Goal: Task Accomplishment & Management: Complete application form

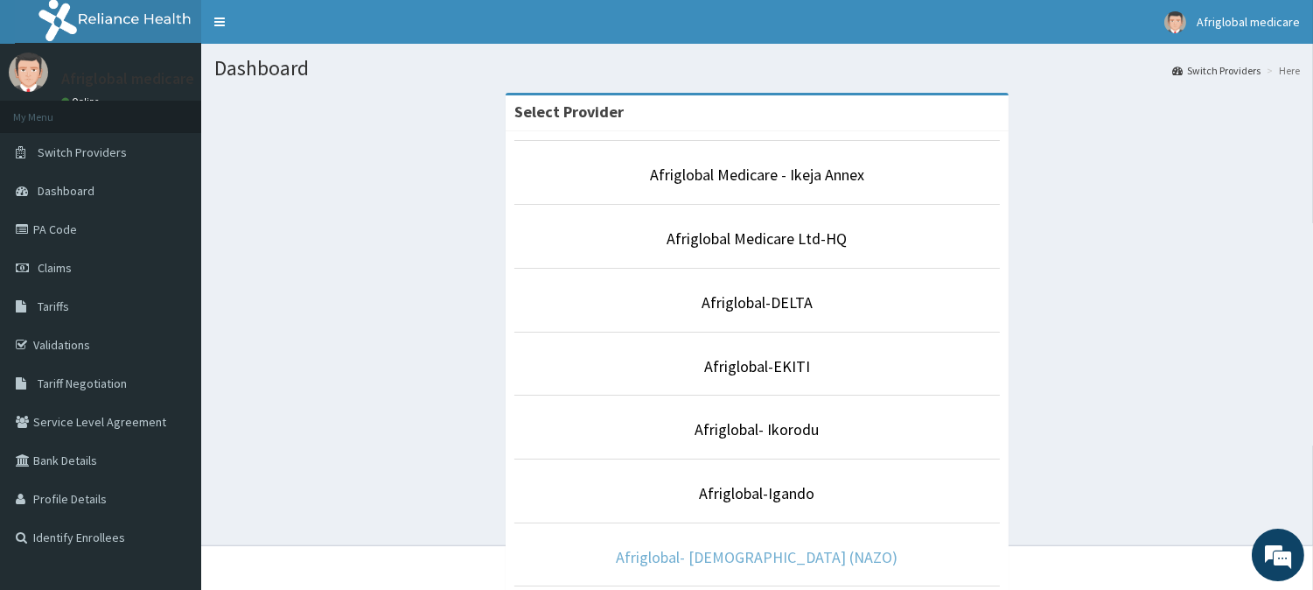
click at [784, 549] on link "Afriglobal- AHMADIYYA (NAZO)" at bounding box center [758, 557] width 282 height 20
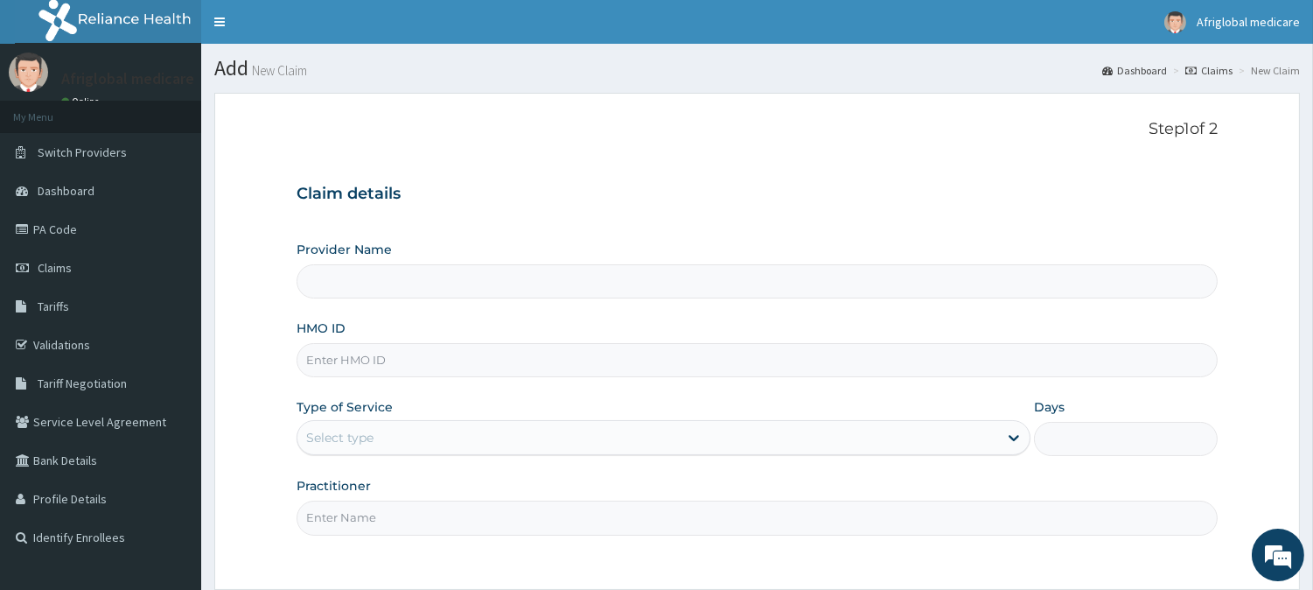
click at [451, 364] on input "HMO ID" at bounding box center [757, 360] width 921 height 34
paste input "ENP10359C"
type input "ENP10359C"
type input "Afriglobal- AHMADIYYA (NAZO)"
click at [328, 365] on input "ENP10359C" at bounding box center [757, 360] width 921 height 34
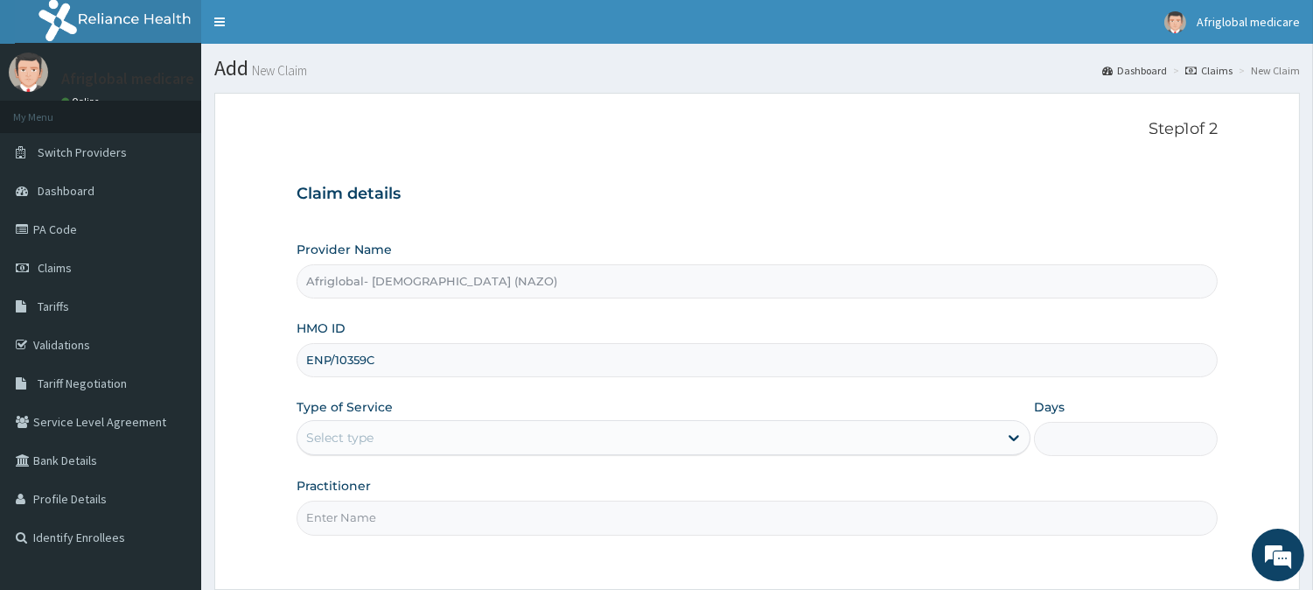
click at [366, 360] on input "ENP/10359C" at bounding box center [757, 360] width 921 height 34
type input "ENP/10359/C"
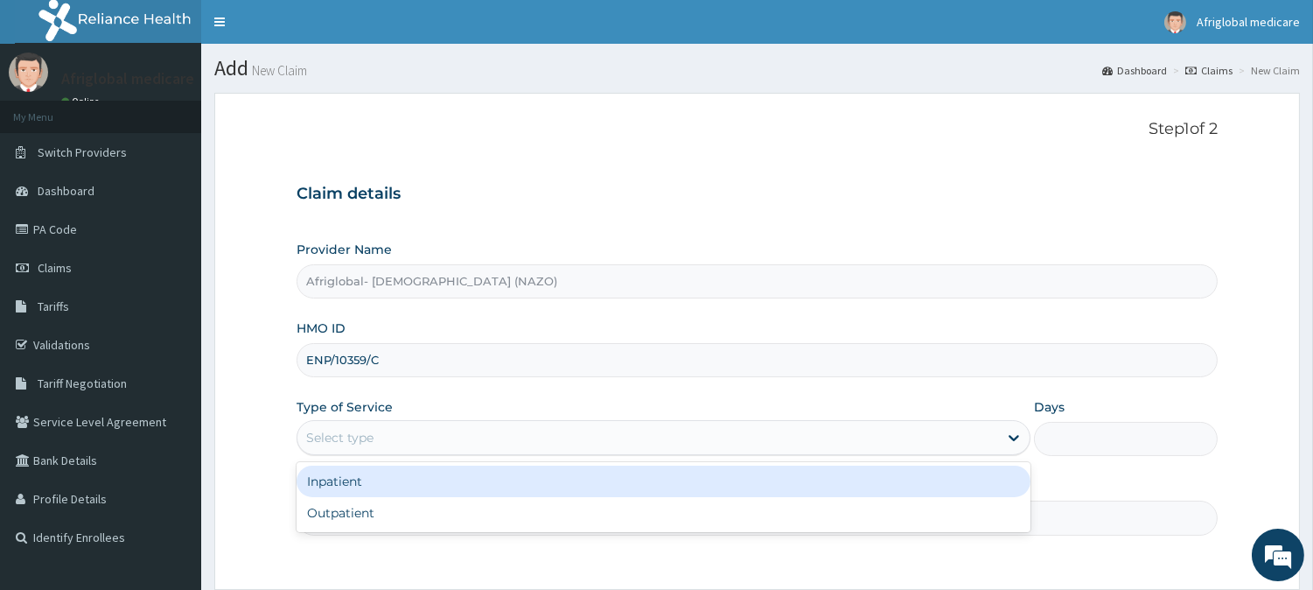
click at [383, 430] on div "Select type" at bounding box center [647, 437] width 701 height 28
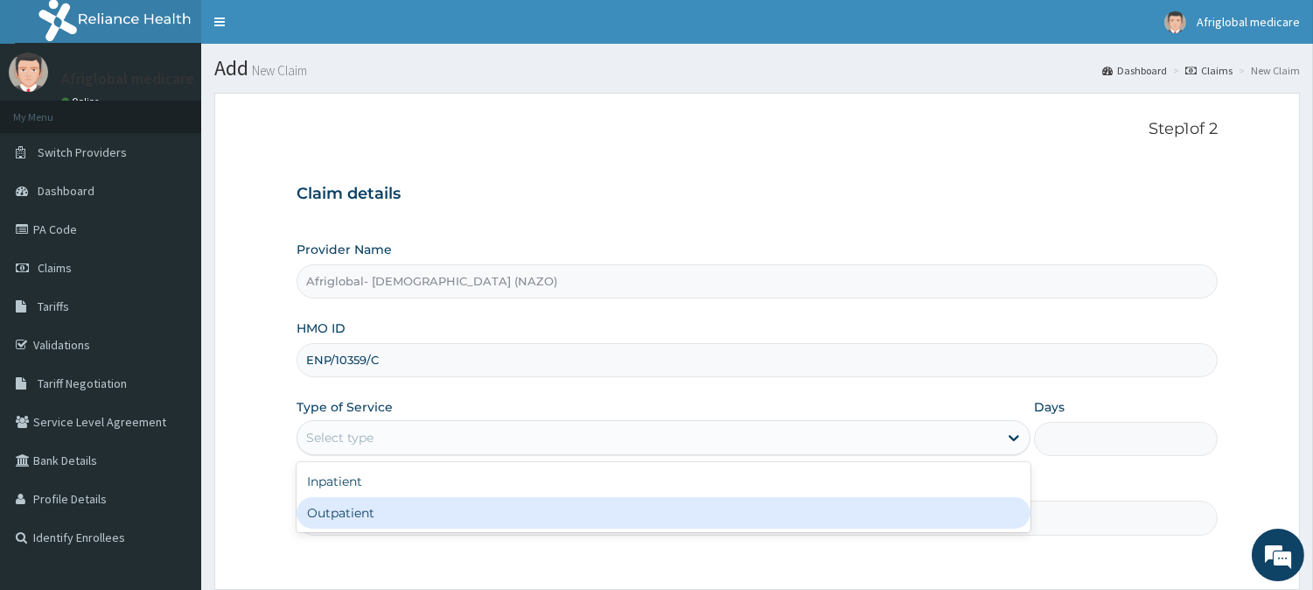
click at [388, 519] on div "Outpatient" at bounding box center [664, 512] width 734 height 31
type input "1"
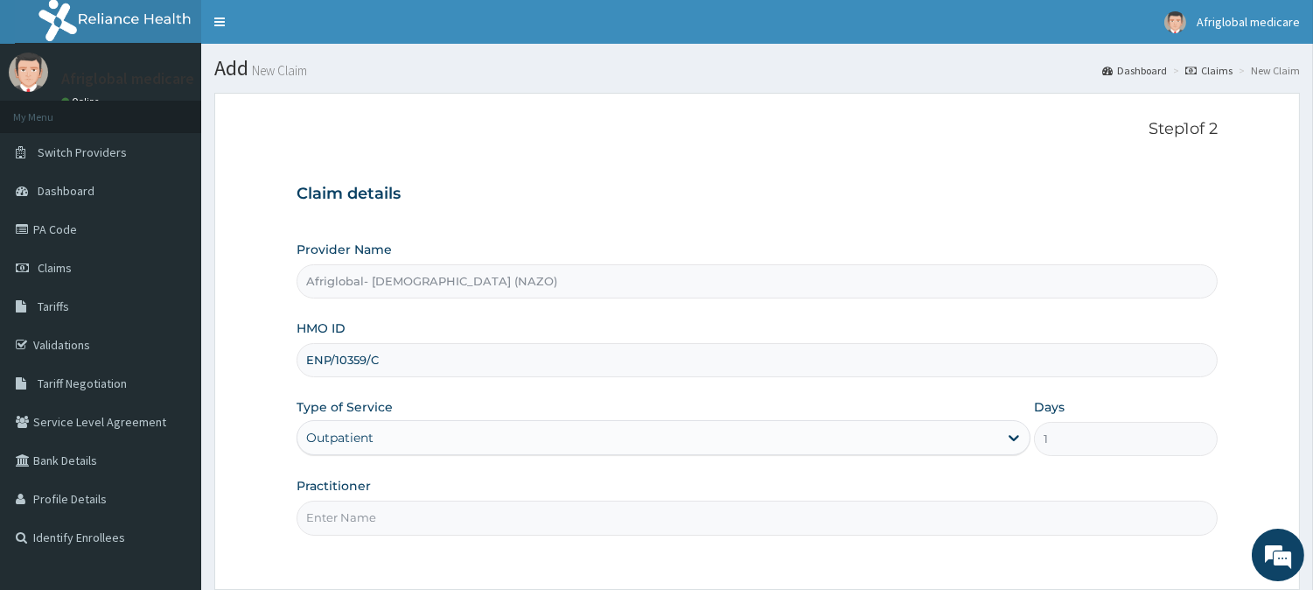
click at [388, 520] on input "Practitioner" at bounding box center [757, 517] width 921 height 34
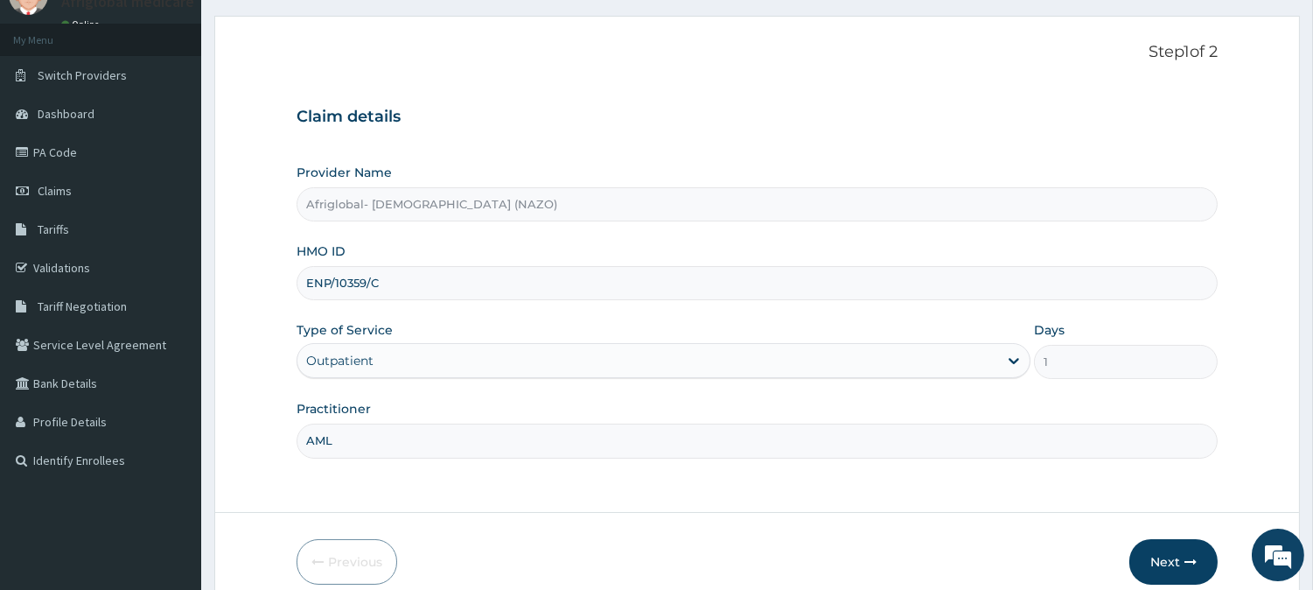
scroll to position [156, 0]
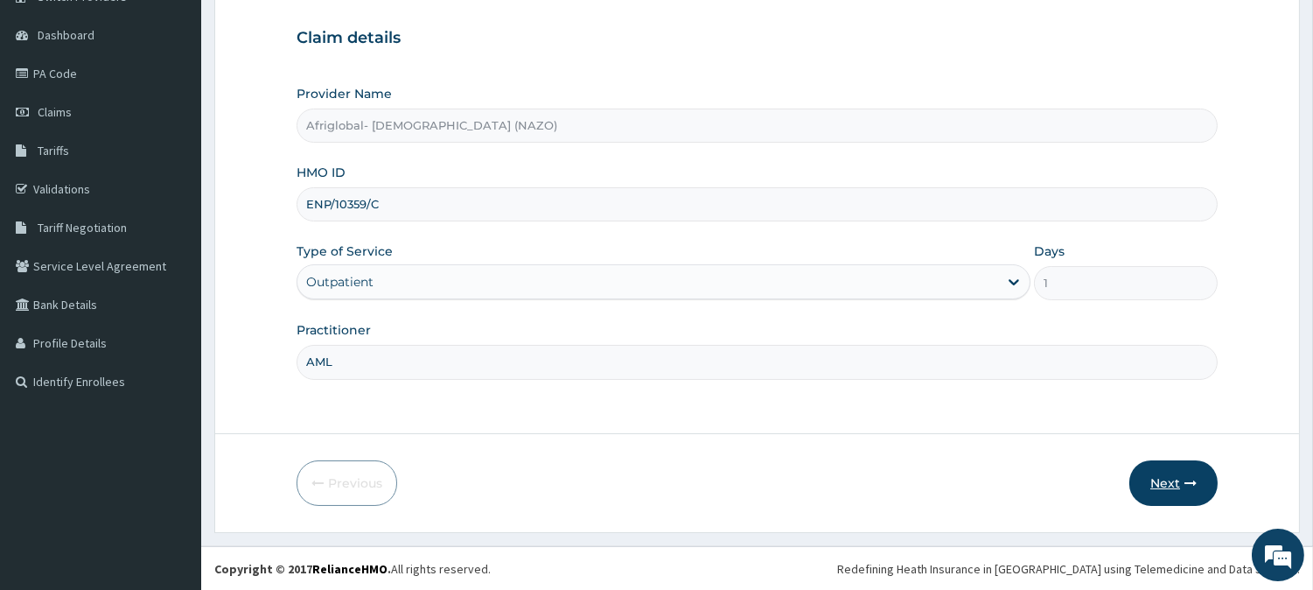
type input "AML"
click at [1179, 468] on button "Next" at bounding box center [1174, 482] width 88 height 45
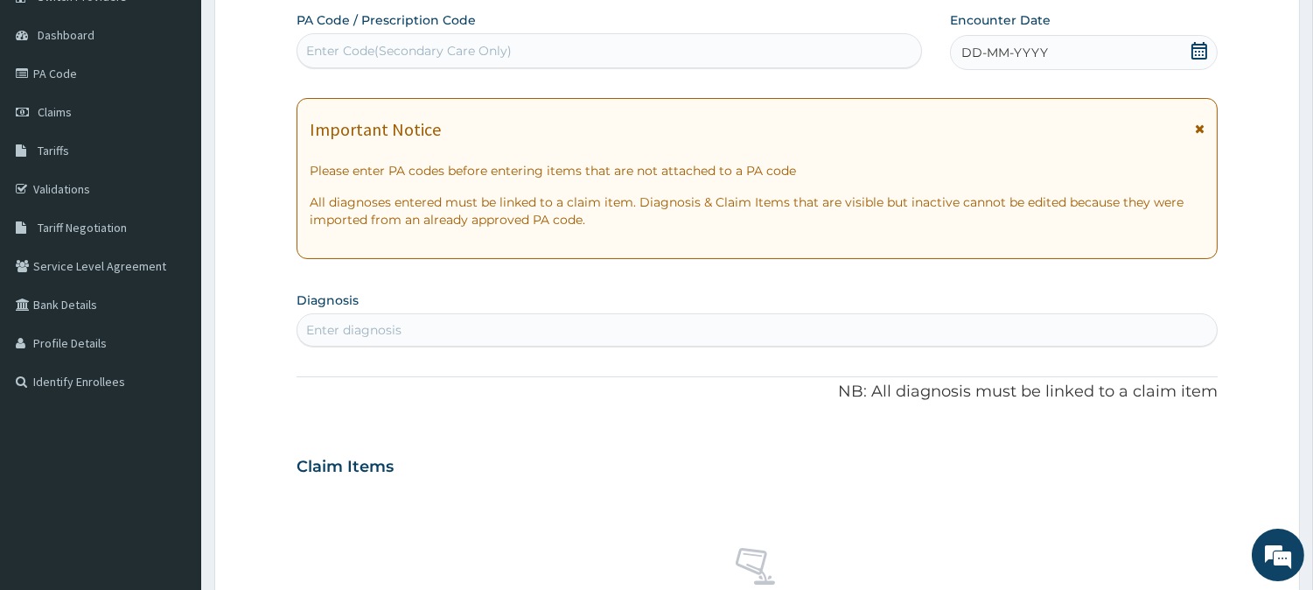
click at [567, 54] on div "Enter Code(Secondary Care Only)" at bounding box center [609, 51] width 624 height 28
paste input "119676"
type input "119676"
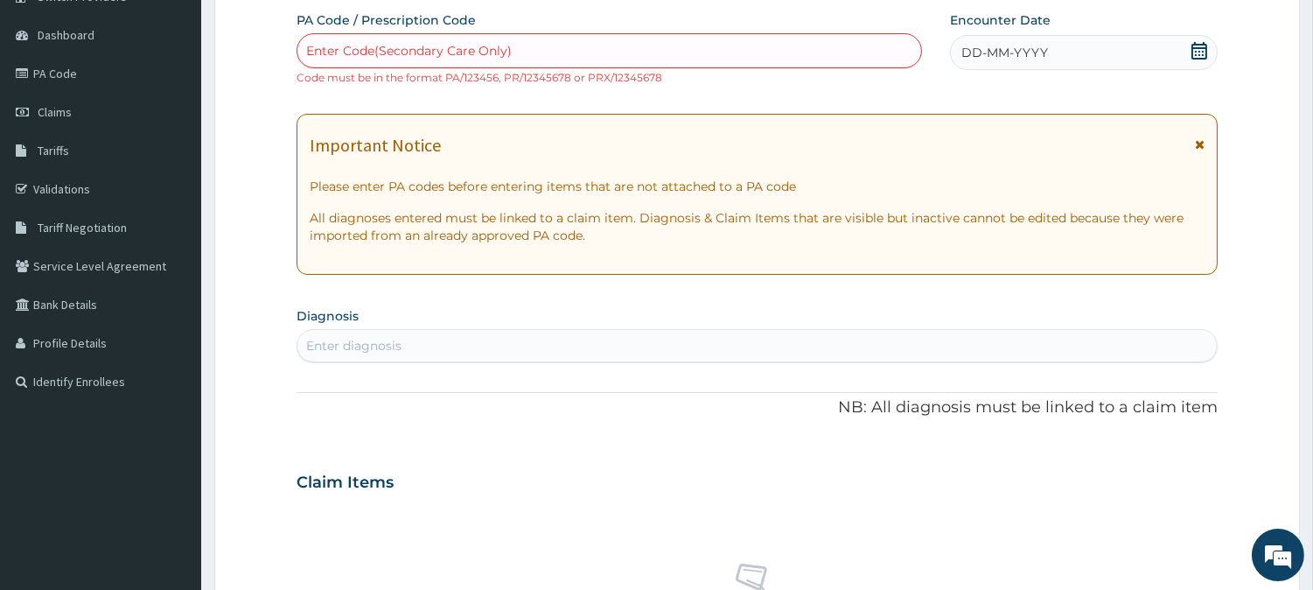
click at [444, 53] on div "Enter Code(Secondary Care Only)" at bounding box center [409, 50] width 206 height 17
paste input "PA7115DO"
click at [322, 49] on input "PA7115DO" at bounding box center [336, 50] width 61 height 17
type input "PA/7115DO"
click at [59, 66] on link "PA Code" at bounding box center [100, 73] width 201 height 38
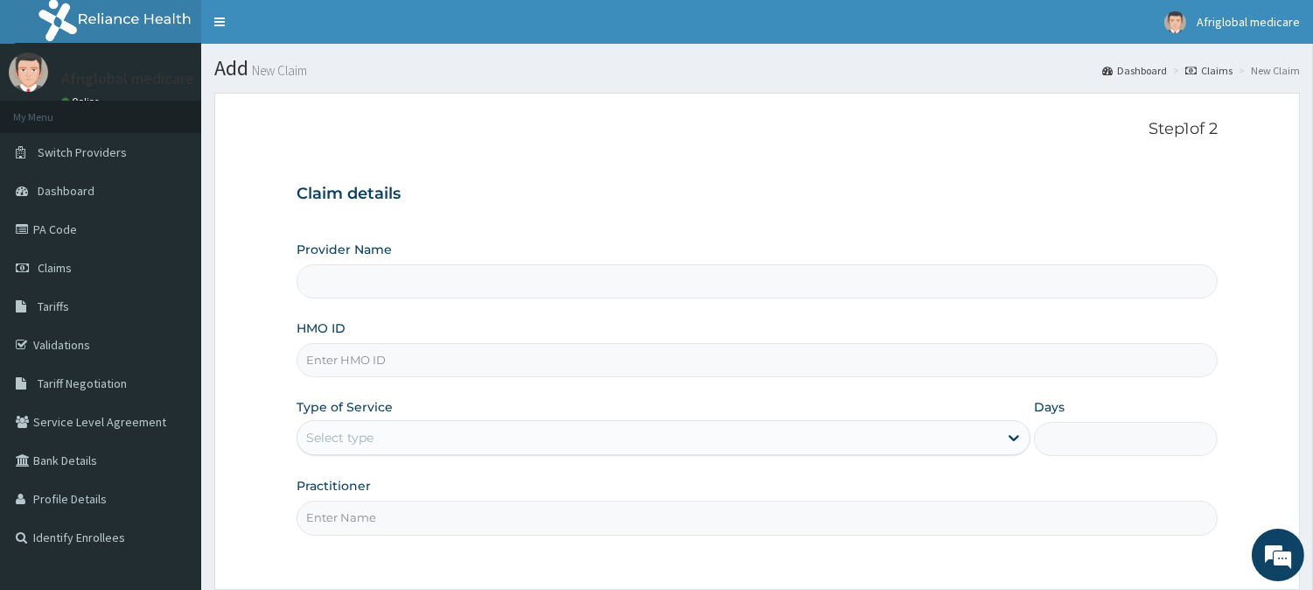
click at [376, 366] on input "HMO ID" at bounding box center [757, 360] width 921 height 34
paste input "ENP/10359/C"
type input "ENP/10359/C"
click at [371, 417] on div "Type of Service Select type" at bounding box center [664, 427] width 734 height 58
type input "Afriglobal- AHMADIYYA (NAZO)"
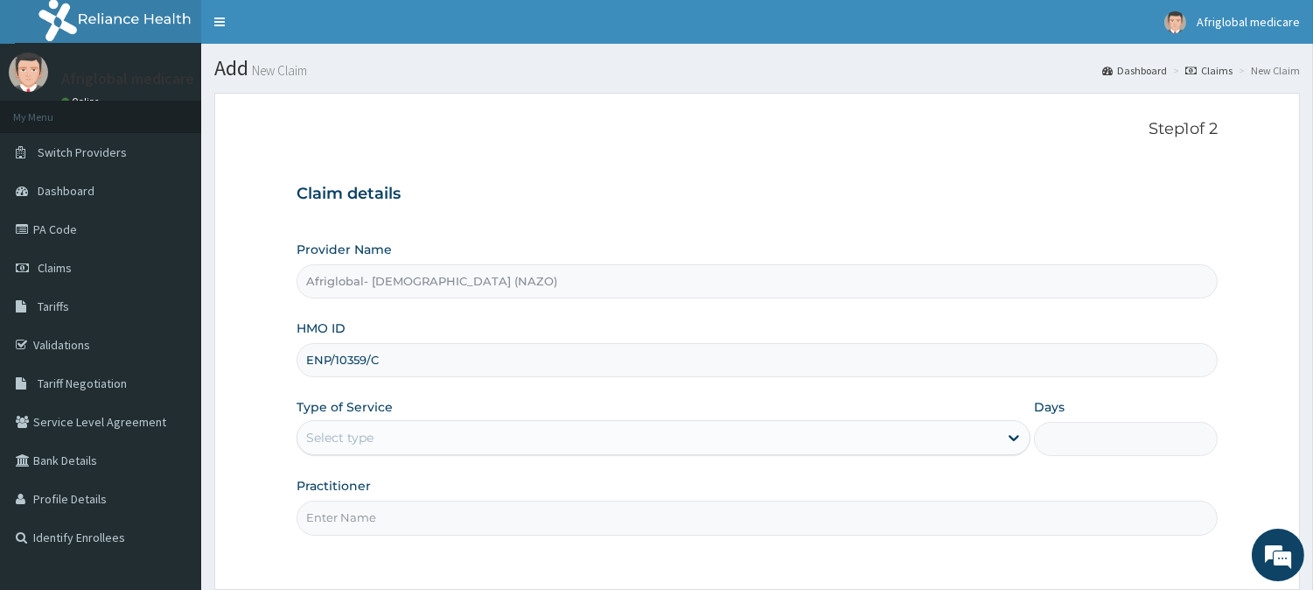
click at [371, 427] on div "Select type" at bounding box center [647, 437] width 701 height 28
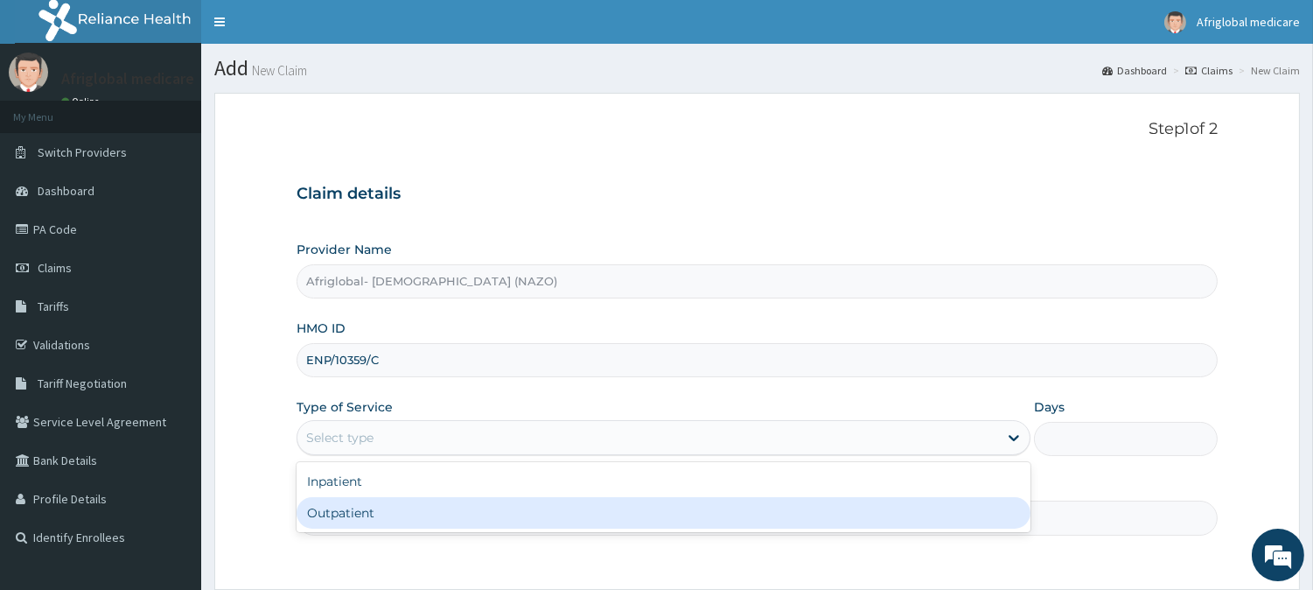
click at [367, 518] on div "Outpatient" at bounding box center [664, 512] width 734 height 31
type input "1"
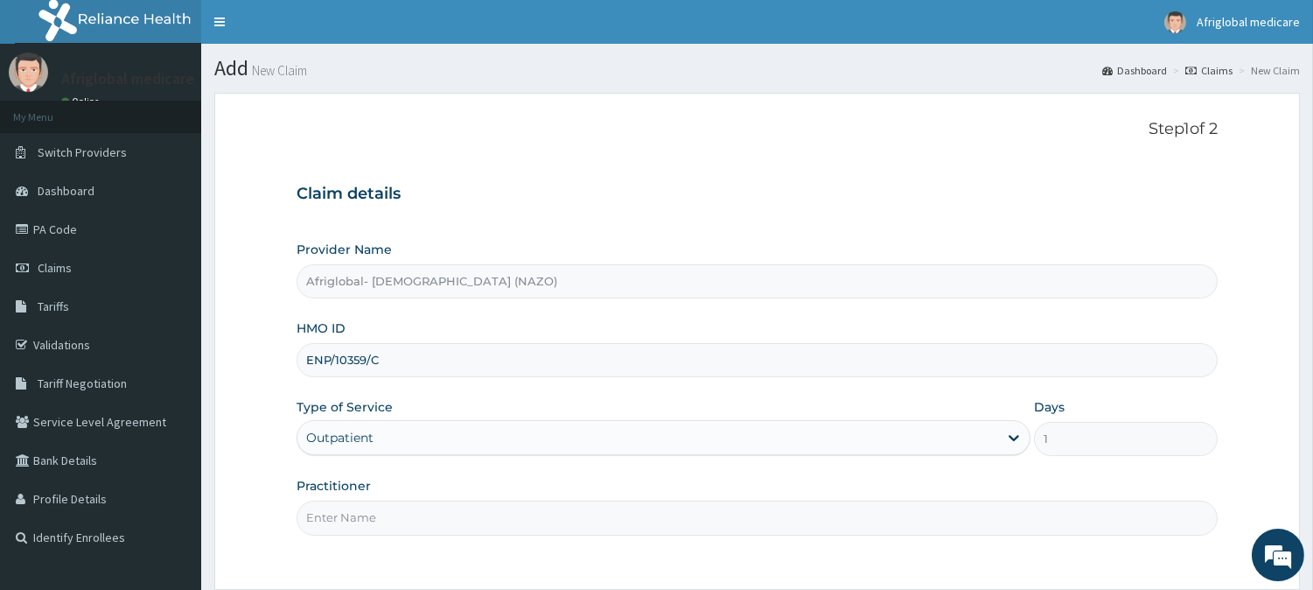
click at [366, 528] on input "Practitioner" at bounding box center [757, 517] width 921 height 34
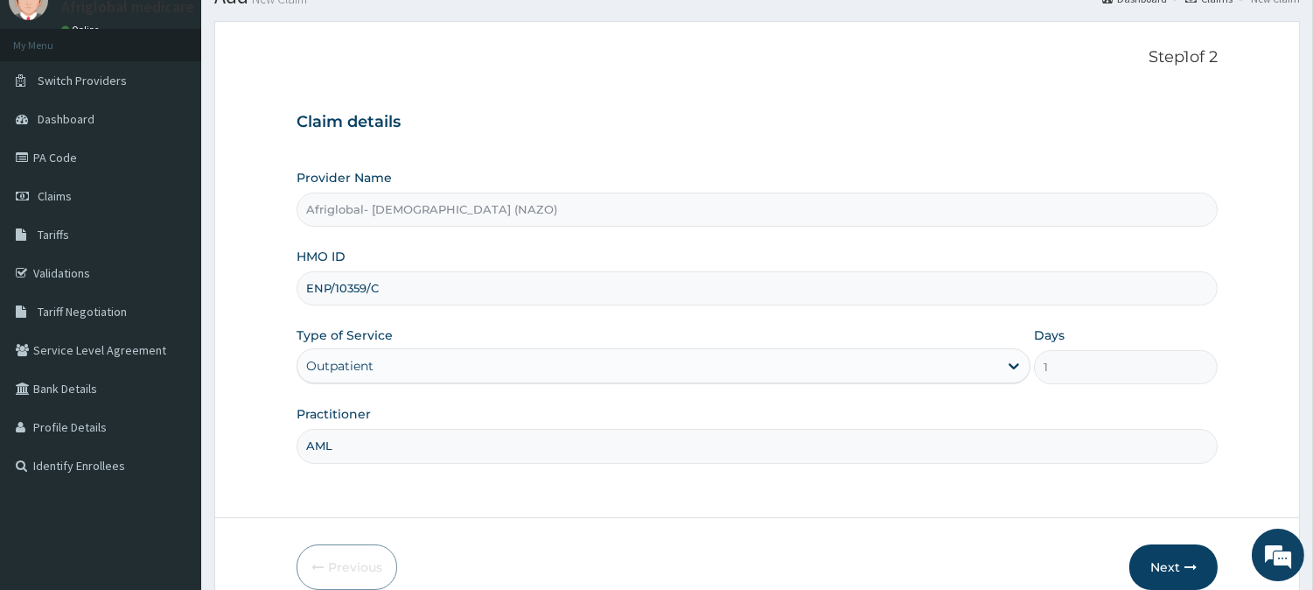
scroll to position [156, 0]
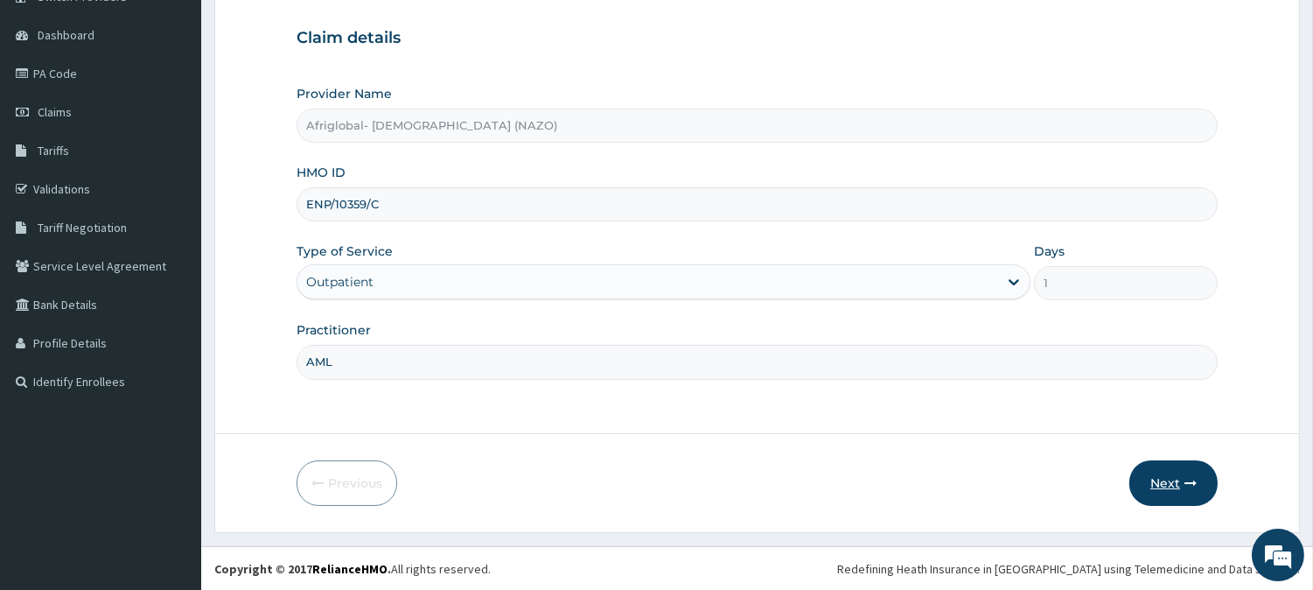
type input "AML"
click at [1169, 470] on button "Next" at bounding box center [1174, 482] width 88 height 45
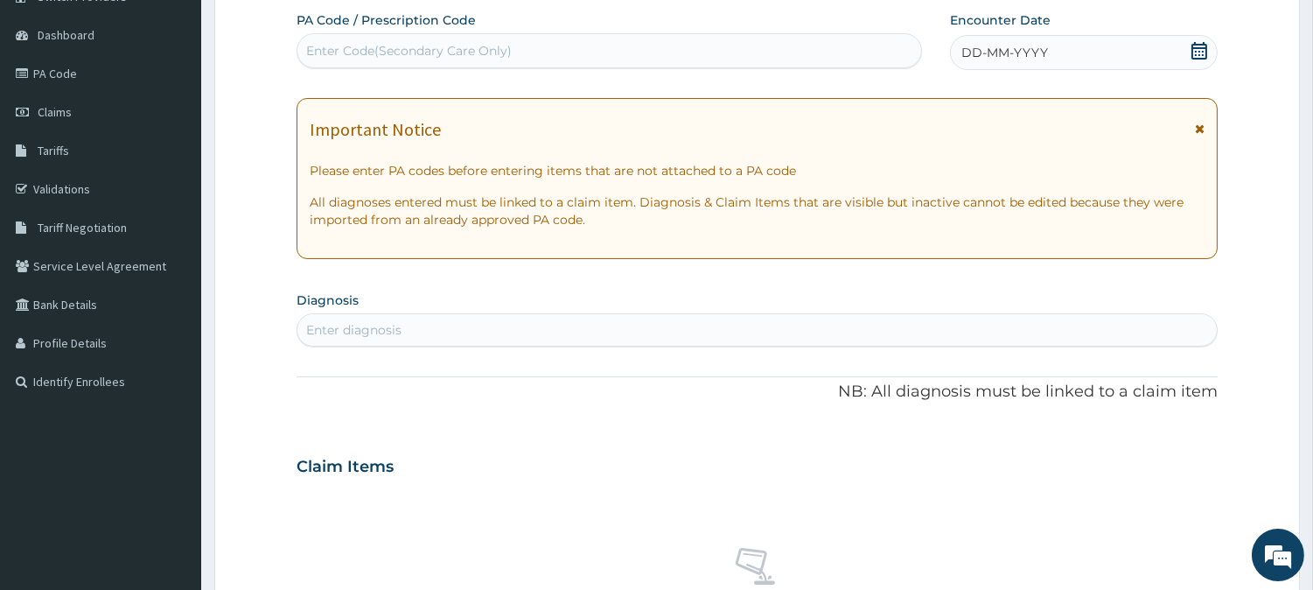
click at [382, 48] on div "Enter Code(Secondary Care Only)" at bounding box center [409, 50] width 206 height 17
paste input "PA/7115D0"
type input "PA/7115D0"
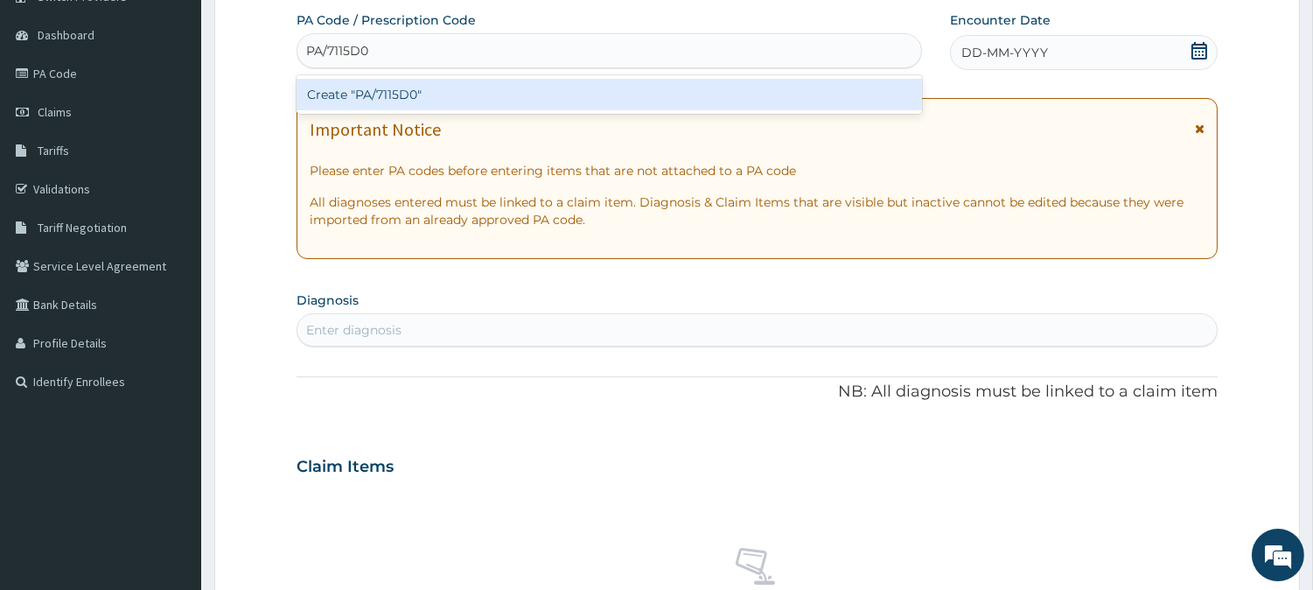
click at [391, 96] on div "Create "PA/7115D0"" at bounding box center [610, 94] width 626 height 31
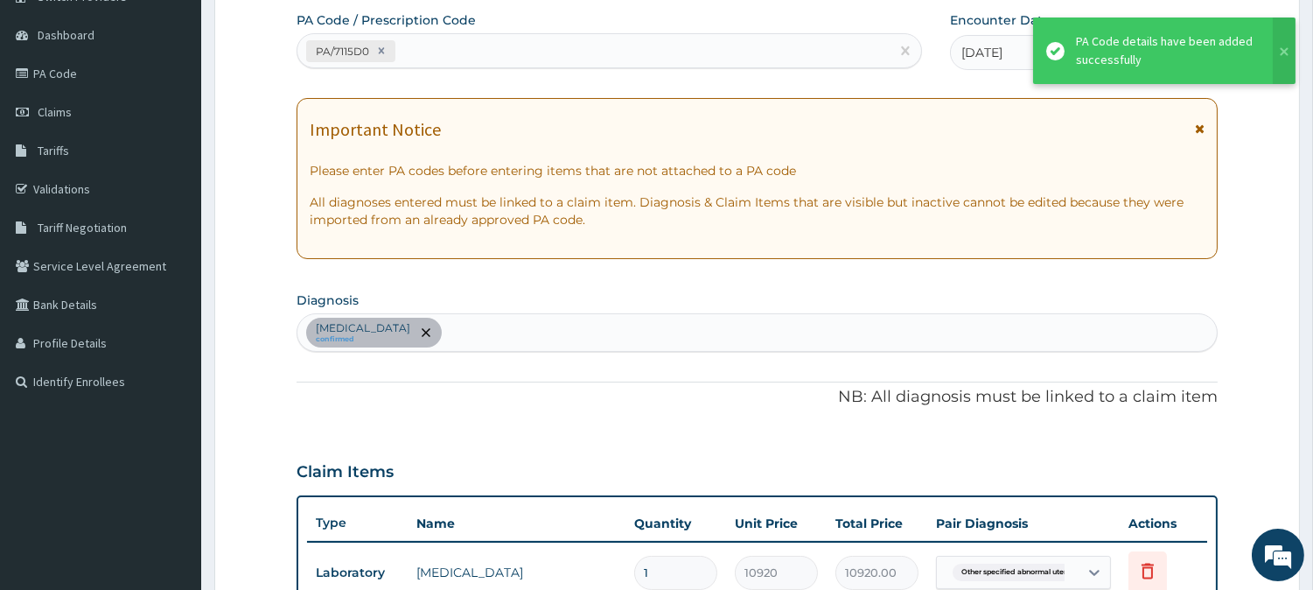
scroll to position [0, 0]
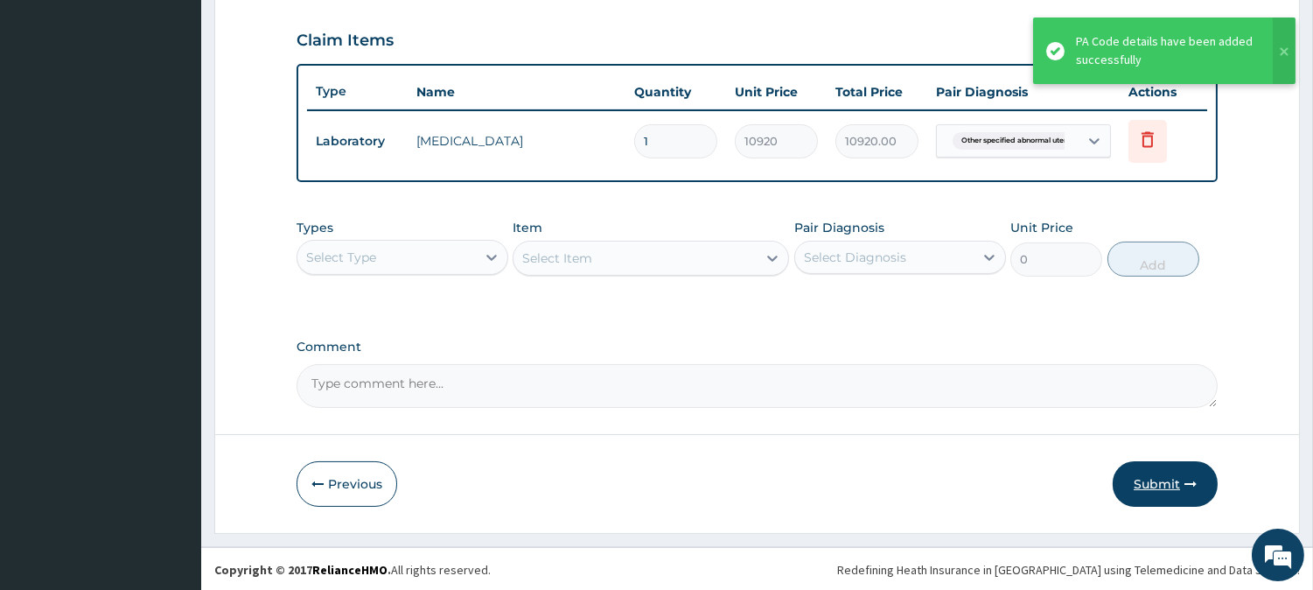
click at [1158, 469] on button "Submit" at bounding box center [1165, 483] width 105 height 45
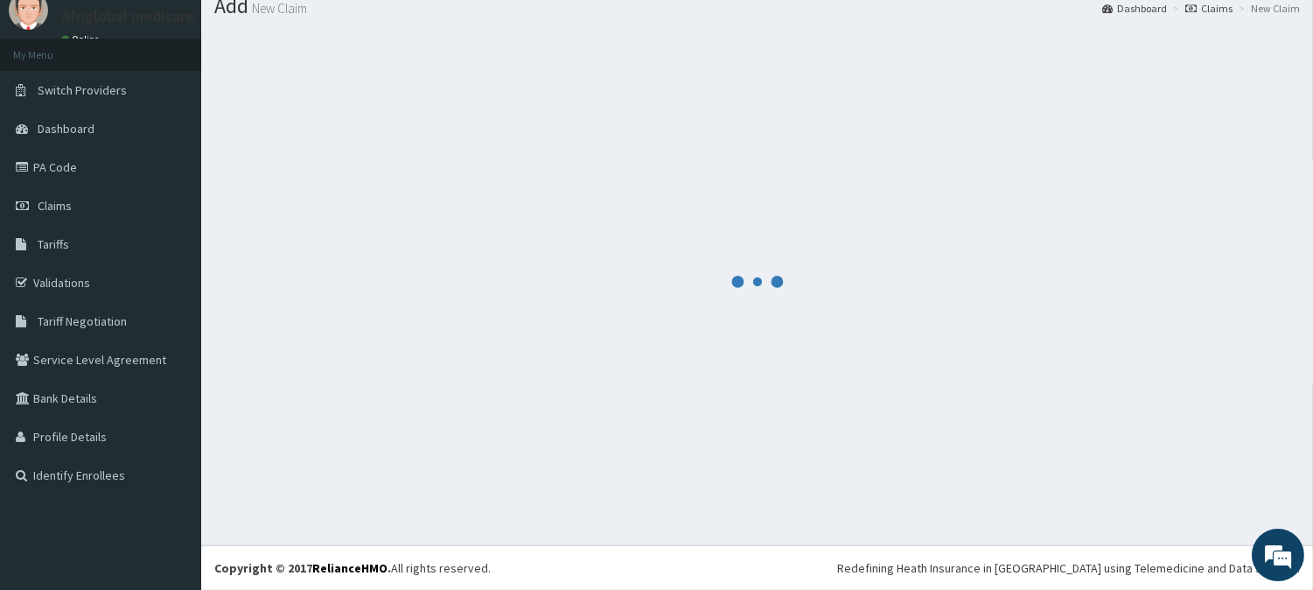
scroll to position [62, 0]
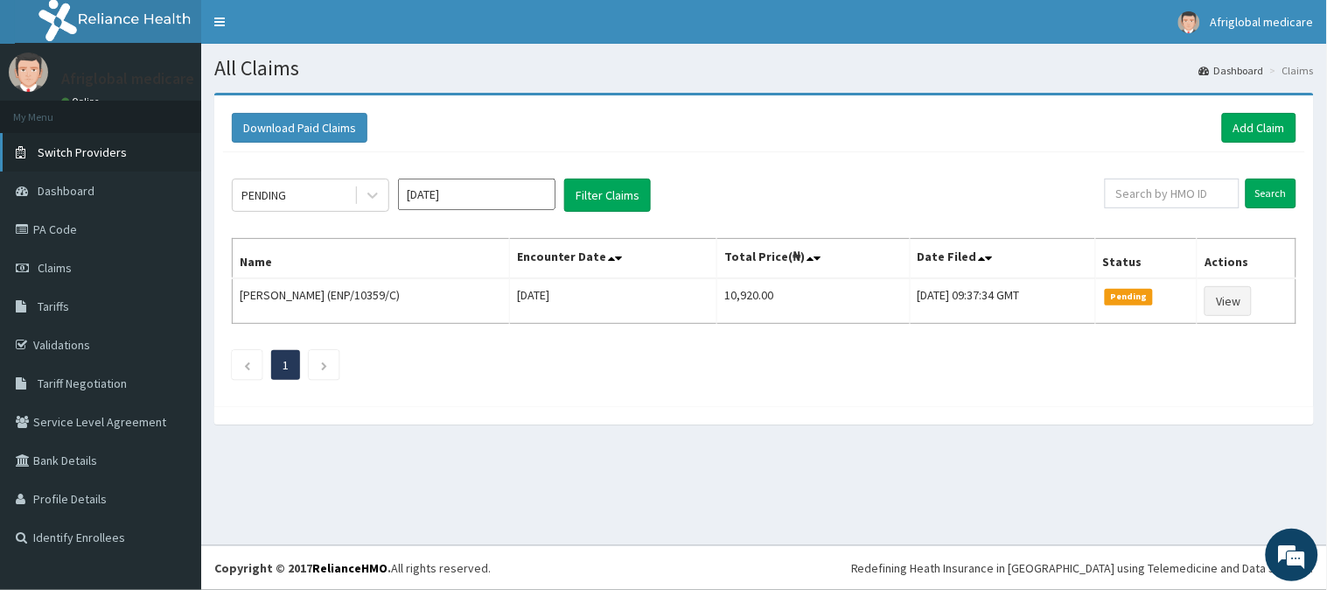
click at [83, 160] on link "Switch Providers" at bounding box center [100, 152] width 201 height 38
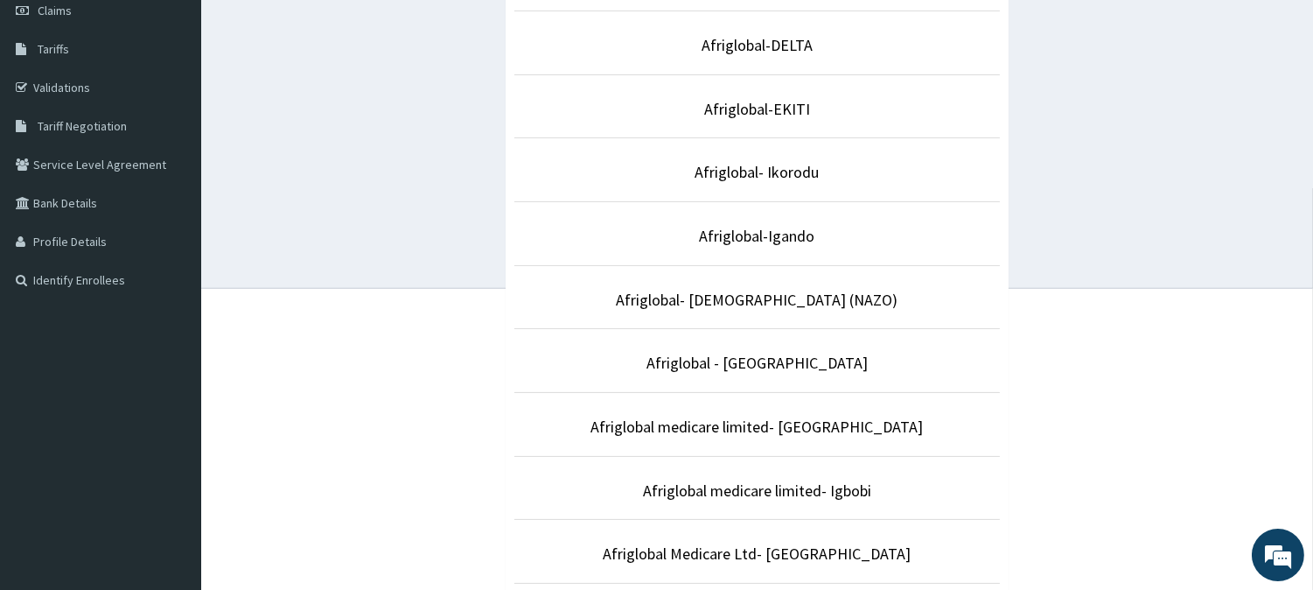
scroll to position [291, 0]
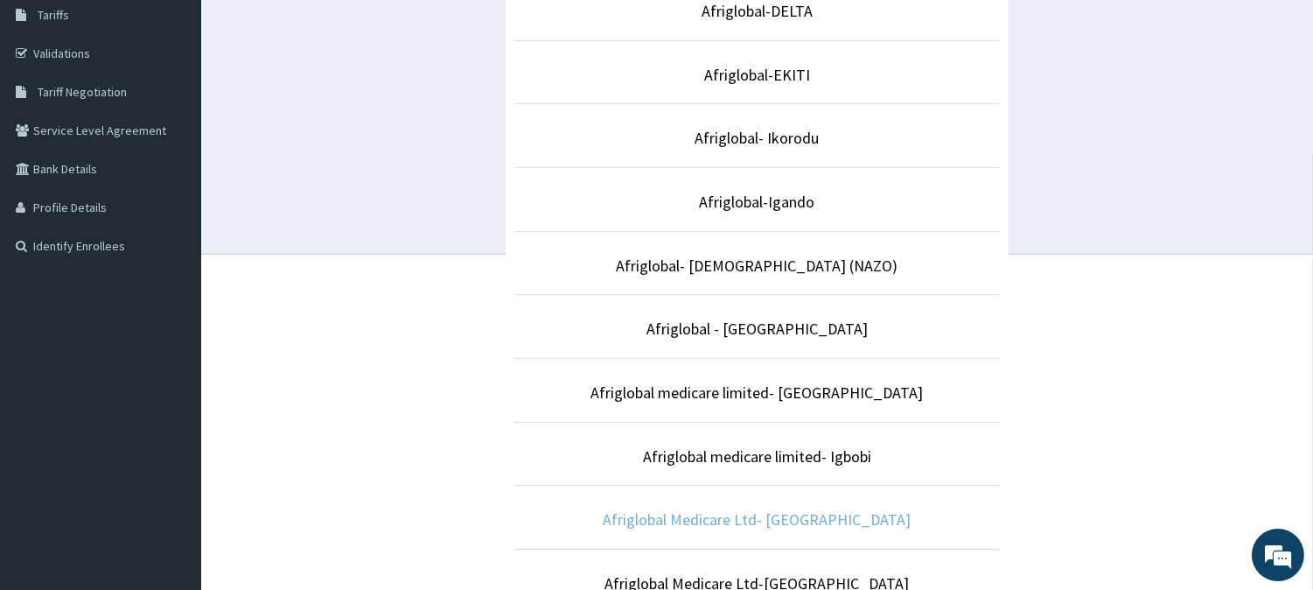
click at [720, 516] on link "Afriglobal Medicare Ltd- [GEOGRAPHIC_DATA]" at bounding box center [758, 519] width 308 height 20
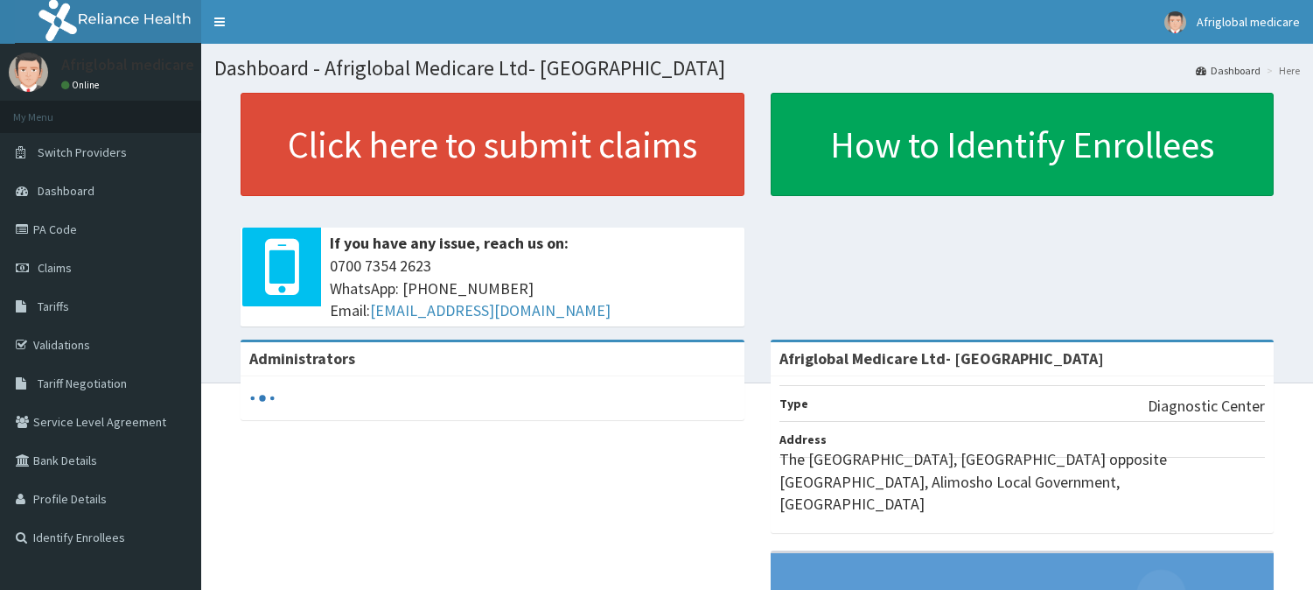
click at [405, 152] on link "Click here to submit claims" at bounding box center [493, 144] width 504 height 103
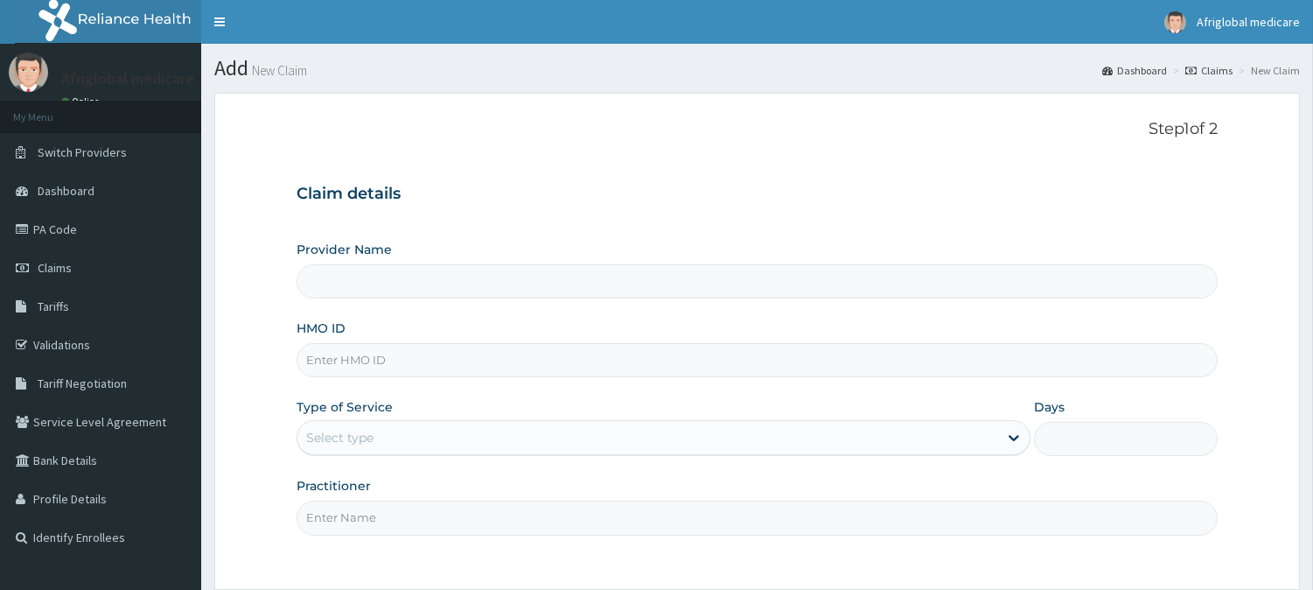
click at [407, 361] on input "HMO ID" at bounding box center [757, 360] width 921 height 34
paste input "HLP10047A"
type input "HLP10047A"
type input "Afriglobal Medicare Ltd- [GEOGRAPHIC_DATA]"
click at [334, 365] on input "HLP10047A" at bounding box center [757, 360] width 921 height 34
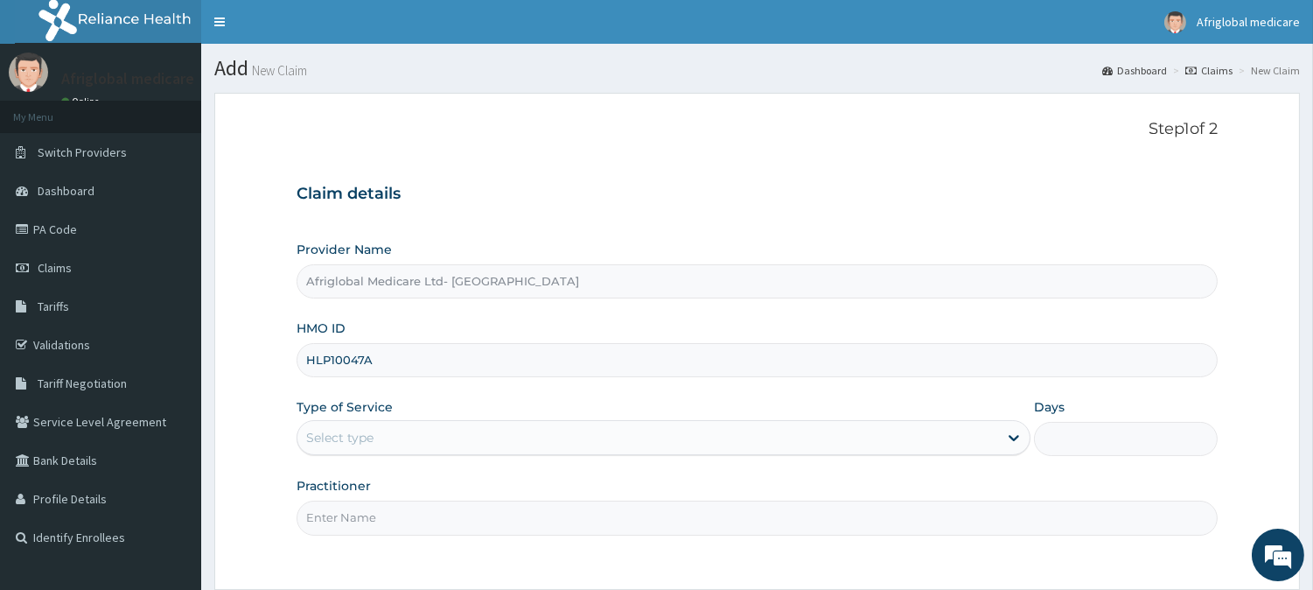
click at [329, 360] on input "HLP10047A" at bounding box center [757, 360] width 921 height 34
click at [369, 360] on input "HLP/10047A" at bounding box center [757, 360] width 921 height 34
type input "HLP/10047/A"
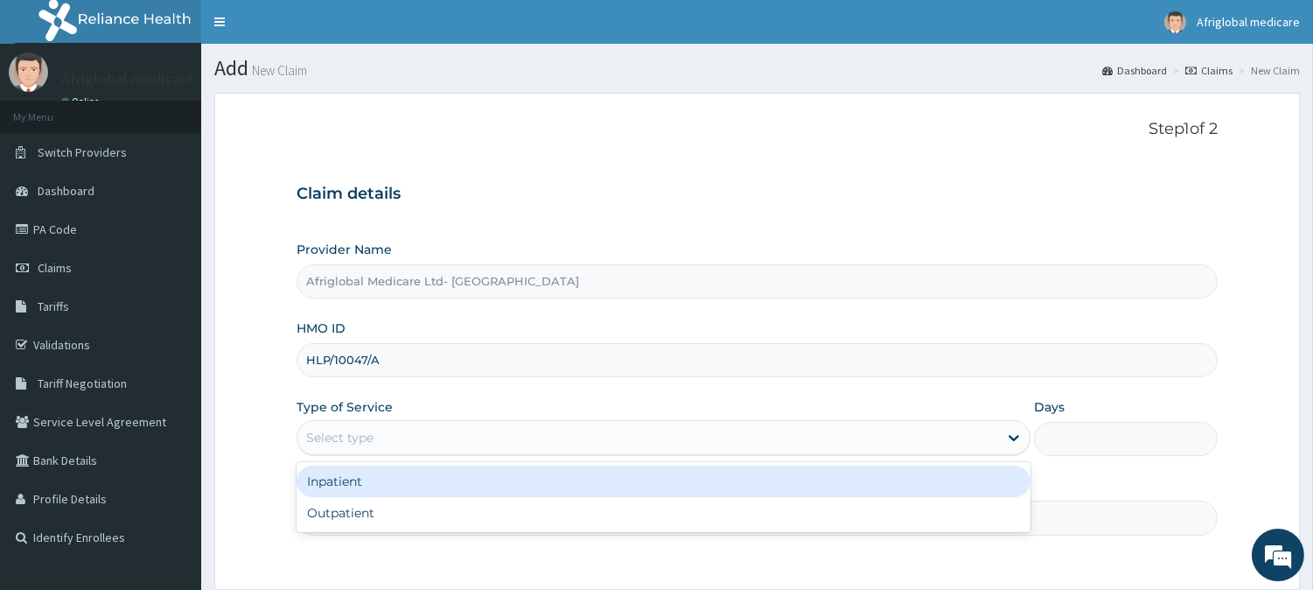
click at [376, 437] on div "Select type" at bounding box center [647, 437] width 701 height 28
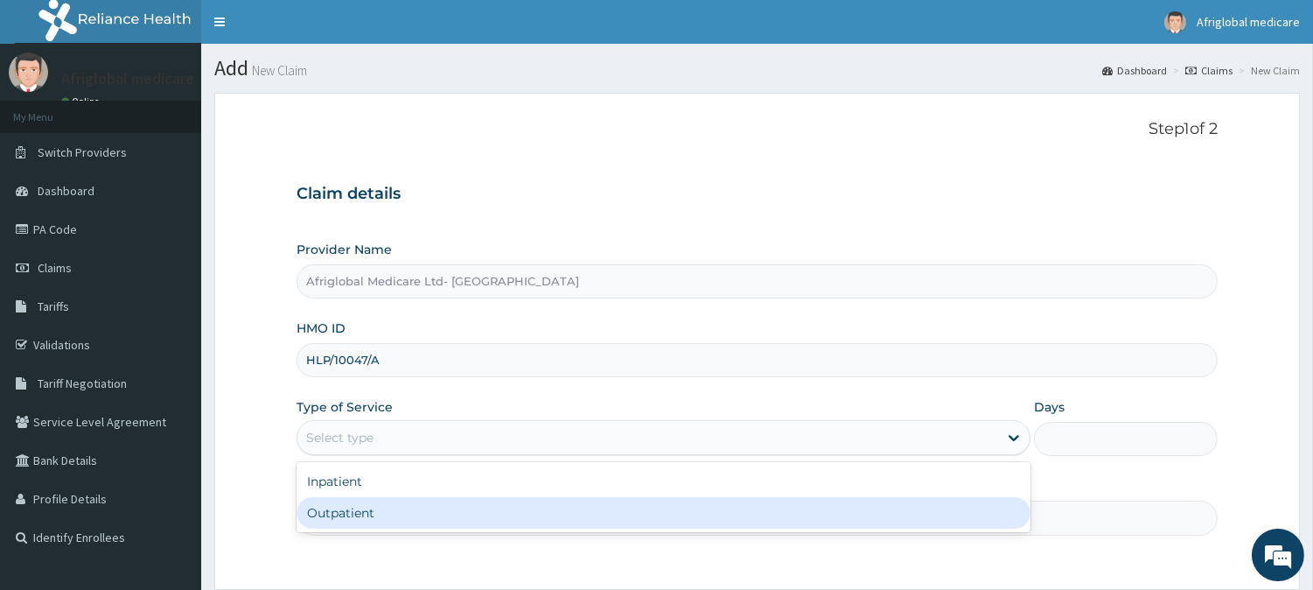
click at [376, 497] on div "Outpatient" at bounding box center [664, 512] width 734 height 31
type input "1"
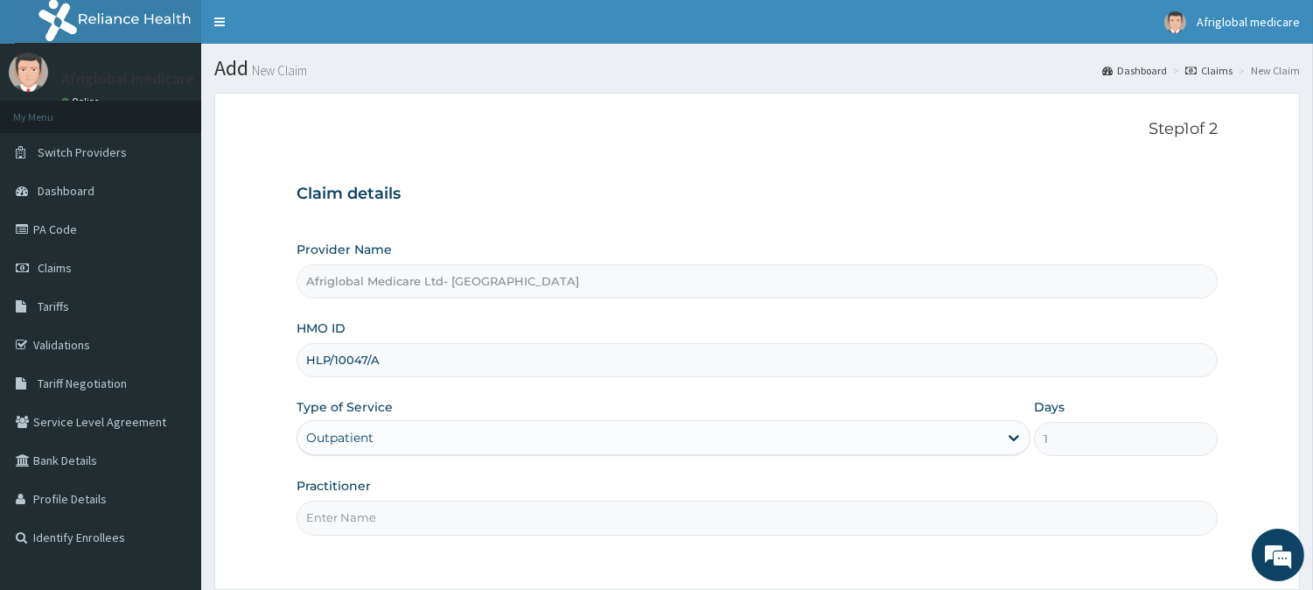
click at [379, 512] on input "Practitioner" at bounding box center [757, 517] width 921 height 34
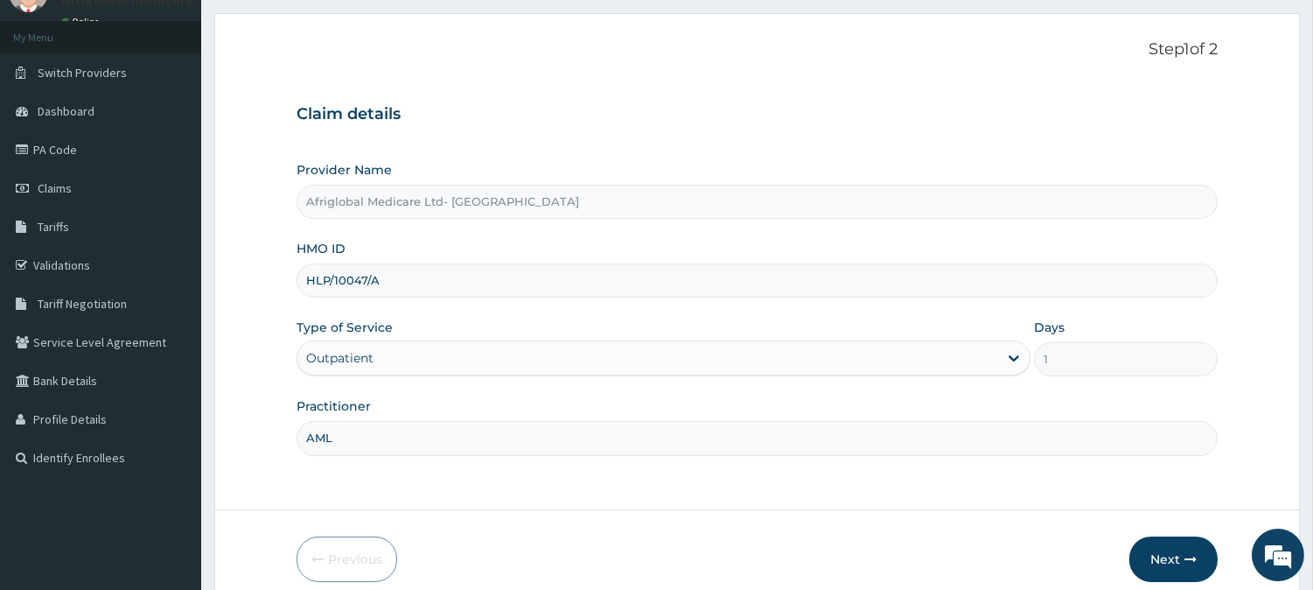
scroll to position [156, 0]
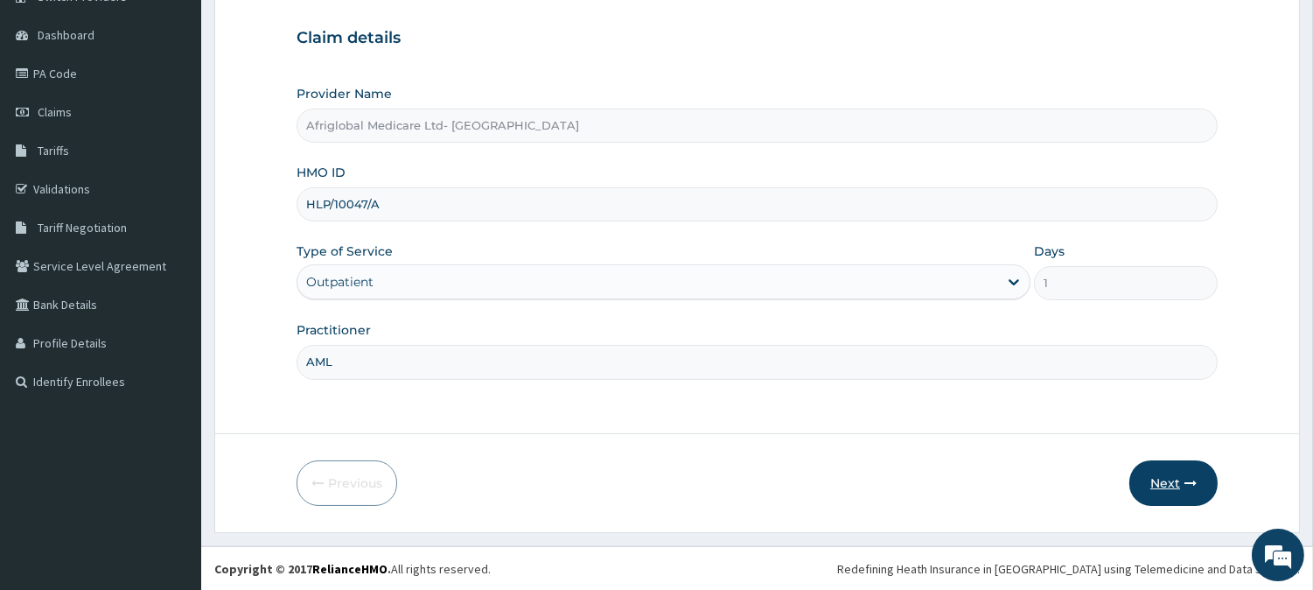
type input "AML"
click at [1184, 465] on button "Next" at bounding box center [1174, 482] width 88 height 45
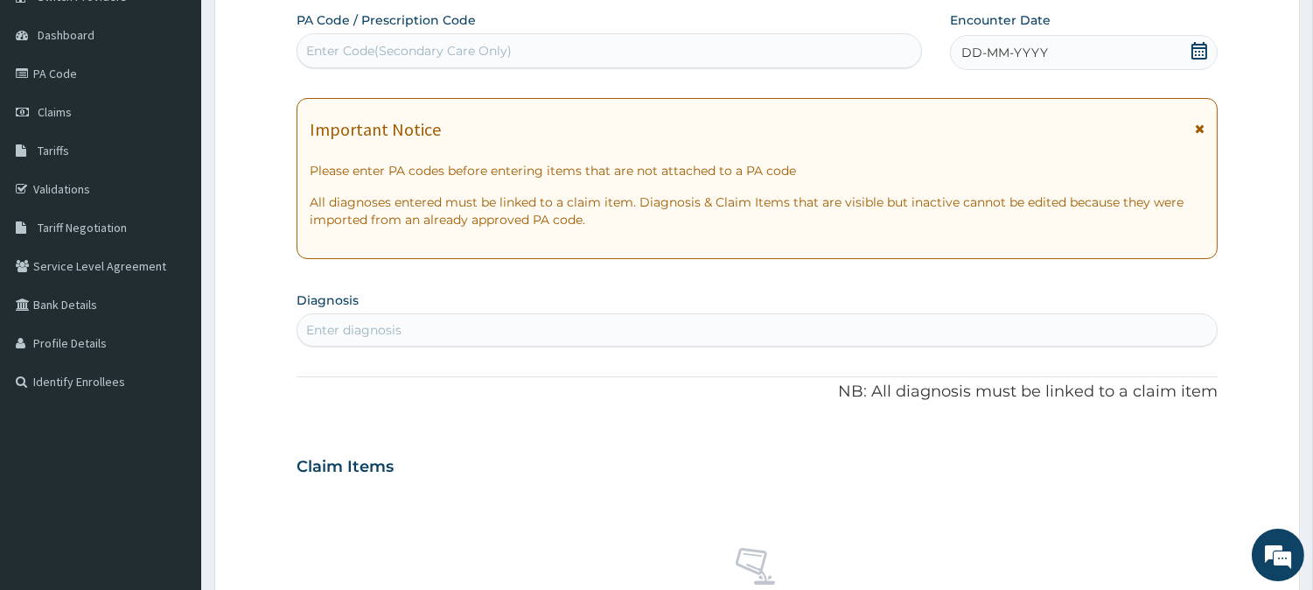
click at [466, 42] on div "Enter Code(Secondary Care Only)" at bounding box center [409, 50] width 206 height 17
paste input "PA0CB550"
click at [320, 54] on input "PA0CB550" at bounding box center [339, 50] width 66 height 17
type input "PA/0CB550"
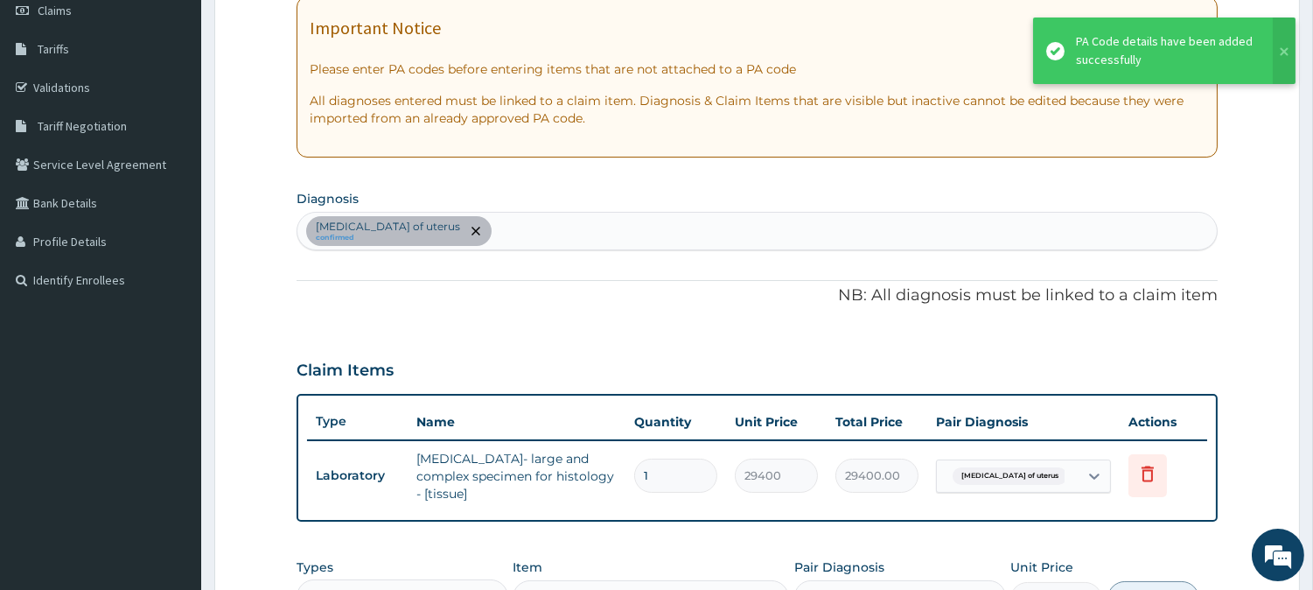
scroll to position [351, 0]
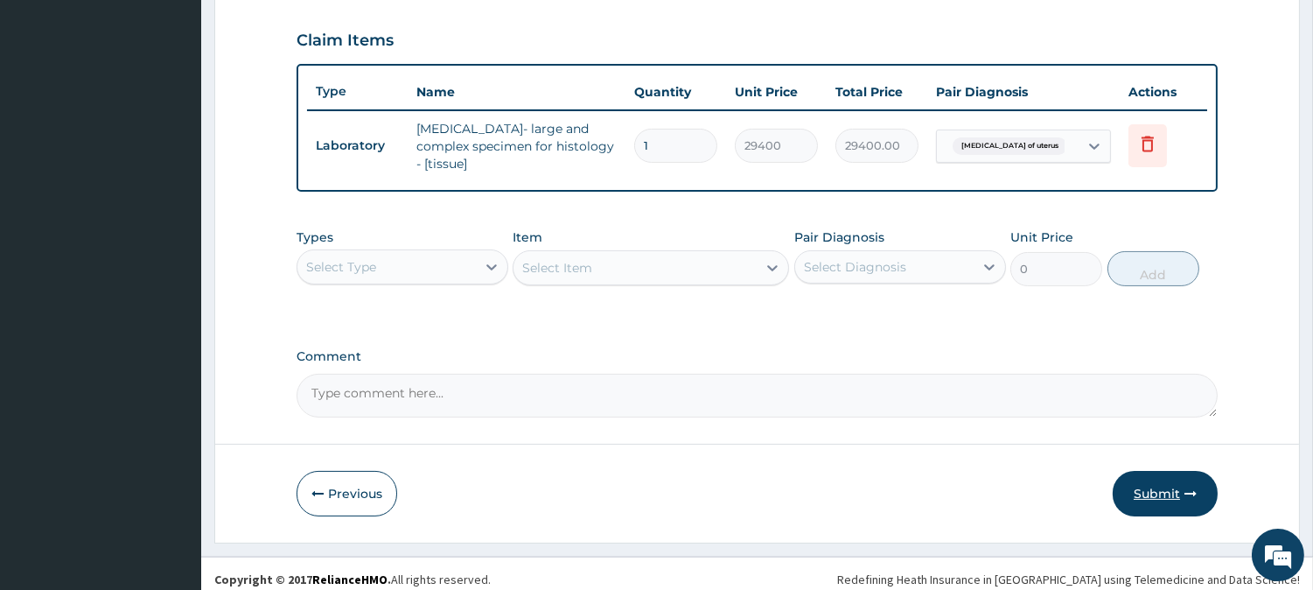
click at [1168, 484] on button "Submit" at bounding box center [1165, 493] width 105 height 45
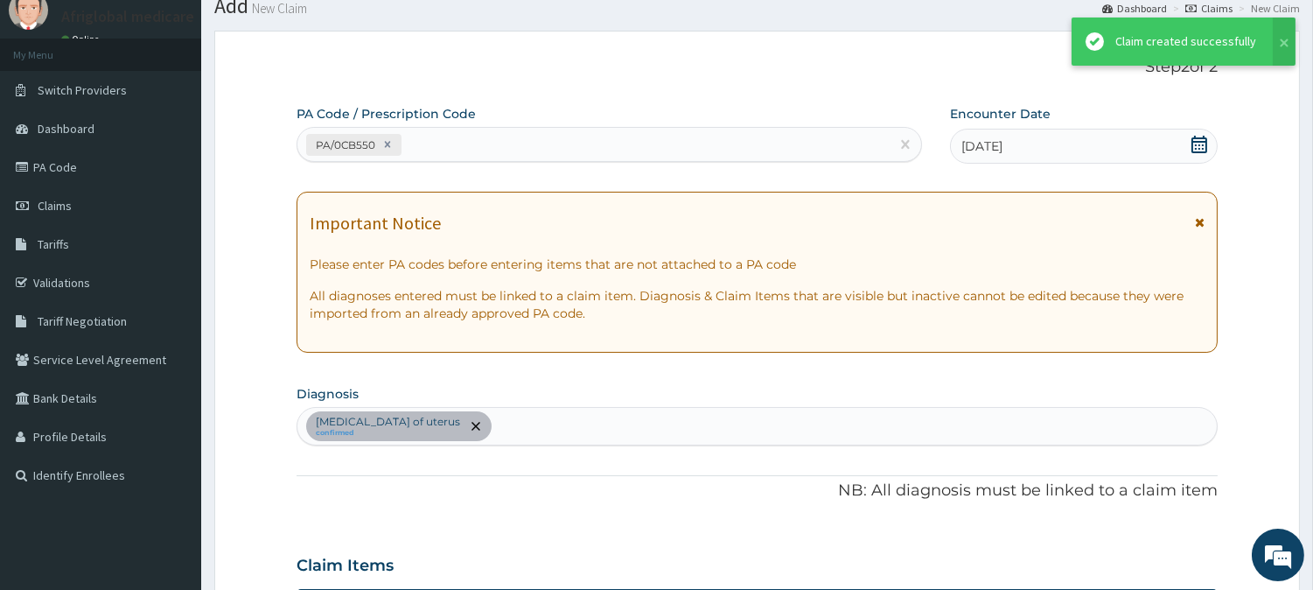
scroll to position [587, 0]
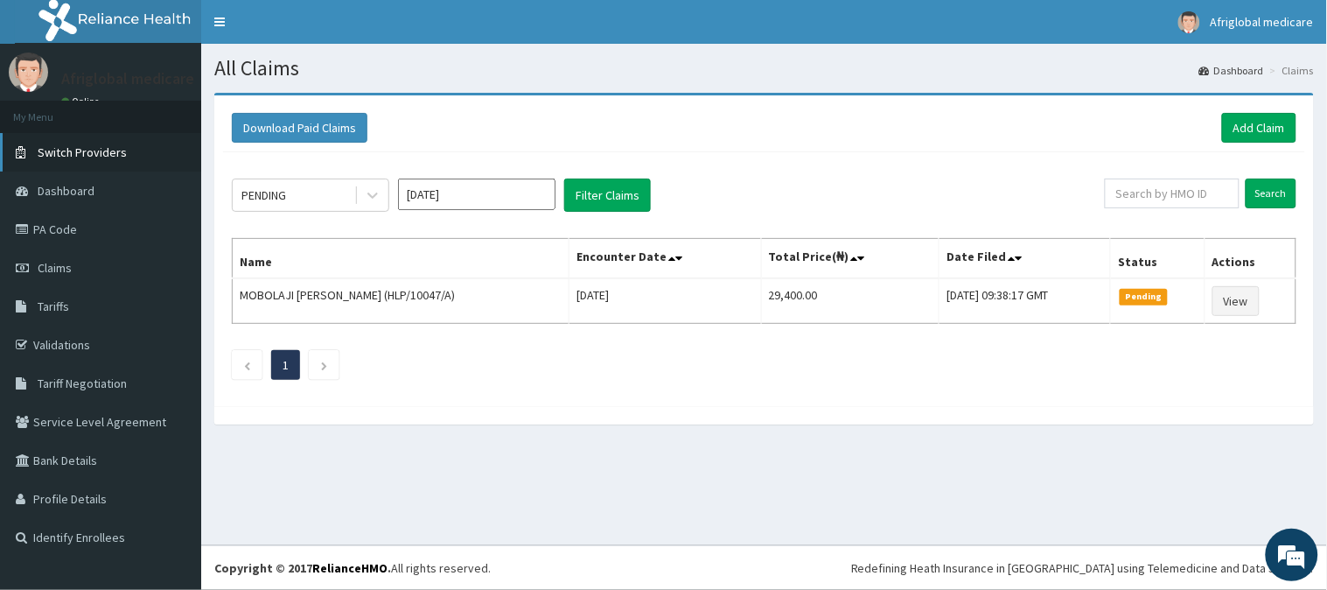
click at [88, 143] on link "Switch Providers" at bounding box center [100, 152] width 201 height 38
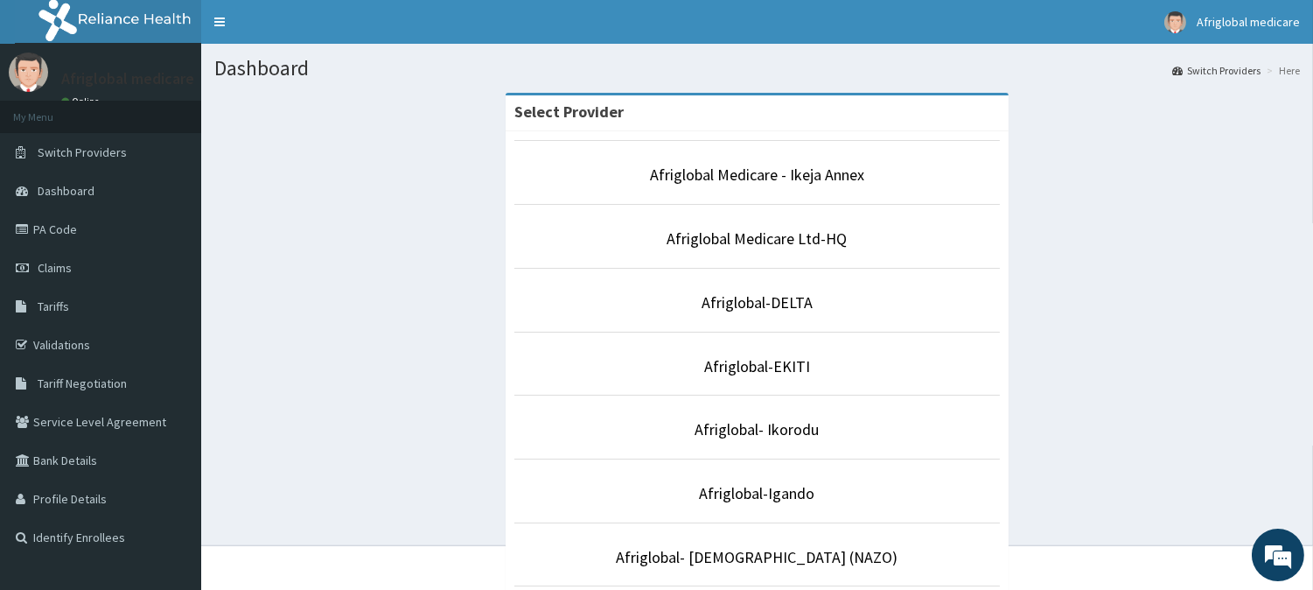
click at [732, 441] on p "Afriglobal- Ikorodu" at bounding box center [757, 429] width 486 height 23
click at [735, 433] on link "Afriglobal- Ikorodu" at bounding box center [758, 429] width 124 height 20
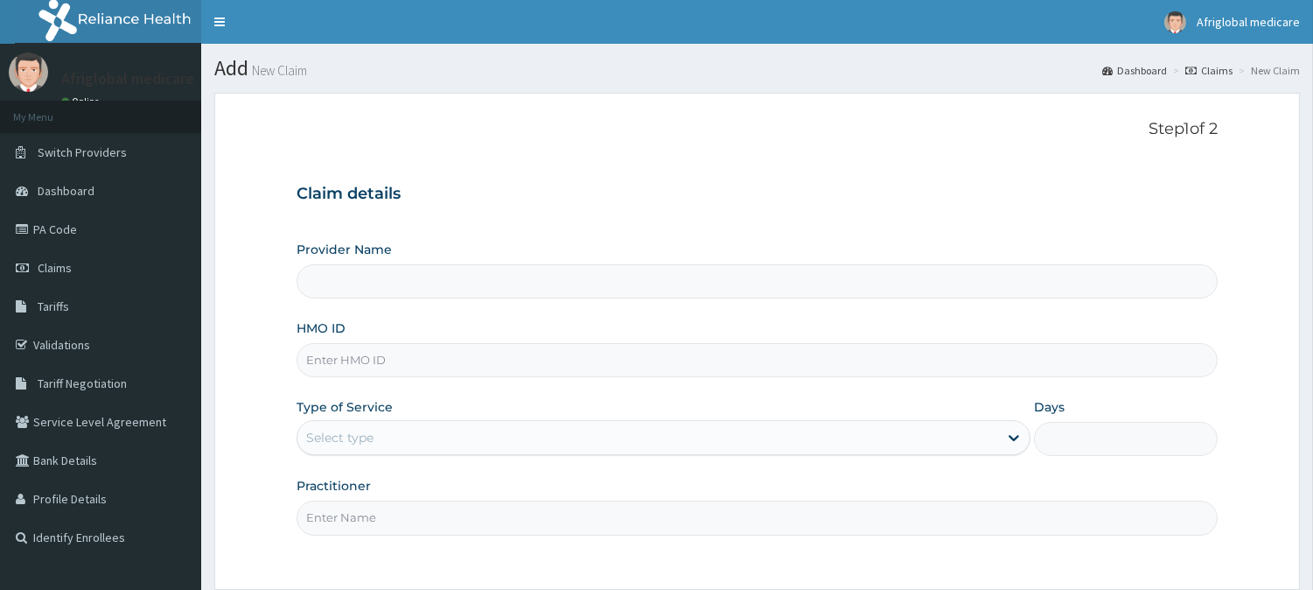
drag, startPoint x: 0, startPoint y: 0, endPoint x: 440, endPoint y: 364, distance: 571.1
click at [440, 364] on input "HMO ID" at bounding box center [757, 360] width 921 height 34
paste input "VND10501A"
type input "VND10501A"
type input "Afriglobal- Ikorodu"
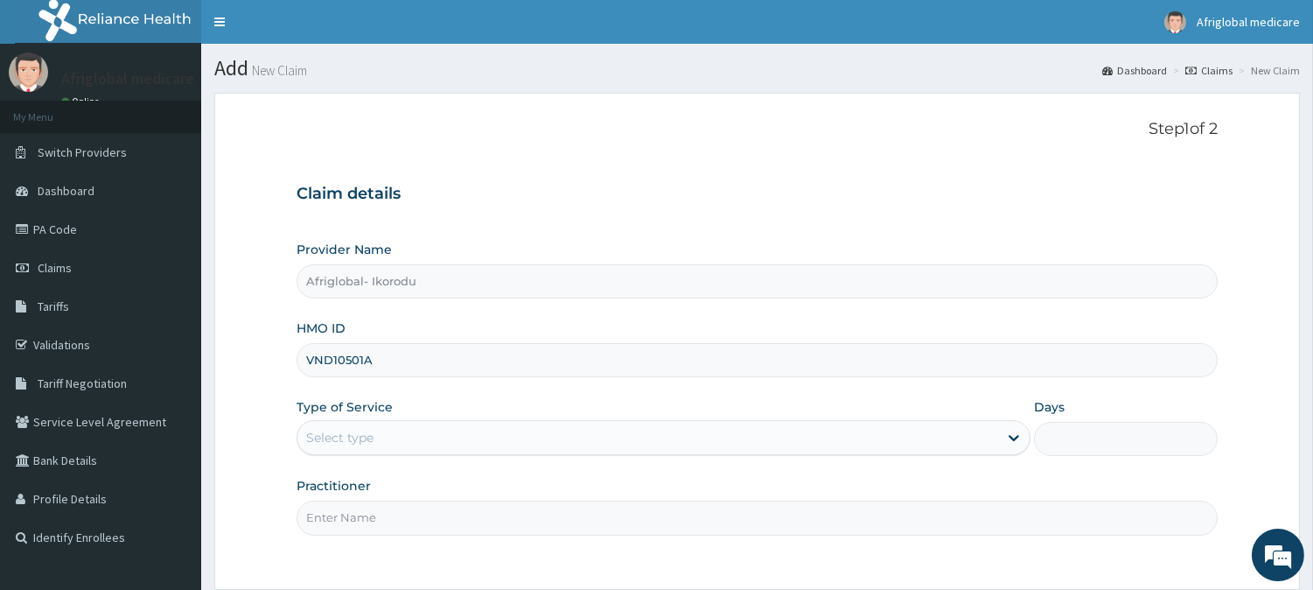
click at [334, 364] on input "VND10501A" at bounding box center [757, 360] width 921 height 34
click at [366, 359] on input "VND/10501A" at bounding box center [757, 360] width 921 height 34
type input "VND/10501/A"
click at [382, 448] on div "Select type" at bounding box center [647, 437] width 701 height 28
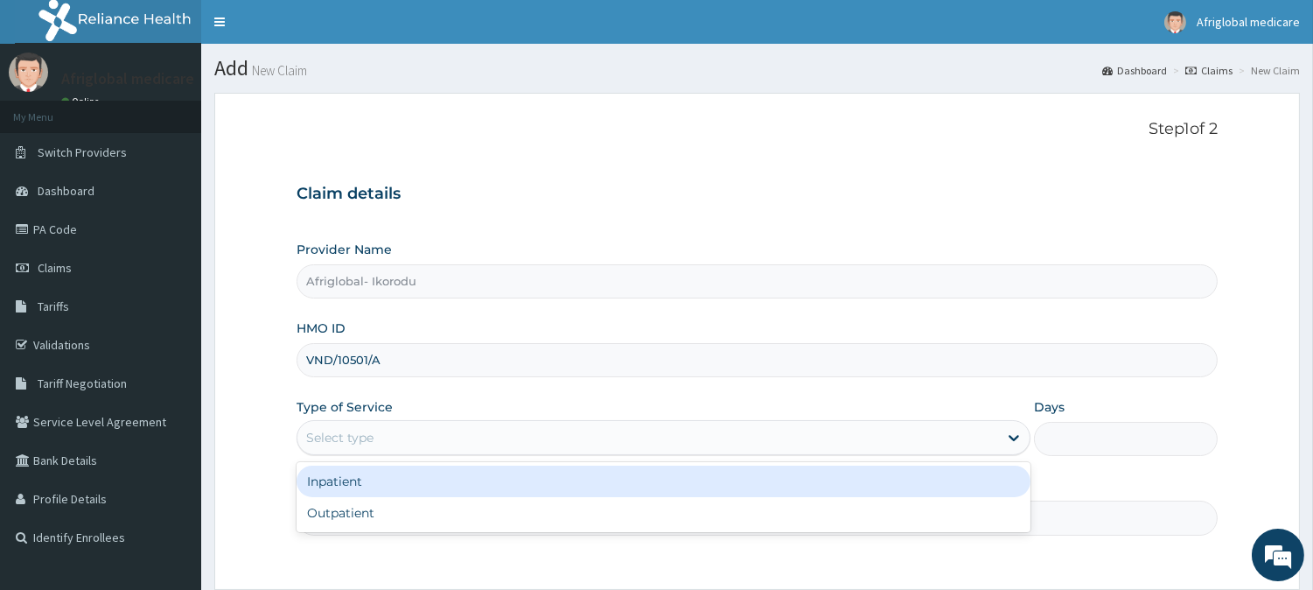
click at [381, 509] on div "Outpatient" at bounding box center [664, 512] width 734 height 31
type input "1"
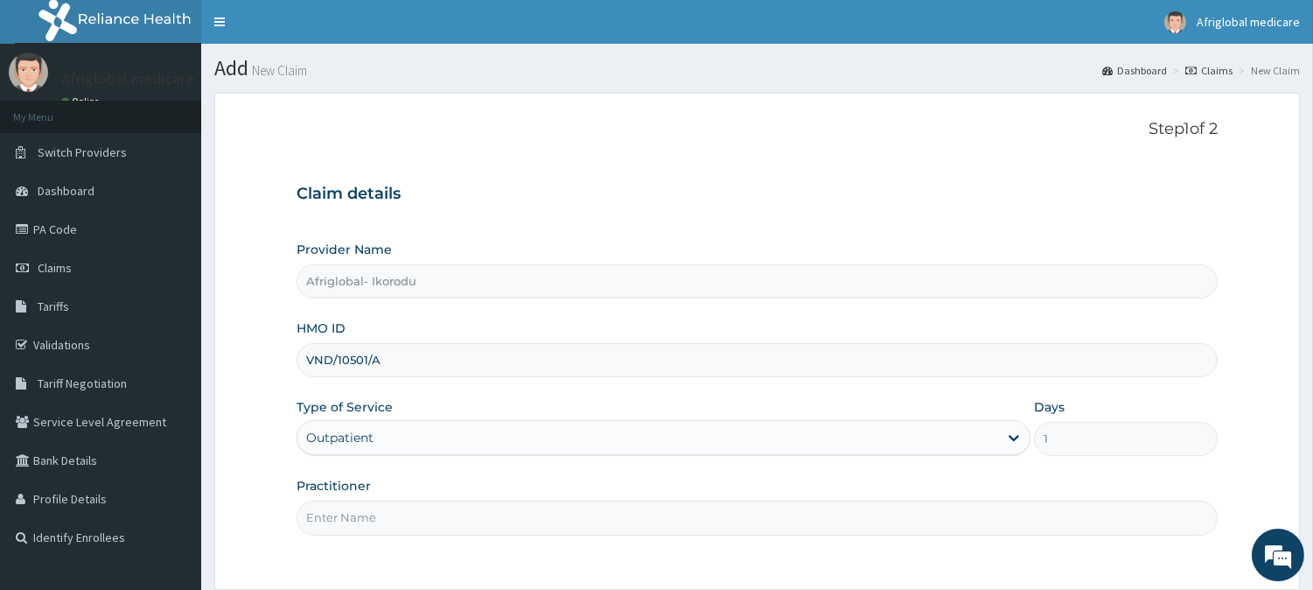
click at [381, 509] on input "Practitioner" at bounding box center [757, 517] width 921 height 34
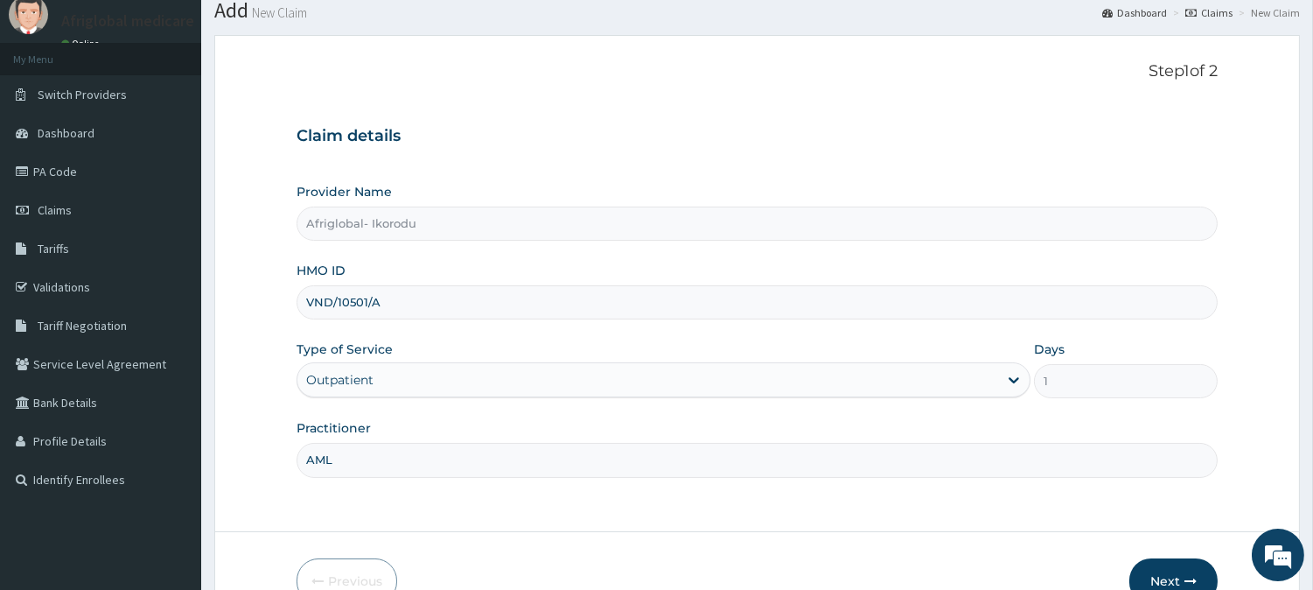
scroll to position [156, 0]
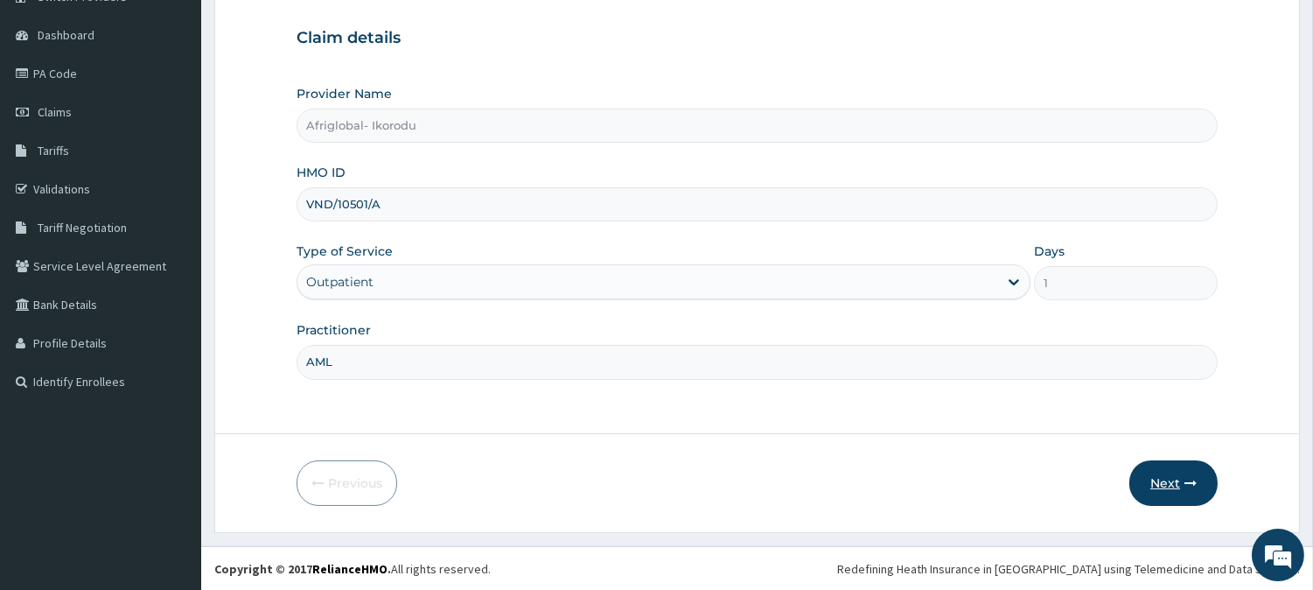
type input "AML"
click at [1179, 479] on button "Next" at bounding box center [1174, 482] width 88 height 45
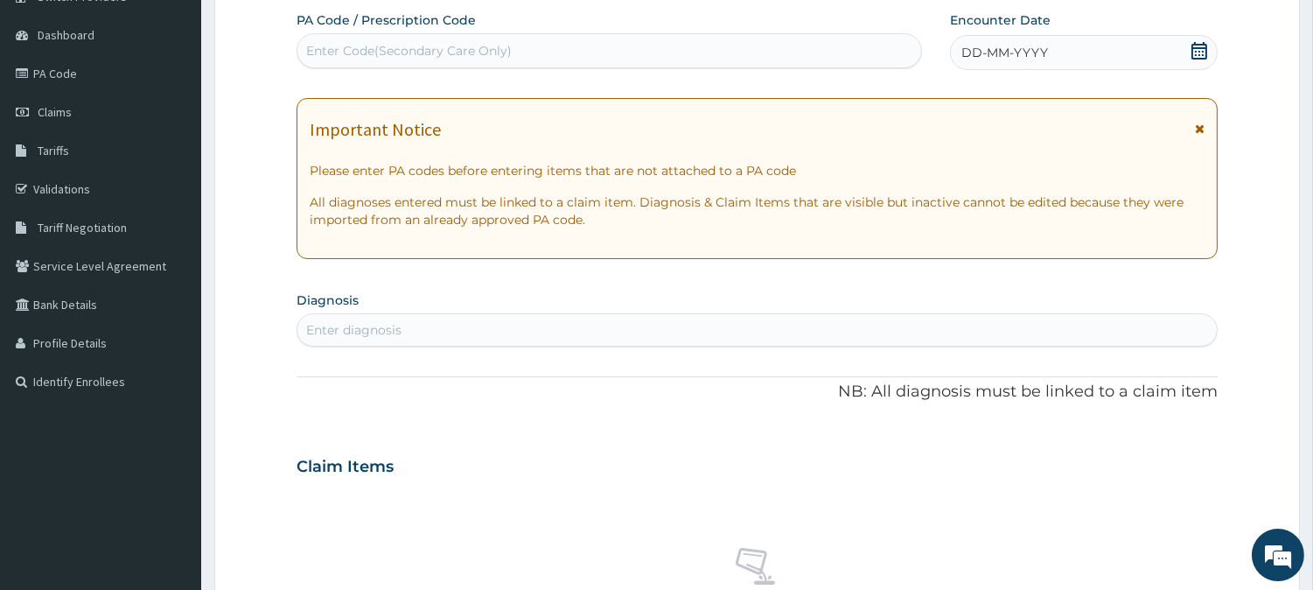
click at [514, 52] on div "Enter Code(Secondary Care Only)" at bounding box center [609, 51] width 624 height 28
paste input "PA107481"
click at [318, 54] on input "PA107481" at bounding box center [335, 50] width 58 height 17
click at [319, 54] on input "PA107481" at bounding box center [335, 50] width 58 height 17
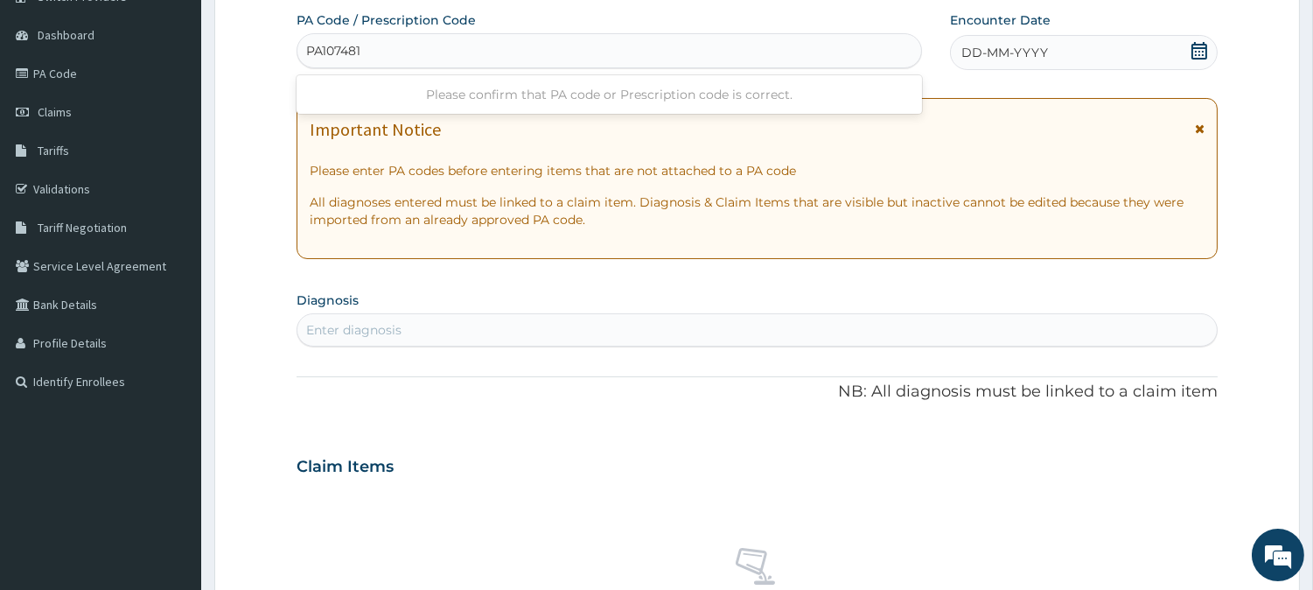
click at [322, 48] on input "PA107481" at bounding box center [335, 50] width 58 height 17
type input "PA/107481"
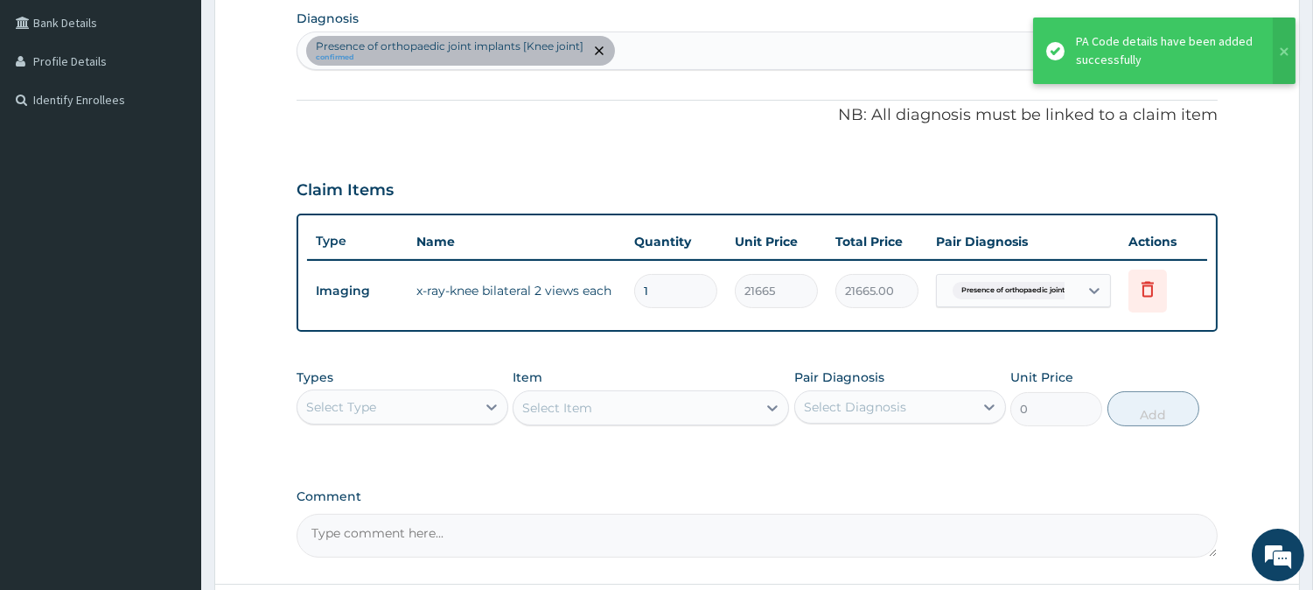
scroll to position [448, 0]
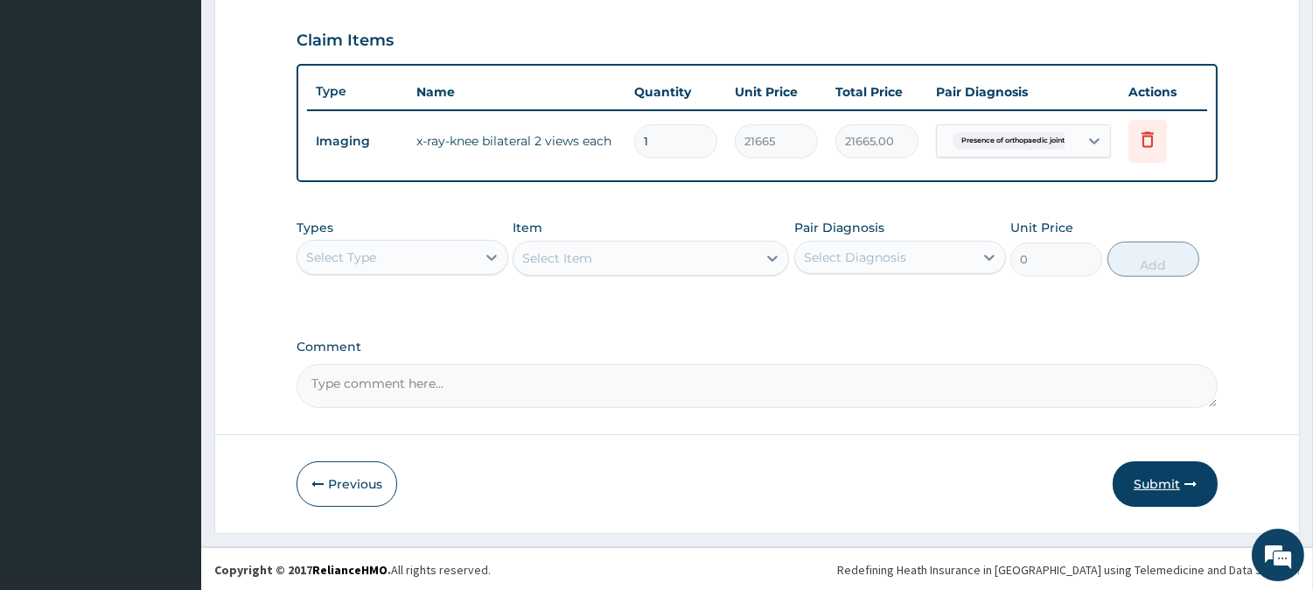
click at [1193, 479] on icon "button" at bounding box center [1191, 484] width 12 height 12
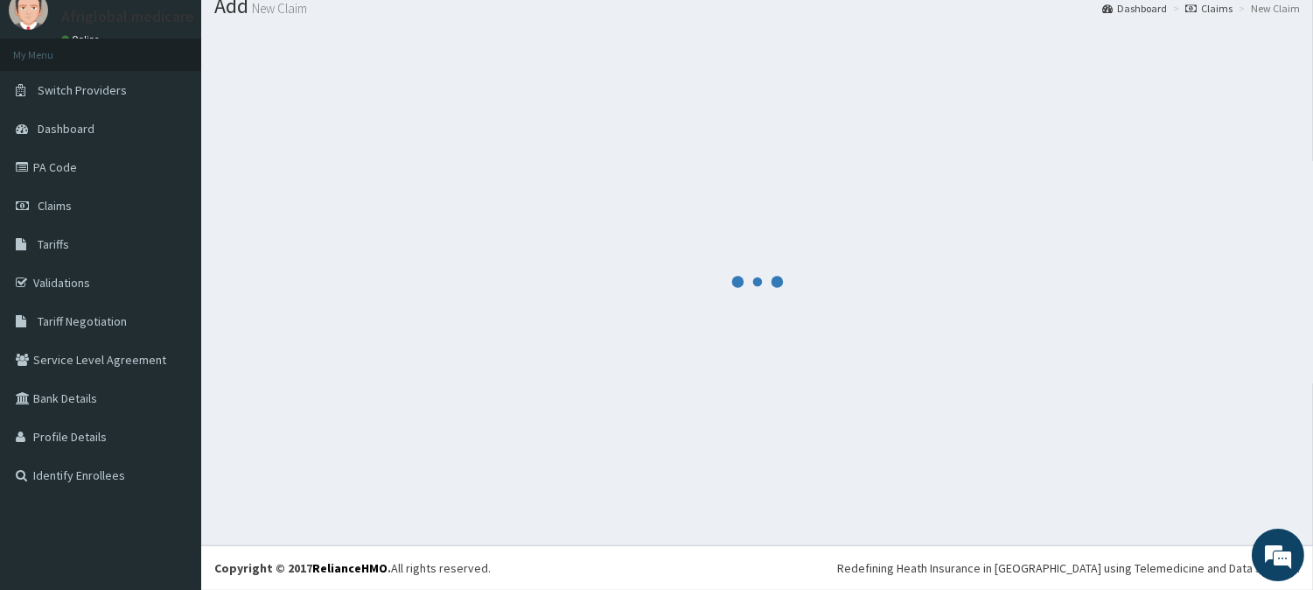
scroll to position [62, 0]
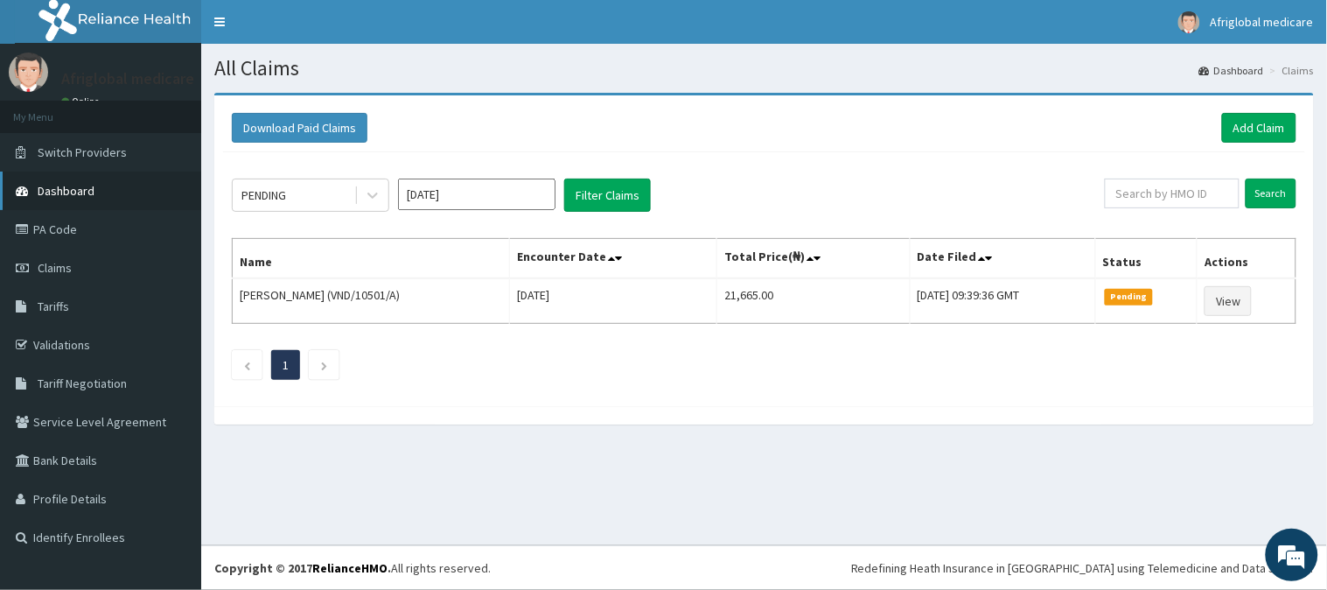
click at [93, 185] on link "Dashboard" at bounding box center [100, 190] width 201 height 38
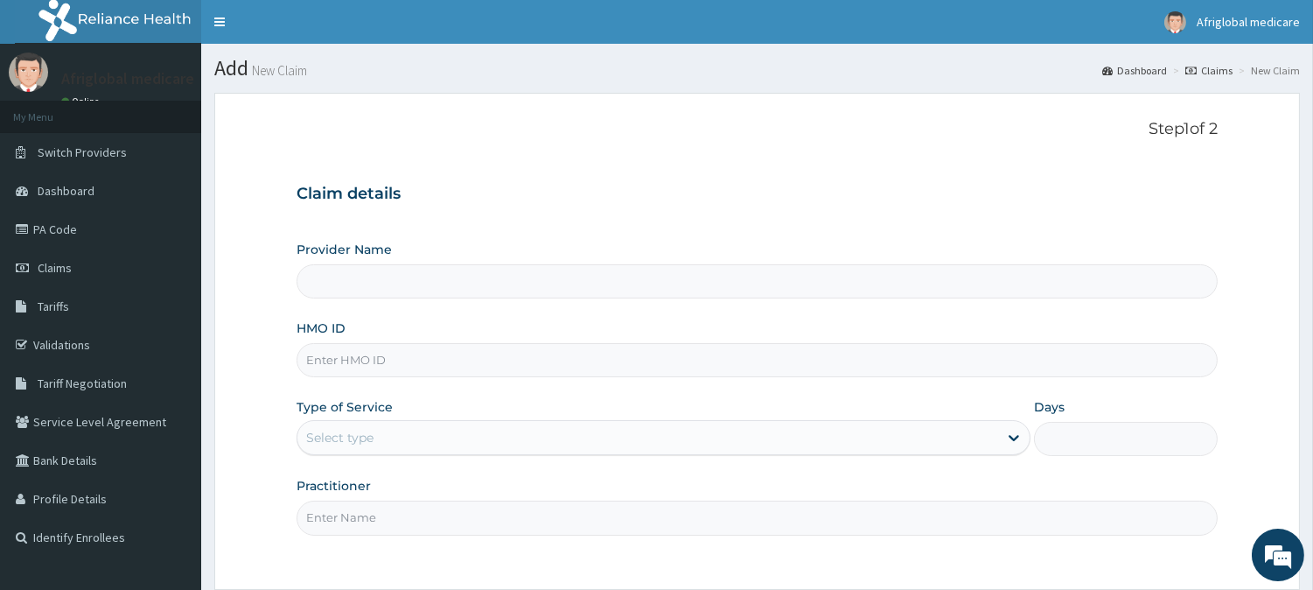
click at [458, 362] on input "HMO ID" at bounding box center [757, 360] width 921 height 34
paste input "REL10781A"
type input "REL10781A"
type input "Afriglobal- Ikorodu"
click at [329, 362] on input "REL10781A" at bounding box center [757, 360] width 921 height 34
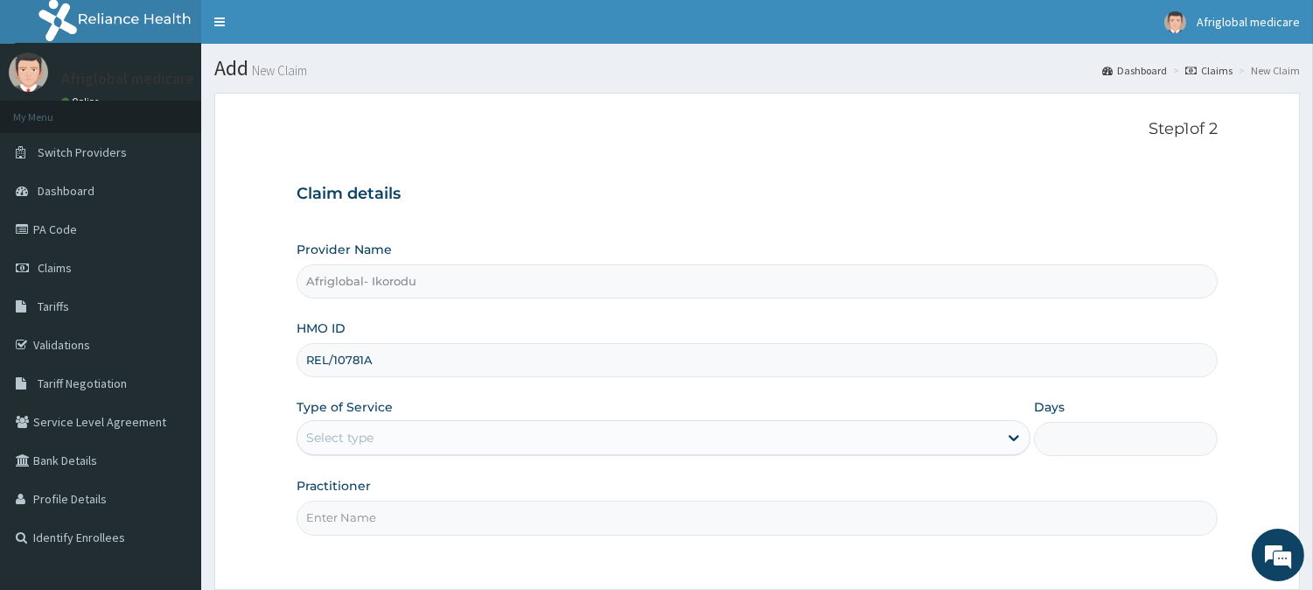
click at [367, 360] on input "REL/10781A" at bounding box center [757, 360] width 921 height 34
type input "REL/10781/A"
click at [379, 423] on div "Select type" at bounding box center [647, 437] width 701 height 28
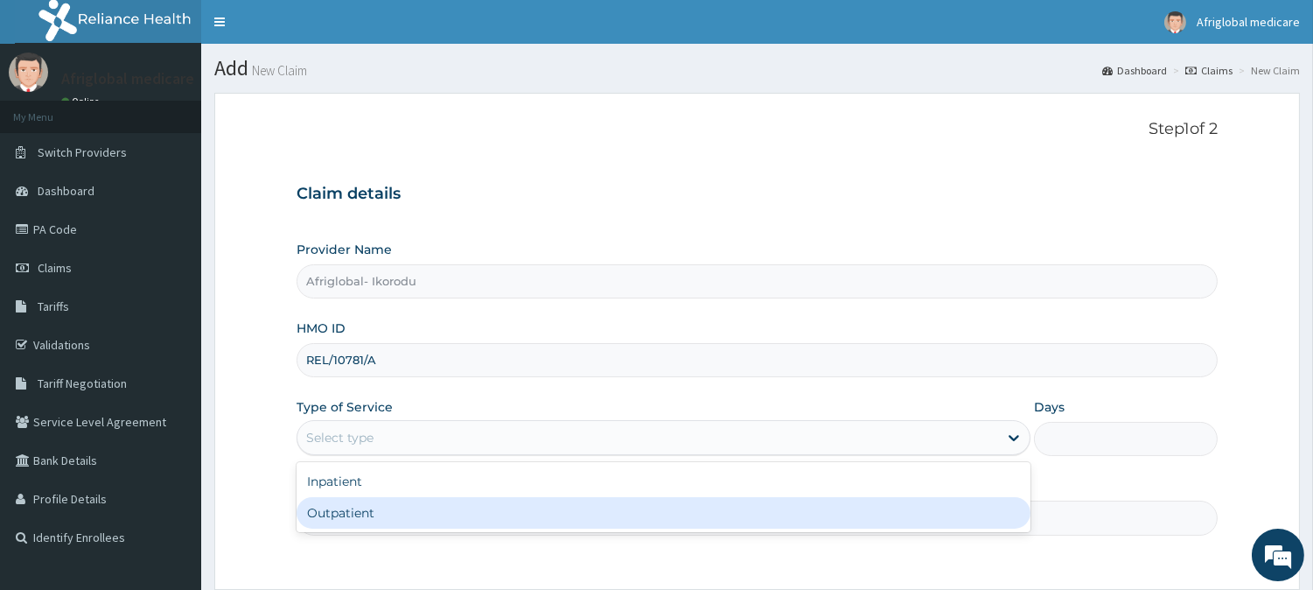
click at [378, 512] on div "Outpatient" at bounding box center [664, 512] width 734 height 31
type input "1"
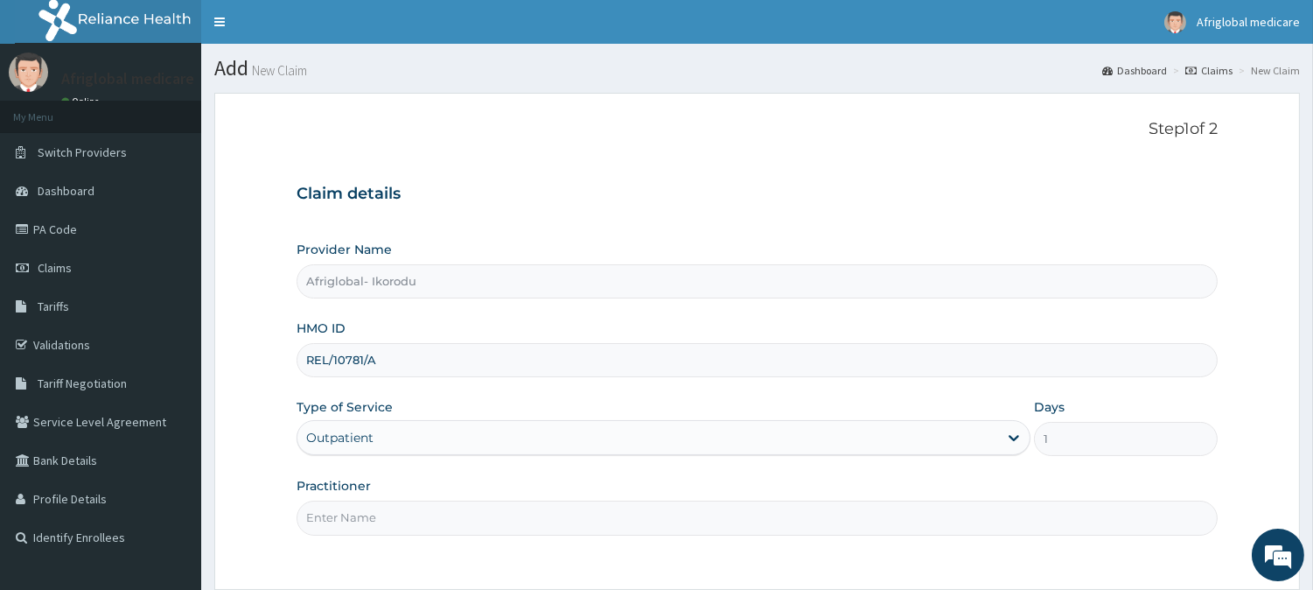
click at [374, 525] on input "Practitioner" at bounding box center [757, 517] width 921 height 34
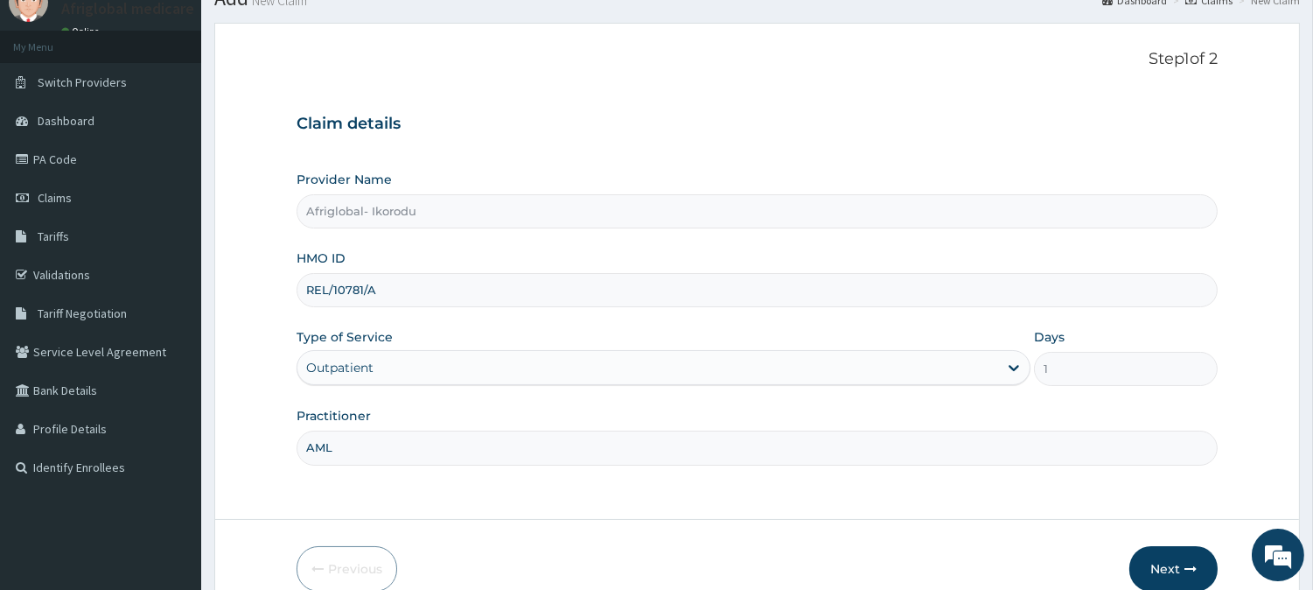
scroll to position [156, 0]
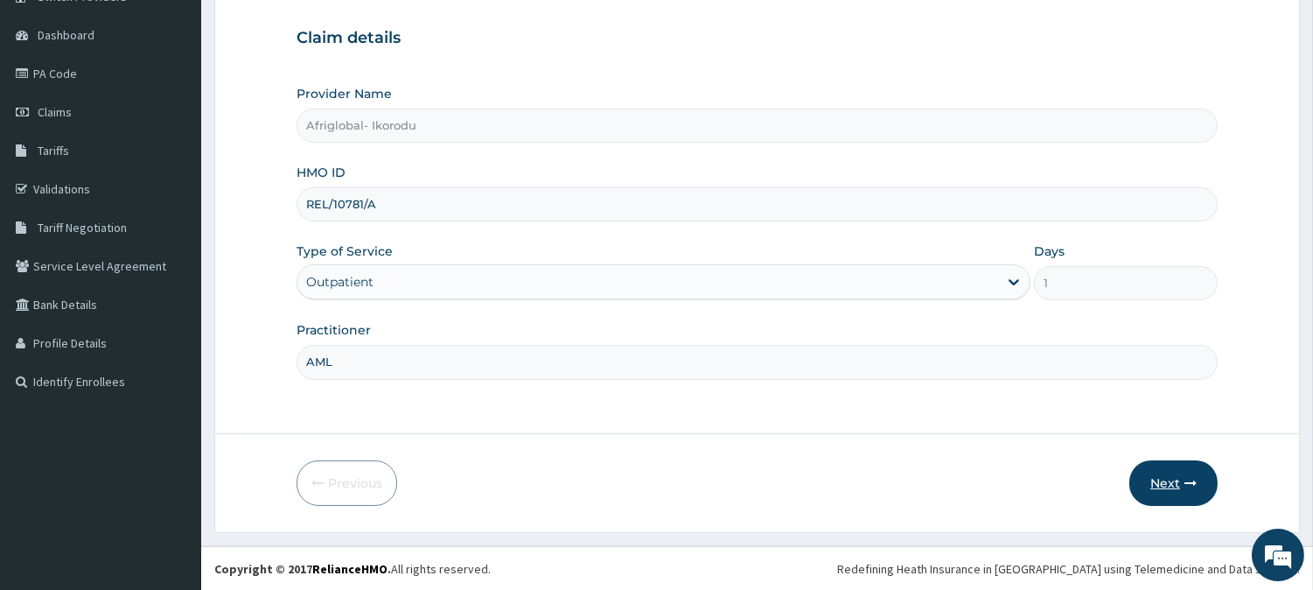
type input "AML"
click at [1151, 462] on button "Next" at bounding box center [1174, 482] width 88 height 45
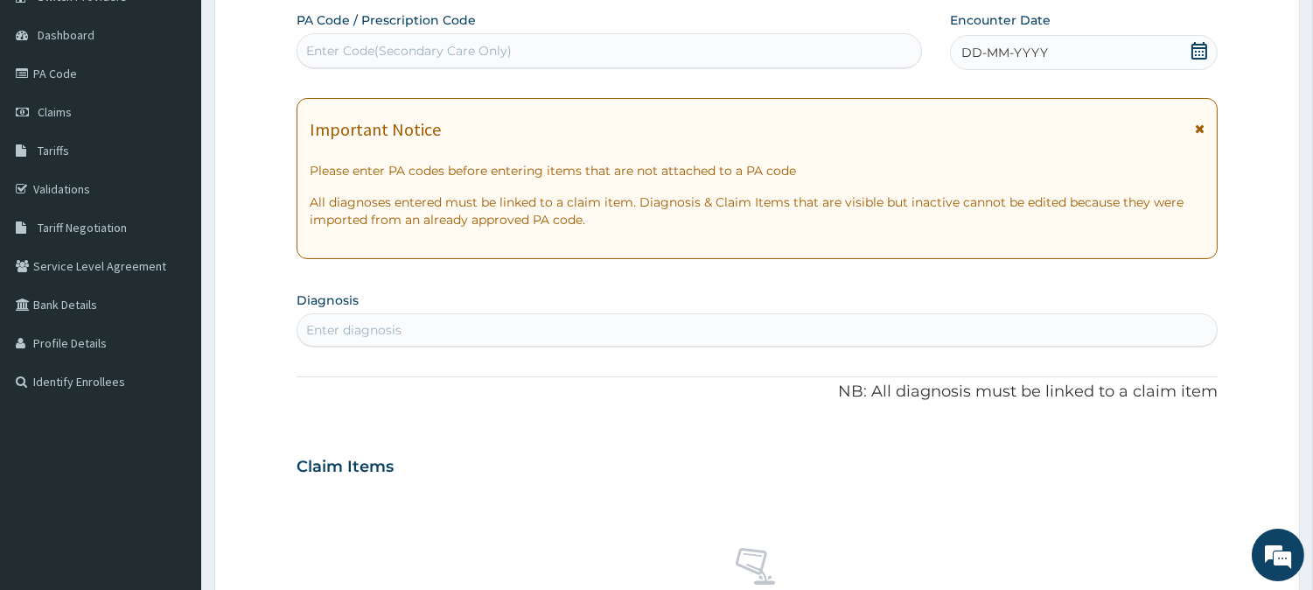
click at [487, 55] on div "Enter Code(Secondary Care Only)" at bounding box center [409, 50] width 206 height 17
paste input "PAE72663"
click at [322, 56] on input "PAE72663" at bounding box center [337, 50] width 63 height 17
type input "PA/E72663"
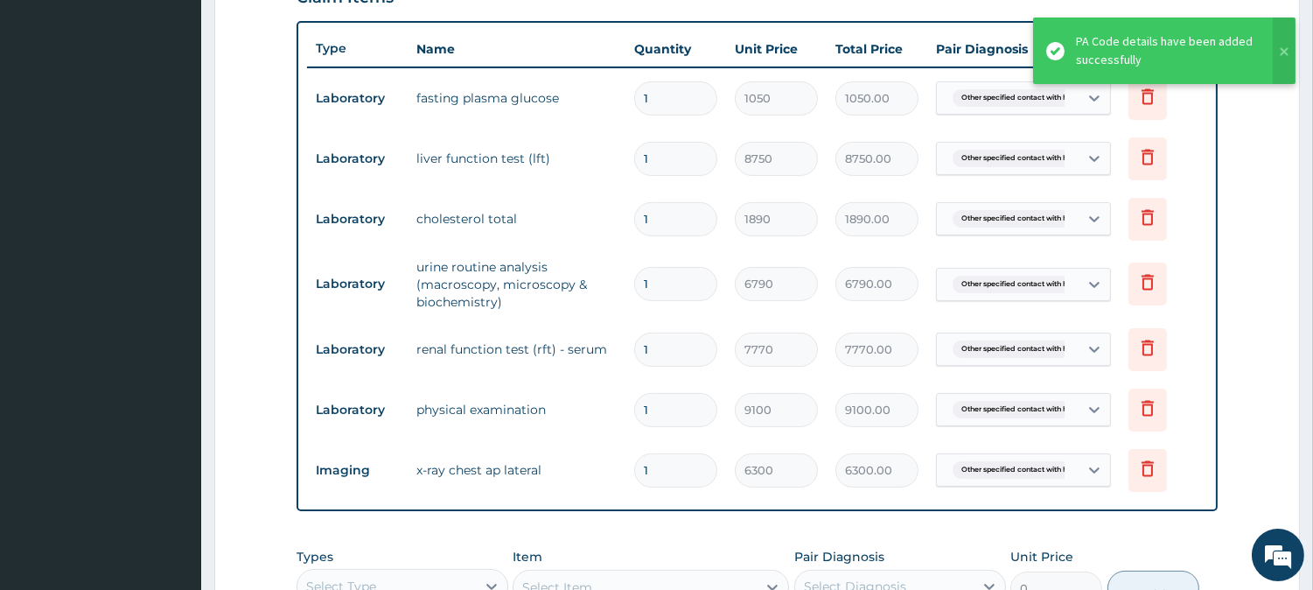
scroll to position [611, 0]
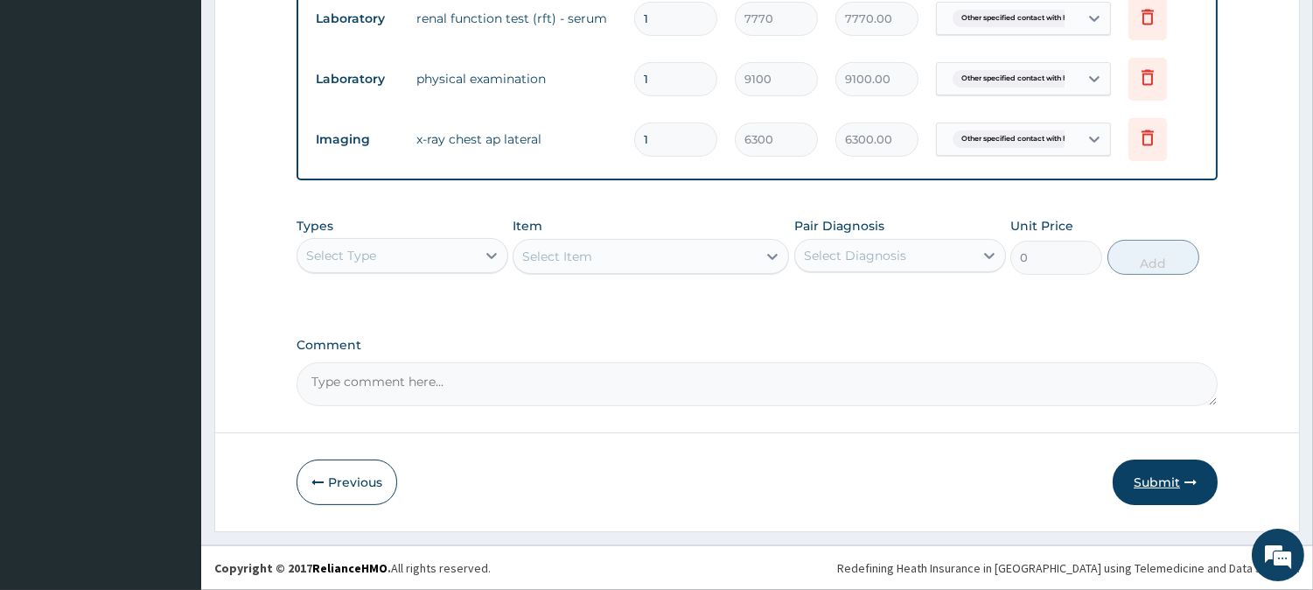
click at [1202, 472] on button "Submit" at bounding box center [1165, 481] width 105 height 45
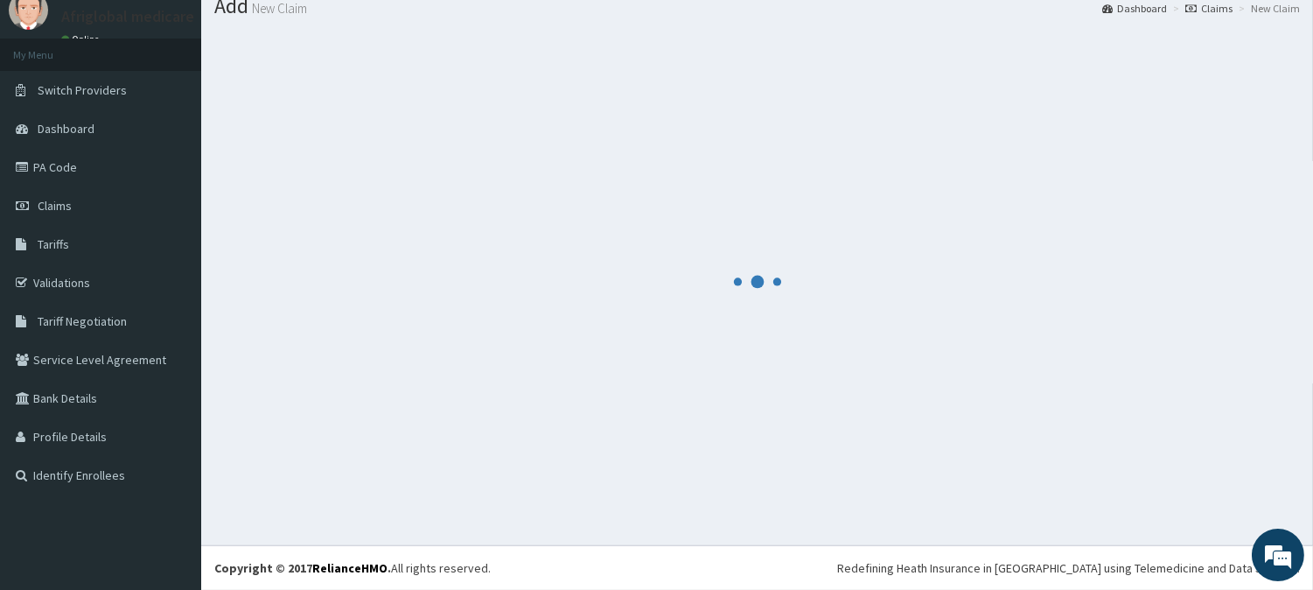
scroll to position [62, 0]
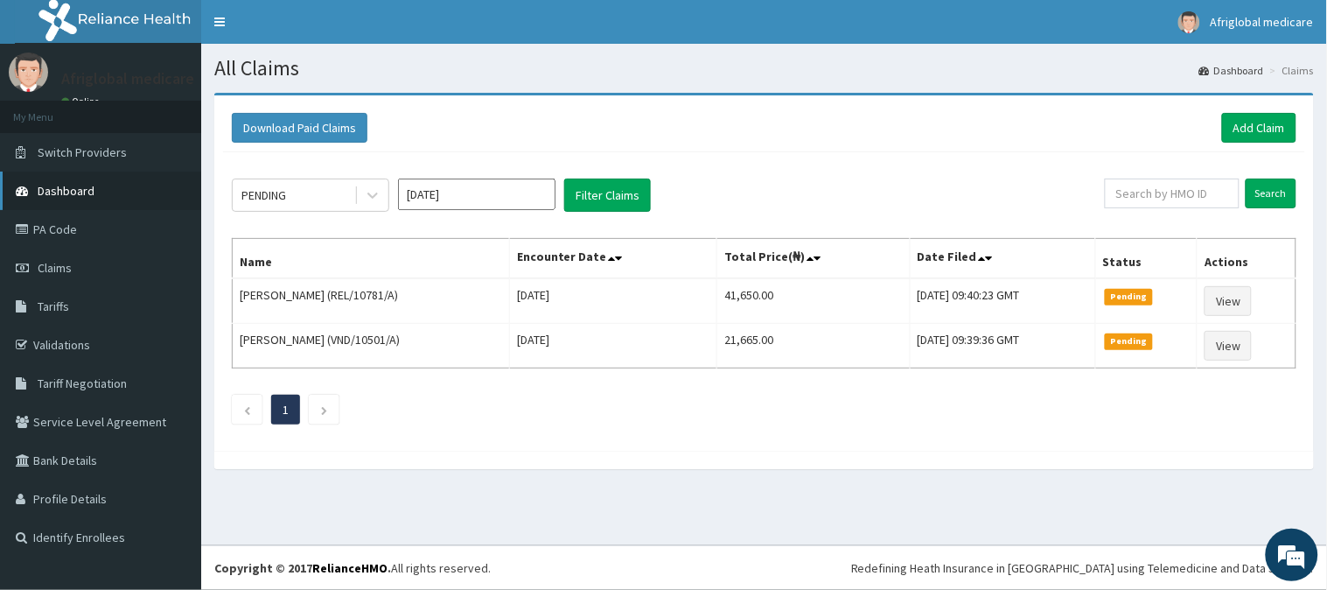
click at [68, 192] on span "Dashboard" at bounding box center [66, 191] width 57 height 16
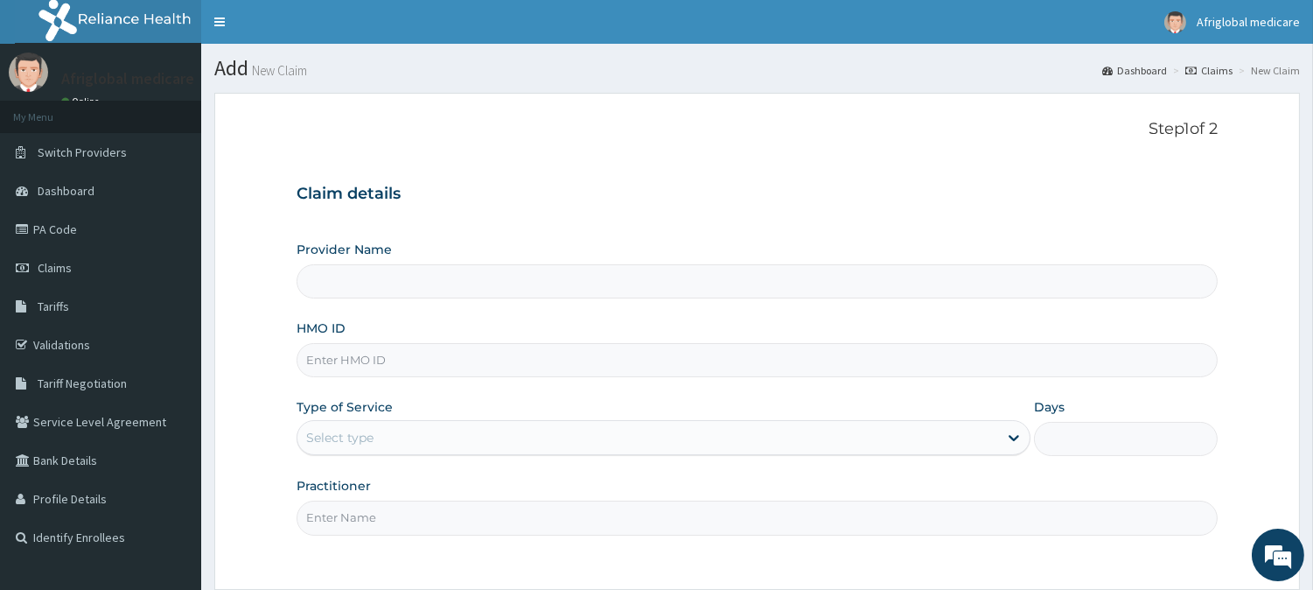
click at [430, 360] on input "HMO ID" at bounding box center [757, 360] width 921 height 34
paste input "PNS1025A"
type input "PNS1025A"
type input "Afriglobal- Ikorodu"
click at [329, 361] on input "PNS1025A" at bounding box center [757, 360] width 921 height 34
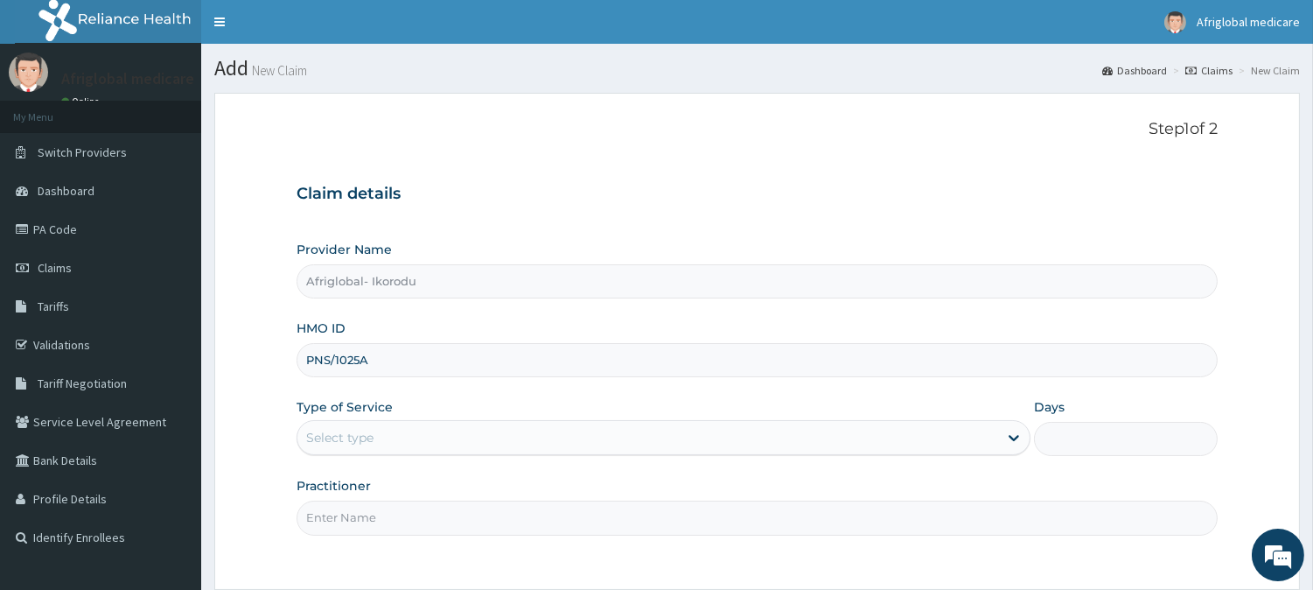
click at [360, 362] on input "PNS/1025A" at bounding box center [757, 360] width 921 height 34
type input "PNS/1025/A"
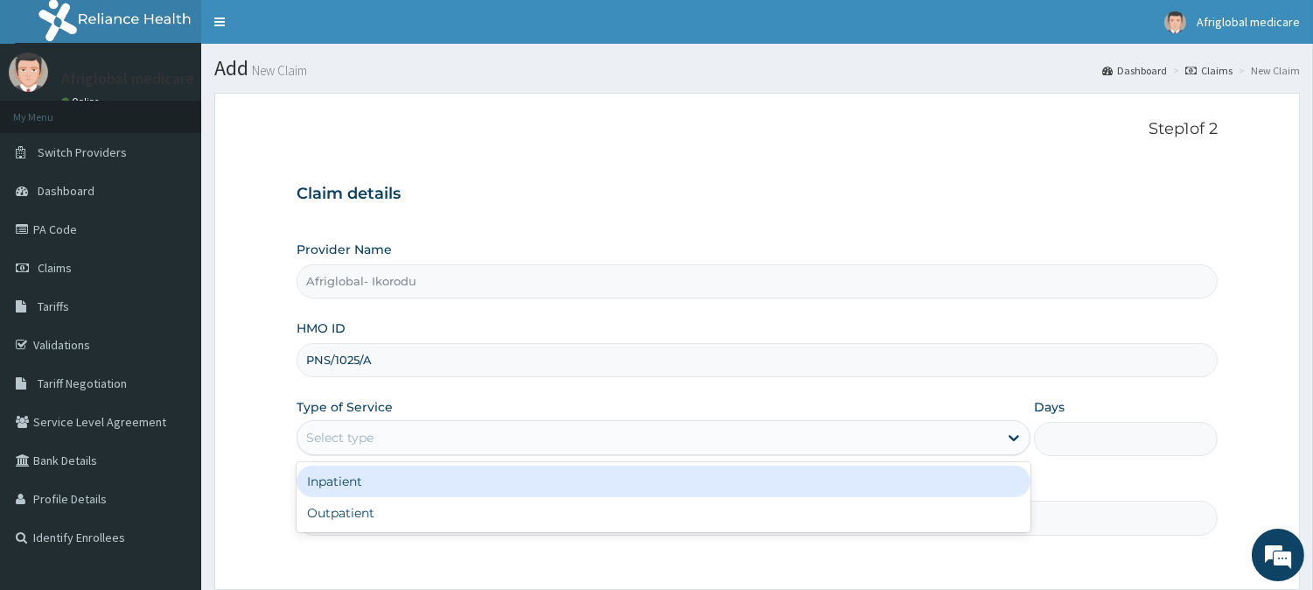
click at [378, 443] on div "Select type" at bounding box center [647, 437] width 701 height 28
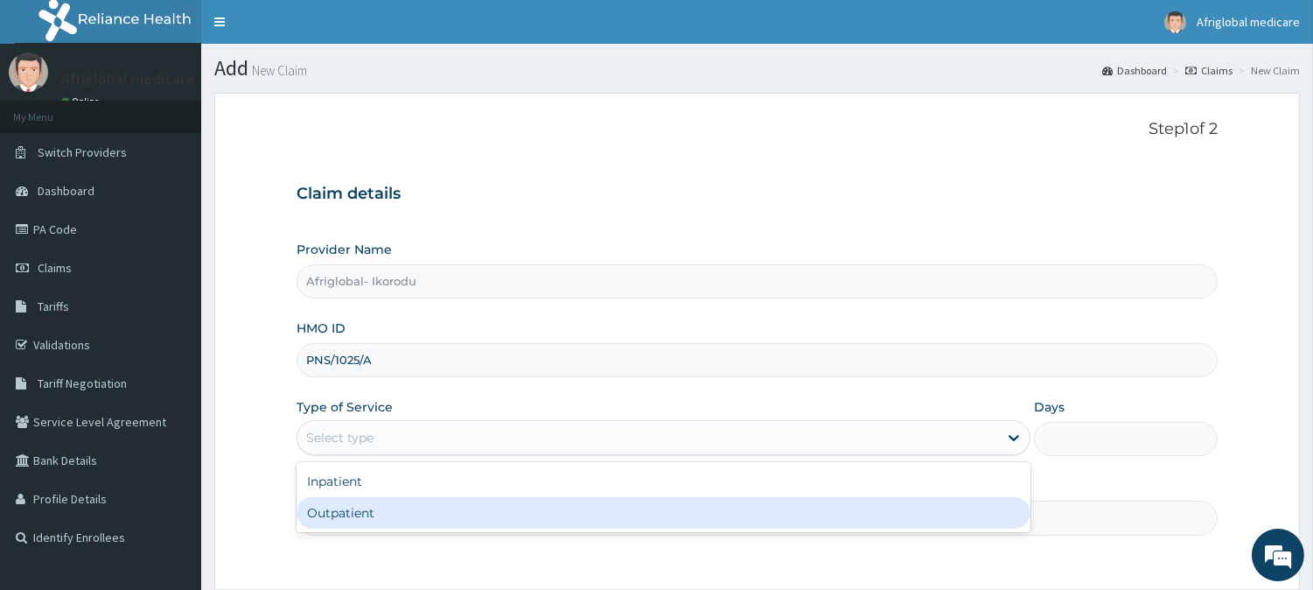
click at [394, 522] on div "Outpatient" at bounding box center [664, 512] width 734 height 31
type input "1"
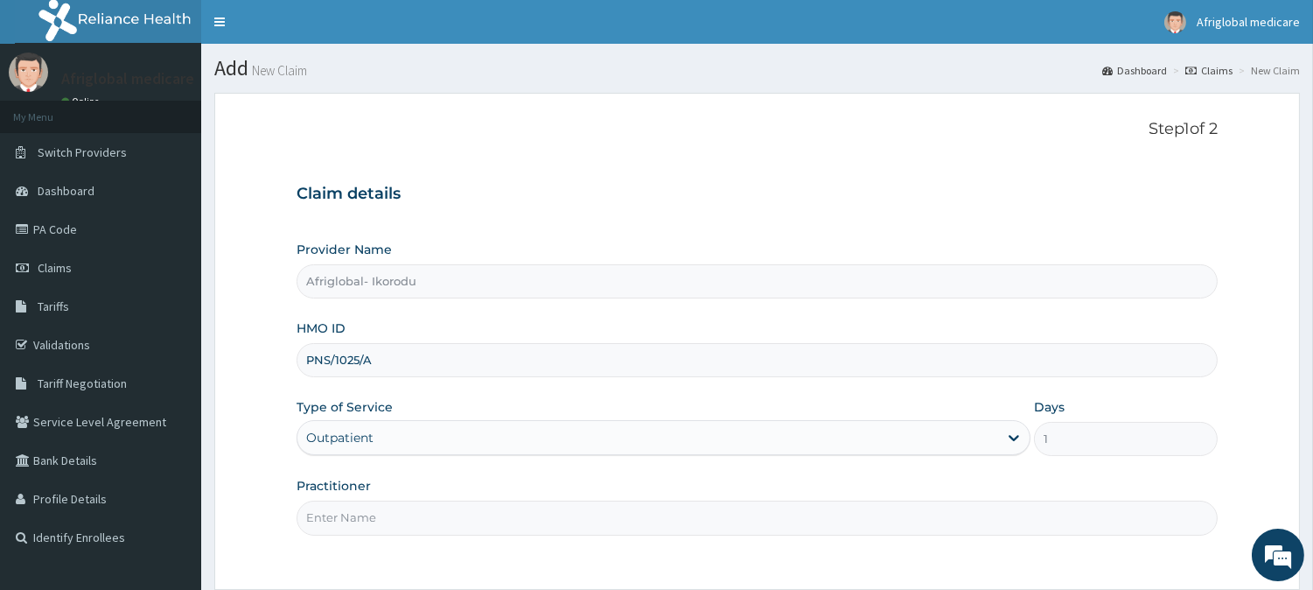
click at [394, 522] on input "Practitioner" at bounding box center [757, 517] width 921 height 34
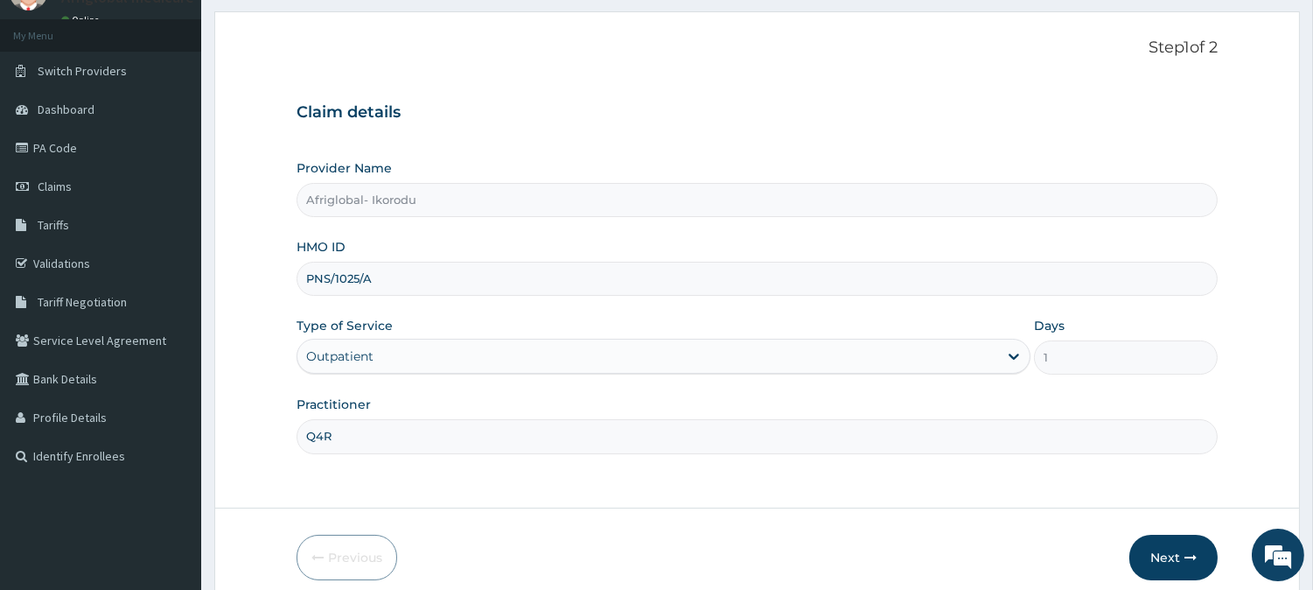
scroll to position [156, 0]
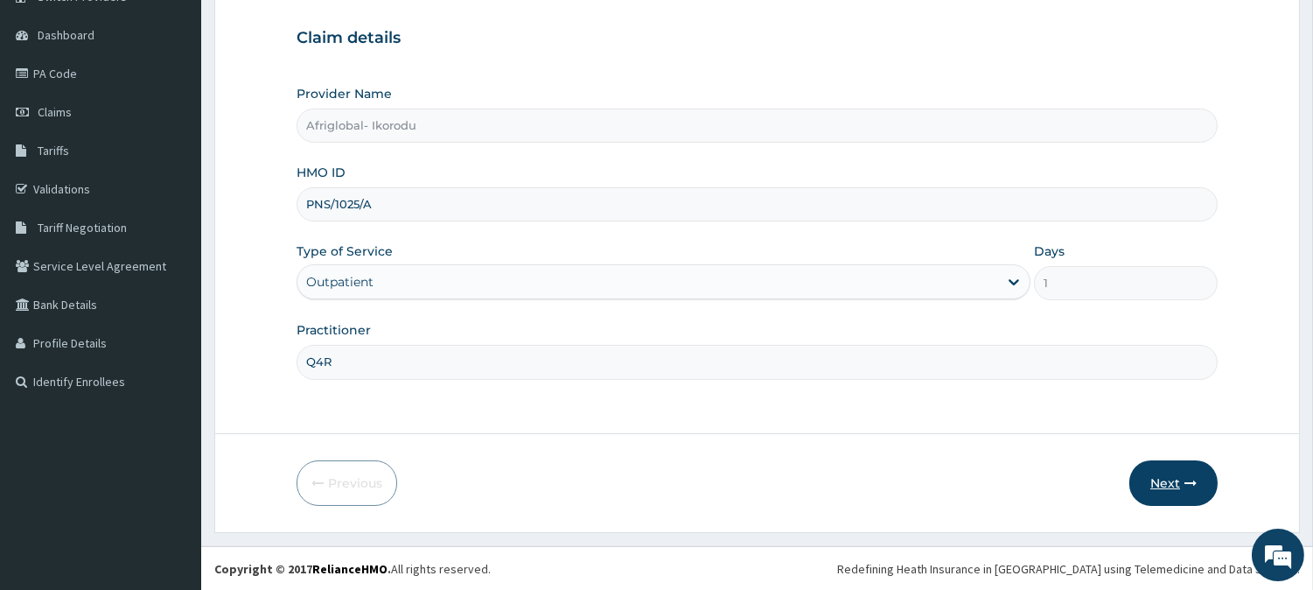
type input "Q4R"
click at [1173, 477] on button "Next" at bounding box center [1174, 482] width 88 height 45
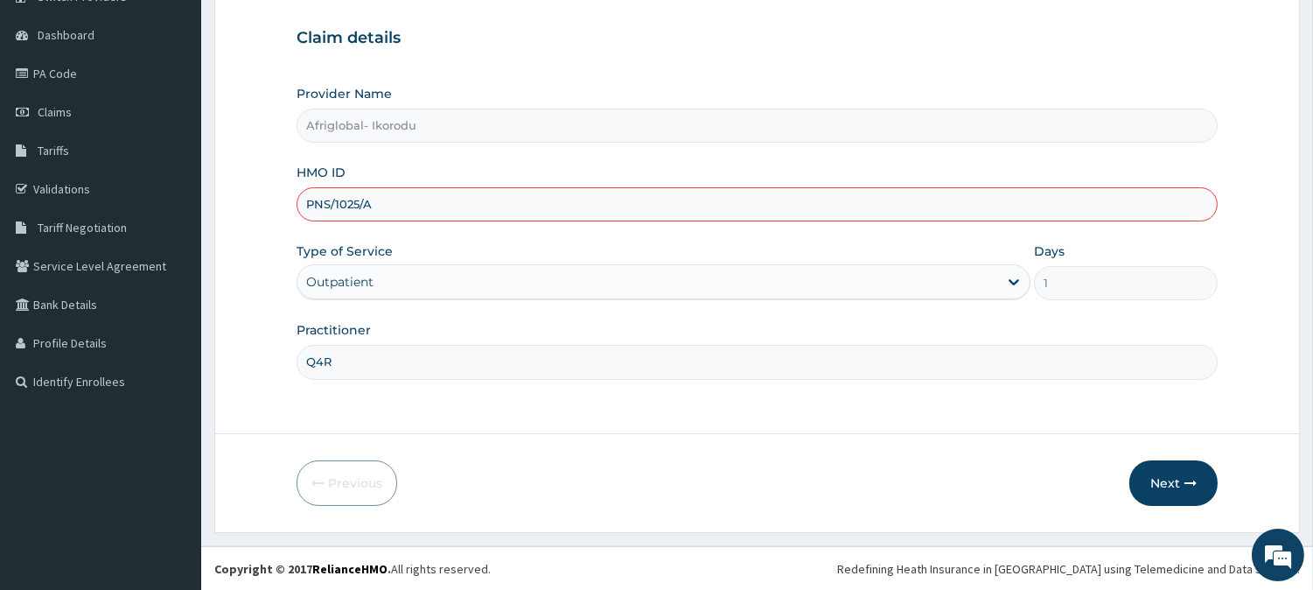
scroll to position [0, 0]
click at [344, 199] on input "PNS/1025/A" at bounding box center [757, 204] width 921 height 34
type input "PNS/10025/A"
click at [360, 362] on input "Q4R" at bounding box center [757, 362] width 921 height 34
type input "Q"
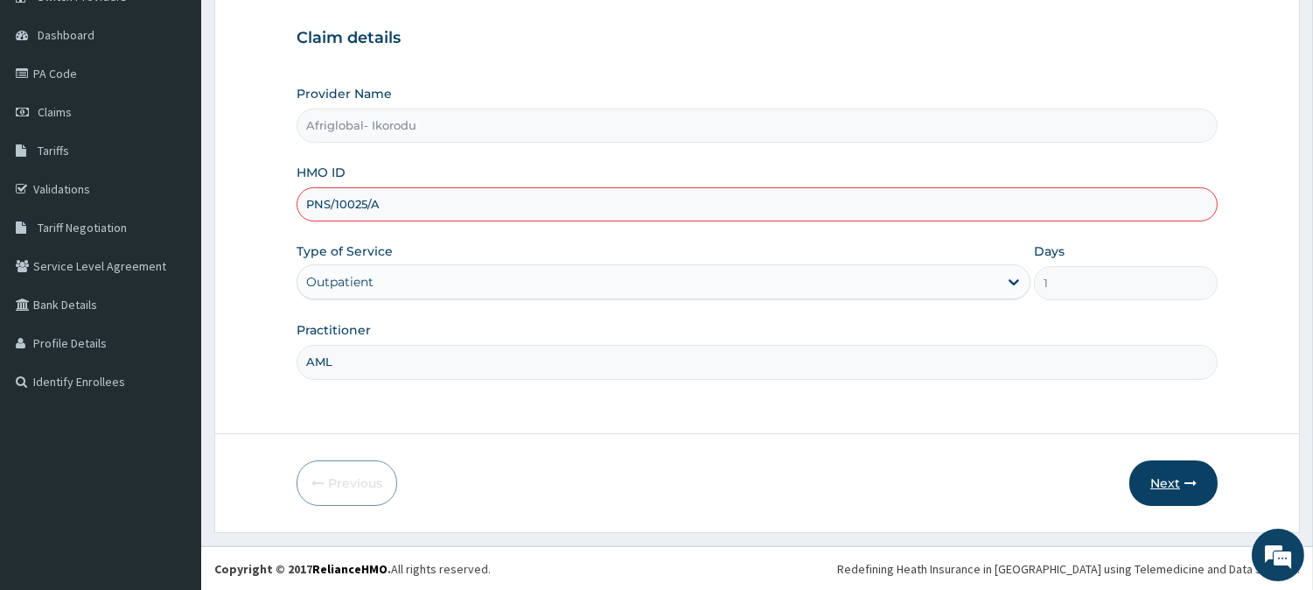
type input "AML"
click at [1181, 470] on button "Next" at bounding box center [1174, 482] width 88 height 45
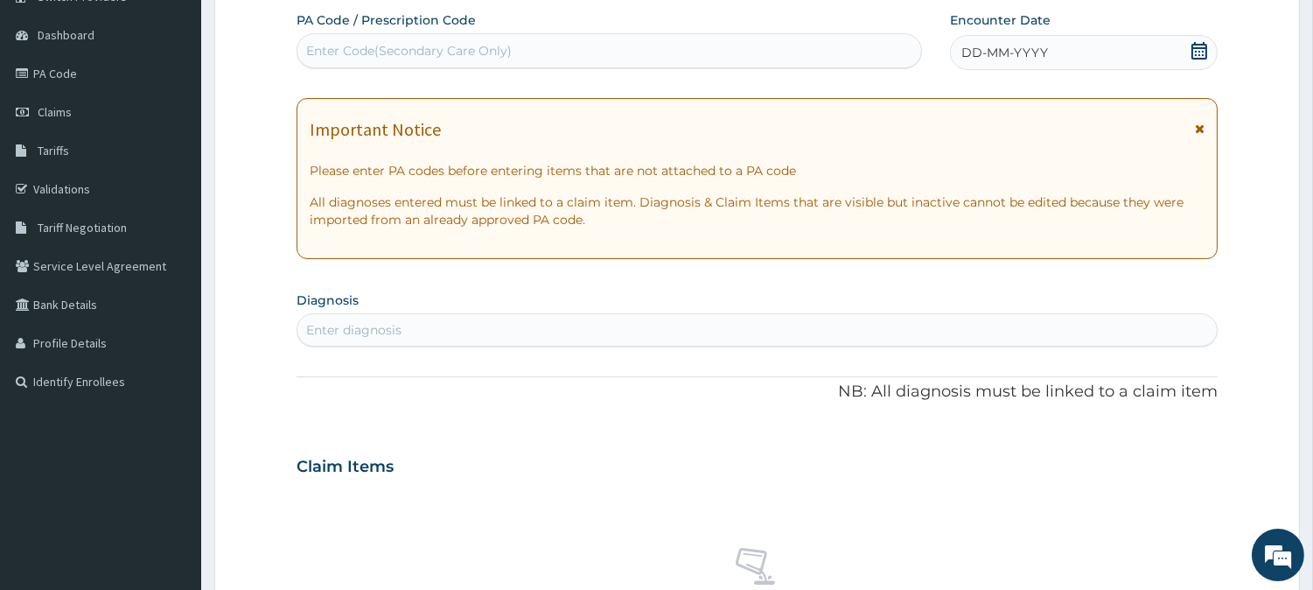
click at [497, 47] on div "Enter Code(Secondary Care Only)" at bounding box center [409, 50] width 206 height 17
paste input "PAB8354D"
click at [327, 50] on input "PAB8354D" at bounding box center [339, 50] width 67 height 17
type input "PA/B8354D"
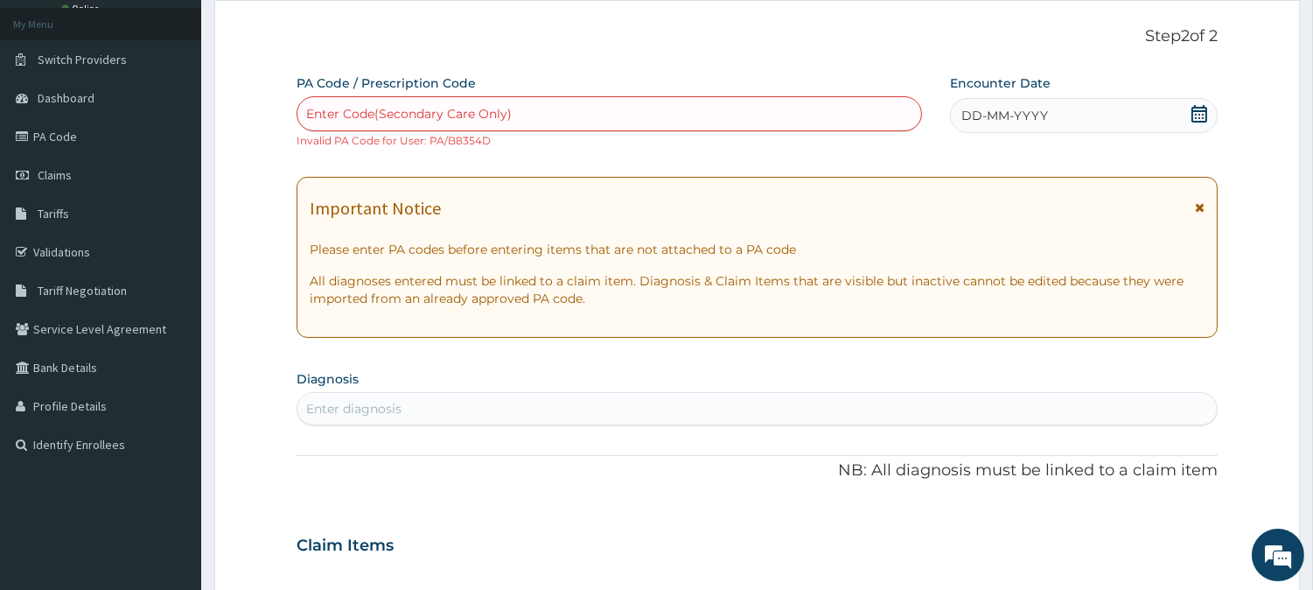
scroll to position [59, 0]
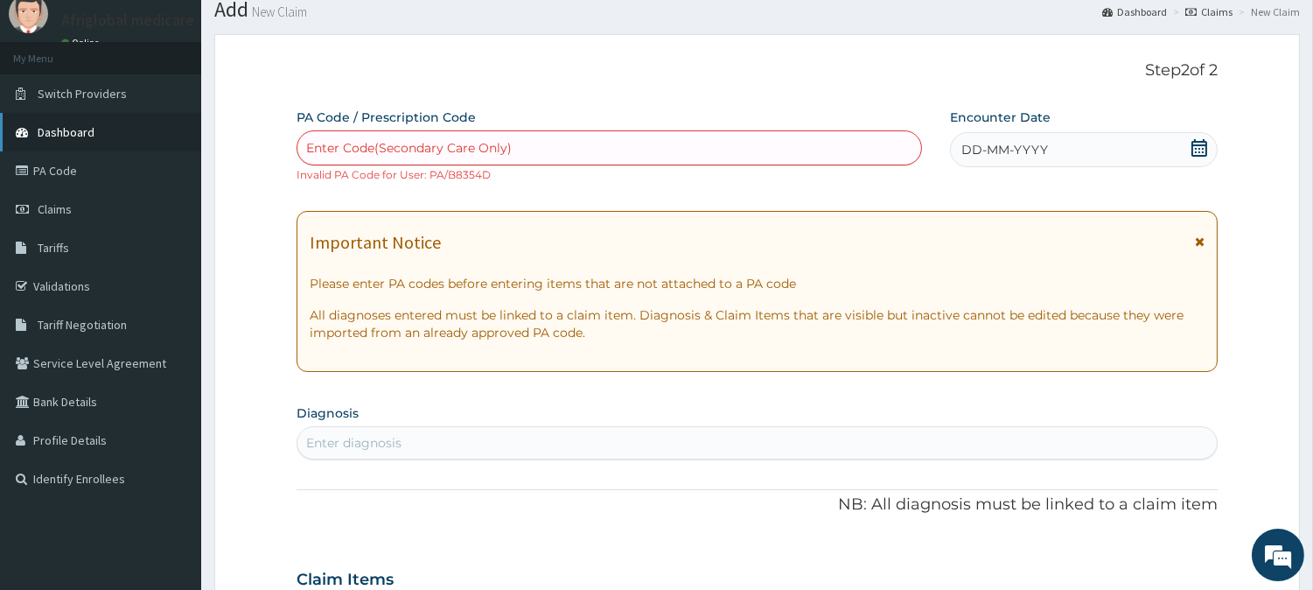
click at [80, 126] on span "Dashboard" at bounding box center [66, 132] width 57 height 16
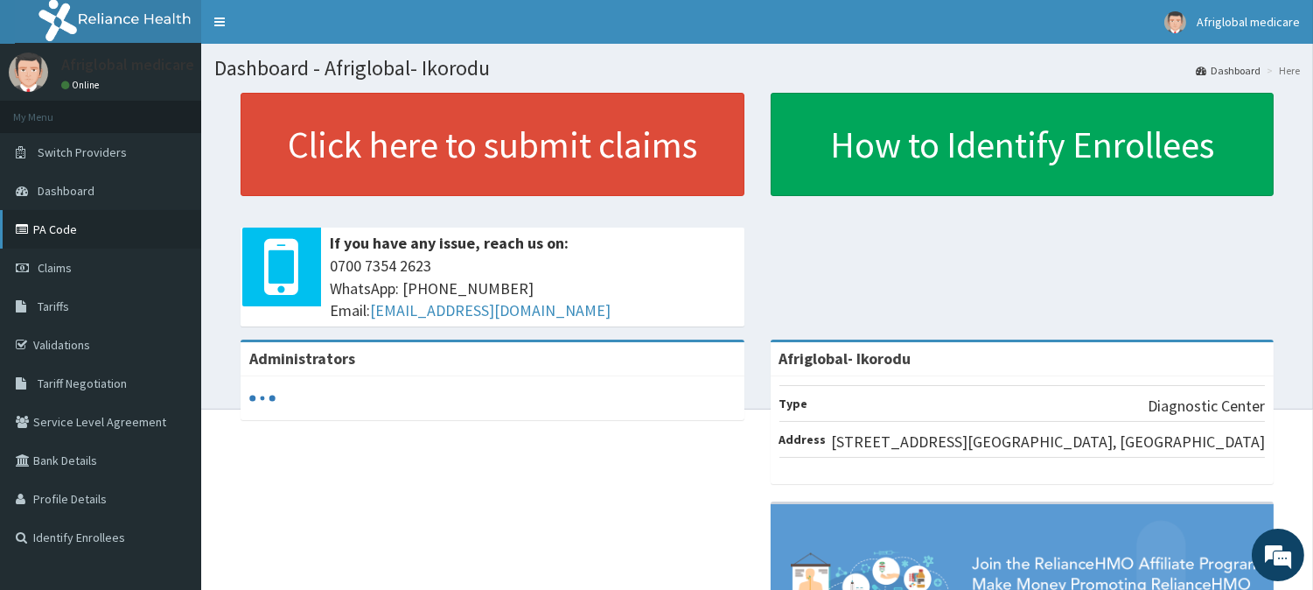
click at [39, 224] on link "PA Code" at bounding box center [100, 229] width 201 height 38
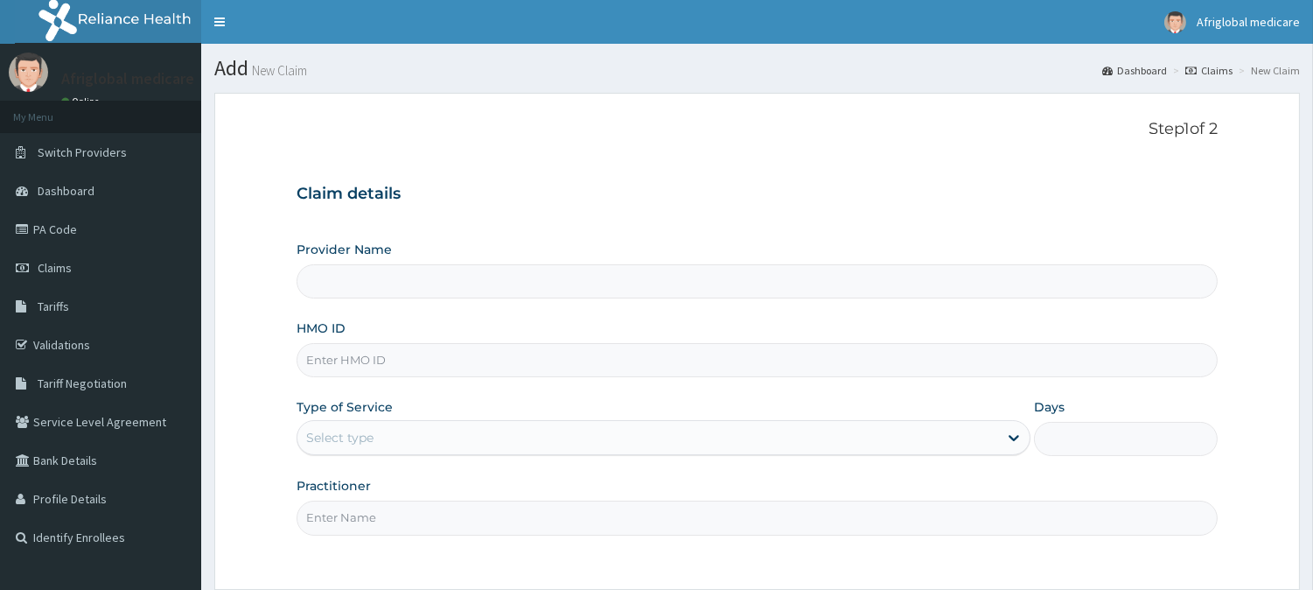
click at [437, 359] on input "HMO ID" at bounding box center [757, 360] width 921 height 34
paste input "PNS/10251/A"
type input "PNS/10251/A"
click at [423, 434] on div "Select type" at bounding box center [647, 437] width 701 height 28
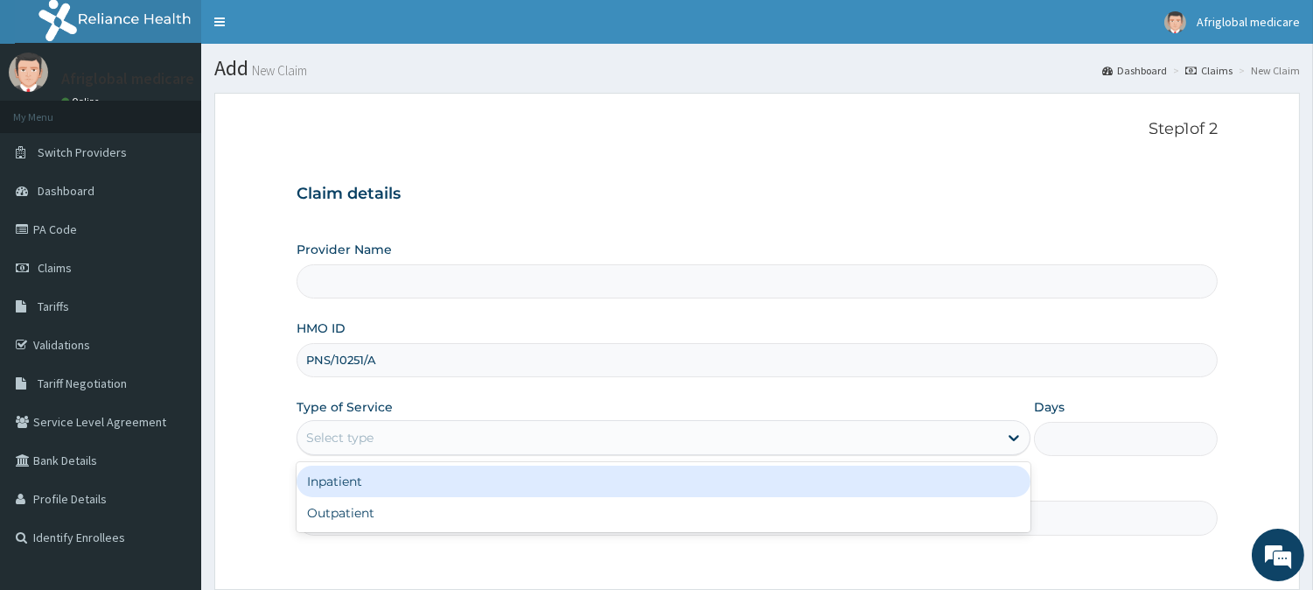
type input "Afriglobal- Ikorodu"
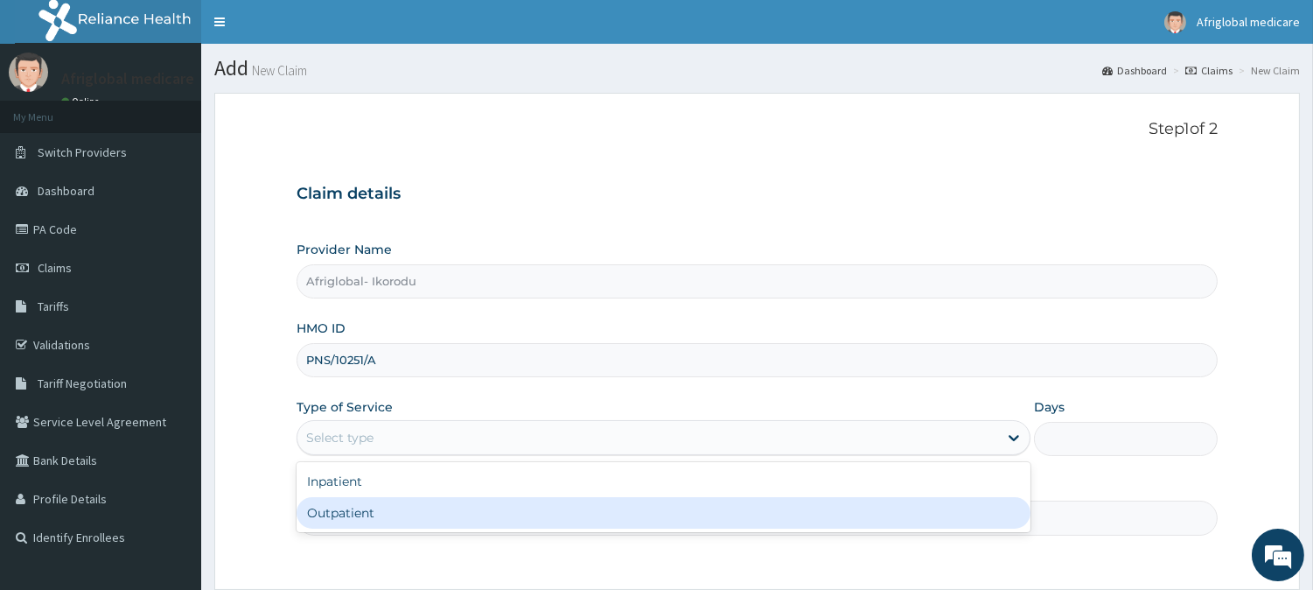
click at [423, 497] on div "Outpatient" at bounding box center [664, 512] width 734 height 31
type input "1"
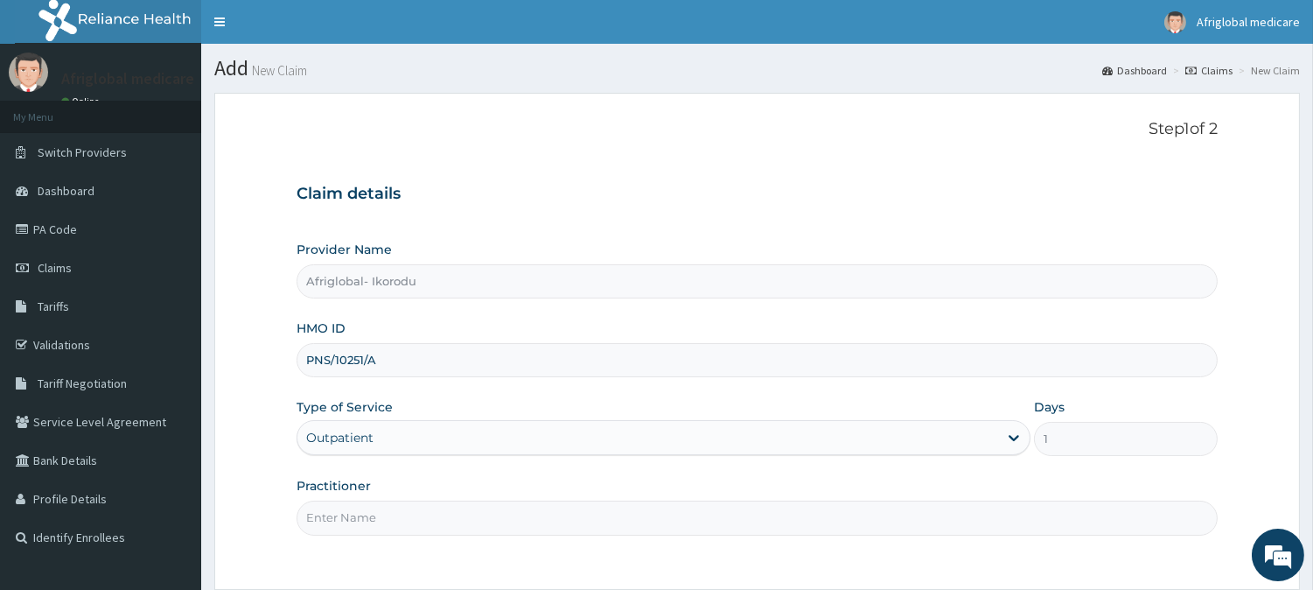
click at [424, 510] on input "Practitioner" at bounding box center [757, 517] width 921 height 34
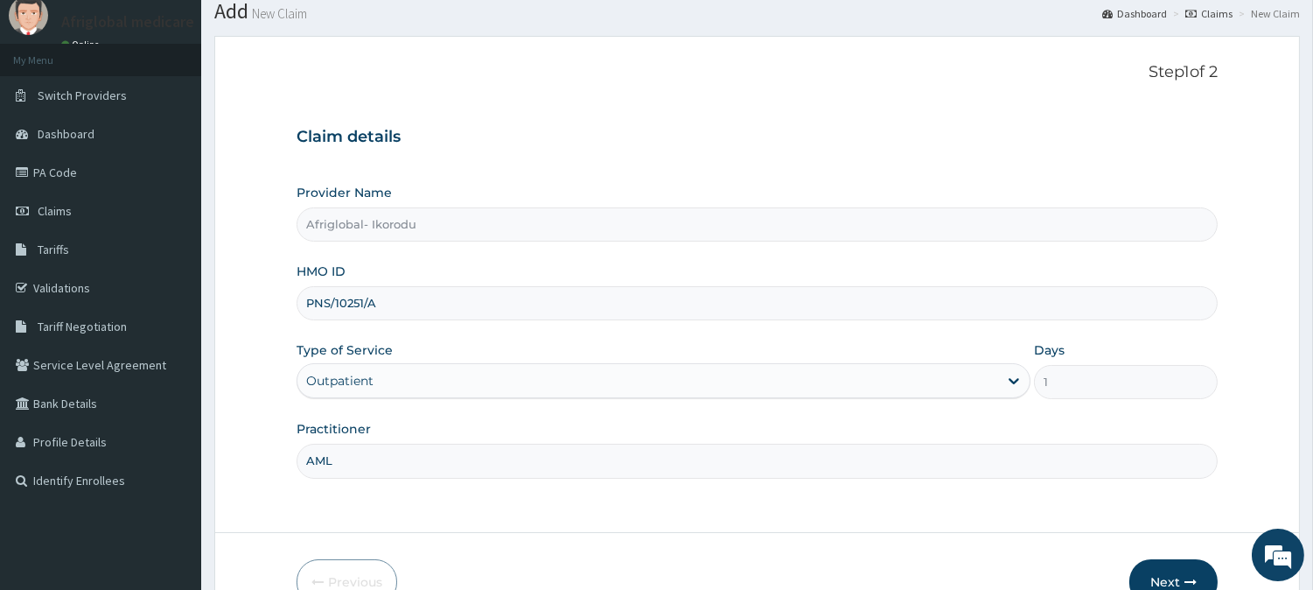
scroll to position [156, 0]
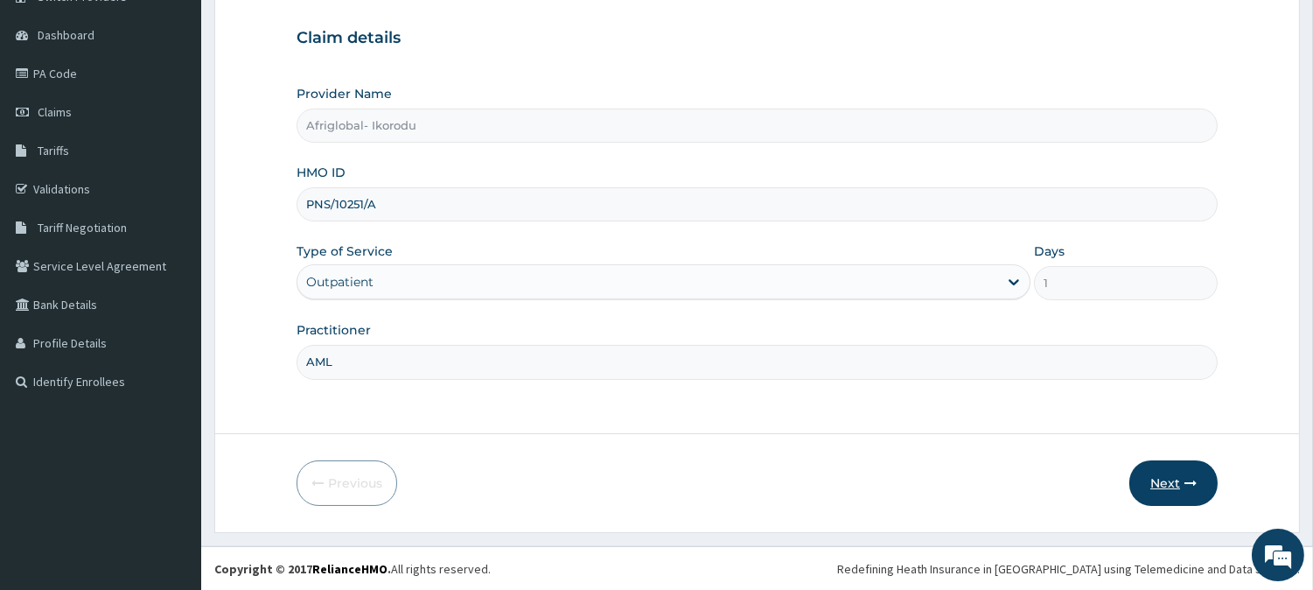
type input "AML"
click at [1135, 485] on button "Next" at bounding box center [1174, 482] width 88 height 45
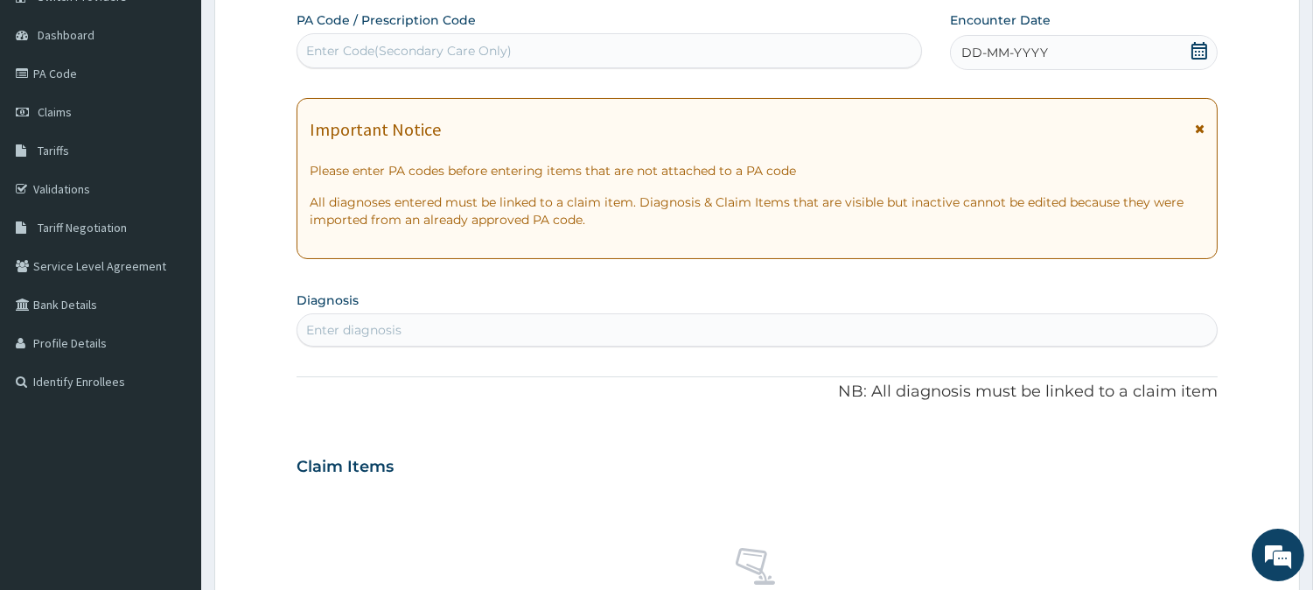
click at [481, 53] on div "Enter Code(Secondary Care Only)" at bounding box center [409, 50] width 206 height 17
paste input "PA/B8354D"
type input "PA/B8354D"
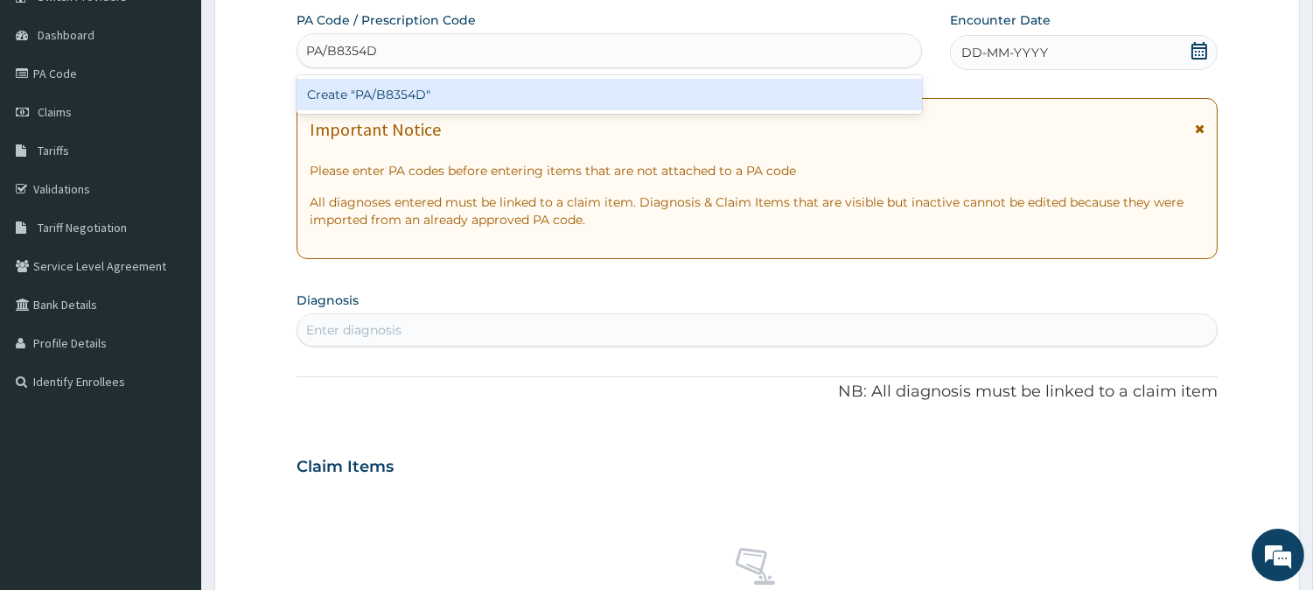
click at [385, 93] on div "Create "PA/B8354D"" at bounding box center [610, 94] width 626 height 31
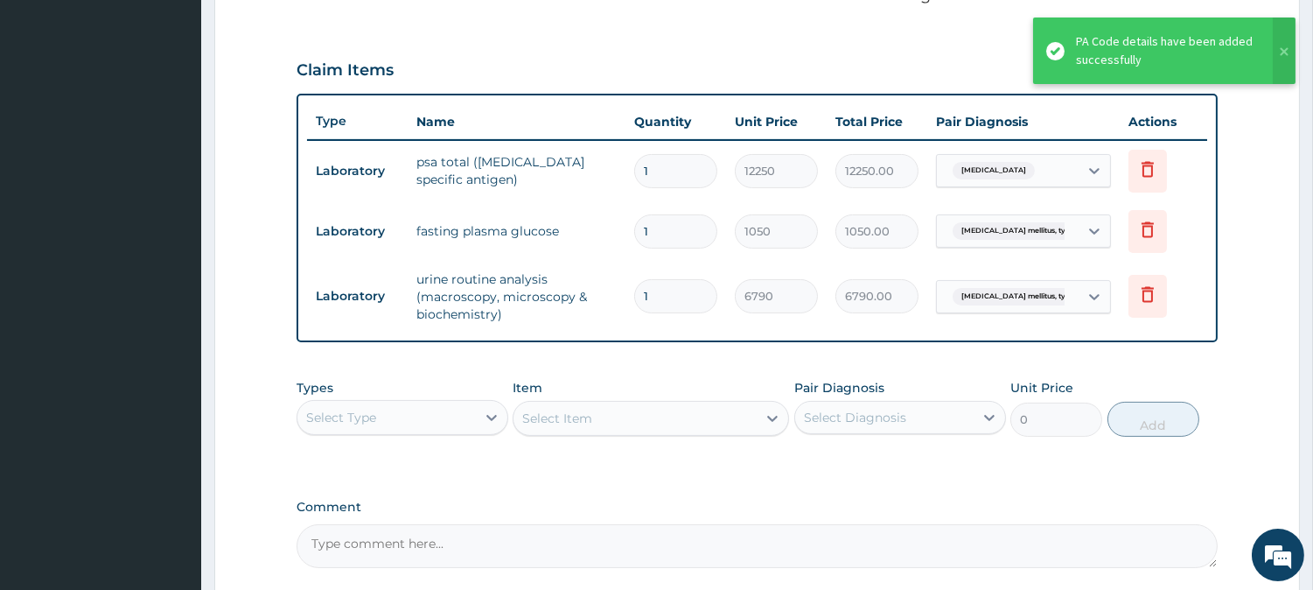
scroll to position [0, 0]
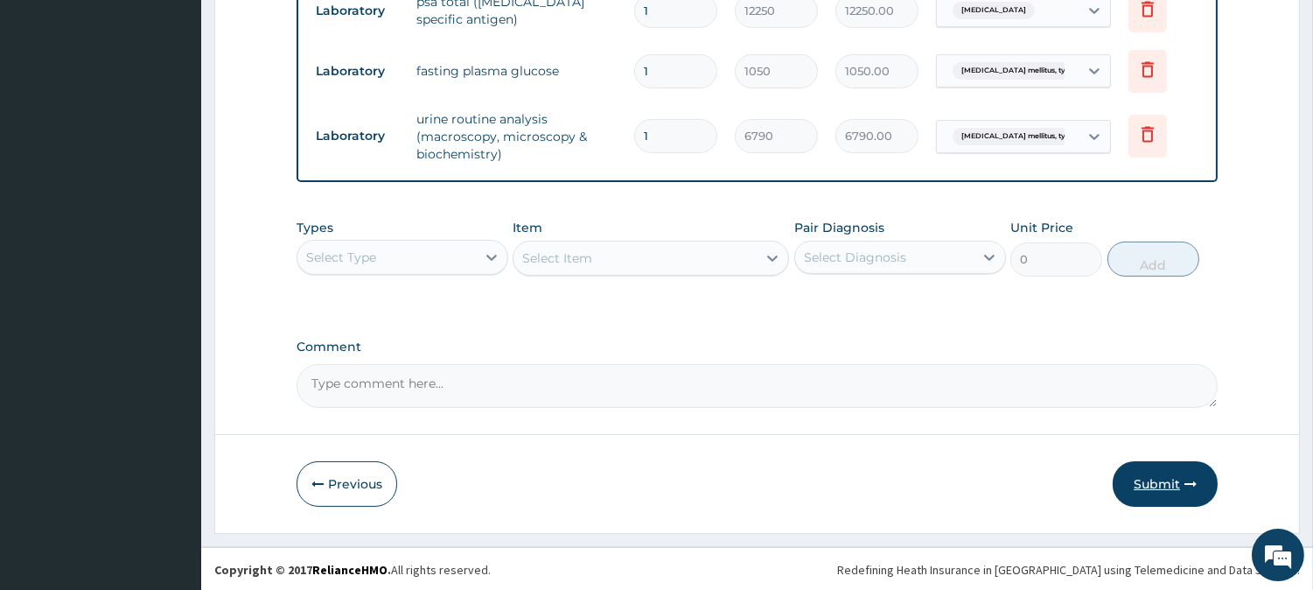
click at [1162, 484] on button "Submit" at bounding box center [1165, 483] width 105 height 45
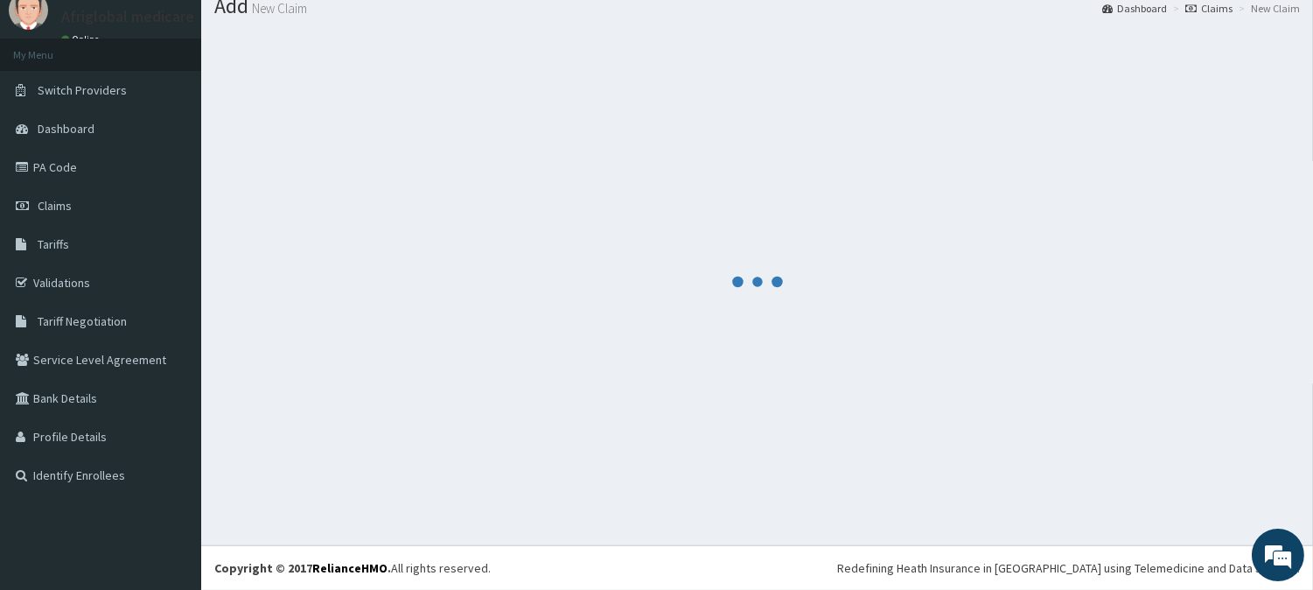
scroll to position [62, 0]
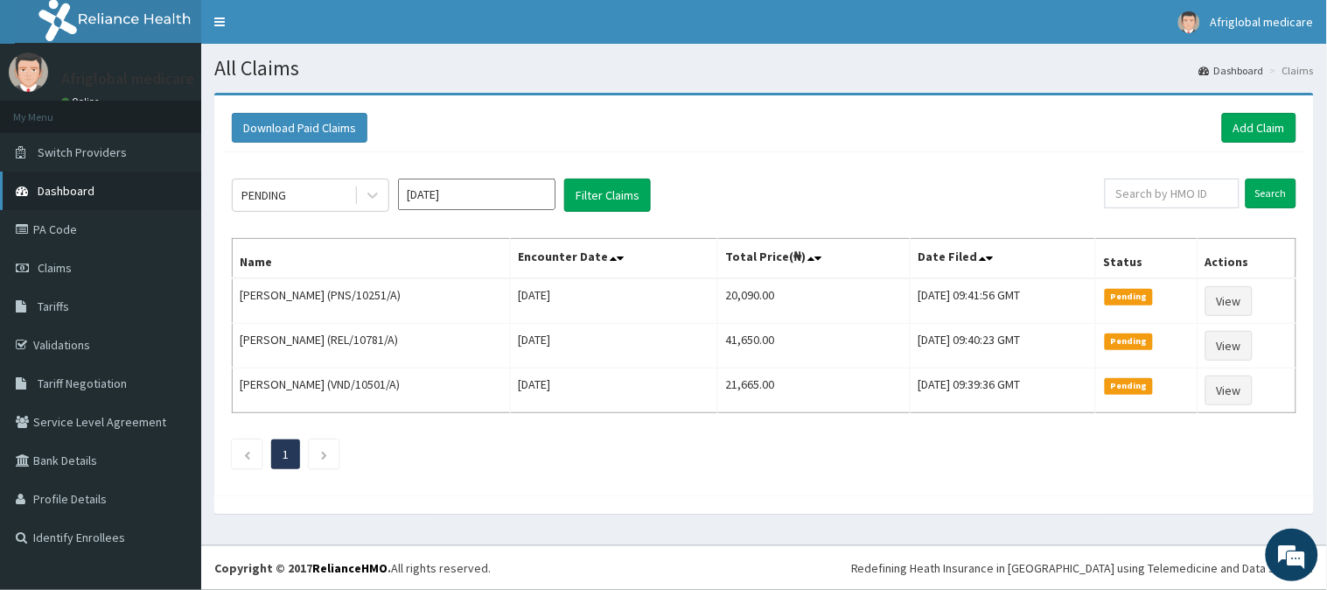
click at [103, 185] on link "Dashboard" at bounding box center [100, 190] width 201 height 38
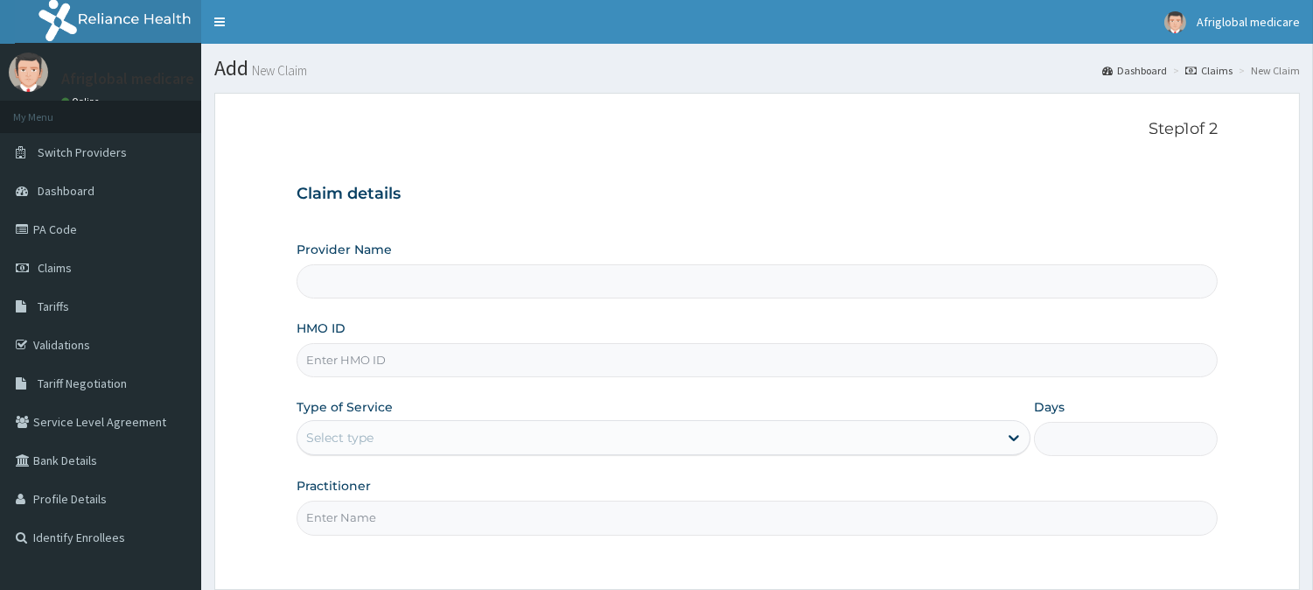
drag, startPoint x: 0, startPoint y: 0, endPoint x: 426, endPoint y: 372, distance: 565.6
click at [426, 372] on input "HMO ID" at bounding box center [757, 360] width 921 height 34
paste input "NGC10046C"
type input "NGC10046C"
type input "Afriglobal- Ikorodu"
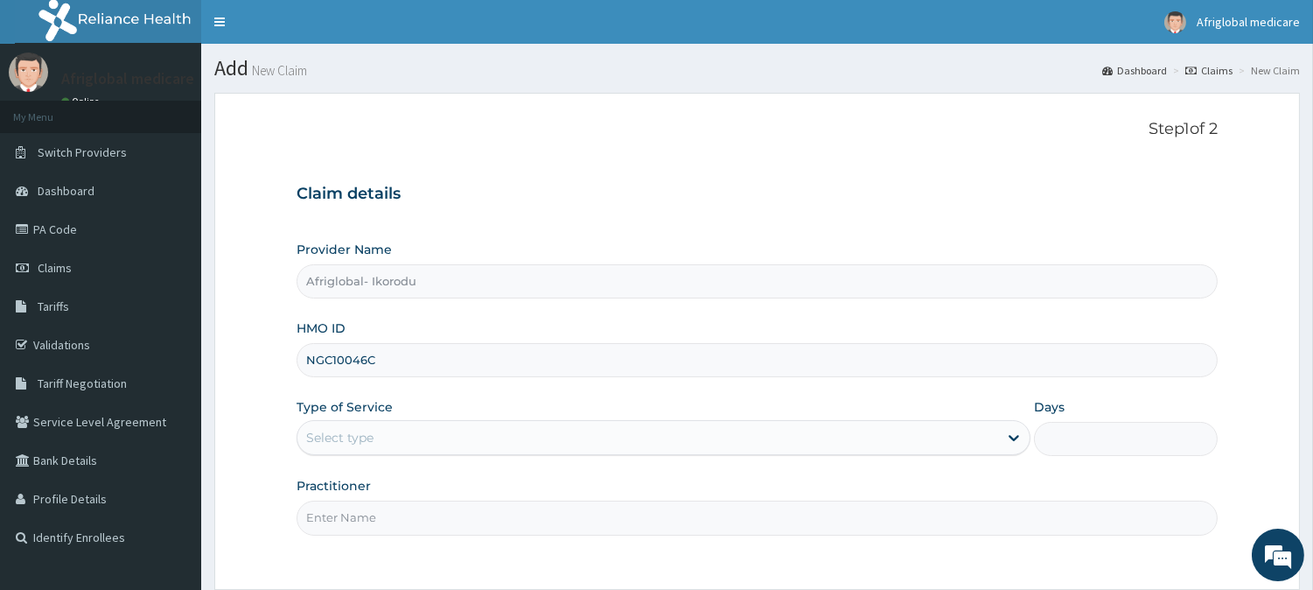
click at [332, 360] on input "NGC10046C" at bounding box center [757, 360] width 921 height 34
click at [374, 361] on input "NGC/10046C" at bounding box center [757, 360] width 921 height 34
type input "NGC/10046/C"
click at [371, 425] on div "Select type" at bounding box center [647, 437] width 701 height 28
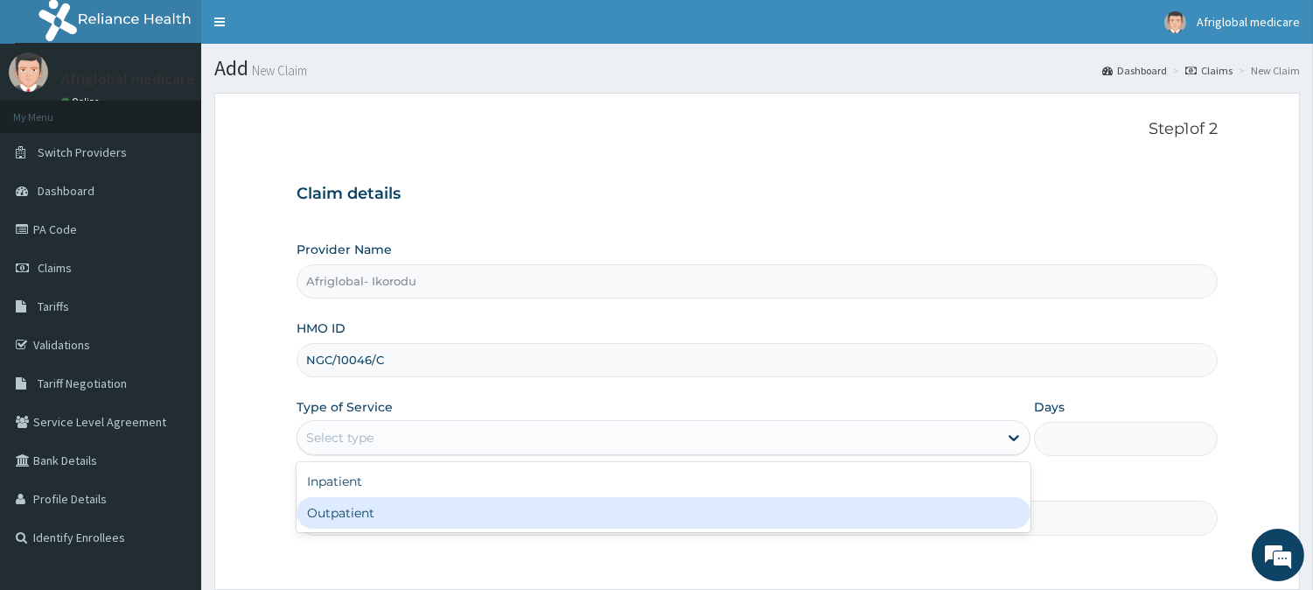
drag, startPoint x: 372, startPoint y: 493, endPoint x: 372, endPoint y: 502, distance: 9.6
click at [372, 502] on div "Inpatient Outpatient" at bounding box center [664, 497] width 734 height 70
click at [371, 510] on div "Outpatient" at bounding box center [664, 512] width 734 height 31
type input "1"
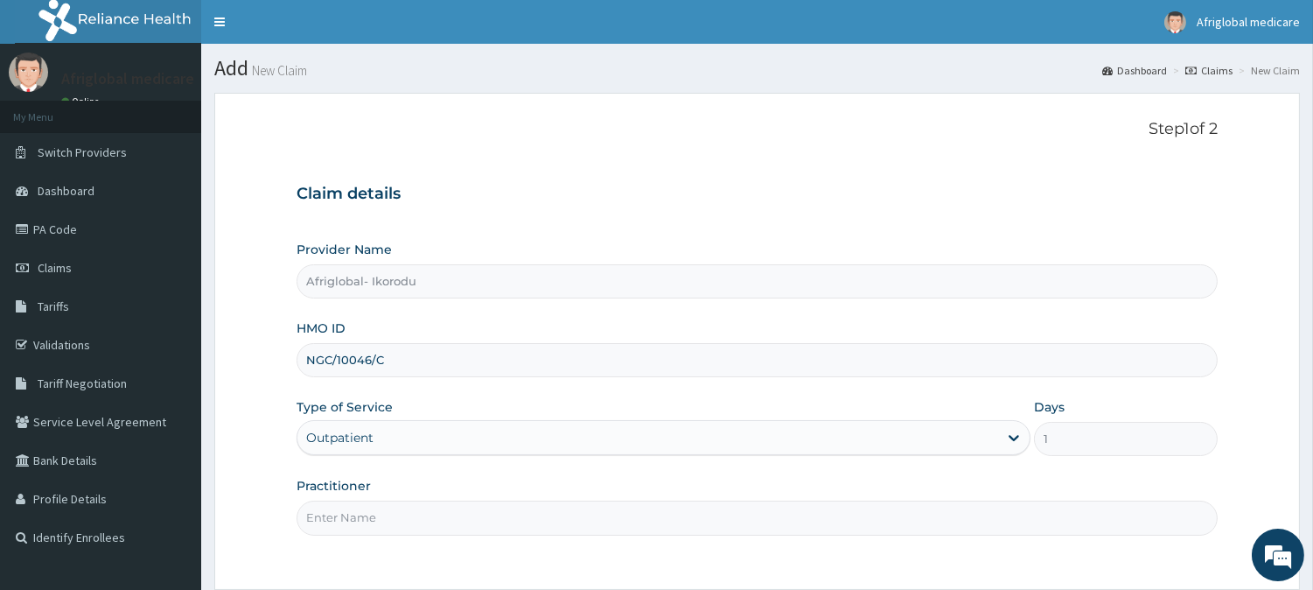
click at [371, 510] on input "Practitioner" at bounding box center [757, 517] width 921 height 34
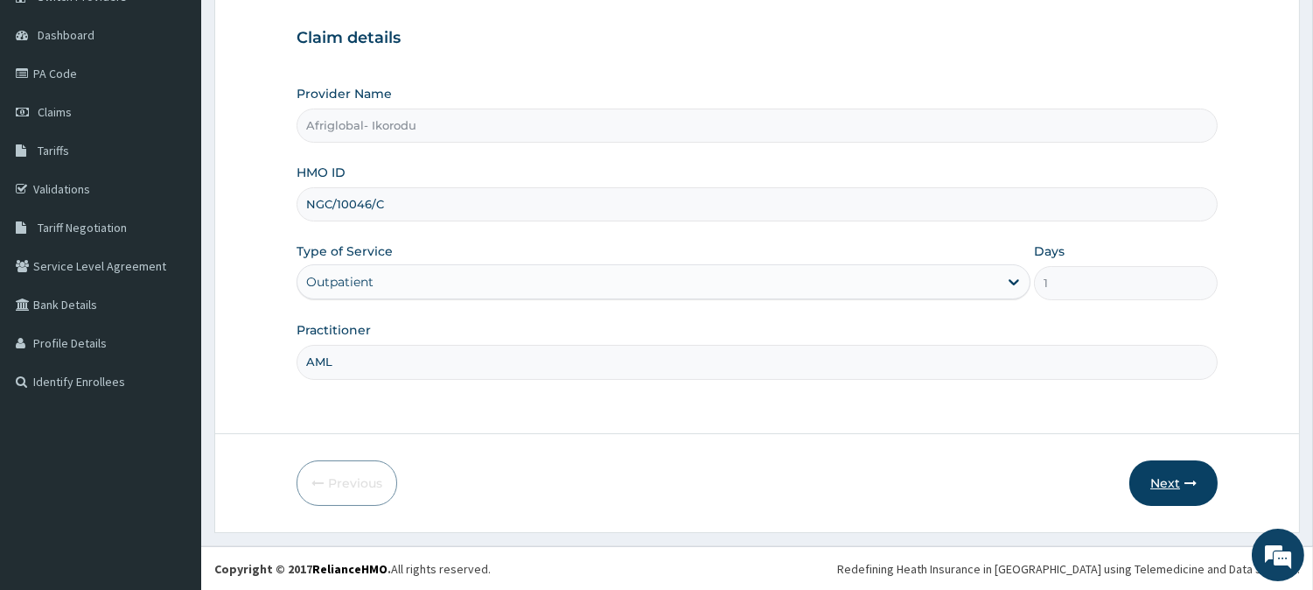
type input "AML"
click at [1174, 471] on button "Next" at bounding box center [1174, 482] width 88 height 45
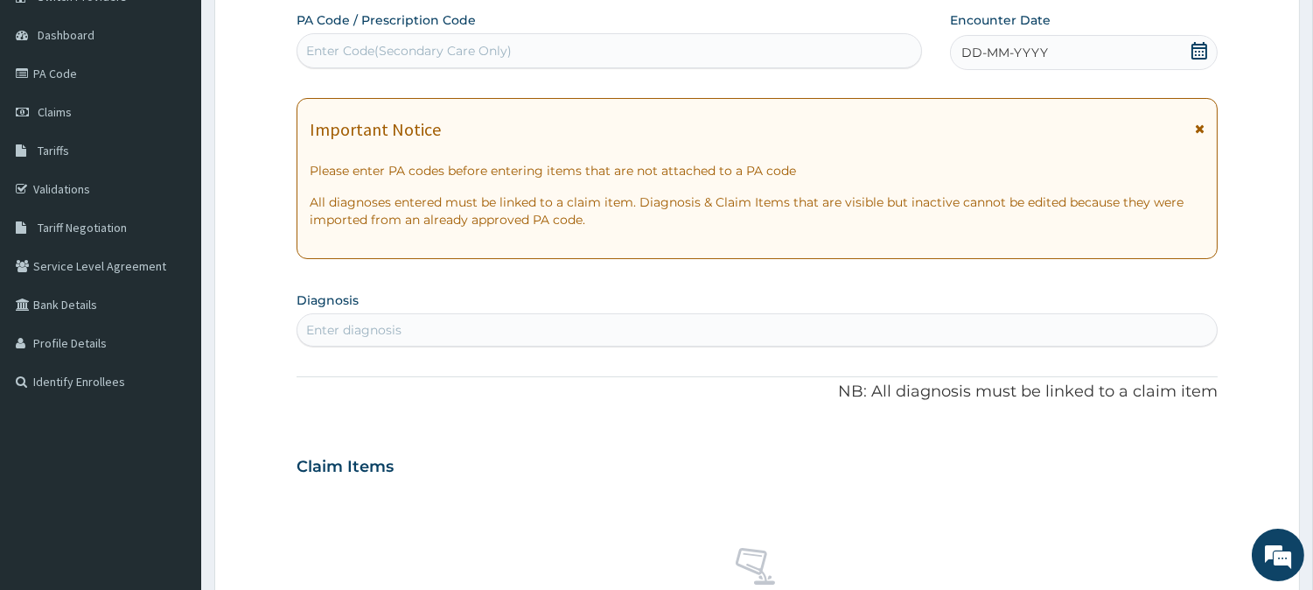
click at [512, 47] on div "Enter Code(Secondary Care Only)" at bounding box center [609, 51] width 624 height 28
paste input "PA8406BB"
click at [321, 48] on input "PA8406BB" at bounding box center [340, 50] width 68 height 17
type input "PA/8406BB"
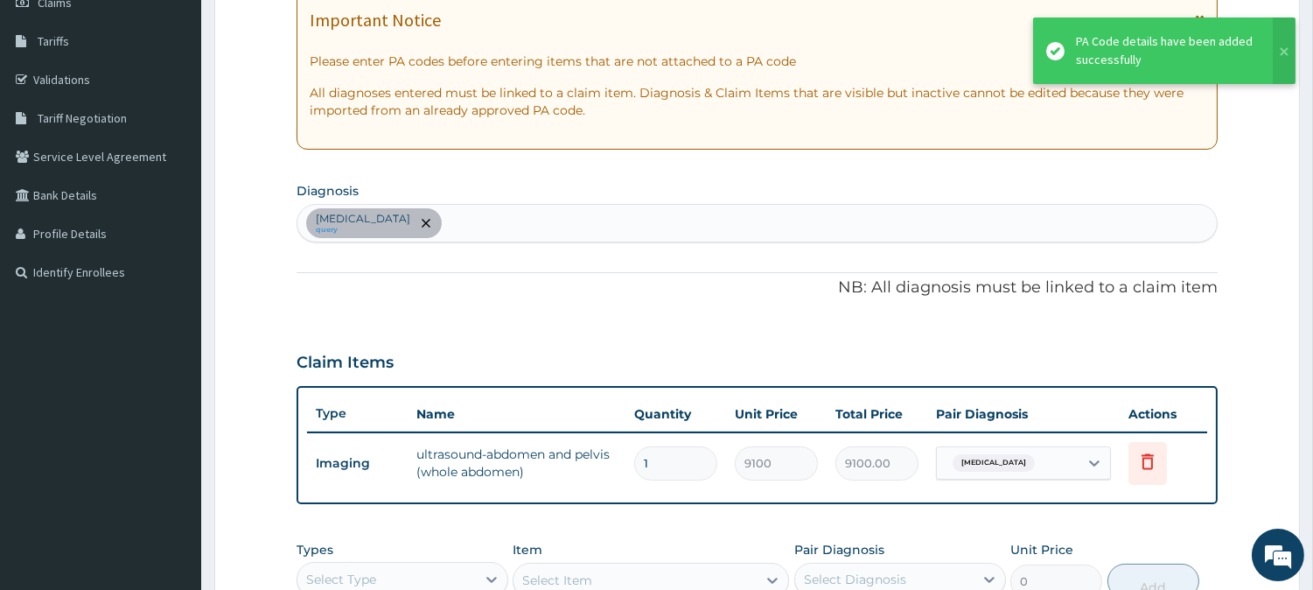
scroll to position [448, 0]
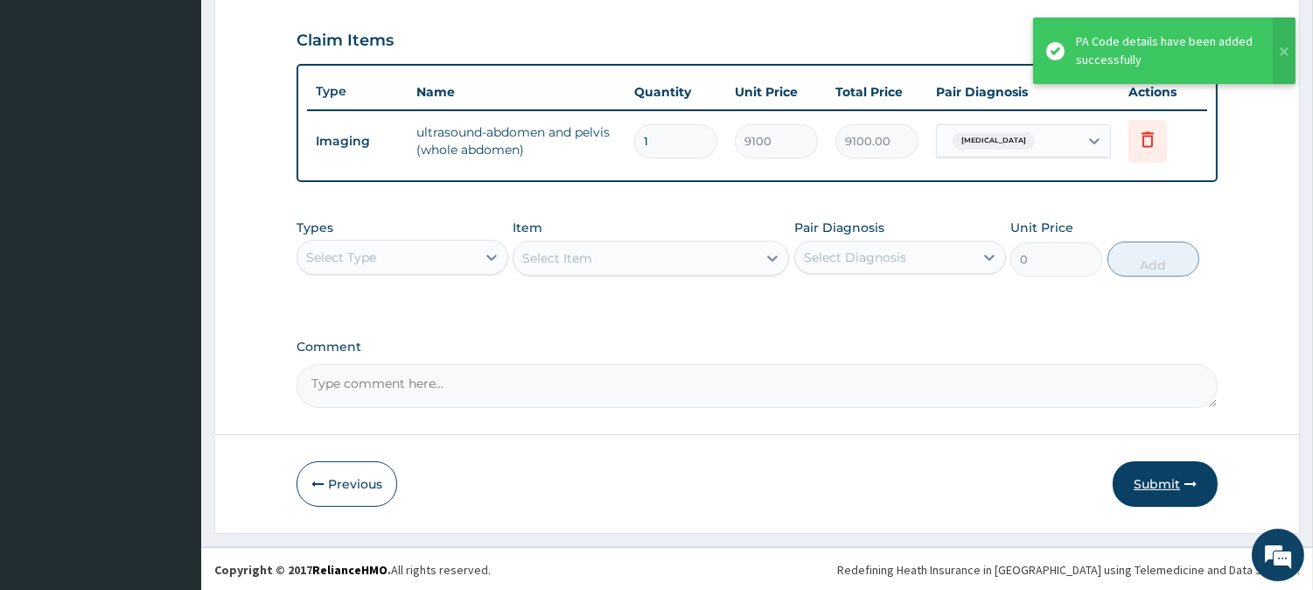
click at [1123, 477] on button "Submit" at bounding box center [1165, 483] width 105 height 45
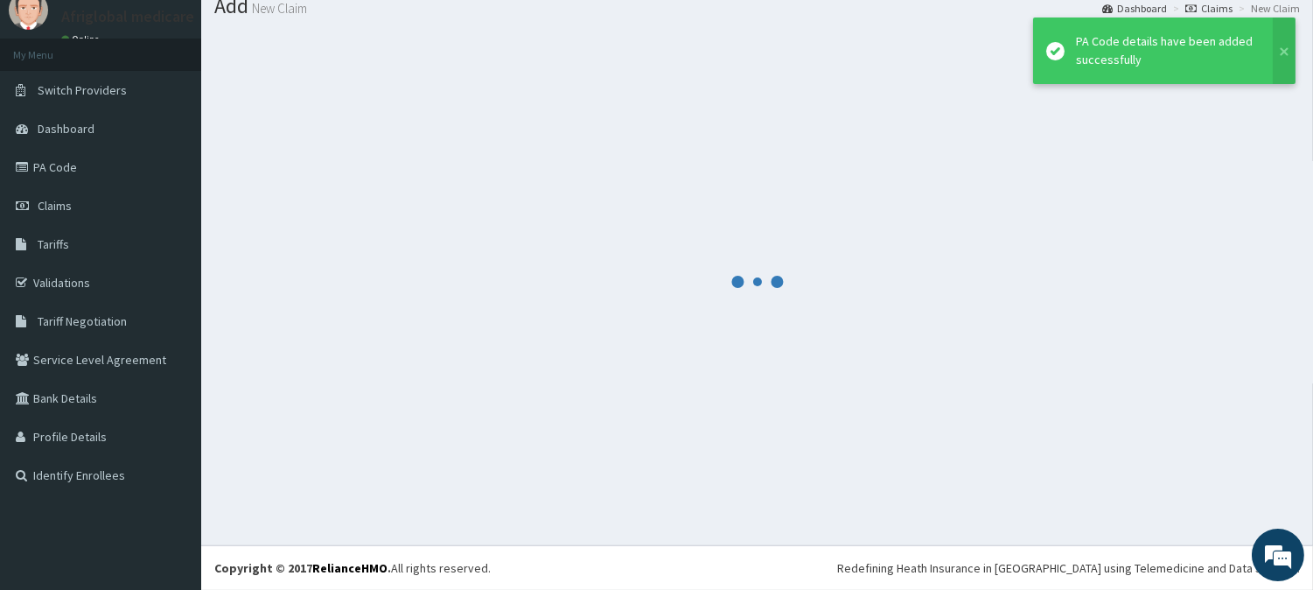
scroll to position [62, 0]
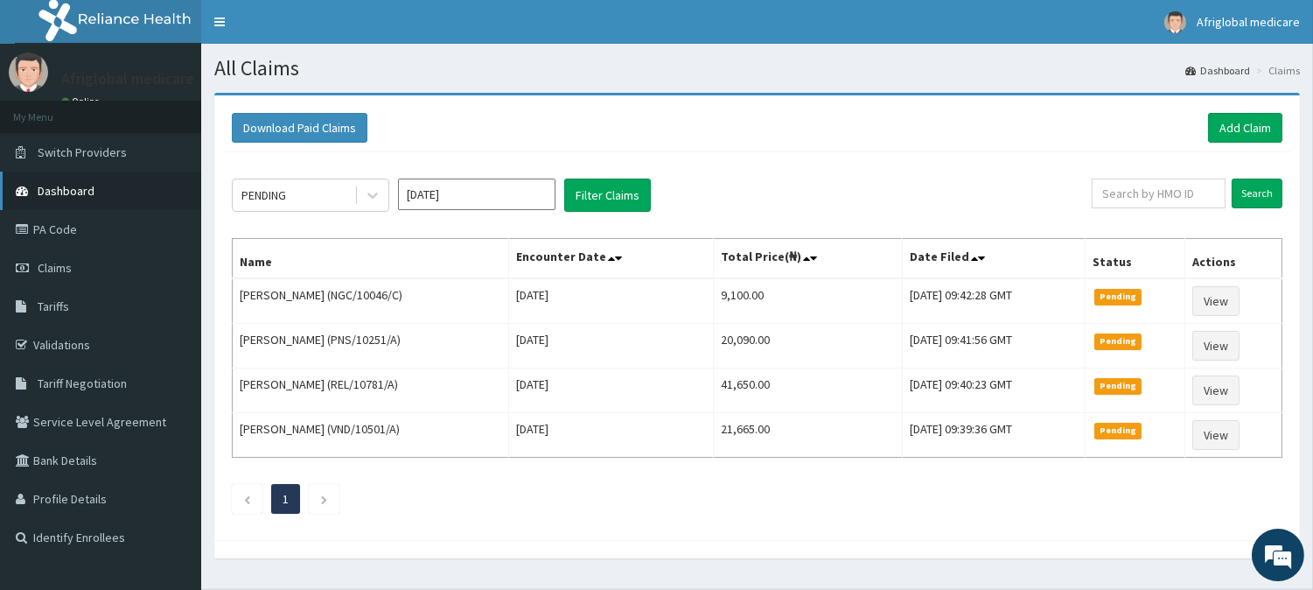
click at [93, 181] on link "Dashboard" at bounding box center [100, 190] width 201 height 38
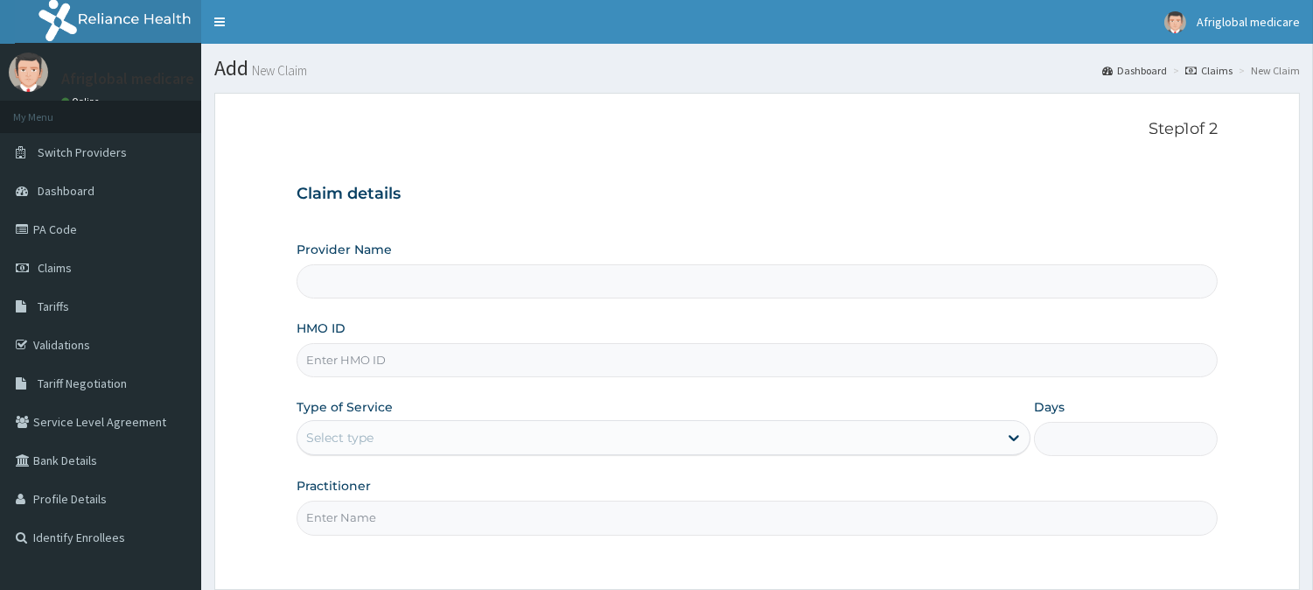
click at [406, 373] on input "HMO ID" at bounding box center [757, 360] width 921 height 34
paste input "CEG10038A"
type input "CEG10038A"
click at [330, 362] on input "CEG10038A" at bounding box center [757, 360] width 921 height 34
type input "Afriglobal- Ikorodu"
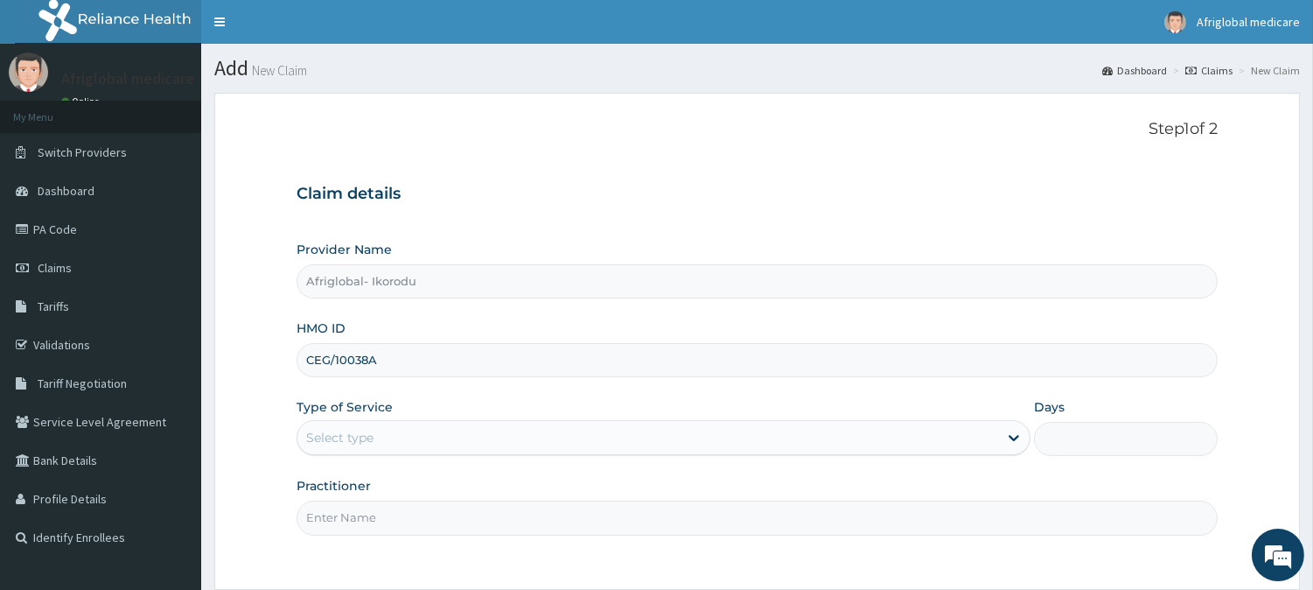
click at [368, 362] on input "CEG/10038A" at bounding box center [757, 360] width 921 height 34
type input "CEG/10038/A"
click at [386, 458] on div "Provider Name Afriglobal- Ikorodu HMO ID CEG/10038/A Type of Service Select typ…" at bounding box center [757, 388] width 921 height 294
click at [396, 438] on div "Select type" at bounding box center [647, 437] width 701 height 28
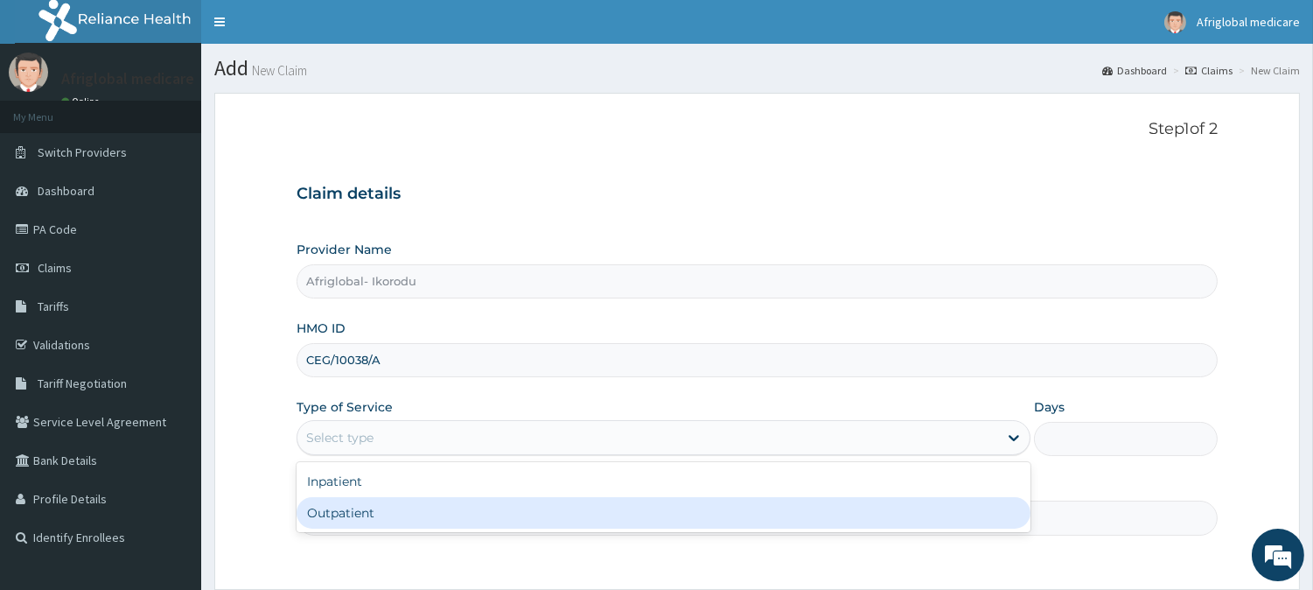
click at [401, 510] on div "Outpatient" at bounding box center [664, 512] width 734 height 31
type input "1"
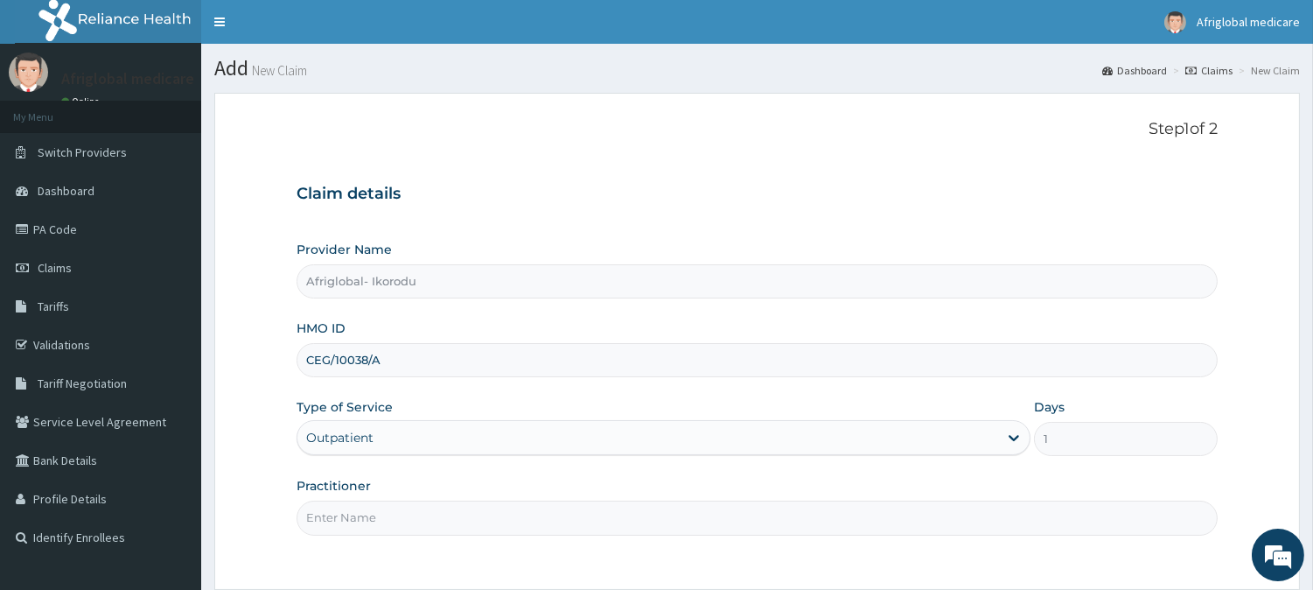
click at [400, 521] on input "Practitioner" at bounding box center [757, 517] width 921 height 34
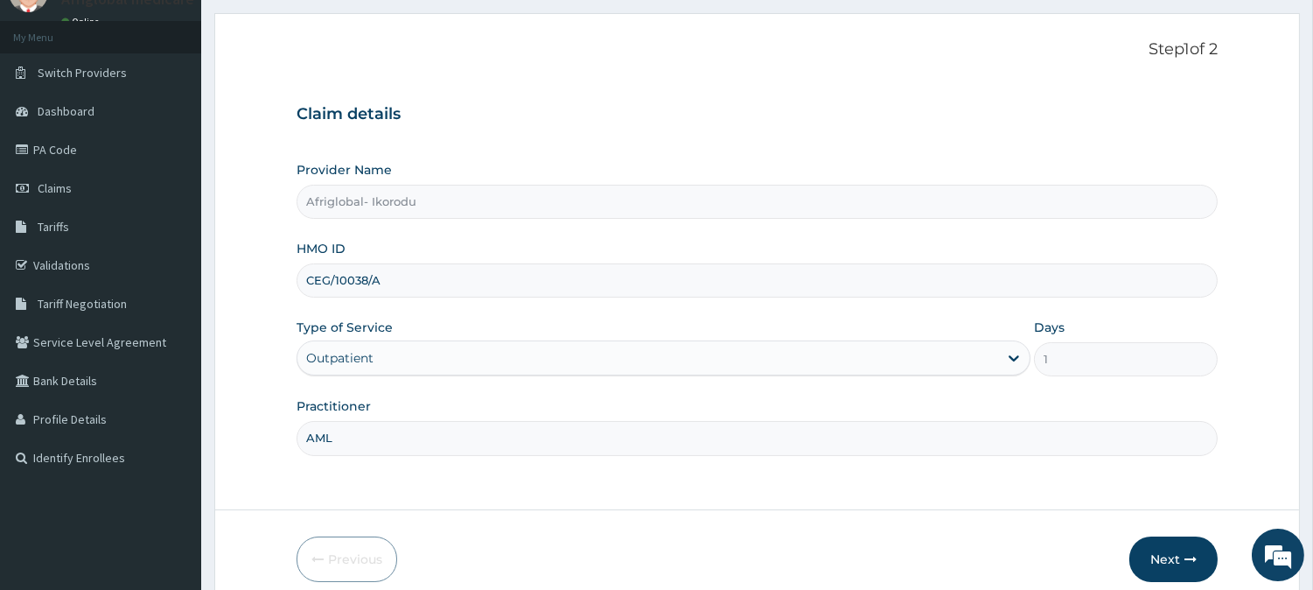
scroll to position [156, 0]
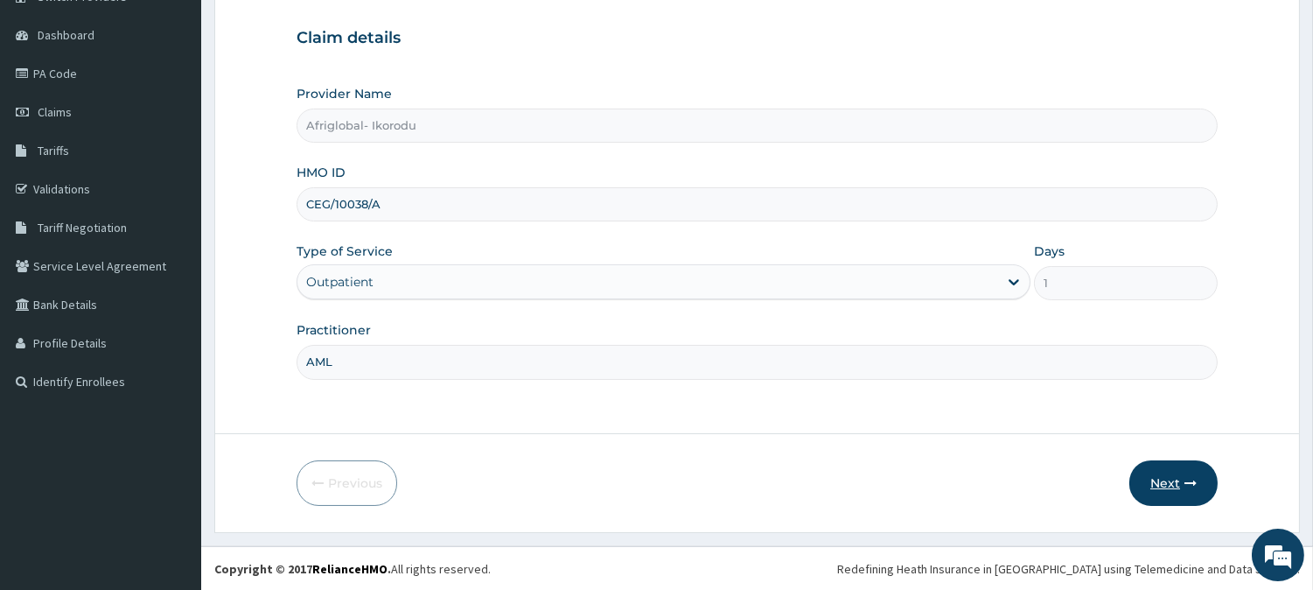
type input "AML"
click at [1170, 481] on button "Next" at bounding box center [1174, 482] width 88 height 45
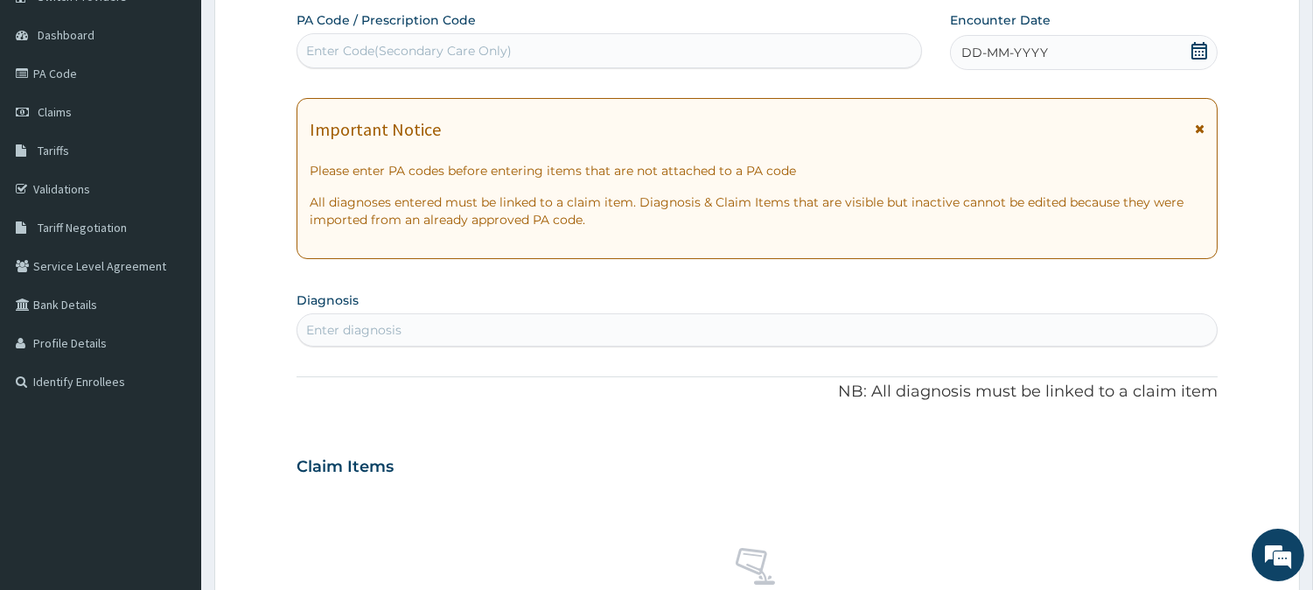
click at [472, 54] on div "Enter Code(Secondary Care Only)" at bounding box center [409, 50] width 206 height 17
paste input "PA667EE4"
click at [324, 52] on input "PA667EE4" at bounding box center [338, 50] width 65 height 17
type input "PA/667EE4"
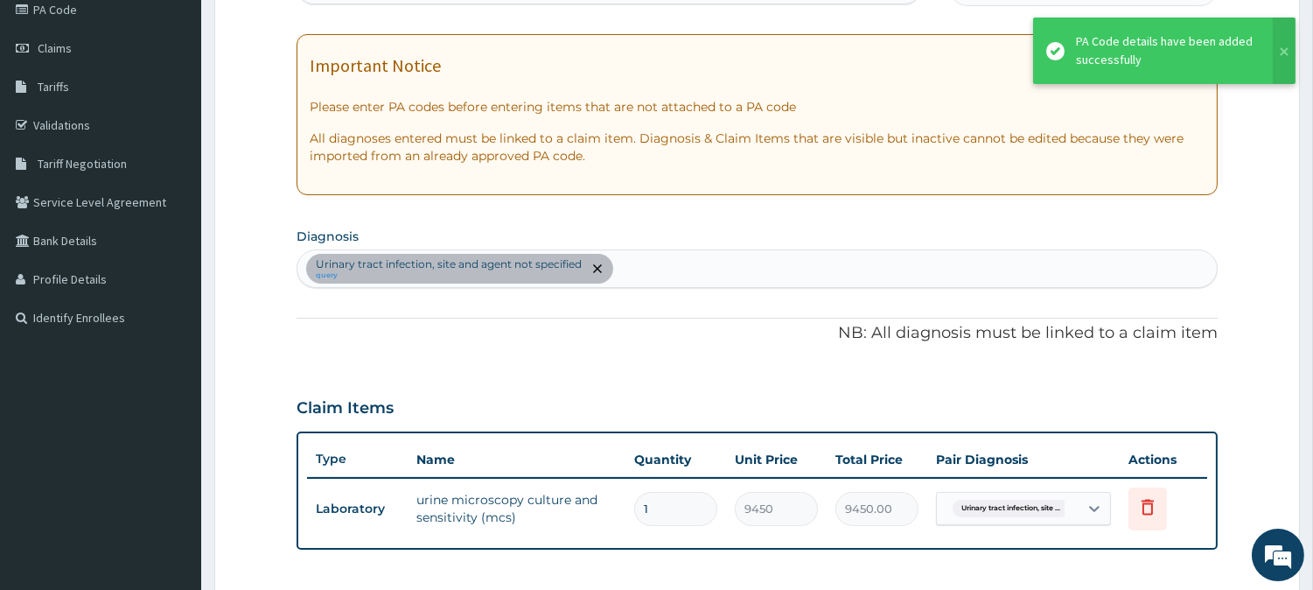
scroll to position [254, 0]
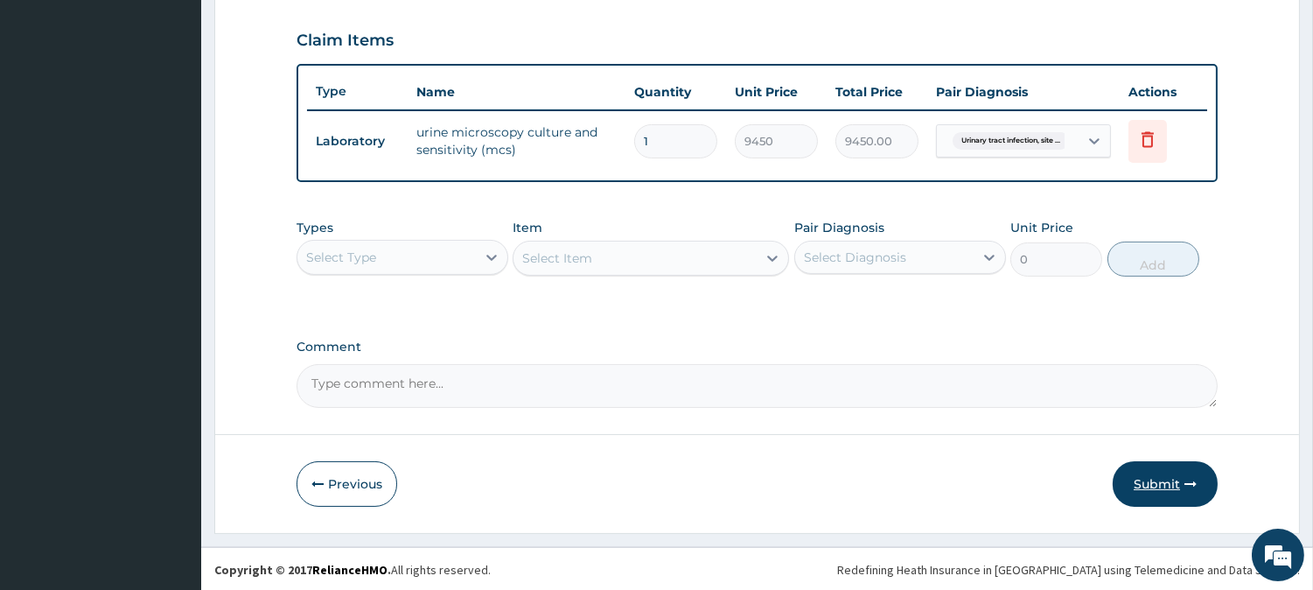
click at [1156, 472] on button "Submit" at bounding box center [1165, 483] width 105 height 45
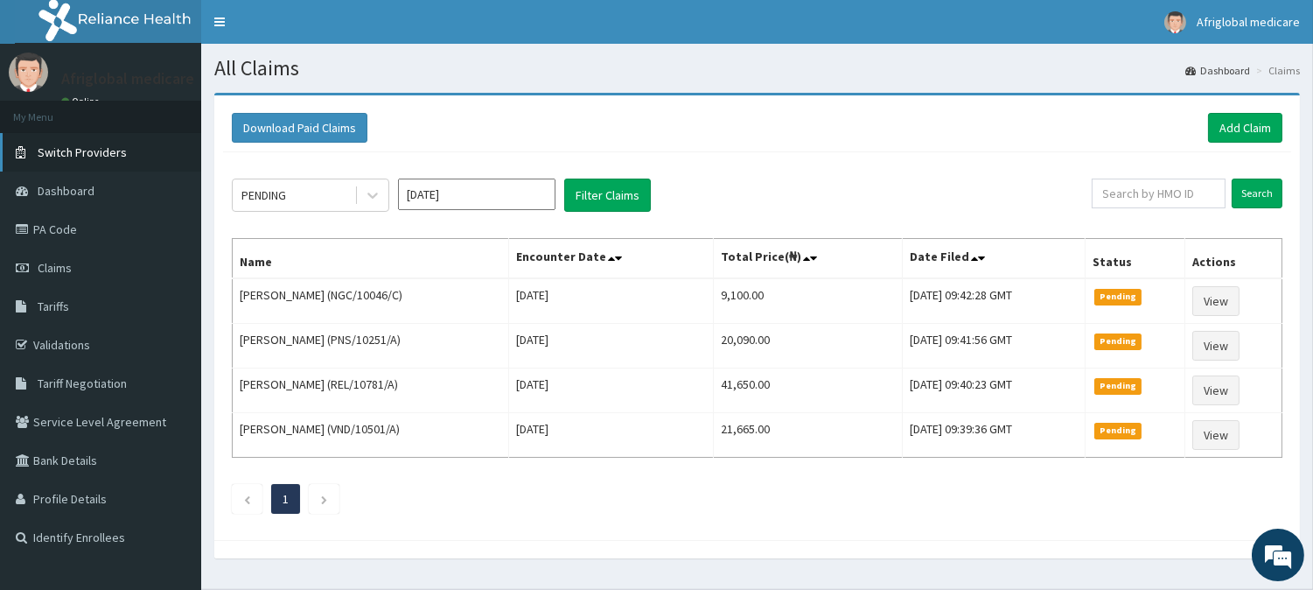
click at [63, 147] on span "Switch Providers" at bounding box center [82, 152] width 89 height 16
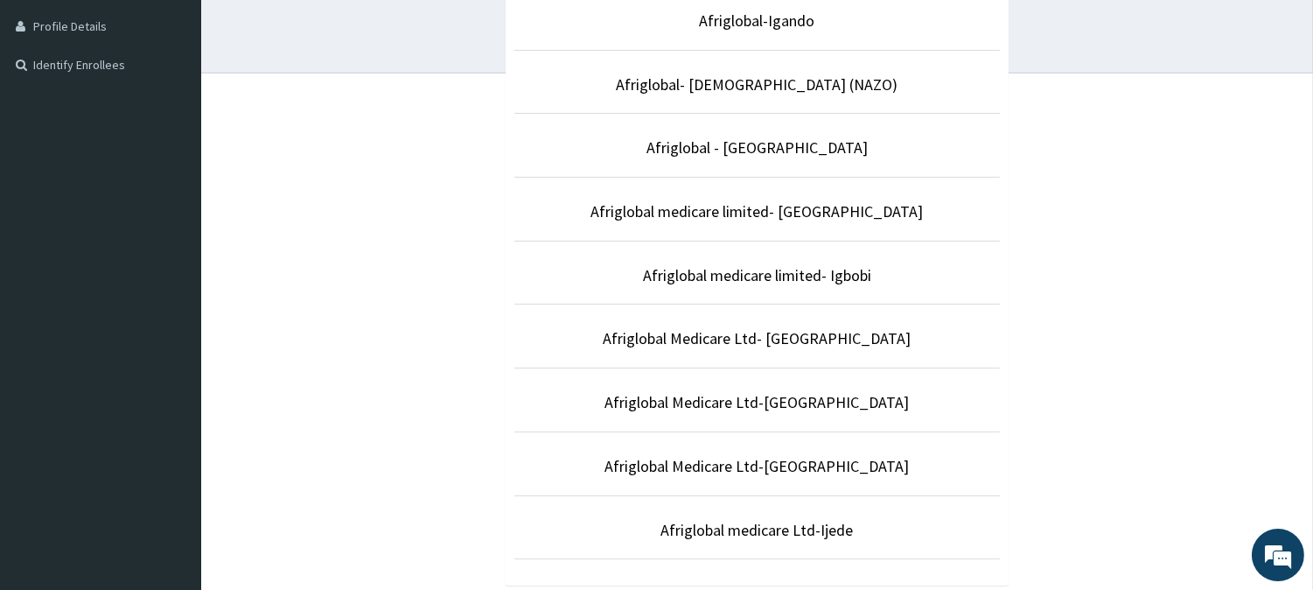
scroll to position [486, 0]
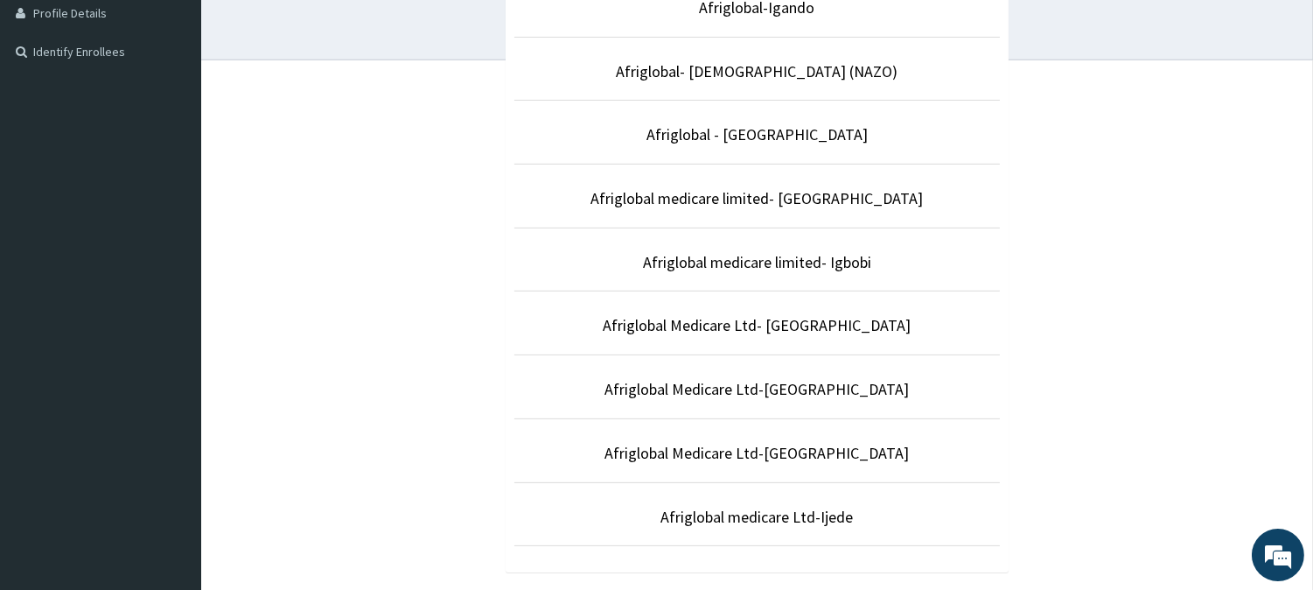
click at [772, 441] on li "Afriglobal Medicare Ltd-[GEOGRAPHIC_DATA]" at bounding box center [757, 450] width 486 height 65
click at [773, 450] on link "Afriglobal Medicare Ltd-[GEOGRAPHIC_DATA]" at bounding box center [757, 453] width 304 height 20
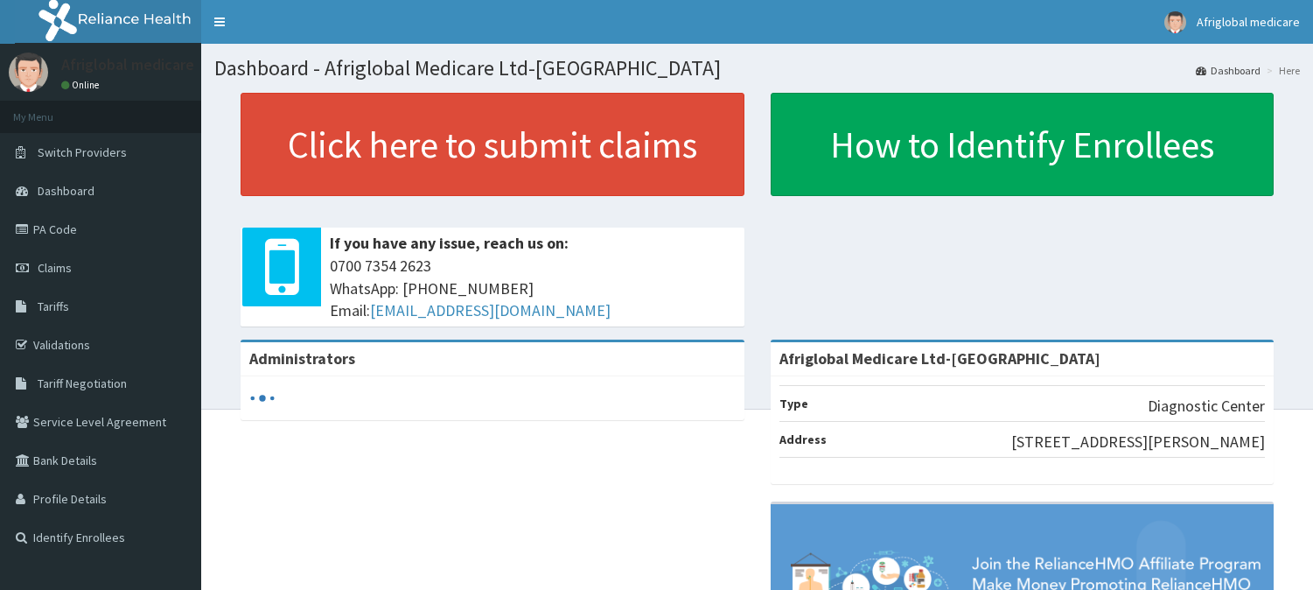
click at [422, 151] on link "Click here to submit claims" at bounding box center [493, 144] width 504 height 103
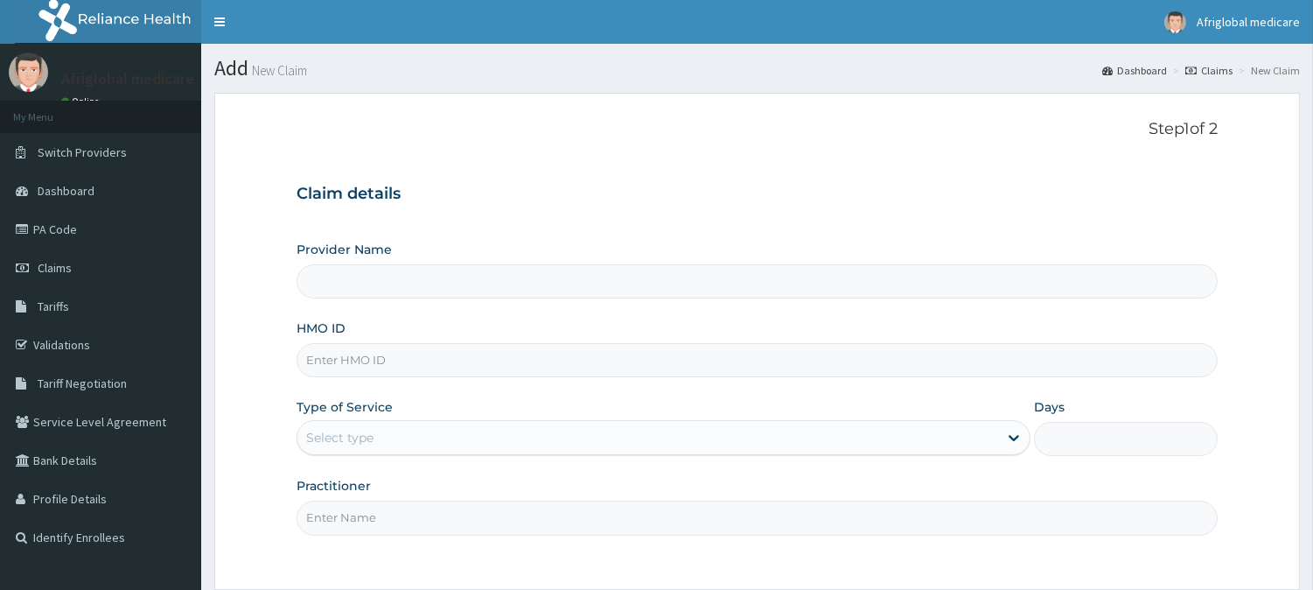
drag, startPoint x: 0, startPoint y: 0, endPoint x: 416, endPoint y: 353, distance: 545.6
click at [416, 353] on input "HMO ID" at bounding box center [757, 360] width 921 height 34
paste input "fcl10411a"
type input "fcl10411a"
click at [319, 360] on input "fcl10411a" at bounding box center [757, 360] width 921 height 34
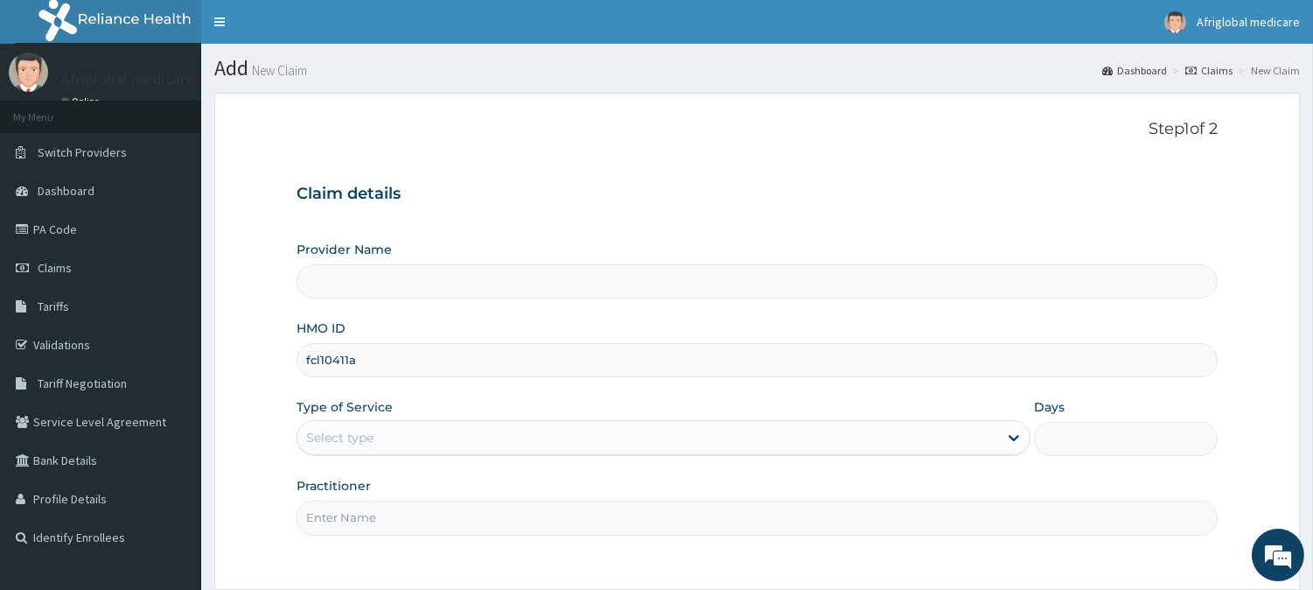
type input "Afriglobal Medicare Ltd-[GEOGRAPHIC_DATA]"
click at [353, 360] on input "fcl1/0411a" at bounding box center [757, 360] width 921 height 34
type input "fcl1/0411/a"
click at [353, 444] on div "Select type" at bounding box center [339, 437] width 67 height 17
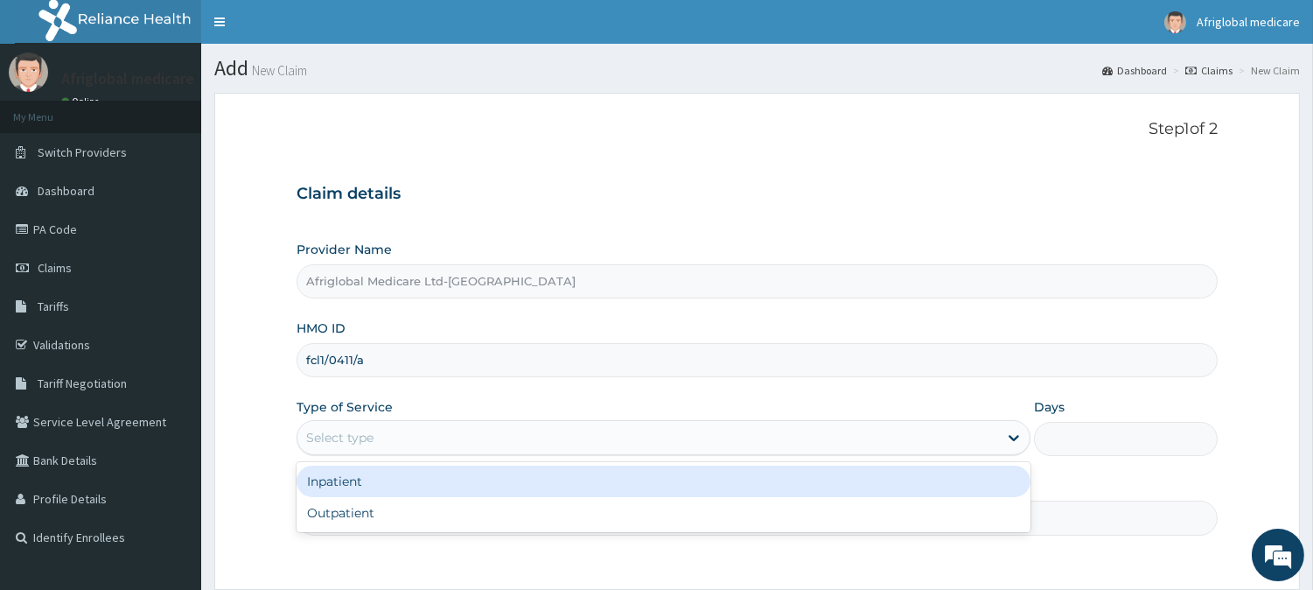
drag, startPoint x: 357, startPoint y: 491, endPoint x: 357, endPoint y: 502, distance: 11.4
click at [357, 493] on div "Inpatient" at bounding box center [664, 480] width 734 height 31
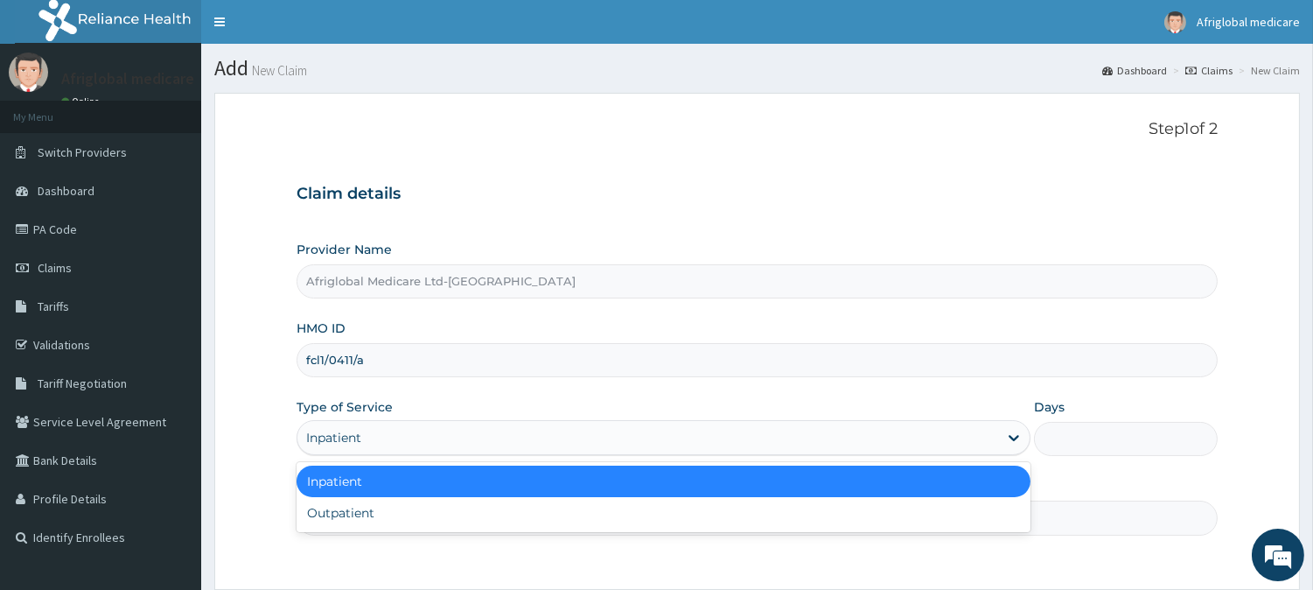
click at [355, 436] on div "Inpatient" at bounding box center [333, 437] width 55 height 17
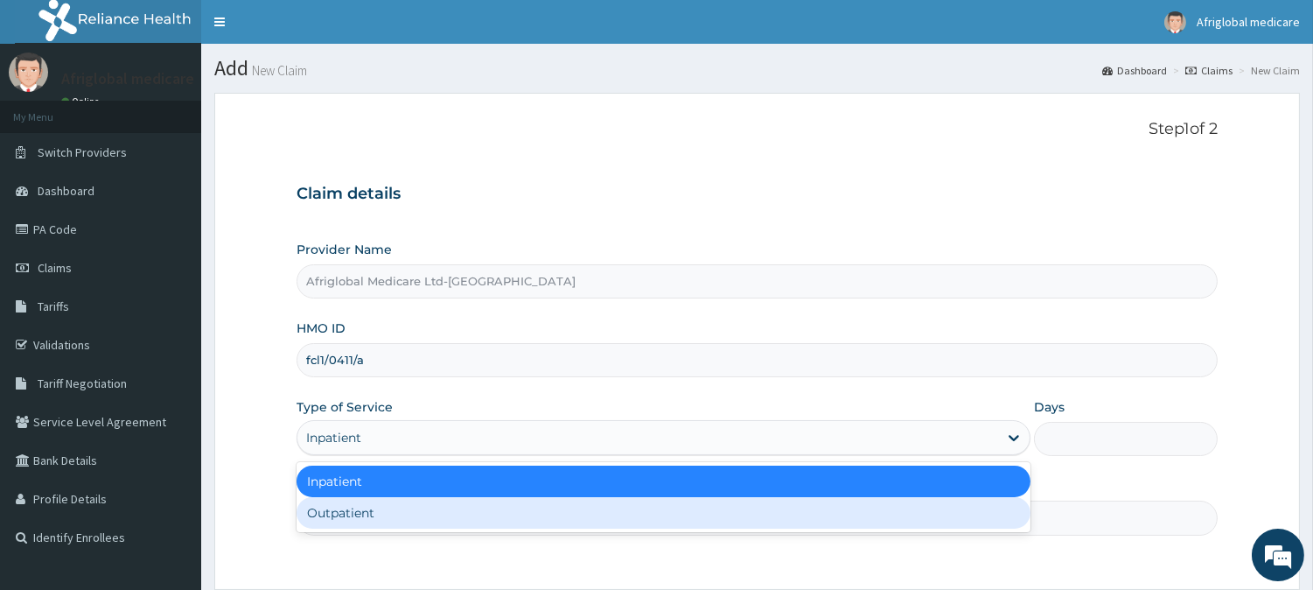
click at [348, 522] on div "Outpatient" at bounding box center [664, 512] width 734 height 31
type input "1"
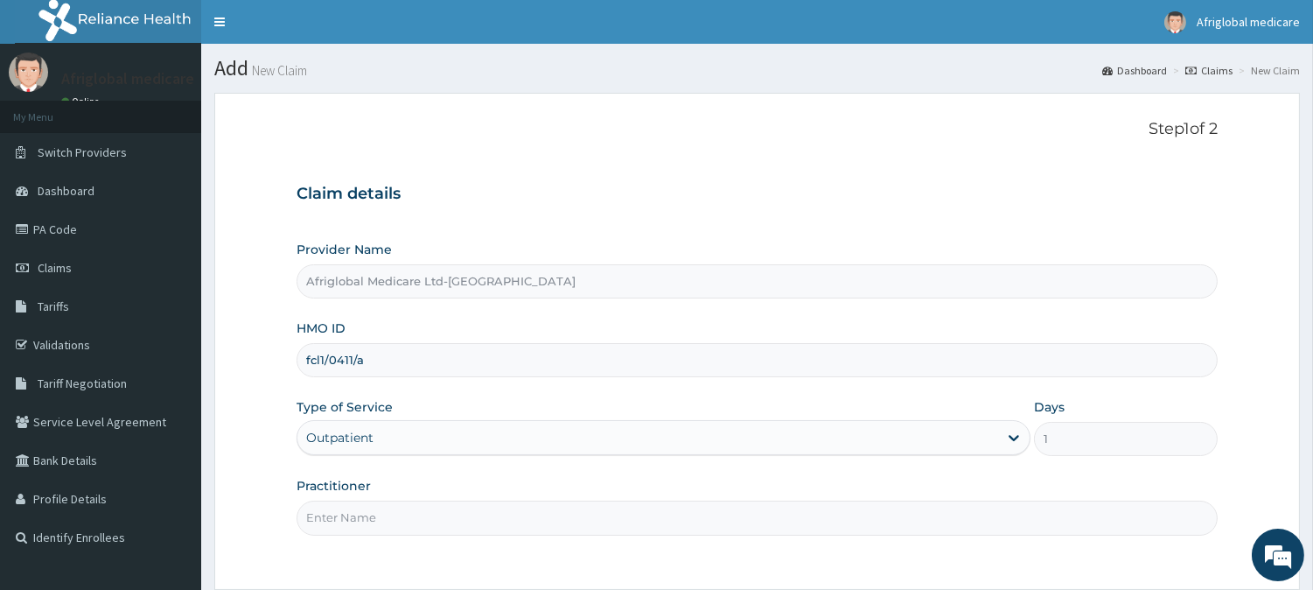
click at [348, 522] on input "Practitioner" at bounding box center [757, 517] width 921 height 34
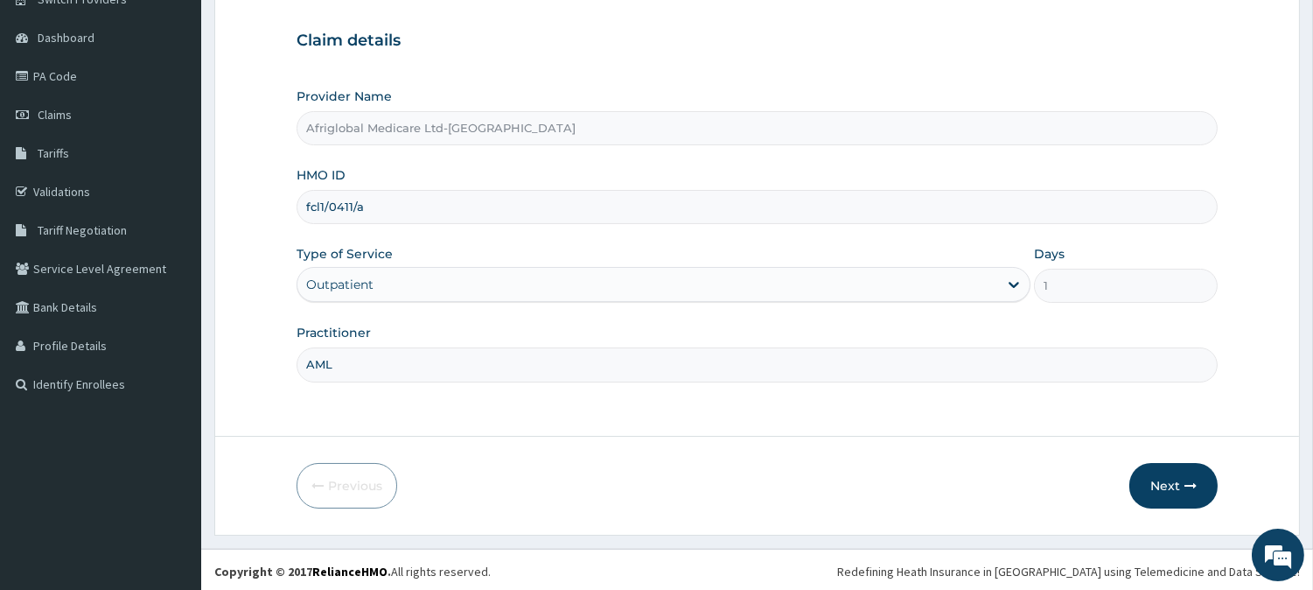
scroll to position [156, 0]
type input "AML"
click at [1151, 486] on button "Next" at bounding box center [1174, 482] width 88 height 45
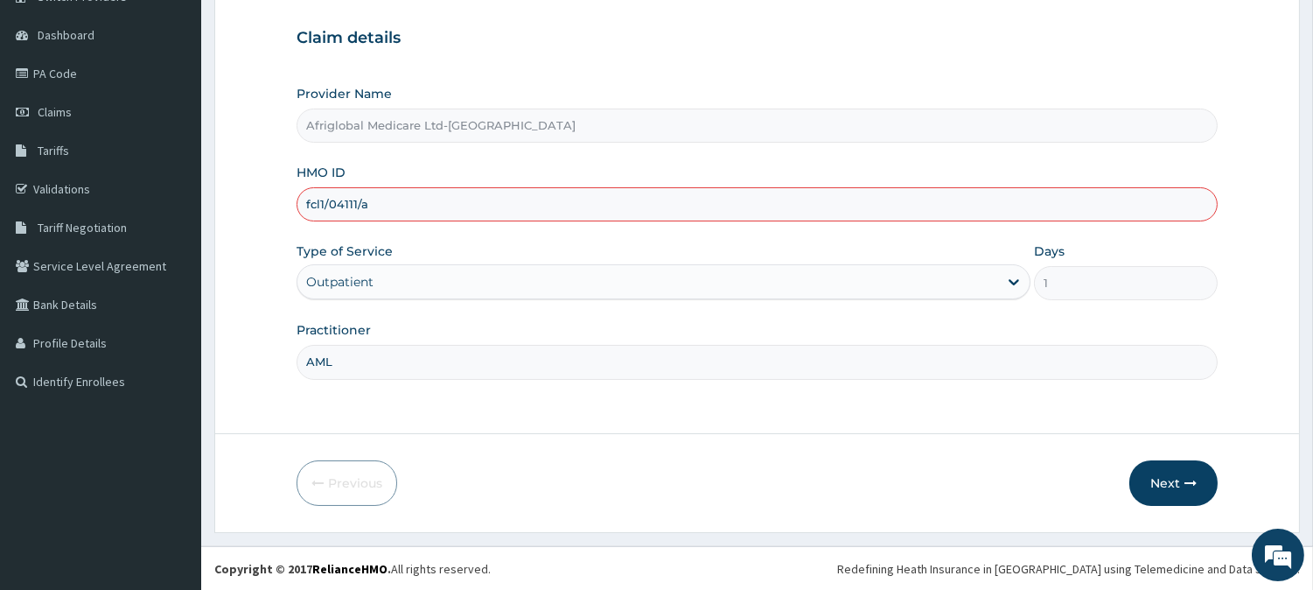
type input "fcl1/04111/a"
click at [1130, 470] on div "Next" at bounding box center [1174, 482] width 88 height 45
click at [1158, 470] on button "Next" at bounding box center [1174, 482] width 88 height 45
click at [1164, 479] on button "Next" at bounding box center [1174, 482] width 88 height 45
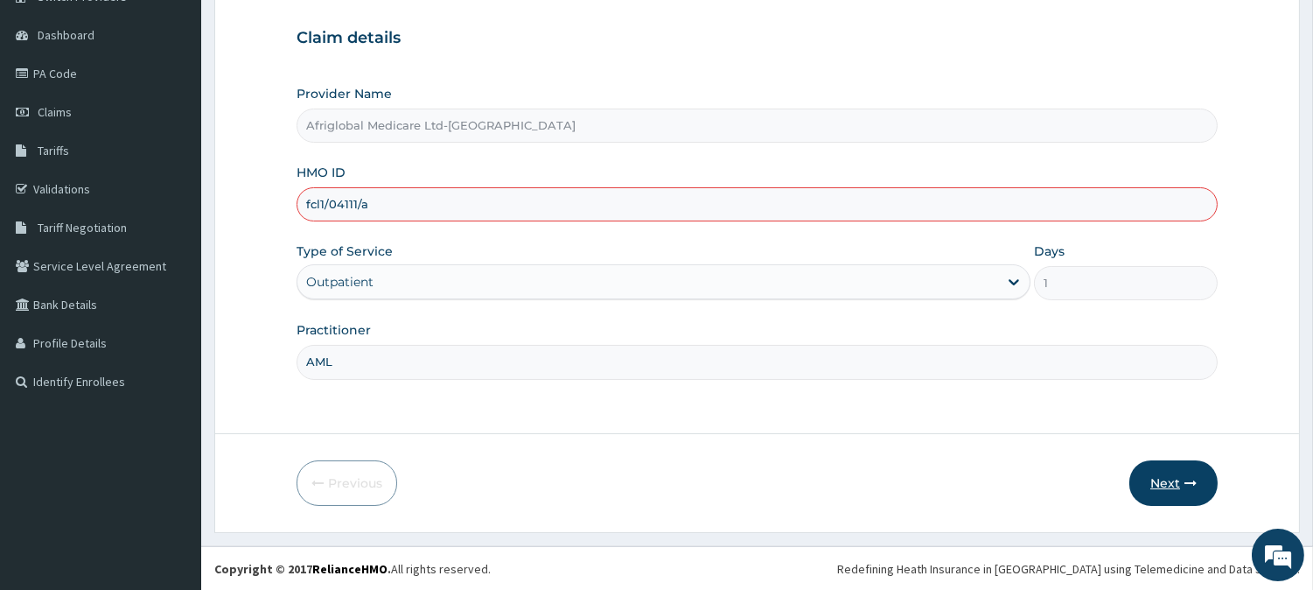
click at [1164, 479] on button "Next" at bounding box center [1174, 482] width 88 height 45
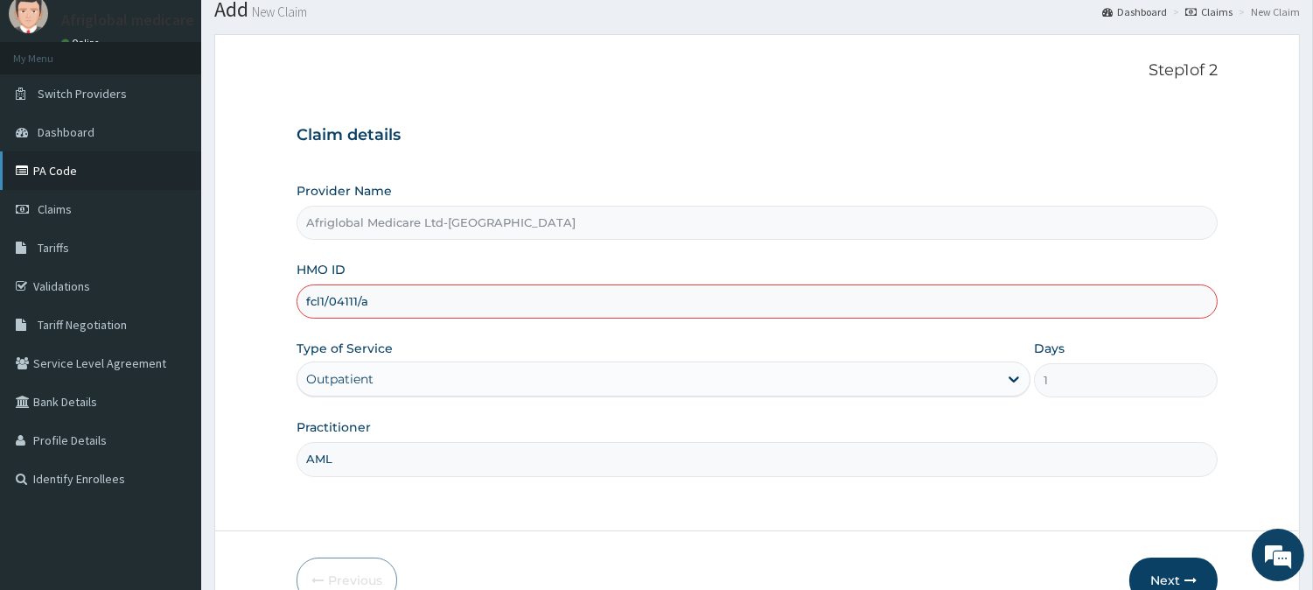
click at [64, 160] on link "PA Code" at bounding box center [100, 170] width 201 height 38
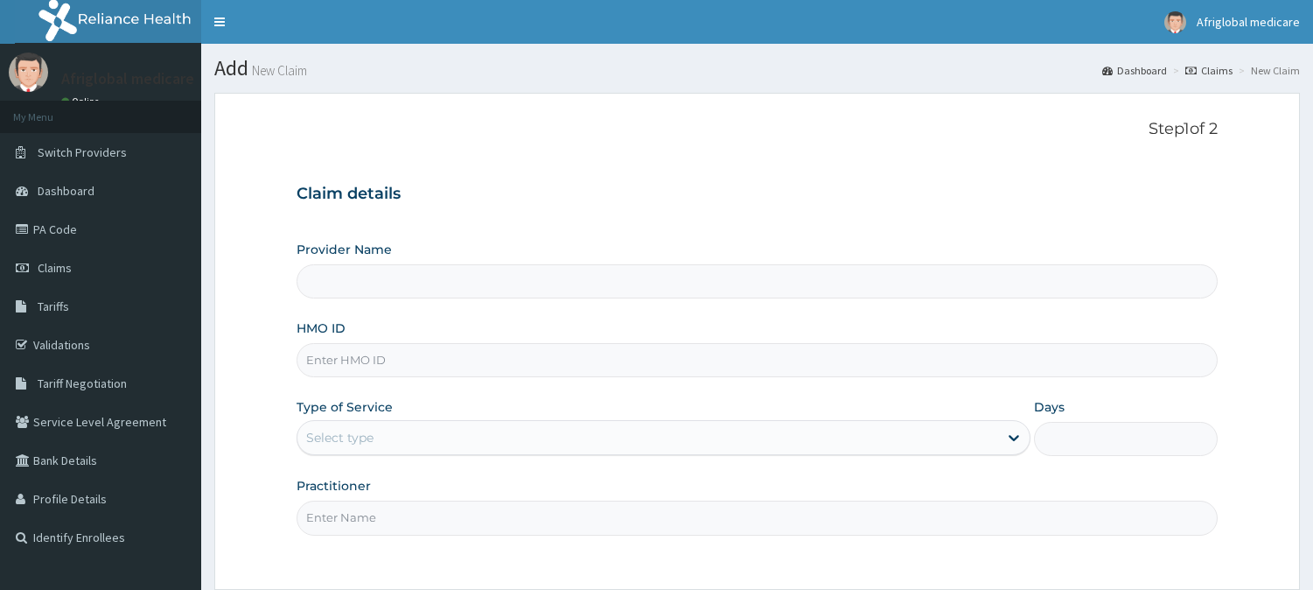
drag, startPoint x: 0, startPoint y: 0, endPoint x: 396, endPoint y: 369, distance: 541.7
click at [396, 369] on input "HMO ID" at bounding box center [757, 360] width 921 height 34
paste input "fcl/10411/a"
type input "fcl/10411/a"
click at [376, 430] on div "Select type" at bounding box center [647, 437] width 701 height 28
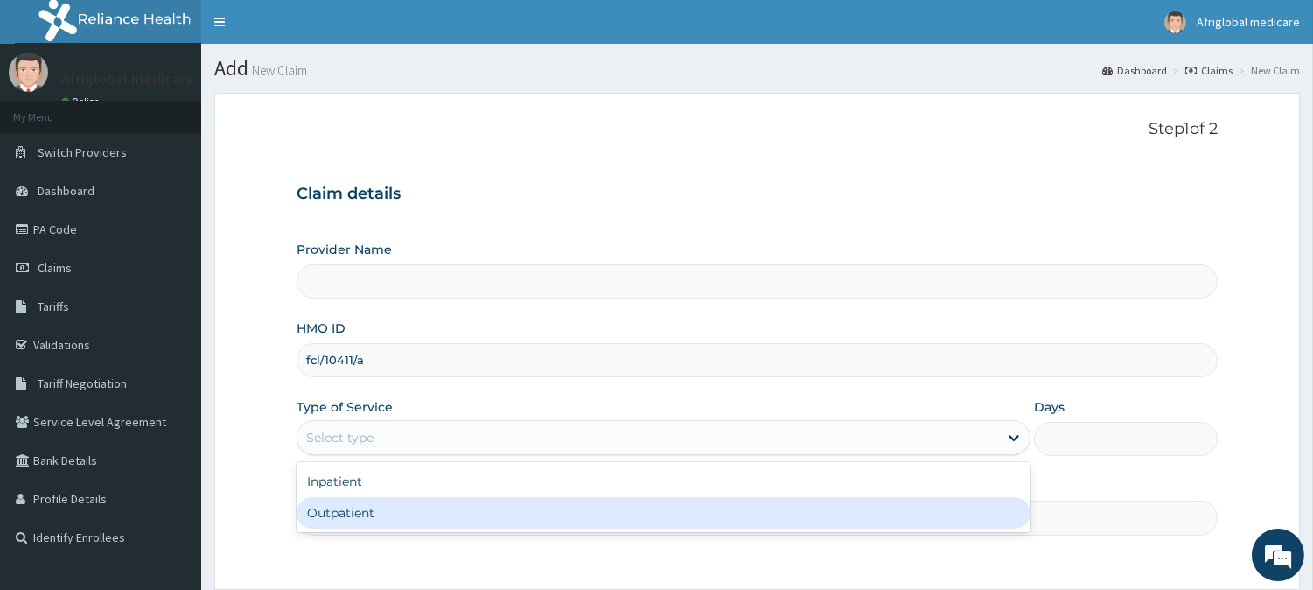
click at [374, 497] on div "Outpatient" at bounding box center [664, 512] width 734 height 31
type input "1"
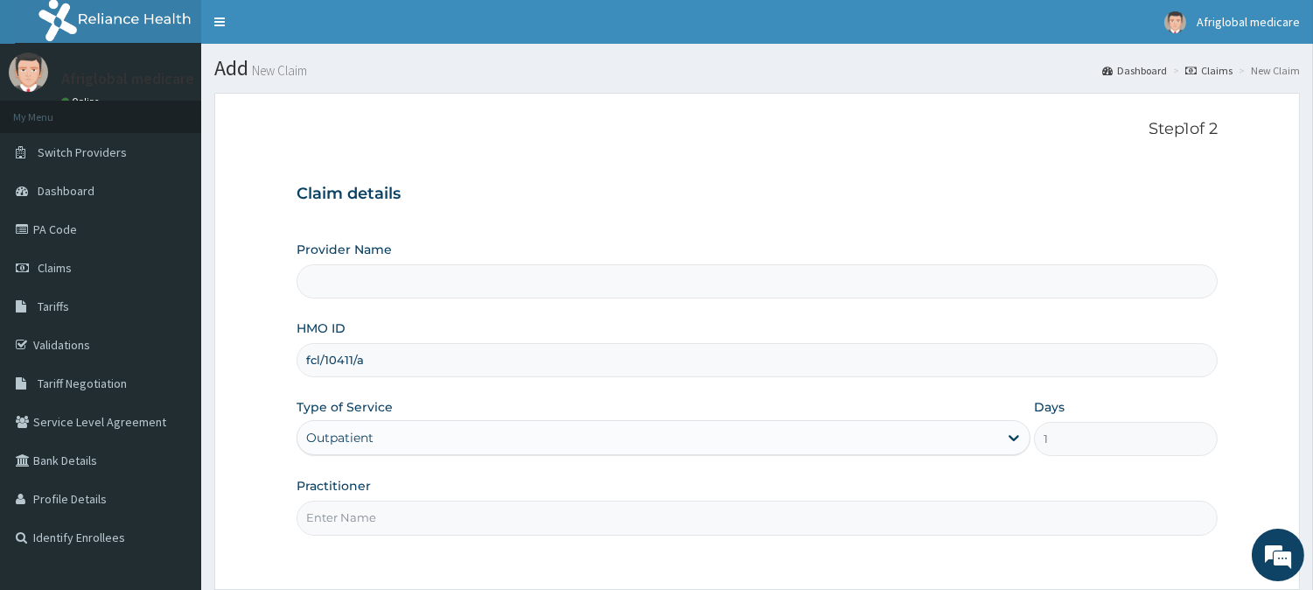
click at [374, 528] on input "Practitioner" at bounding box center [757, 517] width 921 height 34
type input "A"
type input "Afriglobal Medicare Ltd-Ogba"
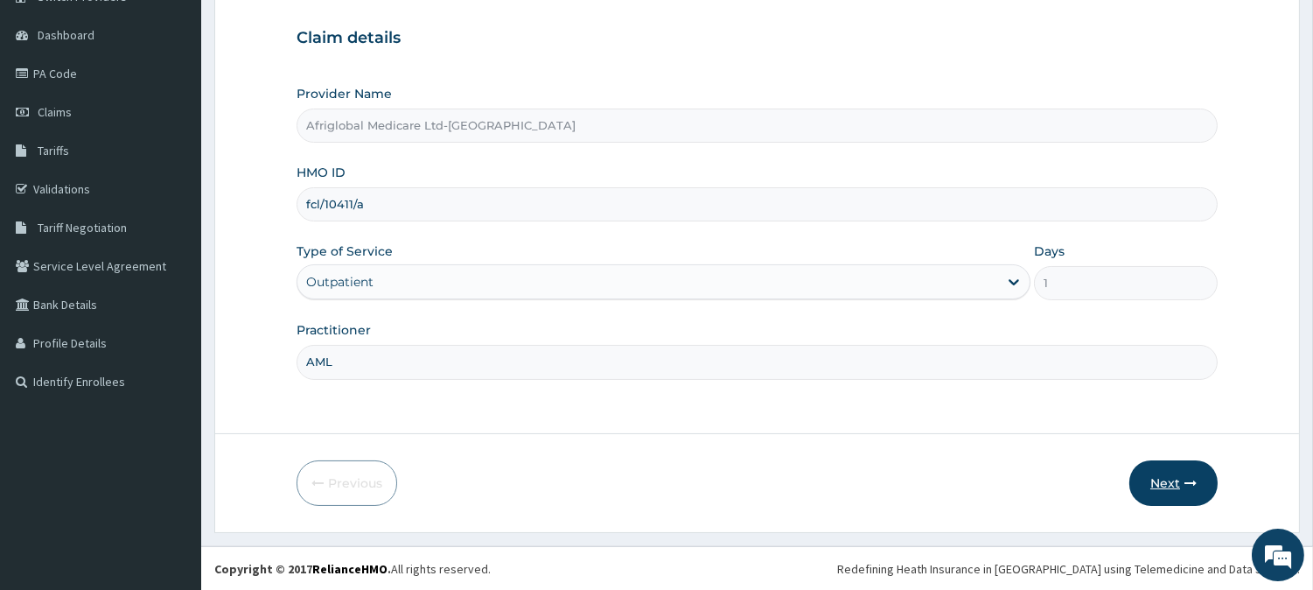
type input "AML"
click at [1156, 482] on button "Next" at bounding box center [1174, 482] width 88 height 45
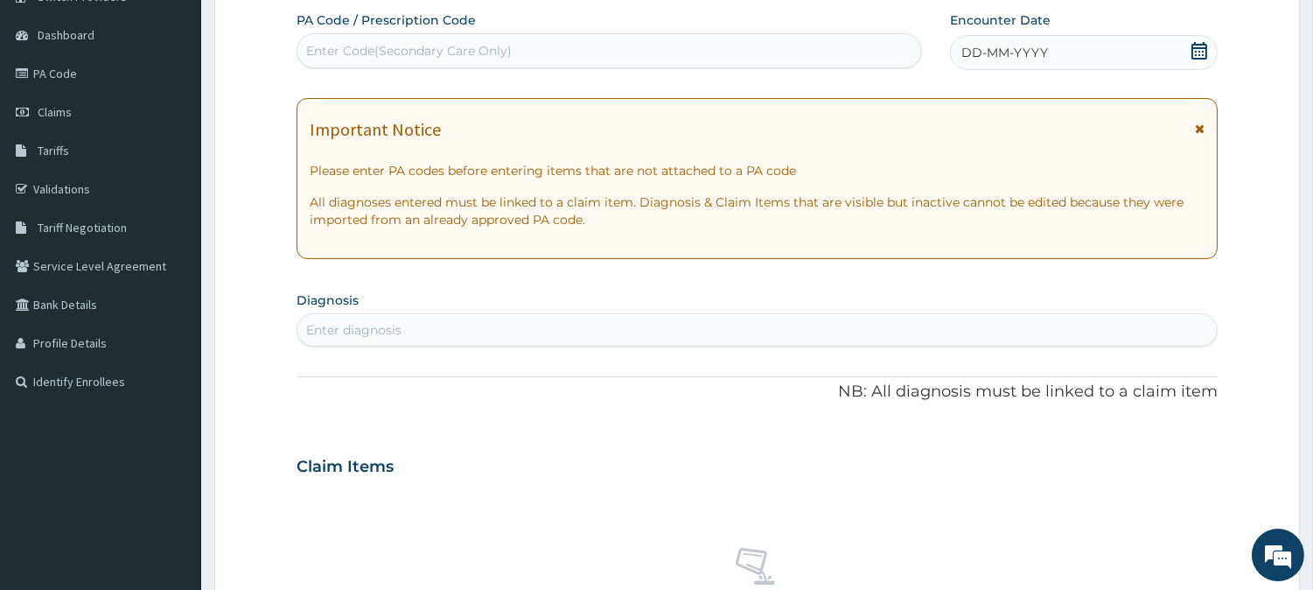
click at [514, 55] on div "Enter Code(Secondary Care Only)" at bounding box center [609, 51] width 624 height 28
paste input "PA/E43984"
type input "PA/E43984"
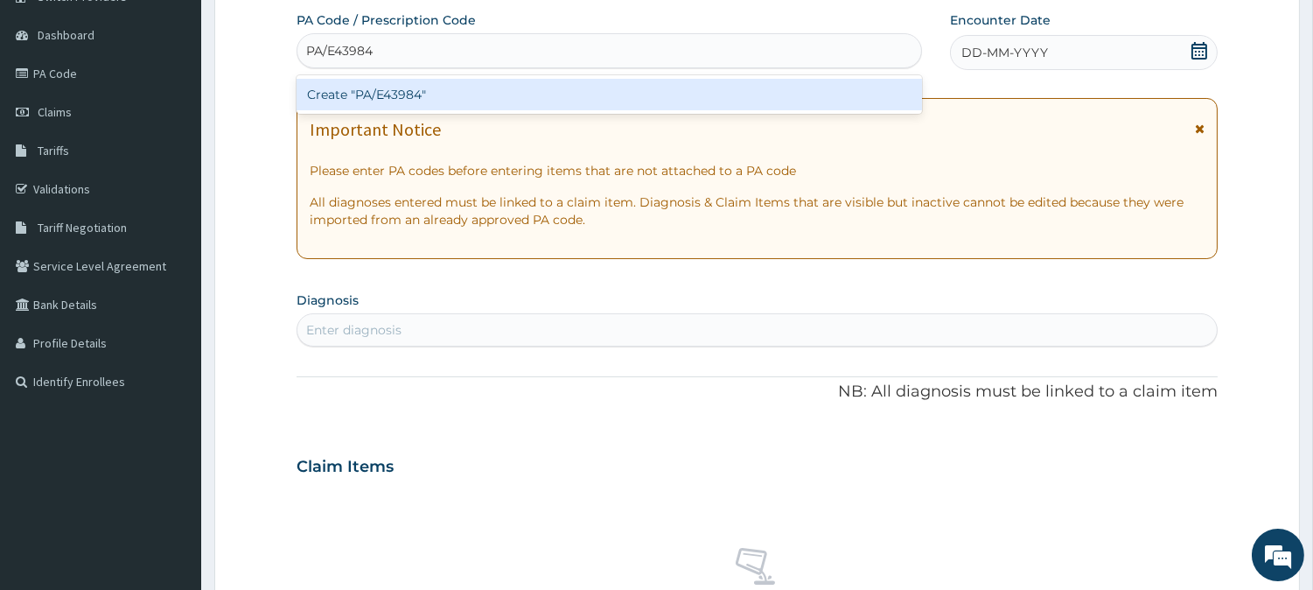
click at [407, 88] on div "Create "PA/E43984"" at bounding box center [610, 94] width 626 height 31
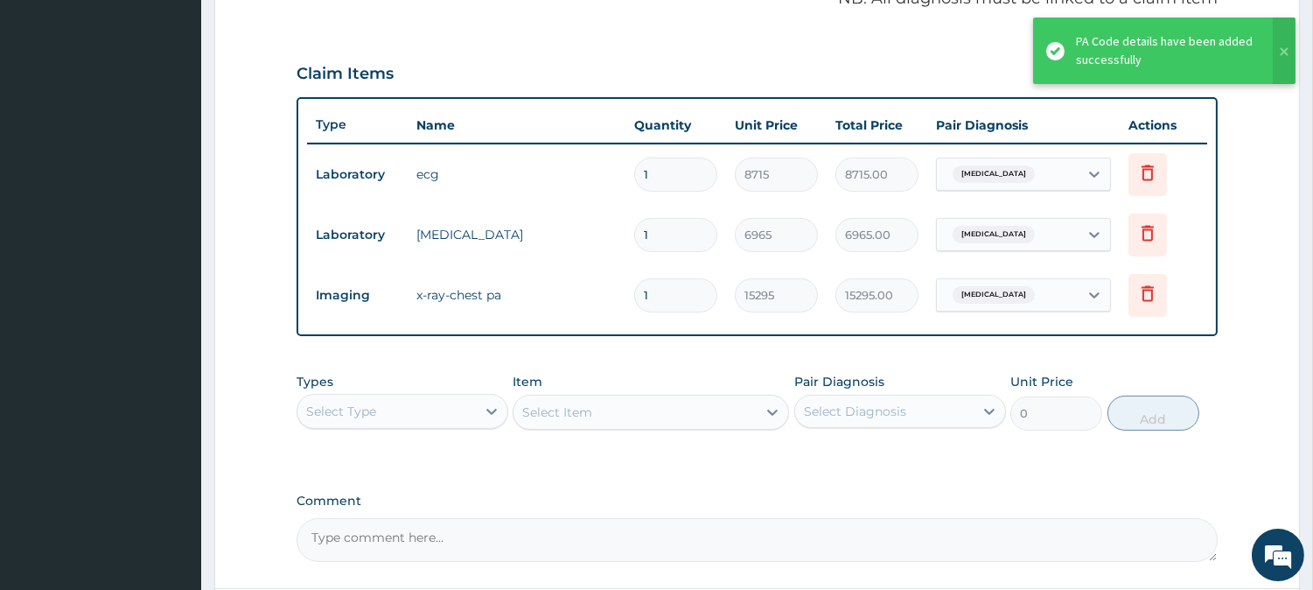
scroll to position [0, 0]
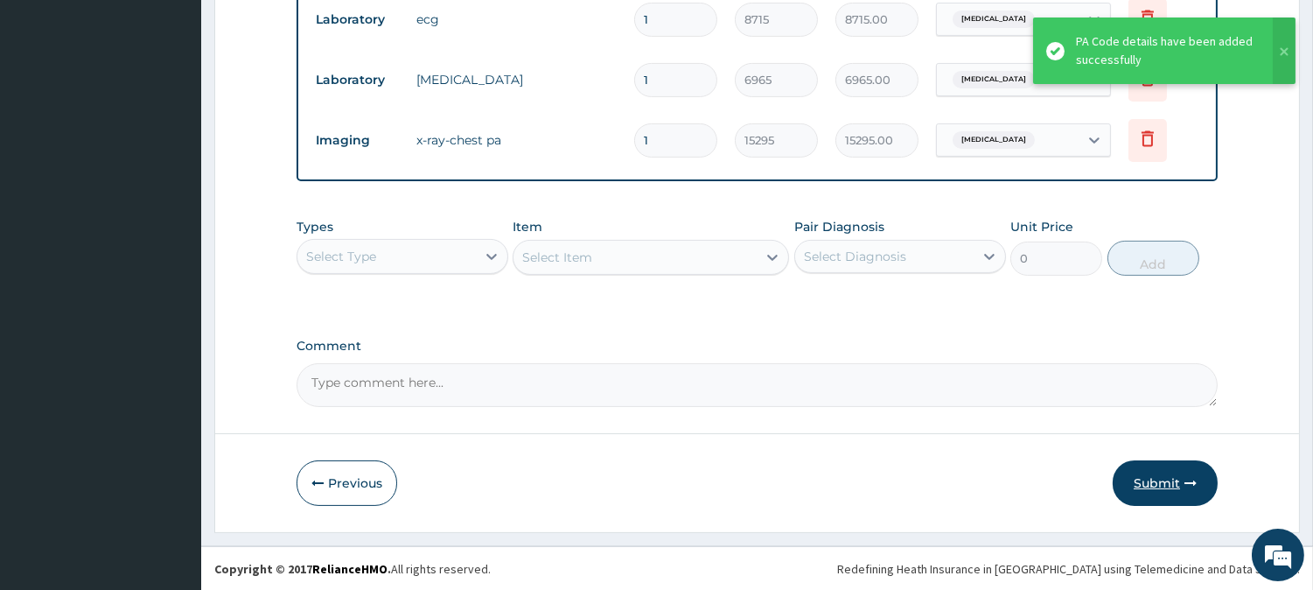
click at [1151, 476] on button "Submit" at bounding box center [1165, 482] width 105 height 45
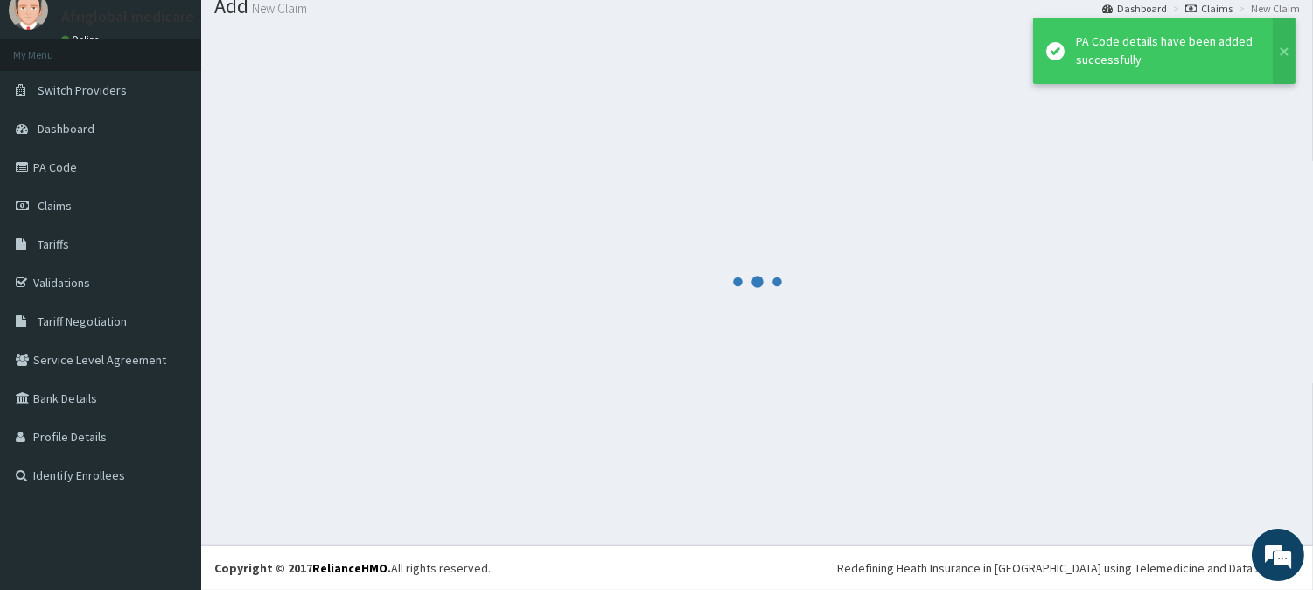
scroll to position [62, 0]
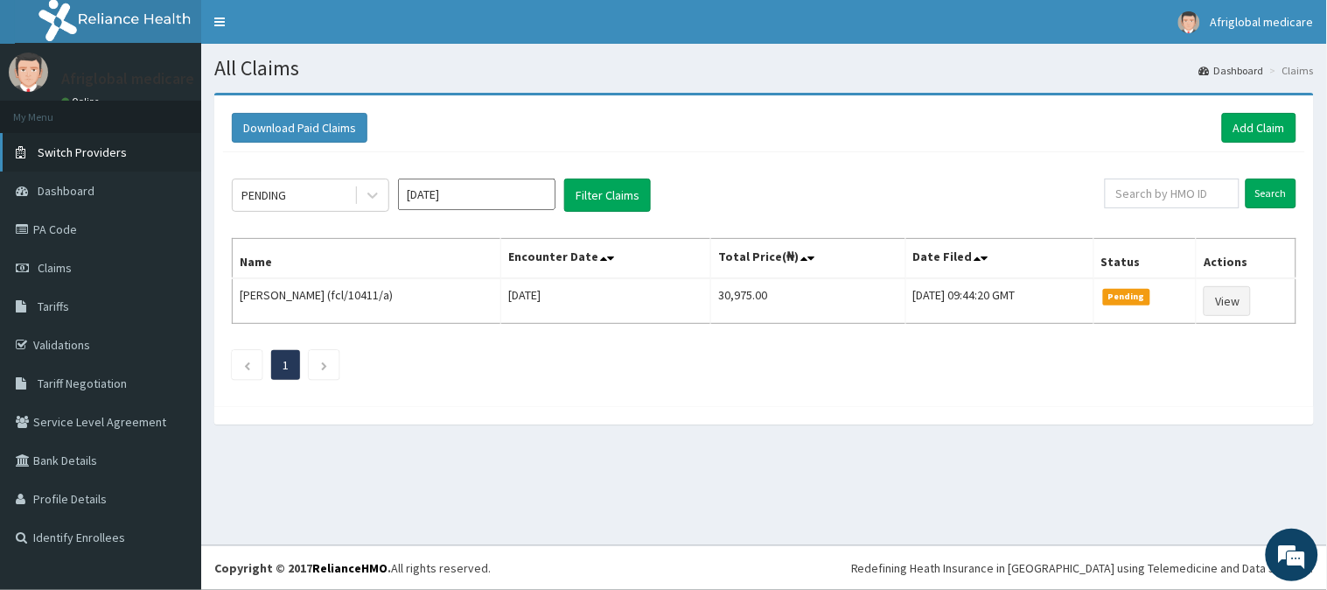
click at [58, 159] on link "Switch Providers" at bounding box center [100, 152] width 201 height 38
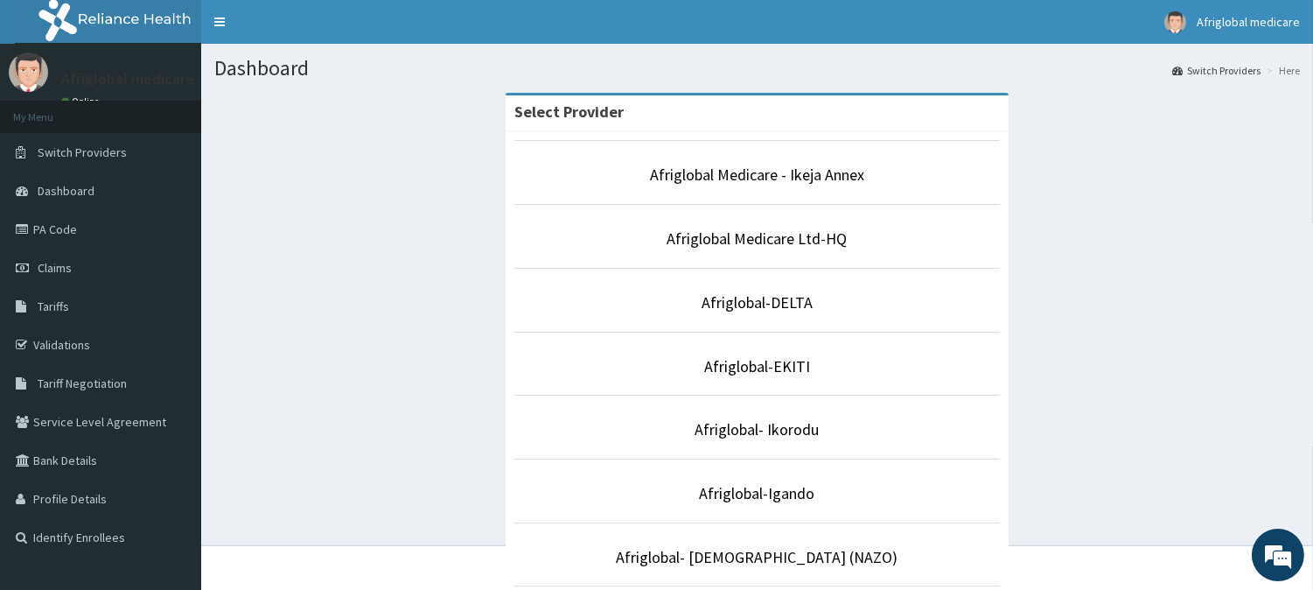
click at [768, 185] on p "Afriglobal Medicare - Ikeja Annex" at bounding box center [757, 175] width 486 height 23
click at [771, 180] on link "Afriglobal Medicare - Ikeja Annex" at bounding box center [757, 174] width 214 height 20
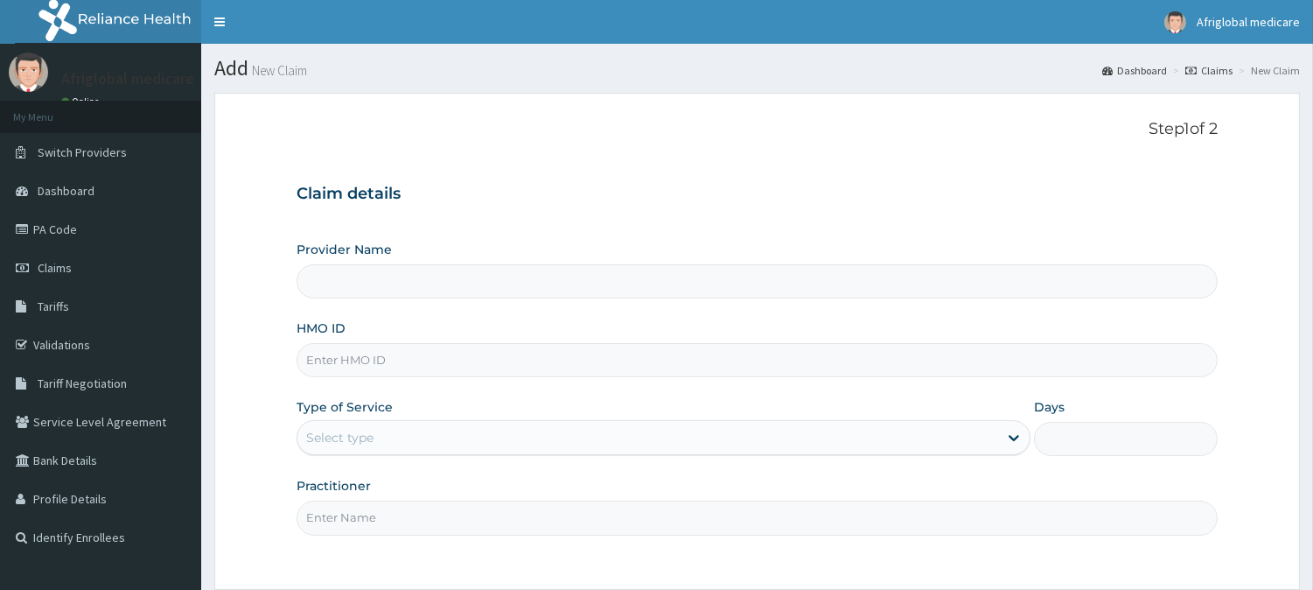
click at [481, 352] on input "HMO ID" at bounding box center [757, 360] width 921 height 34
paste input "OKB10896A"
type input "OKB10896A"
click at [328, 360] on input "OKB10896A" at bounding box center [757, 360] width 921 height 34
type input "Afriglobal Medicare - Ikeja Annex"
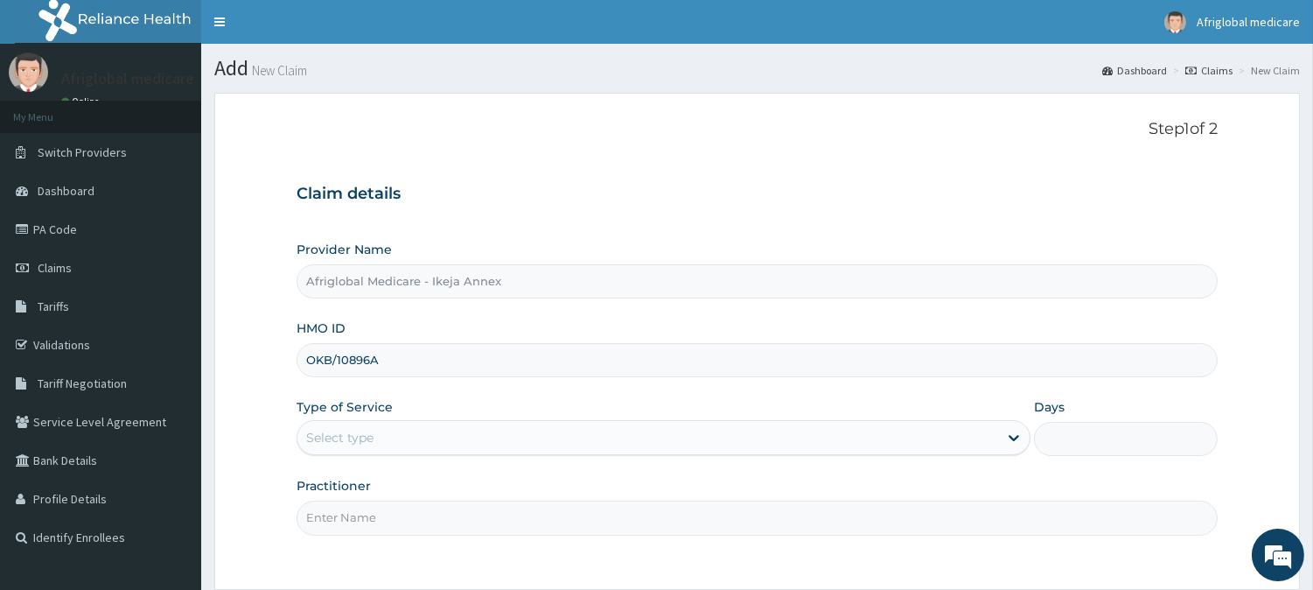
click at [370, 360] on input "OKB/10896A" at bounding box center [757, 360] width 921 height 34
type input "OKB/10896/A"
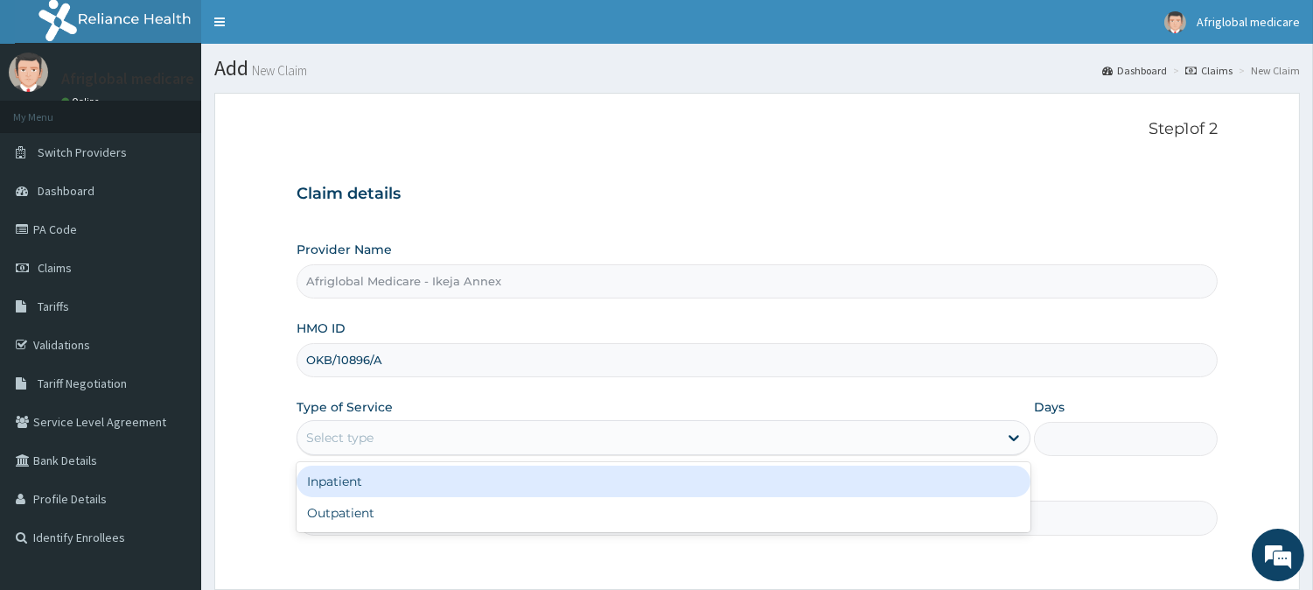
click at [385, 430] on div "Select type" at bounding box center [647, 437] width 701 height 28
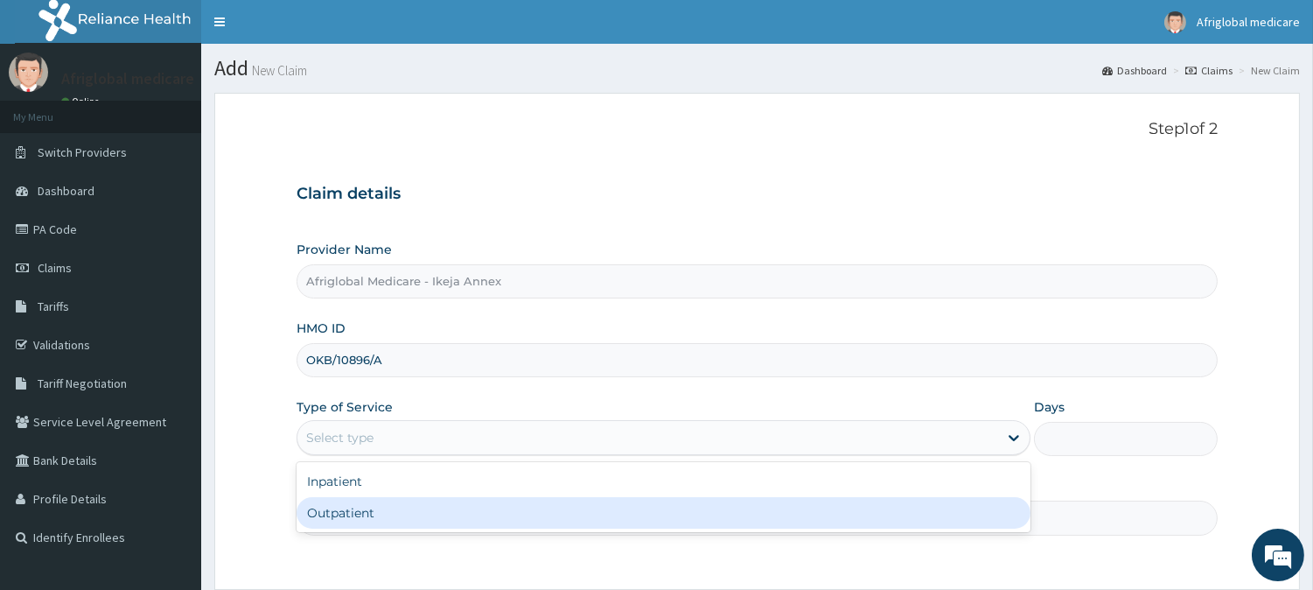
click at [416, 510] on div "Outpatient" at bounding box center [664, 512] width 734 height 31
type input "1"
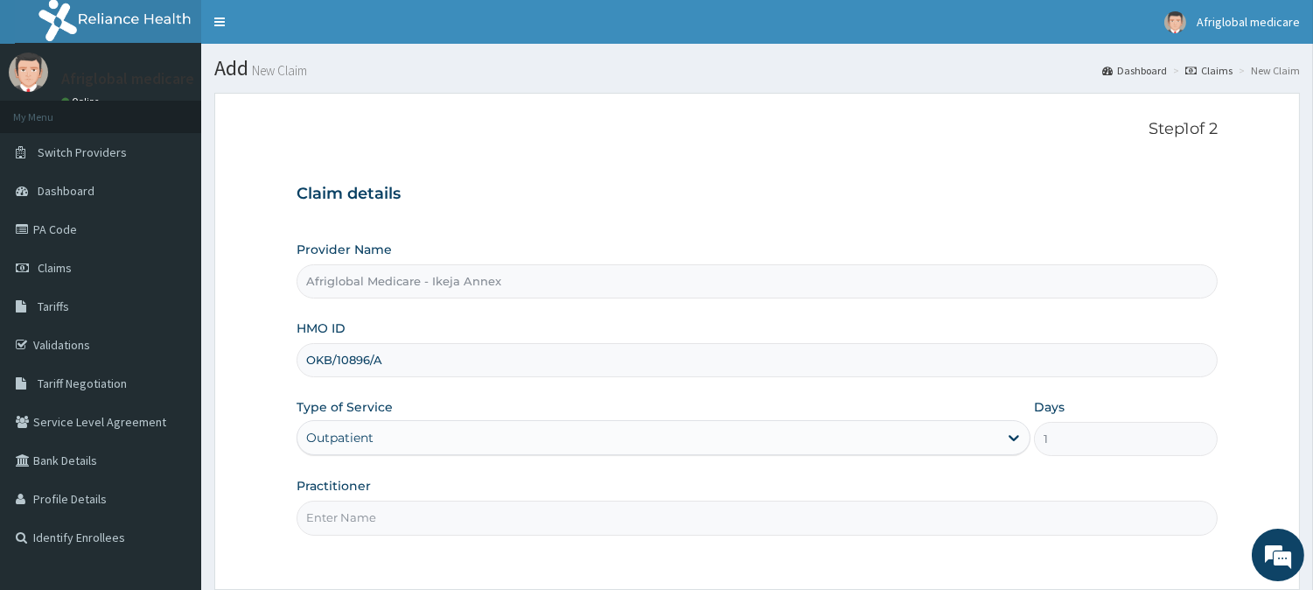
click at [416, 514] on input "Practitioner" at bounding box center [757, 517] width 921 height 34
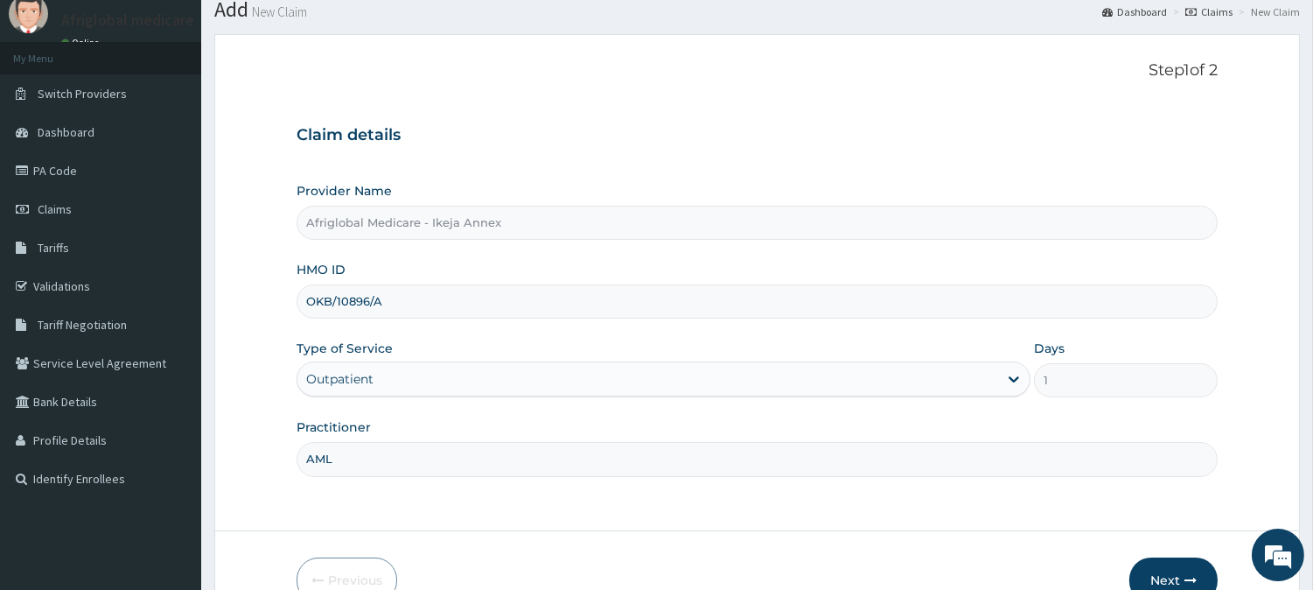
scroll to position [156, 0]
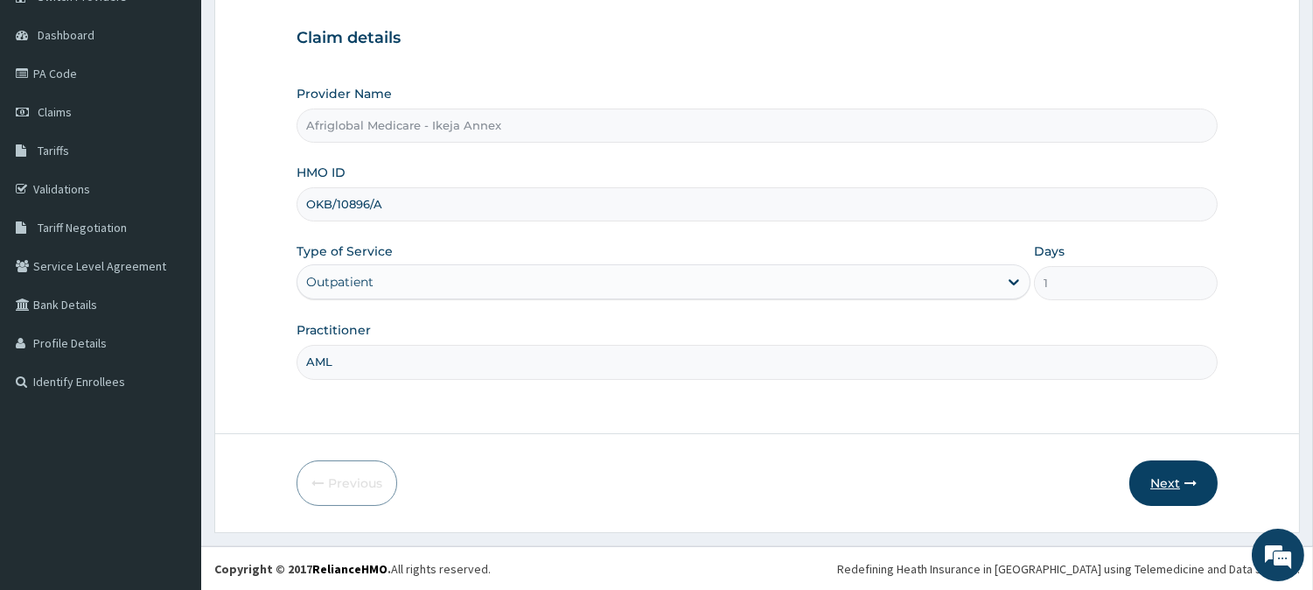
type input "AML"
click at [1174, 494] on button "Next" at bounding box center [1174, 482] width 88 height 45
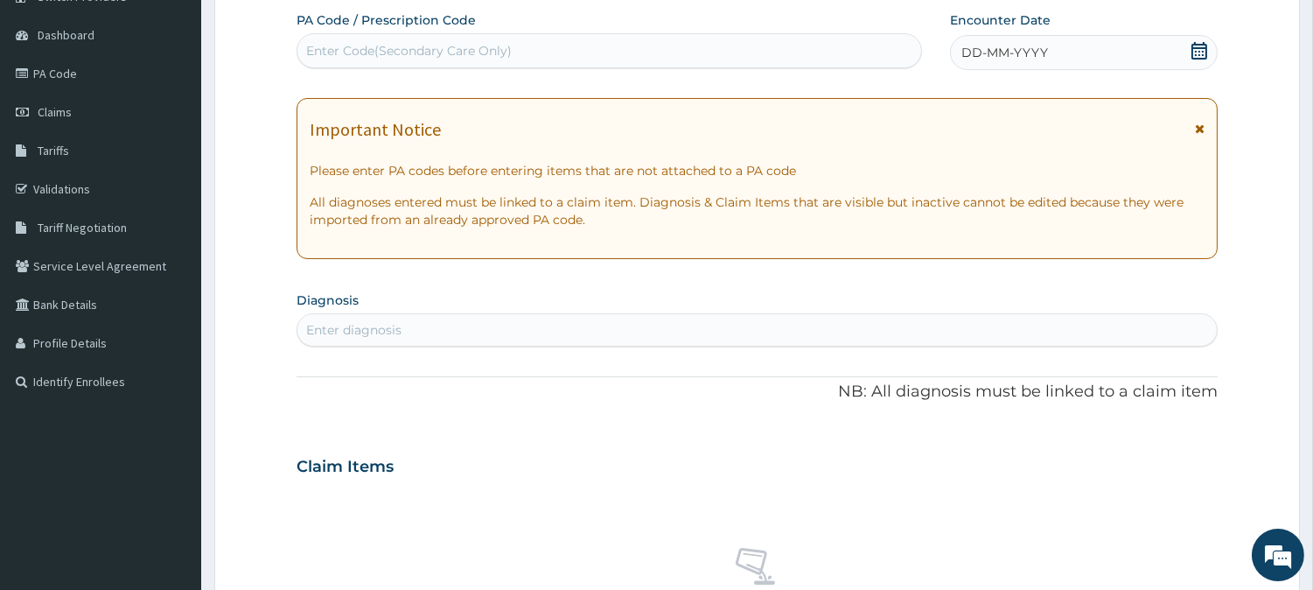
click at [462, 54] on div "Enter Code(Secondary Care Only)" at bounding box center [409, 50] width 206 height 17
paste input "PAE3243D"
click at [318, 47] on input "PAE3243D" at bounding box center [339, 50] width 66 height 17
click at [325, 50] on input "PAE3243D" at bounding box center [339, 50] width 66 height 17
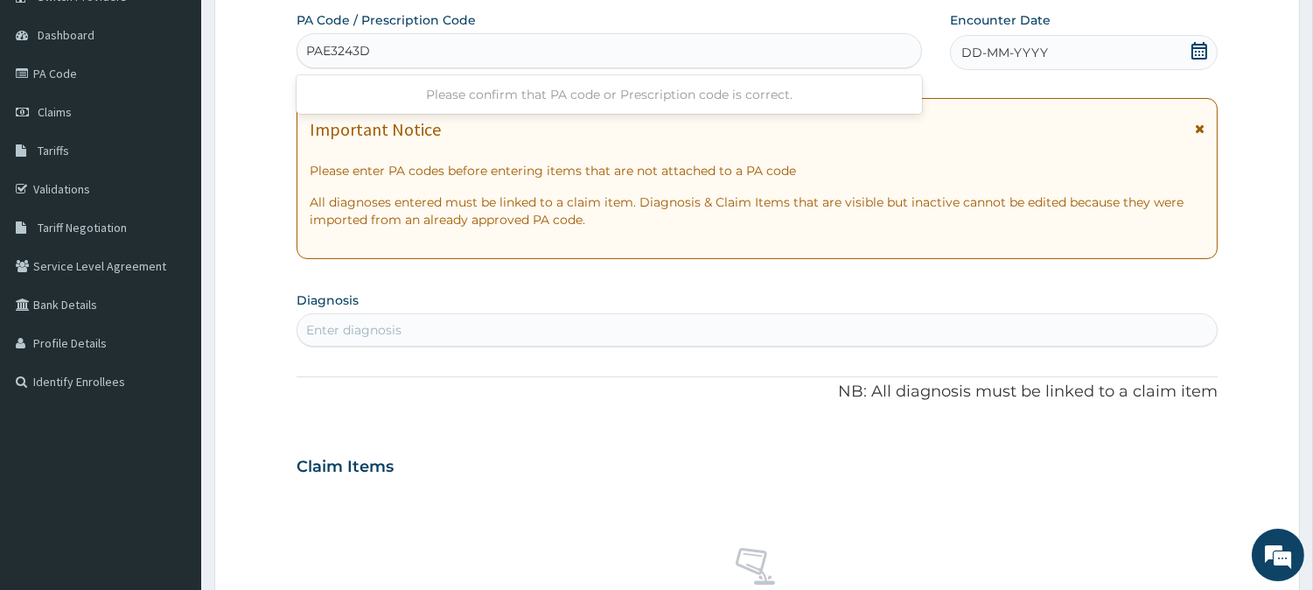
type input "PA/E3243D"
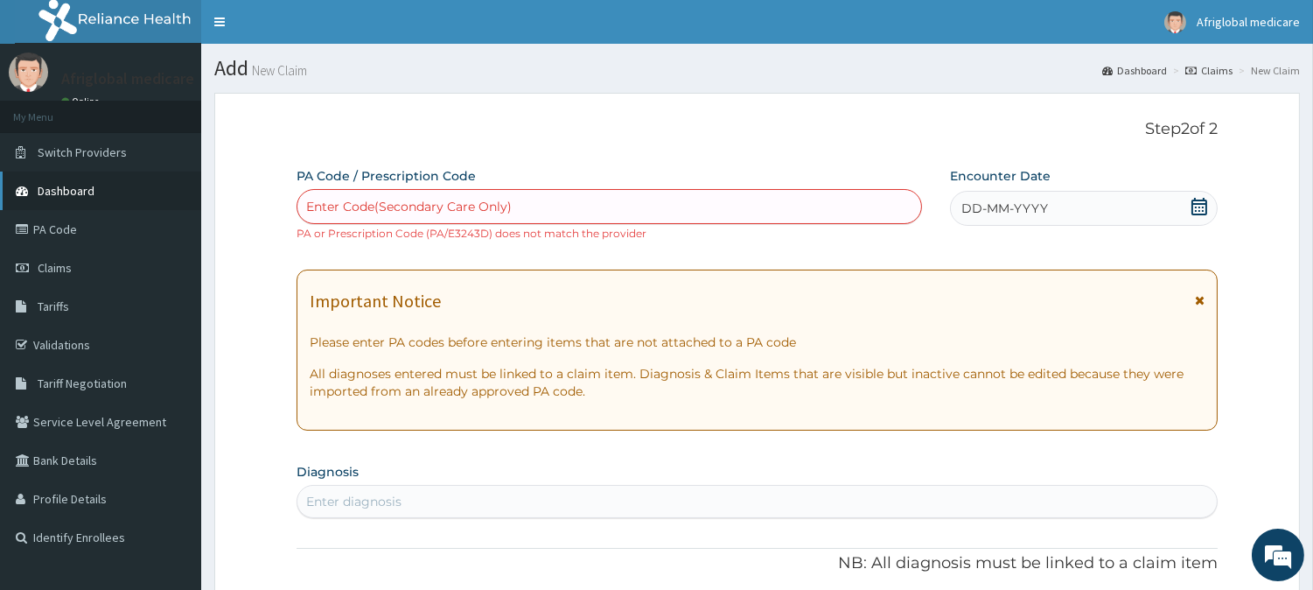
click at [115, 199] on link "Dashboard" at bounding box center [100, 190] width 201 height 38
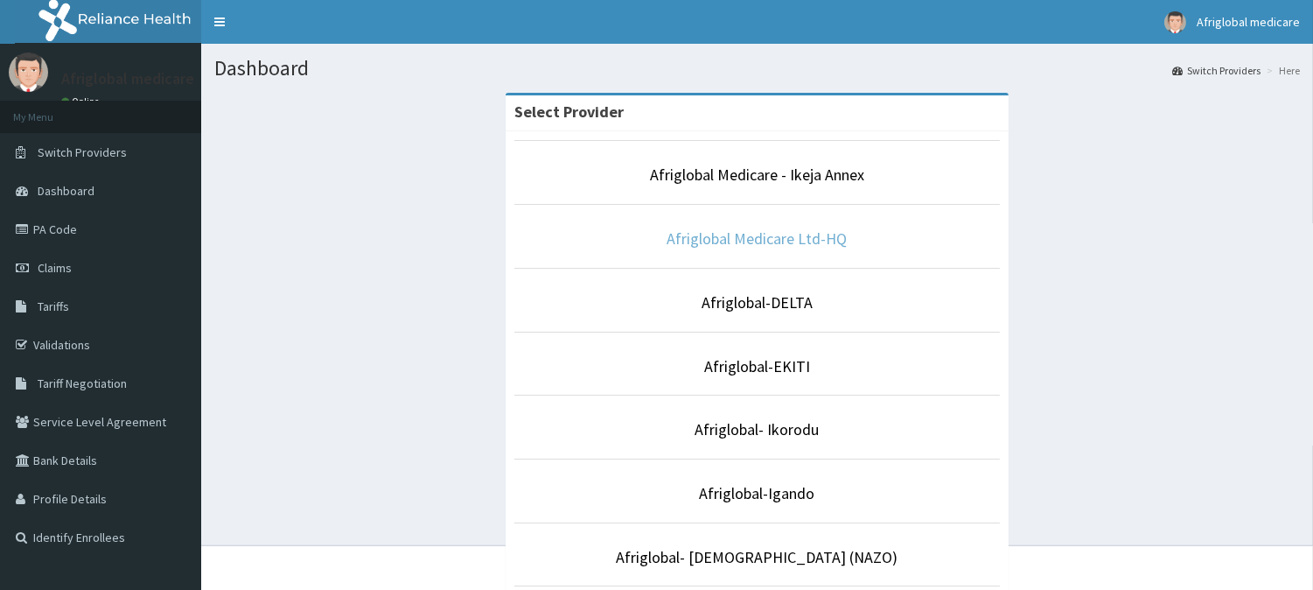
click at [808, 231] on link "Afriglobal Medicare Ltd-HQ" at bounding box center [758, 238] width 180 height 20
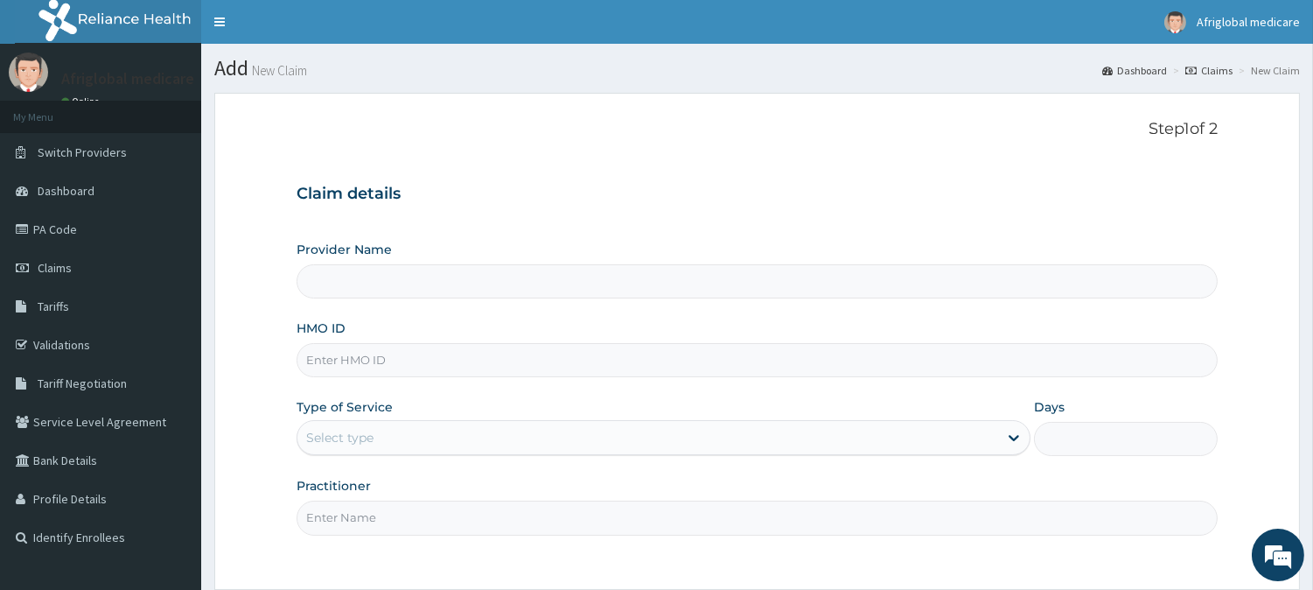
click at [387, 346] on input "HMO ID" at bounding box center [757, 360] width 921 height 34
type input "Afriglobal Medicare Ltd-HQ"
paste input "OKB10896A"
click at [331, 367] on input "OKB10896A" at bounding box center [757, 360] width 921 height 34
click at [367, 356] on input "OKB/10896A" at bounding box center [757, 360] width 921 height 34
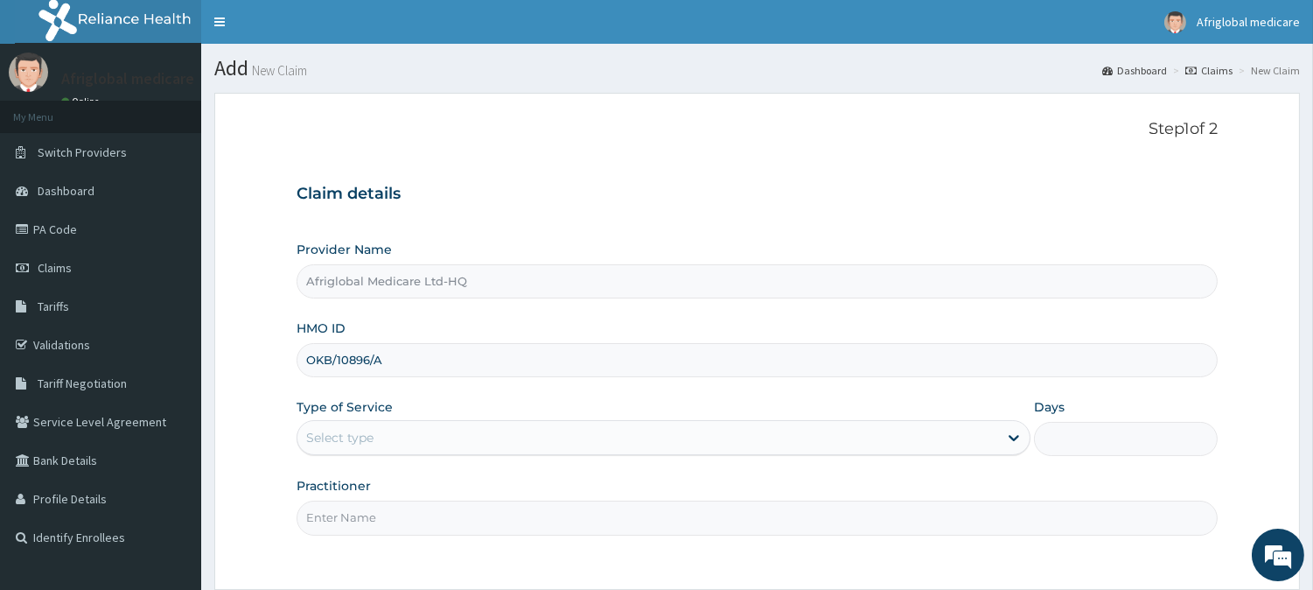
type input "OKB/10896/A"
click at [388, 435] on div "Select type" at bounding box center [647, 437] width 701 height 28
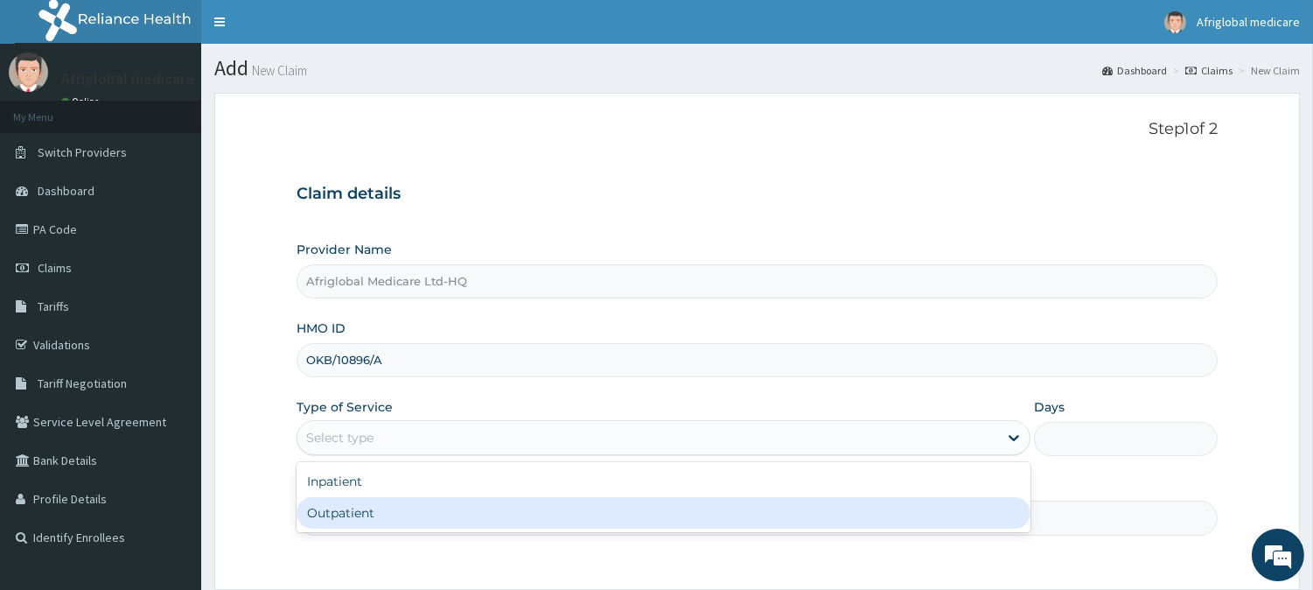
click at [408, 516] on div "Outpatient" at bounding box center [664, 512] width 734 height 31
type input "1"
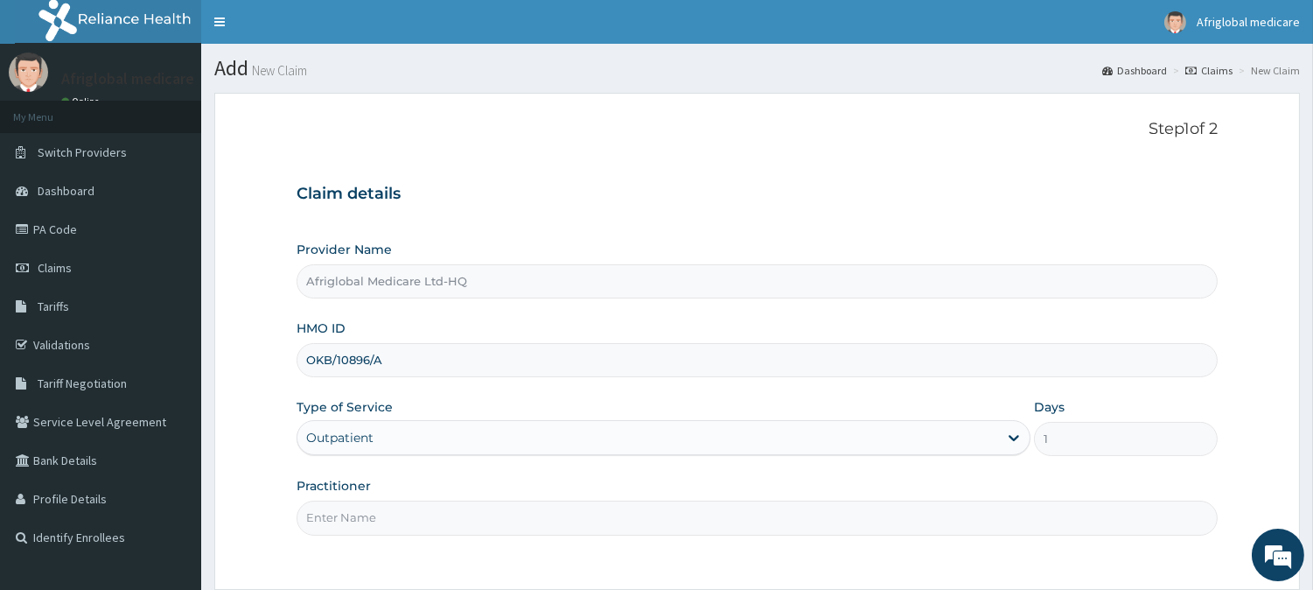
click at [409, 518] on input "Practitioner" at bounding box center [757, 517] width 921 height 34
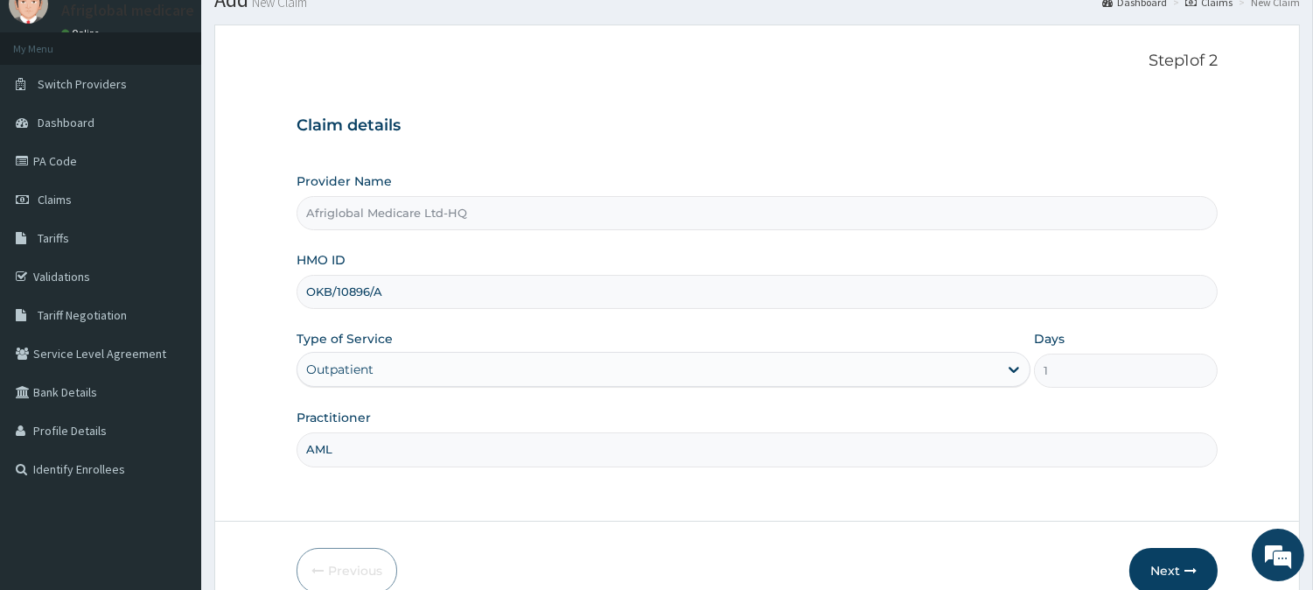
scroll to position [156, 0]
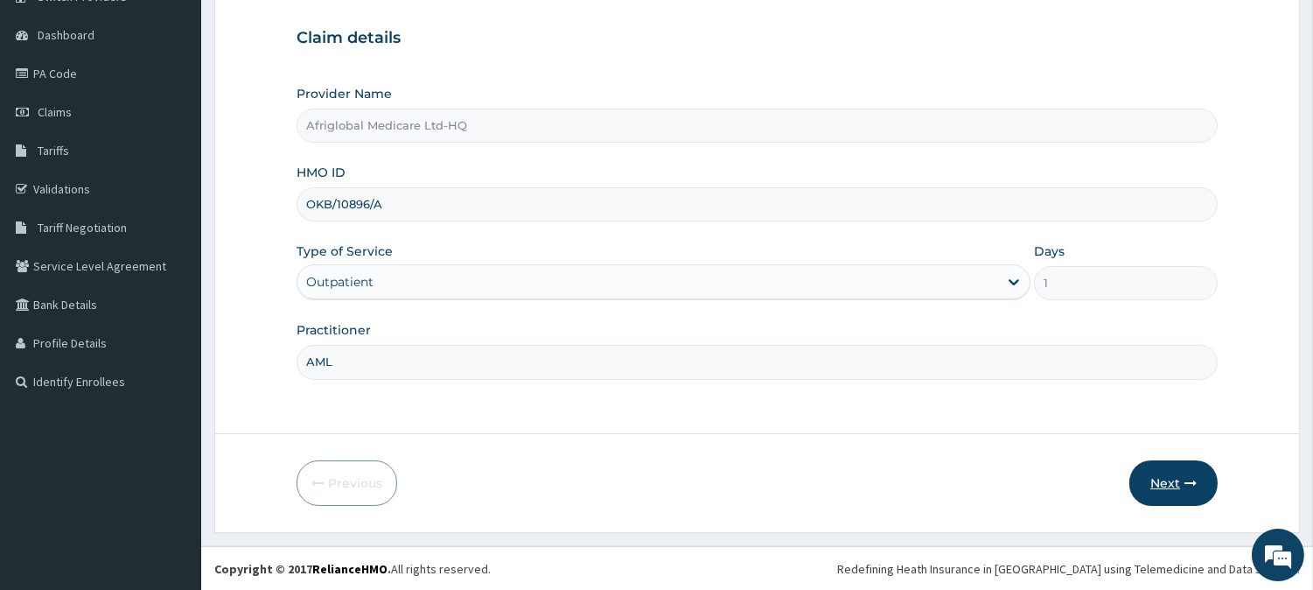
type input "AML"
click at [1186, 485] on icon "button" at bounding box center [1191, 483] width 12 height 12
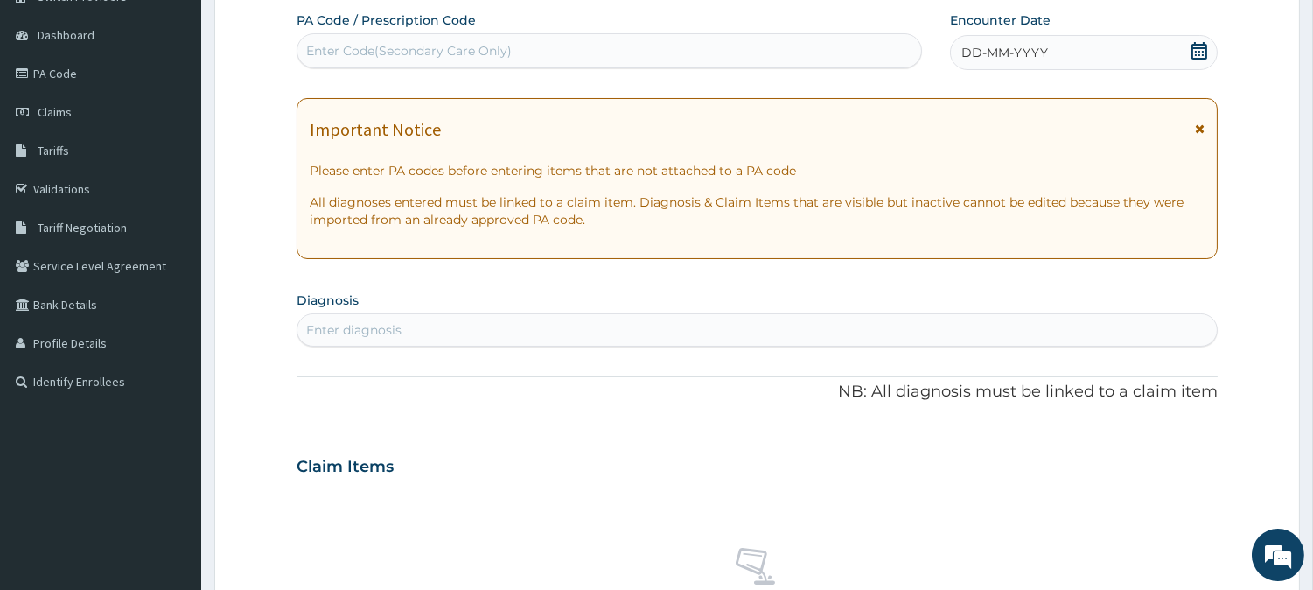
click at [530, 66] on div "Enter Code(Secondary Care Only)" at bounding box center [610, 50] width 626 height 35
paste input "PAE3243D"
click at [321, 52] on input "PAE3243D" at bounding box center [339, 50] width 66 height 17
type input "PA/E3243D"
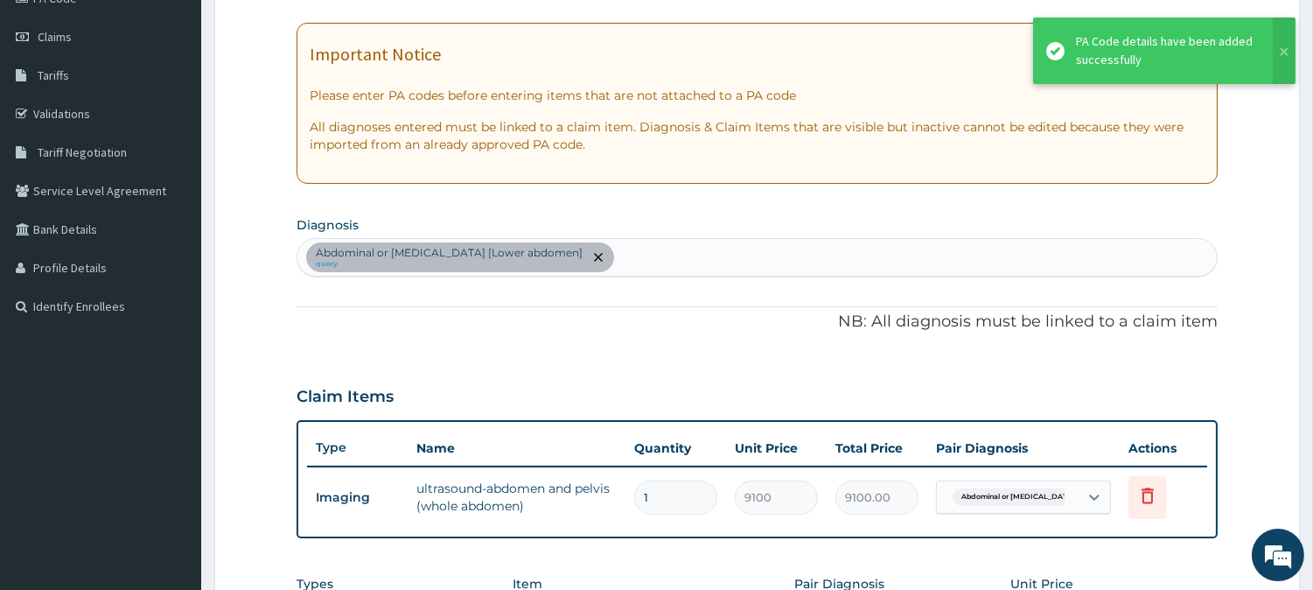
scroll to position [351, 0]
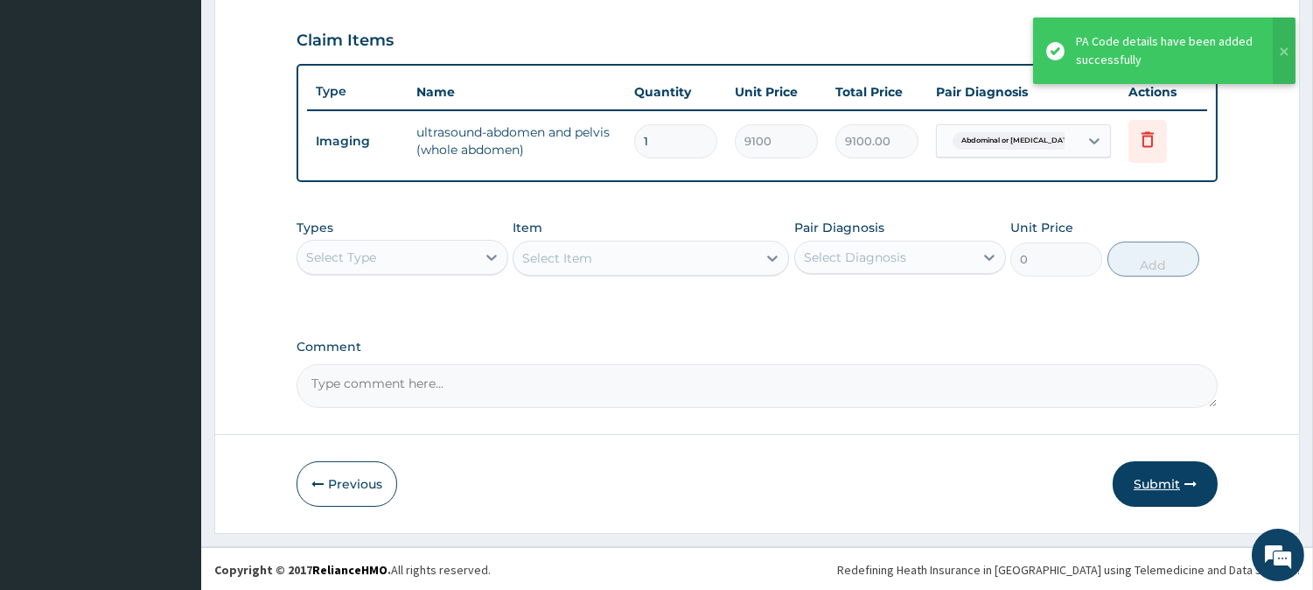
click at [1158, 467] on button "Submit" at bounding box center [1165, 483] width 105 height 45
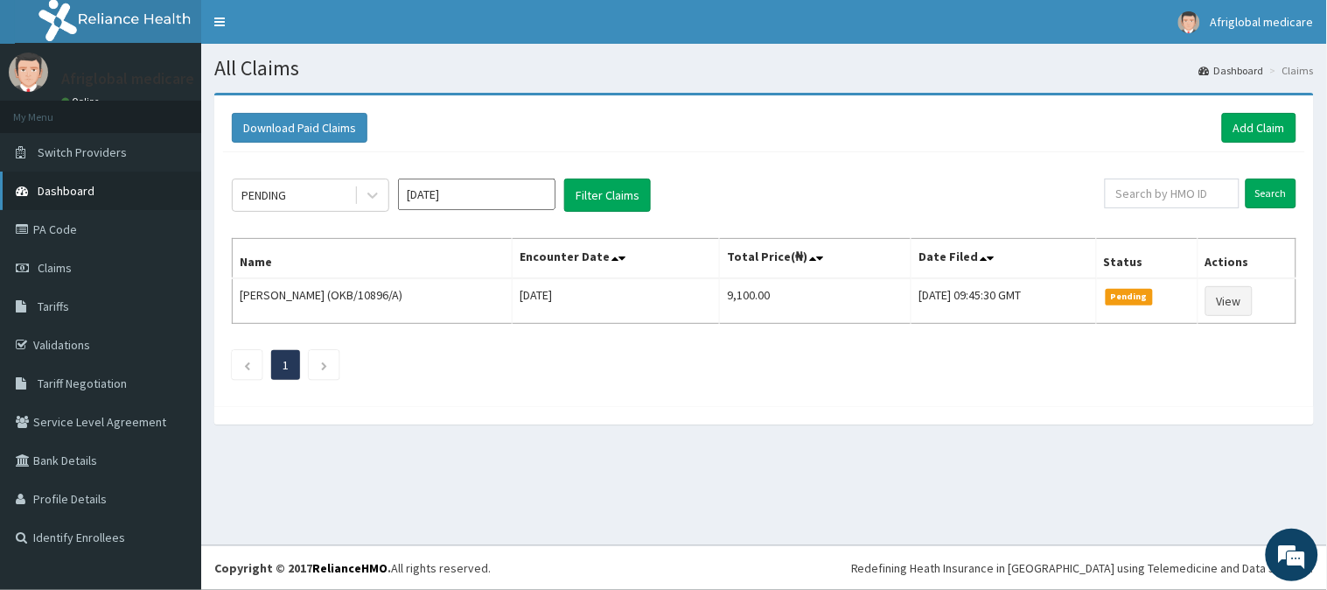
click at [73, 184] on span "Dashboard" at bounding box center [66, 191] width 57 height 16
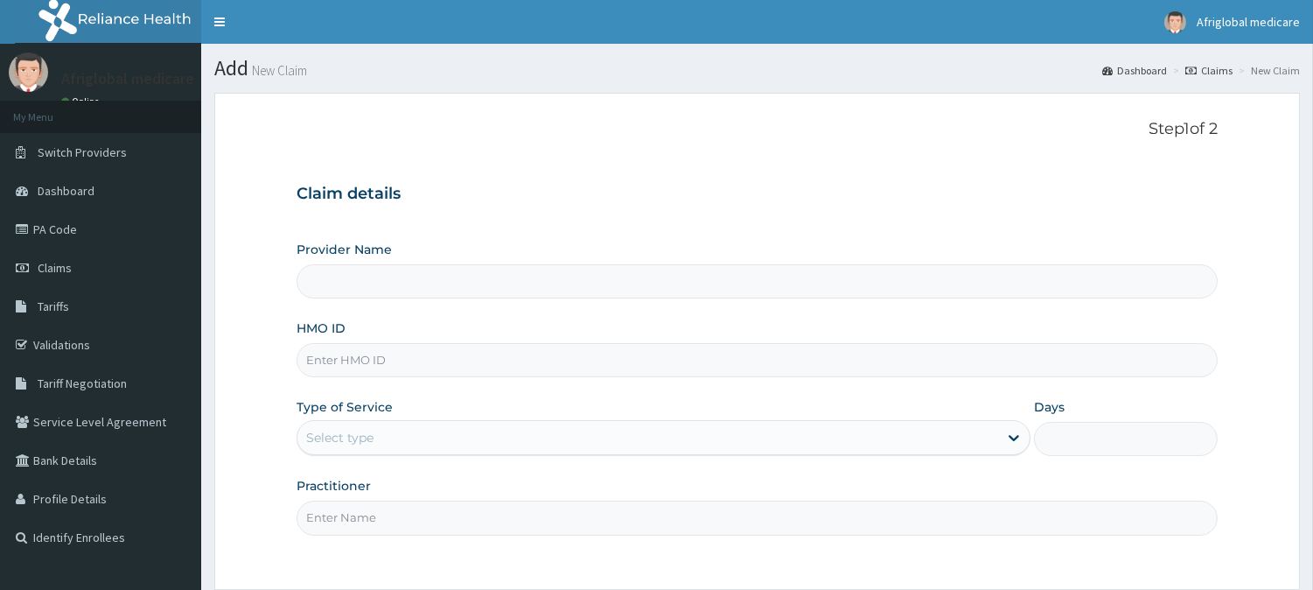
click at [423, 354] on input "HMO ID" at bounding box center [757, 360] width 921 height 34
paste input "FWN10036A"
type input "FWN10036A"
click at [333, 357] on input "FWN10036A" at bounding box center [757, 360] width 921 height 34
type input "Afriglobal Medicare Ltd-HQ"
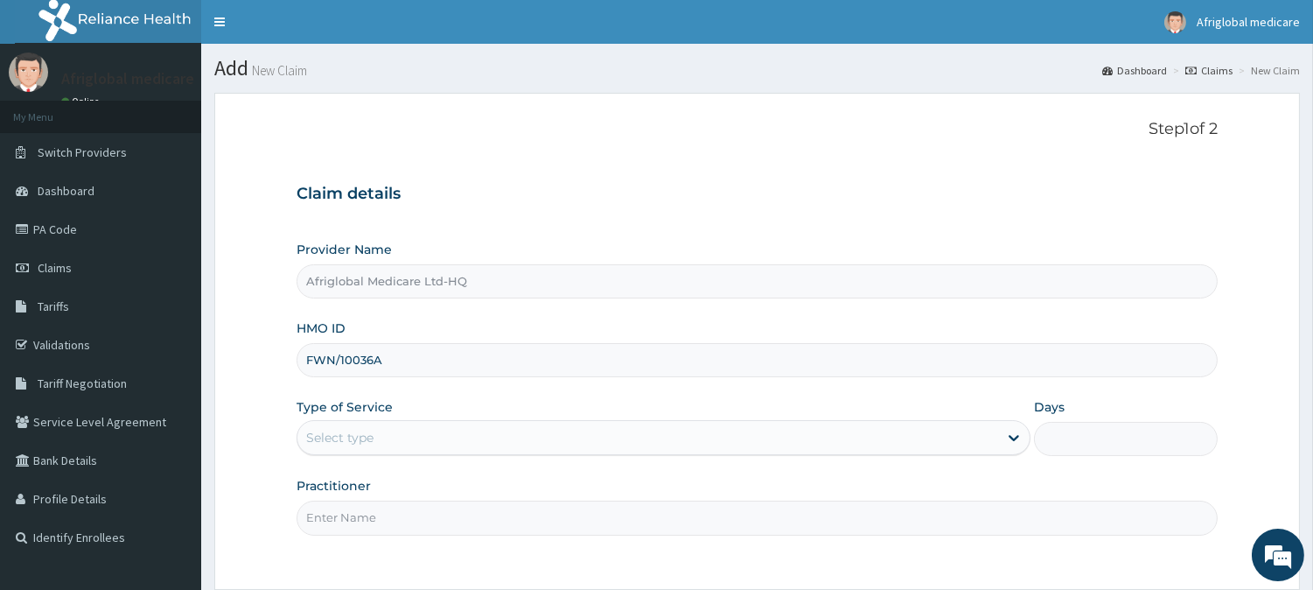
click at [372, 362] on input "FWN/10036A" at bounding box center [757, 360] width 921 height 34
type input "FWN/10036/A"
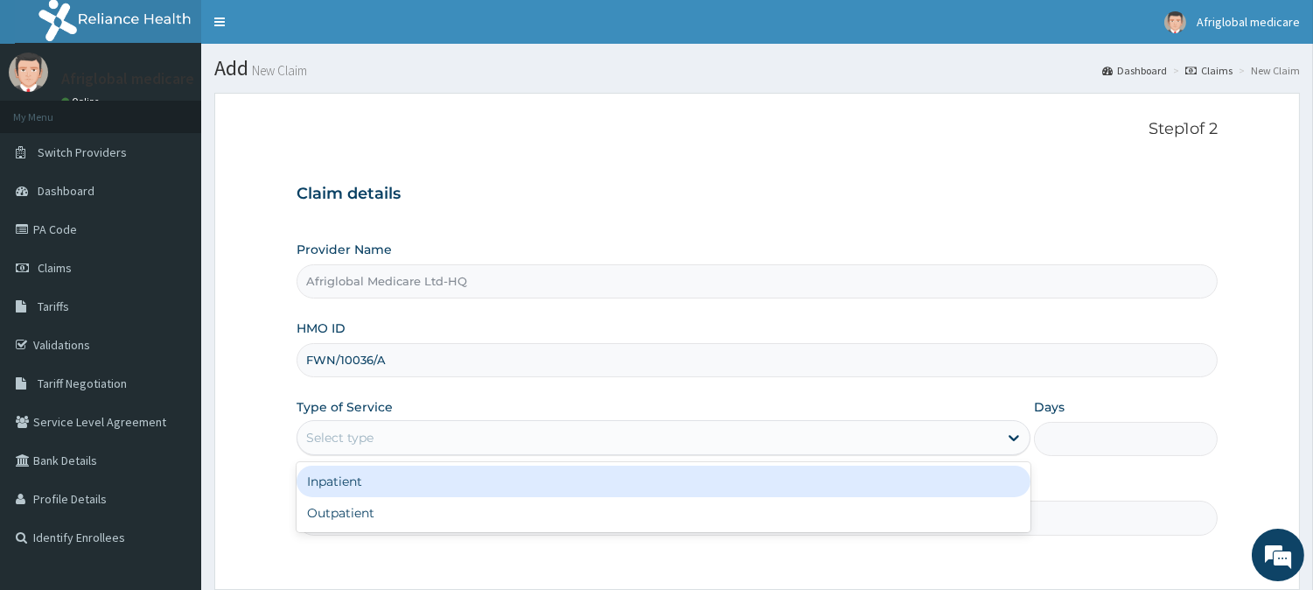
drag, startPoint x: 370, startPoint y: 434, endPoint x: 368, endPoint y: 478, distance: 43.8
click at [370, 437] on div "Select type" at bounding box center [339, 437] width 67 height 17
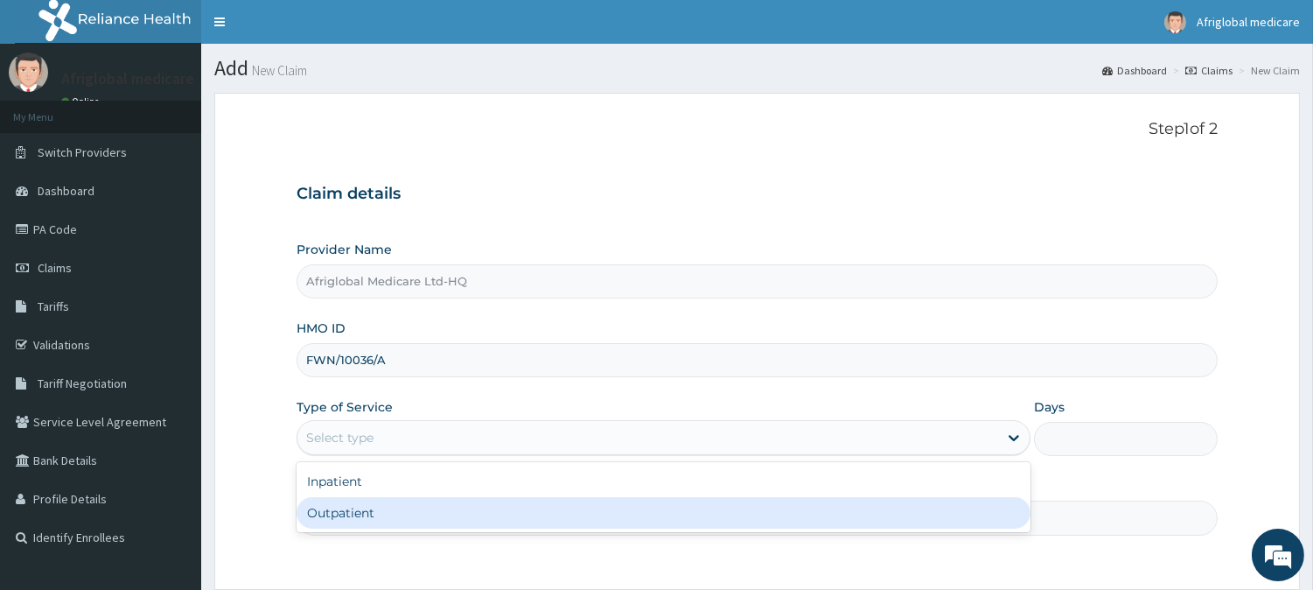
click at [370, 510] on div "Outpatient" at bounding box center [664, 512] width 734 height 31
type input "1"
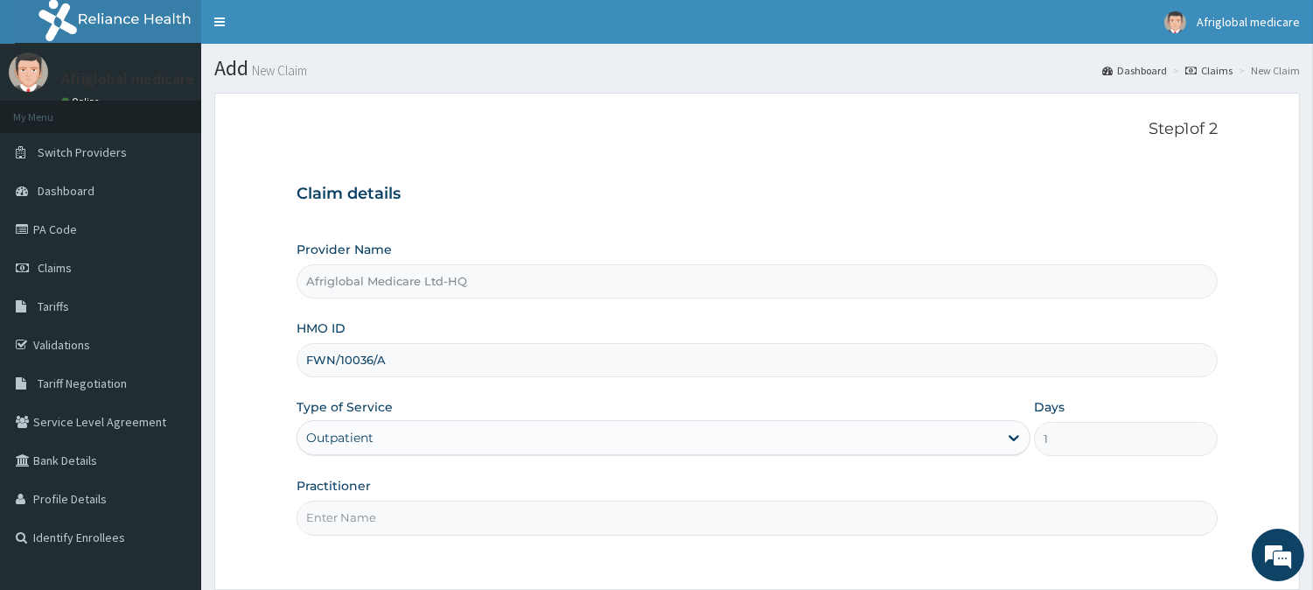
click at [374, 521] on input "Practitioner" at bounding box center [757, 517] width 921 height 34
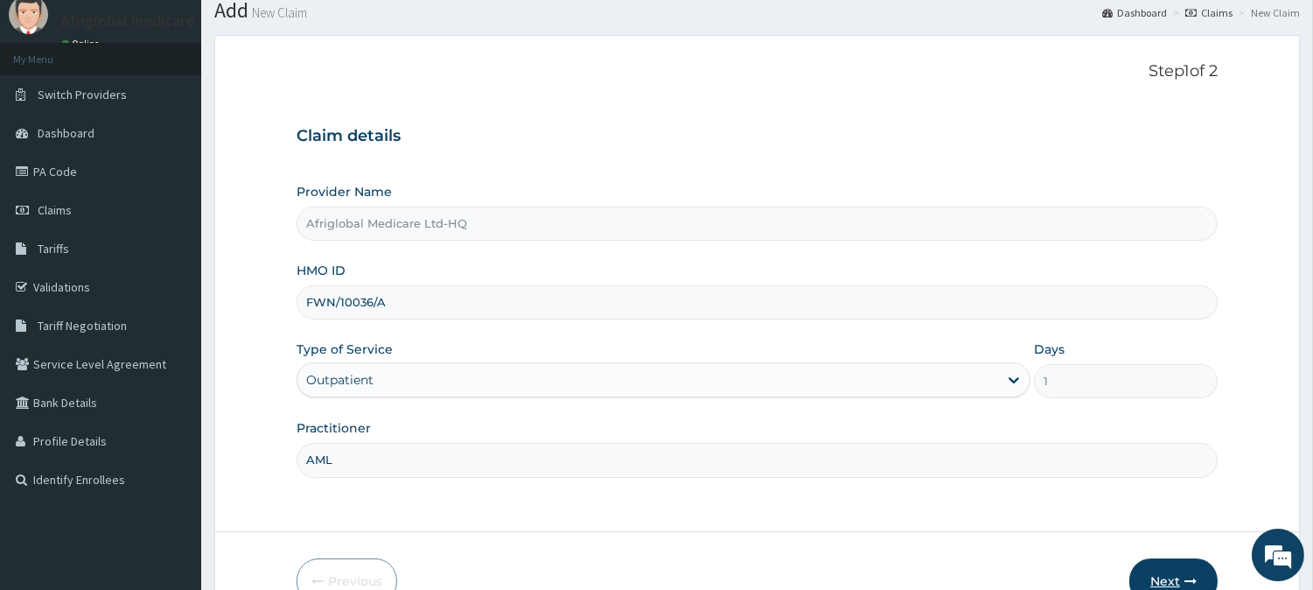
scroll to position [156, 0]
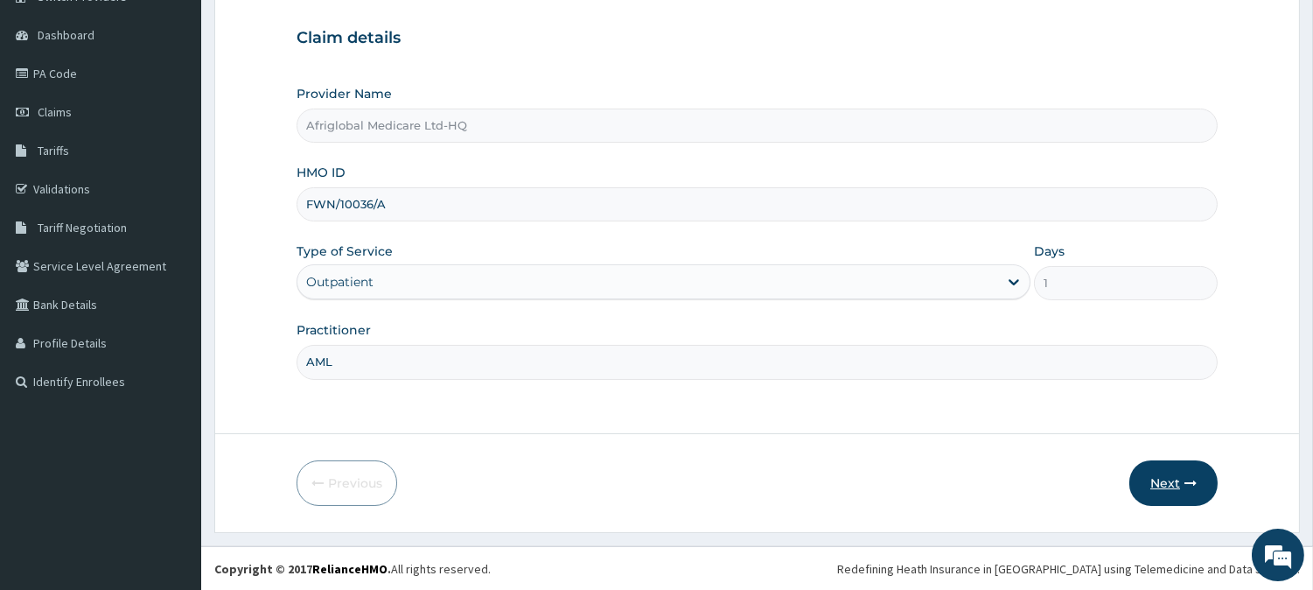
type input "AML"
click at [1179, 465] on button "Next" at bounding box center [1174, 482] width 88 height 45
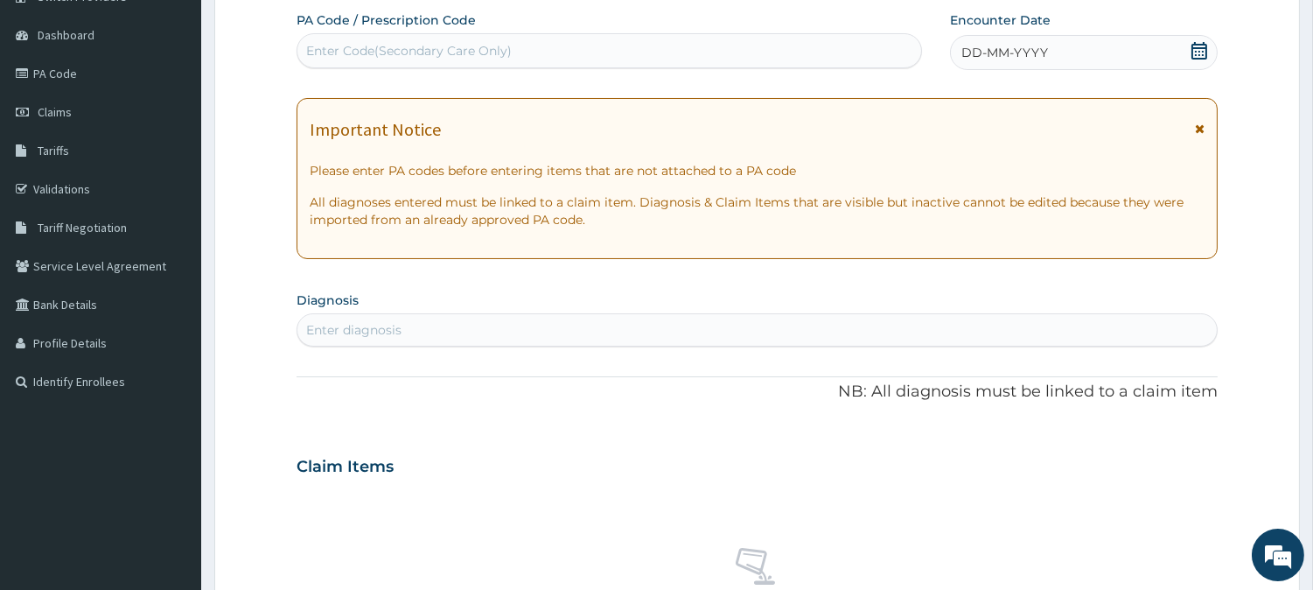
click at [485, 55] on div "Enter Code(Secondary Care Only)" at bounding box center [409, 50] width 206 height 17
paste input "PAAE8EE6"
click at [322, 57] on input "PAAE8EE6" at bounding box center [339, 50] width 67 height 17
type input "PA/AE8EE6"
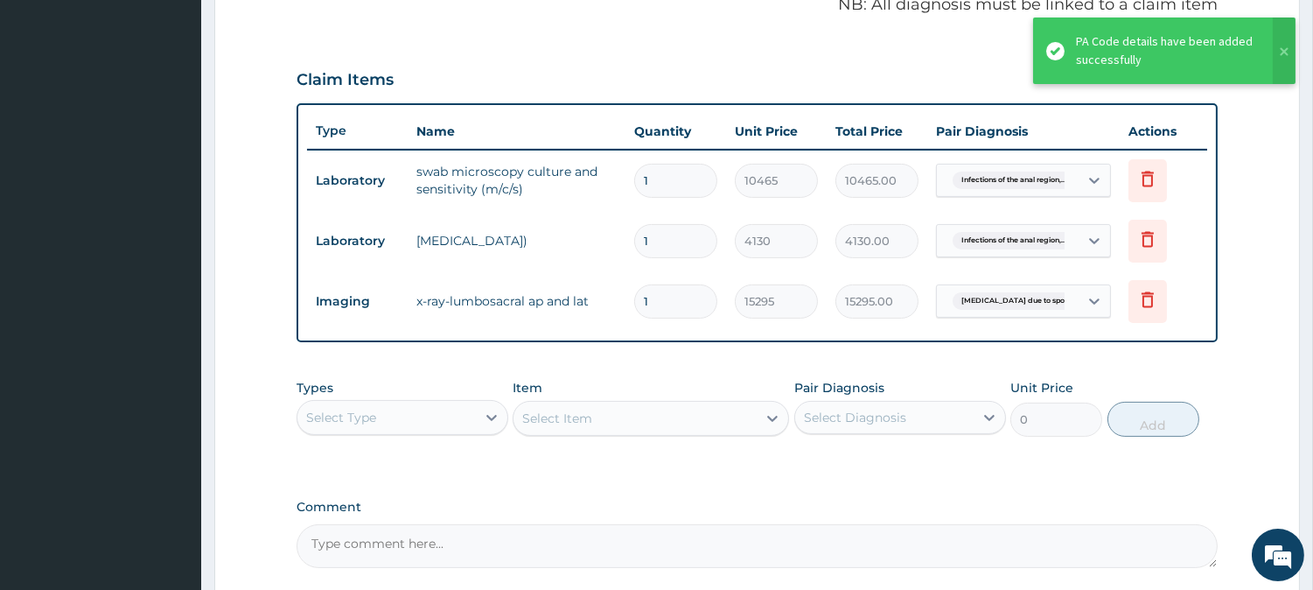
scroll to position [554, 0]
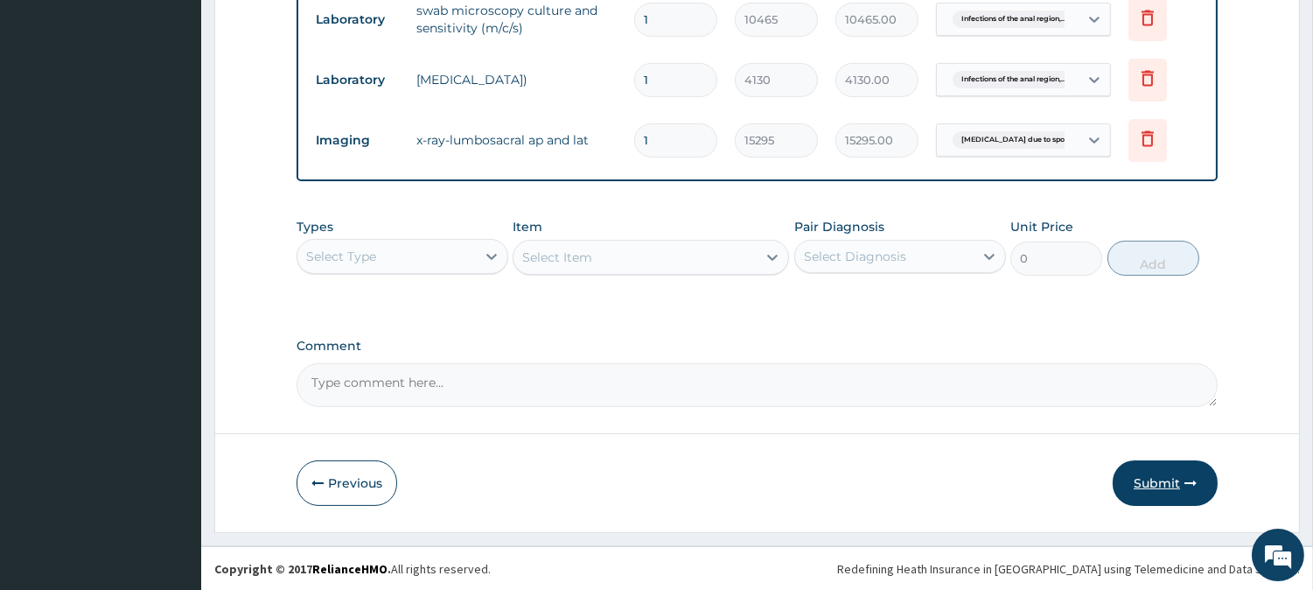
click at [1188, 487] on icon "button" at bounding box center [1191, 483] width 12 height 12
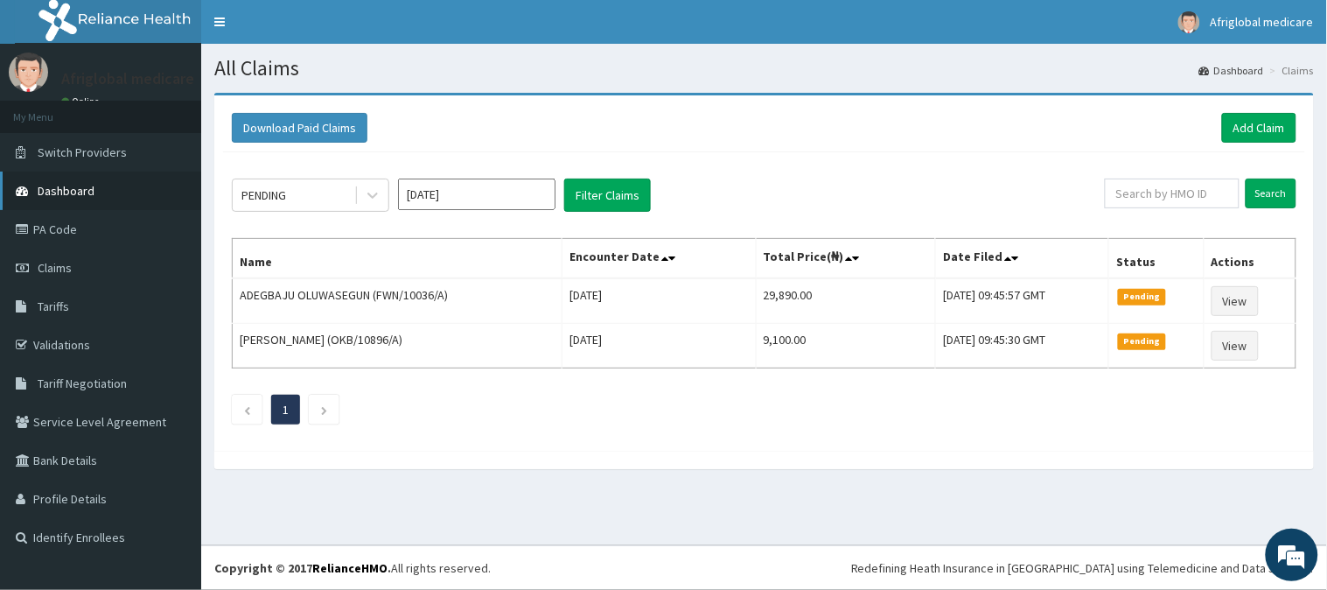
click at [92, 188] on link "Dashboard" at bounding box center [100, 190] width 201 height 38
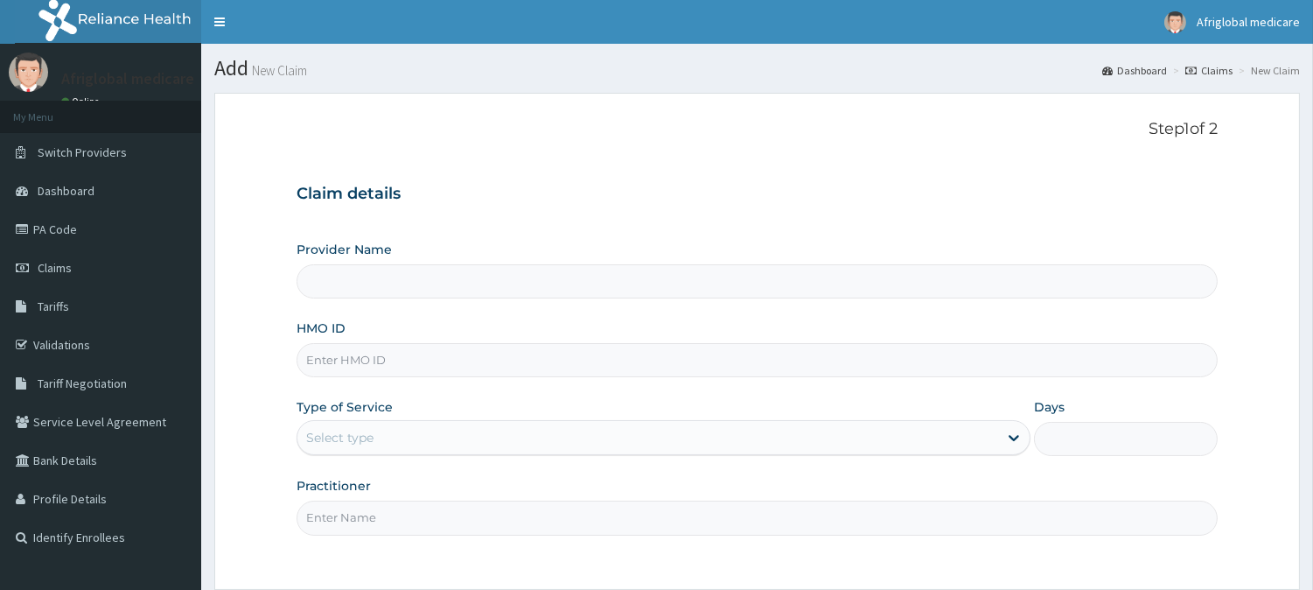
drag, startPoint x: 0, startPoint y: 0, endPoint x: 409, endPoint y: 353, distance: 539.7
click at [409, 353] on input "HMO ID" at bounding box center [757, 360] width 921 height 34
paste input "AMO10008B"
type input "AMO10008B"
click at [332, 363] on input "AMO10008B" at bounding box center [757, 360] width 921 height 34
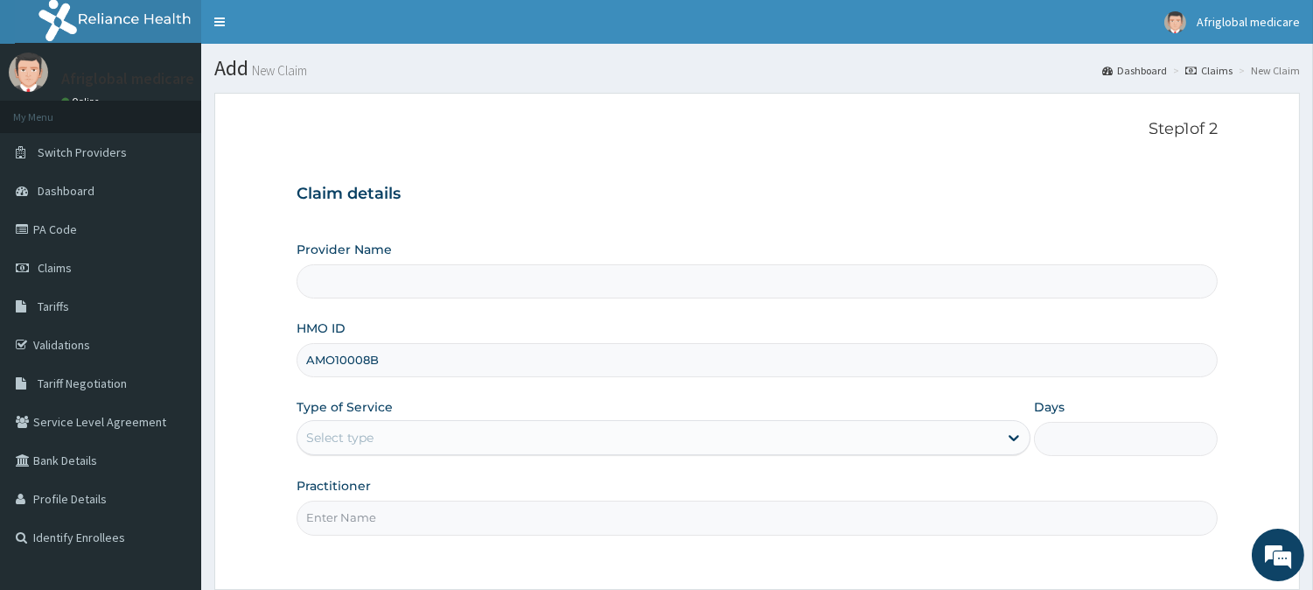
type input "Afriglobal Medicare Ltd-HQ"
click at [376, 353] on input "AMO/10008B" at bounding box center [757, 360] width 921 height 34
type input "AMO/10008/B"
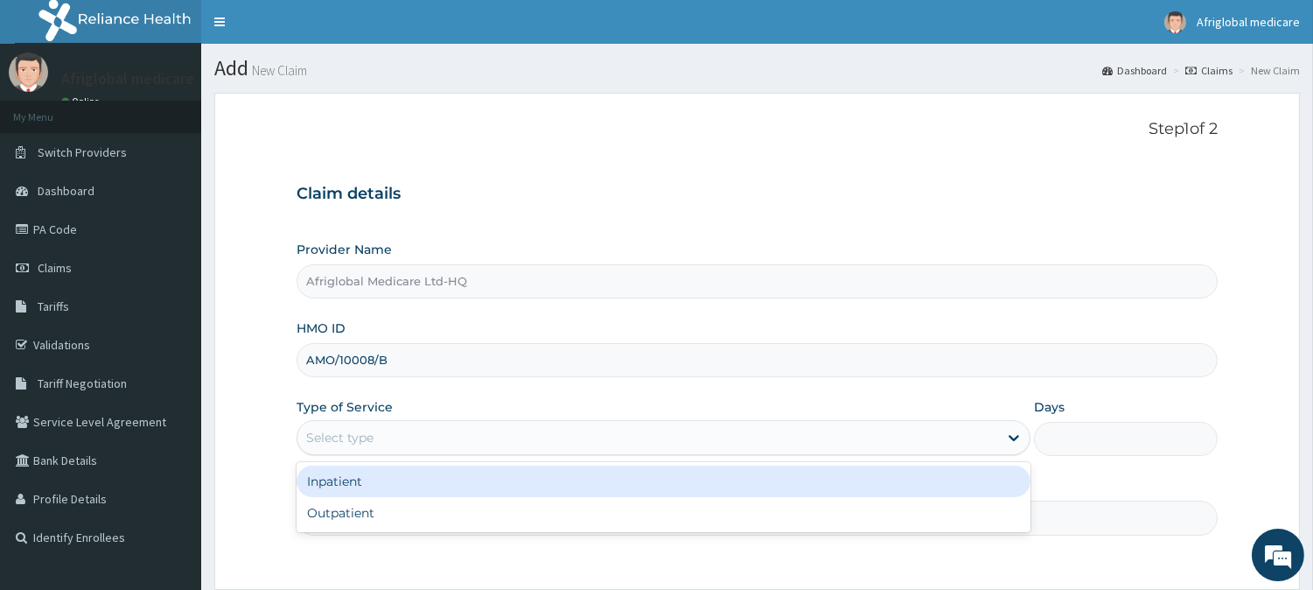
click at [374, 436] on div "Select type" at bounding box center [647, 437] width 701 height 28
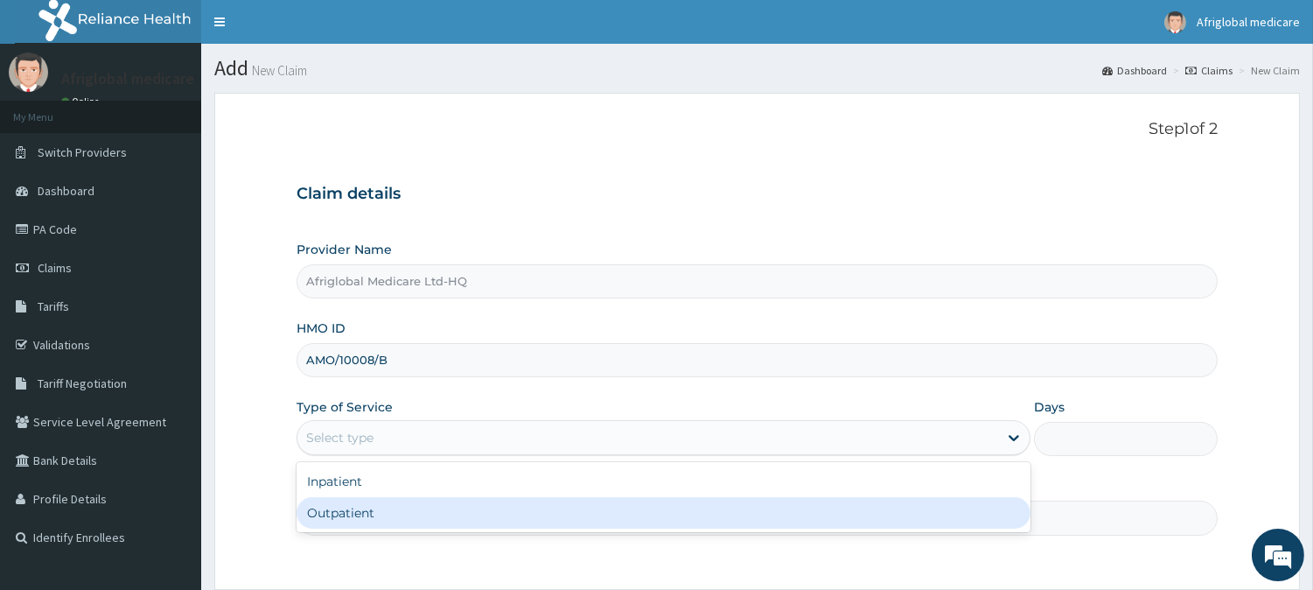
click at [374, 511] on div "Outpatient" at bounding box center [664, 512] width 734 height 31
type input "1"
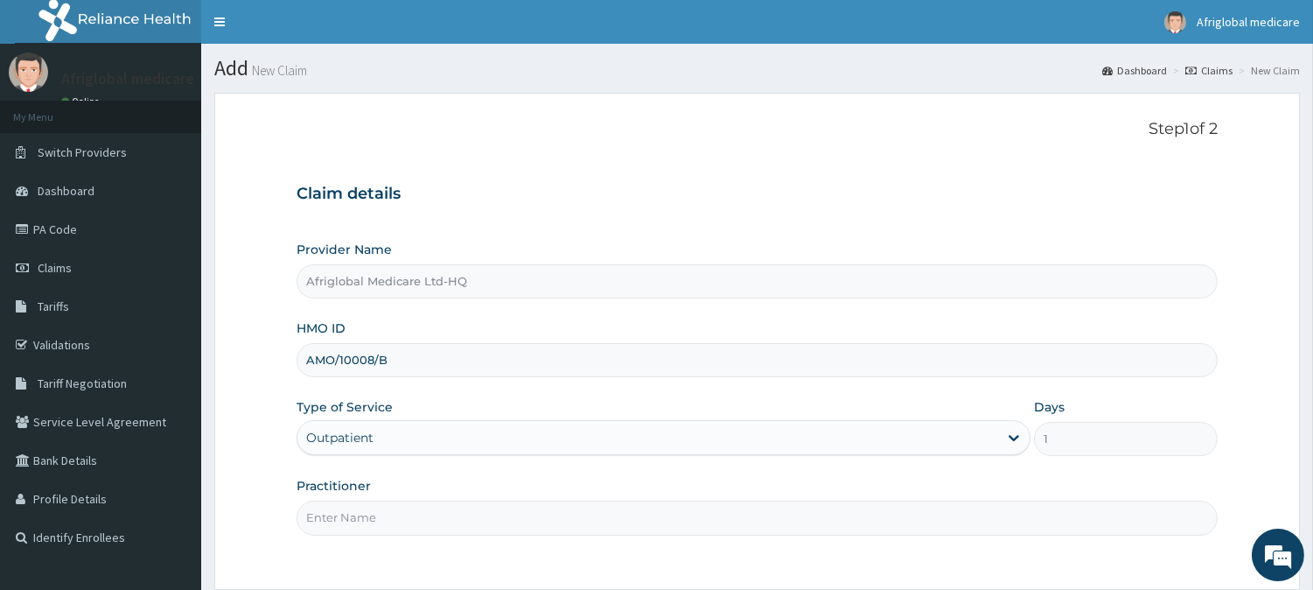
click at [374, 511] on input "Practitioner" at bounding box center [757, 517] width 921 height 34
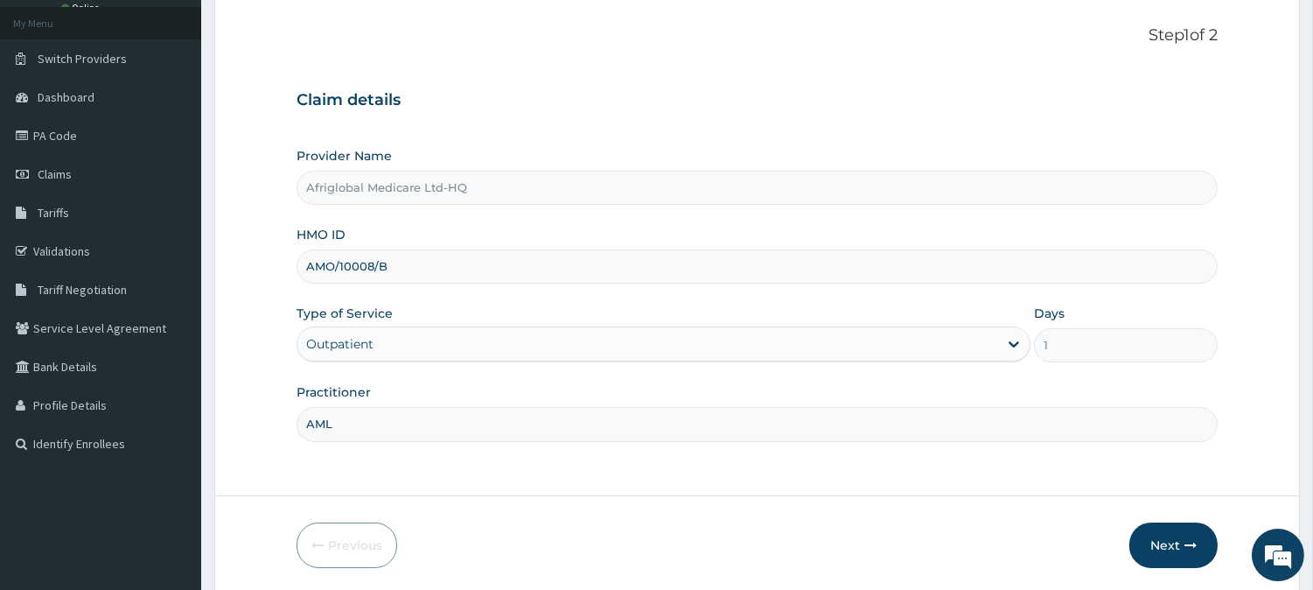
scroll to position [156, 0]
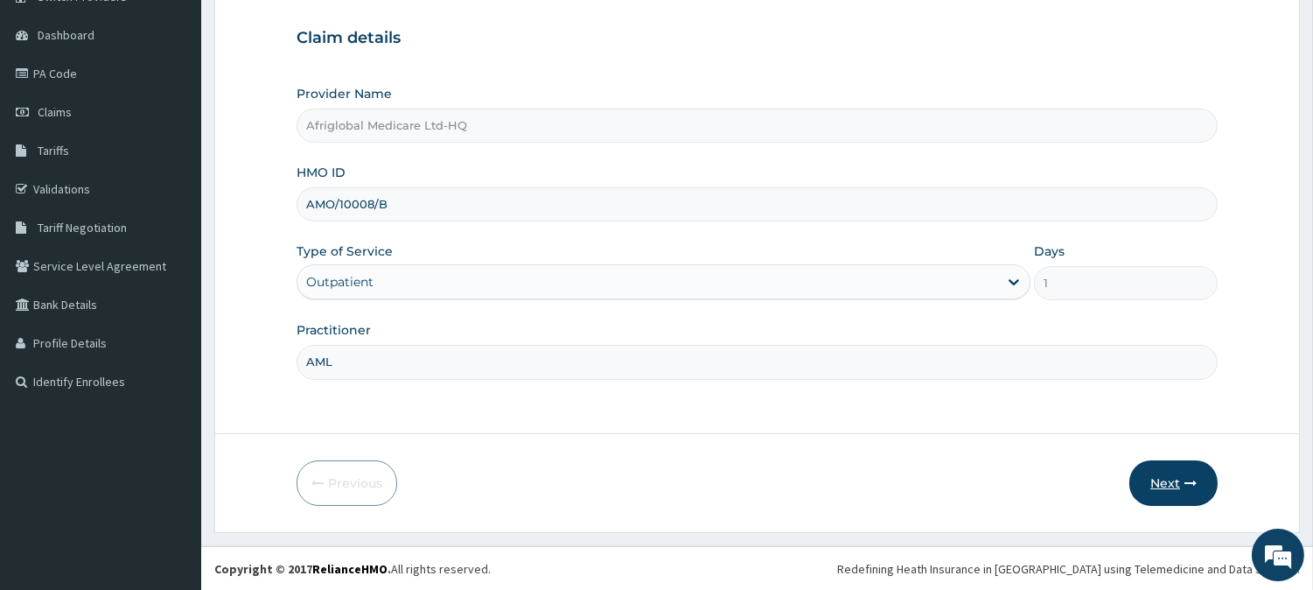
type input "AML"
click at [1149, 494] on button "Next" at bounding box center [1174, 482] width 88 height 45
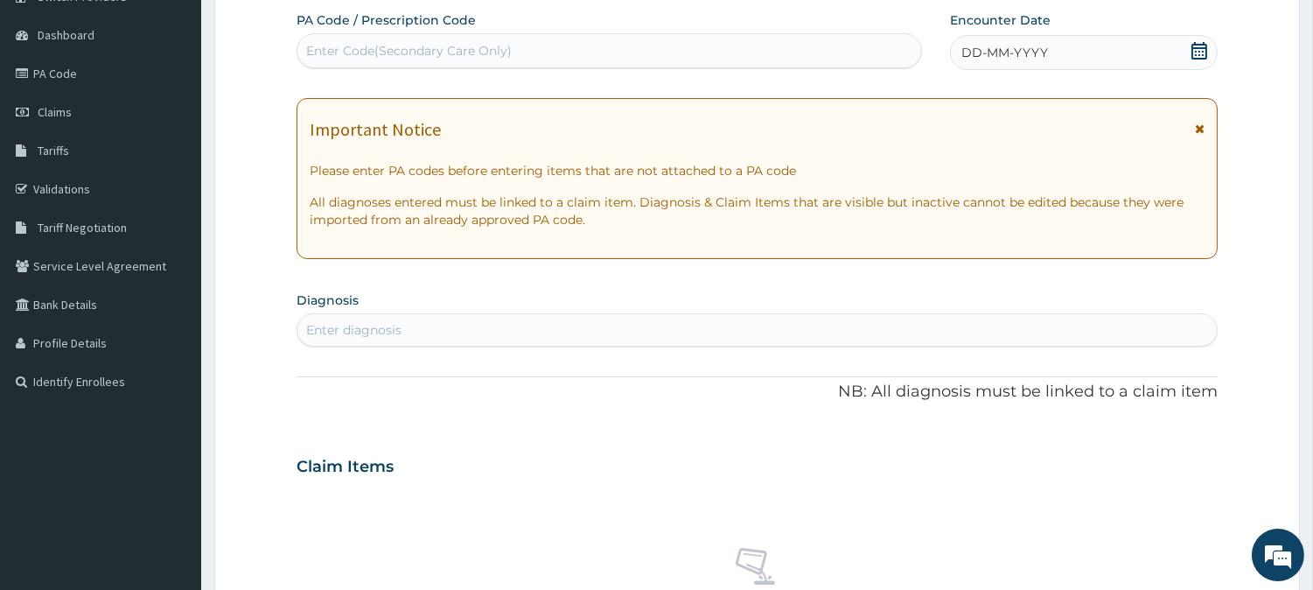
click at [521, 47] on div "Enter Code(Secondary Care Only)" at bounding box center [609, 51] width 624 height 28
paste input "PAFDD532"
click at [322, 48] on input "PAFDD532" at bounding box center [339, 50] width 67 height 17
type input "PA/FDD532"
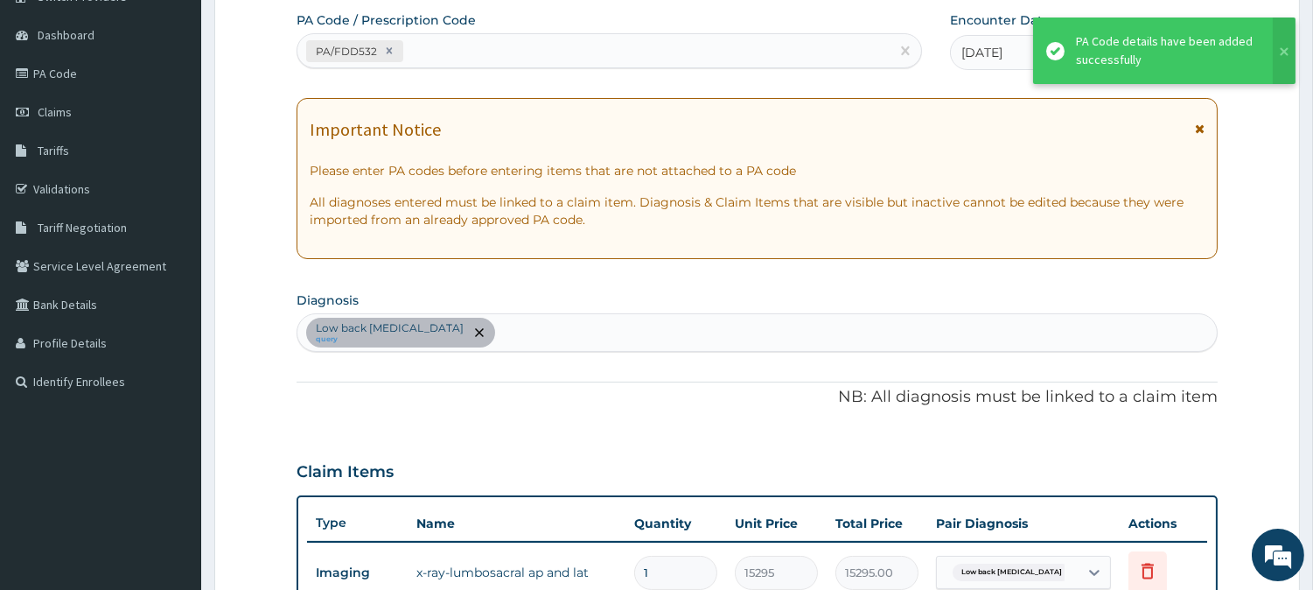
scroll to position [0, 0]
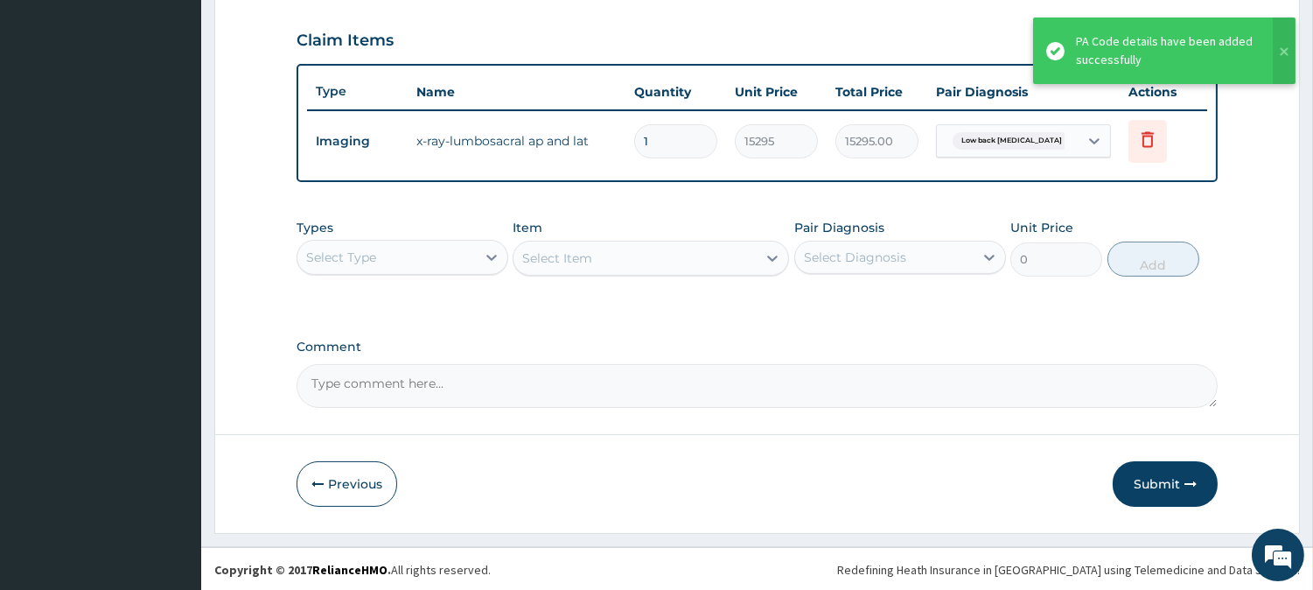
click at [1164, 484] on button "Submit" at bounding box center [1165, 483] width 105 height 45
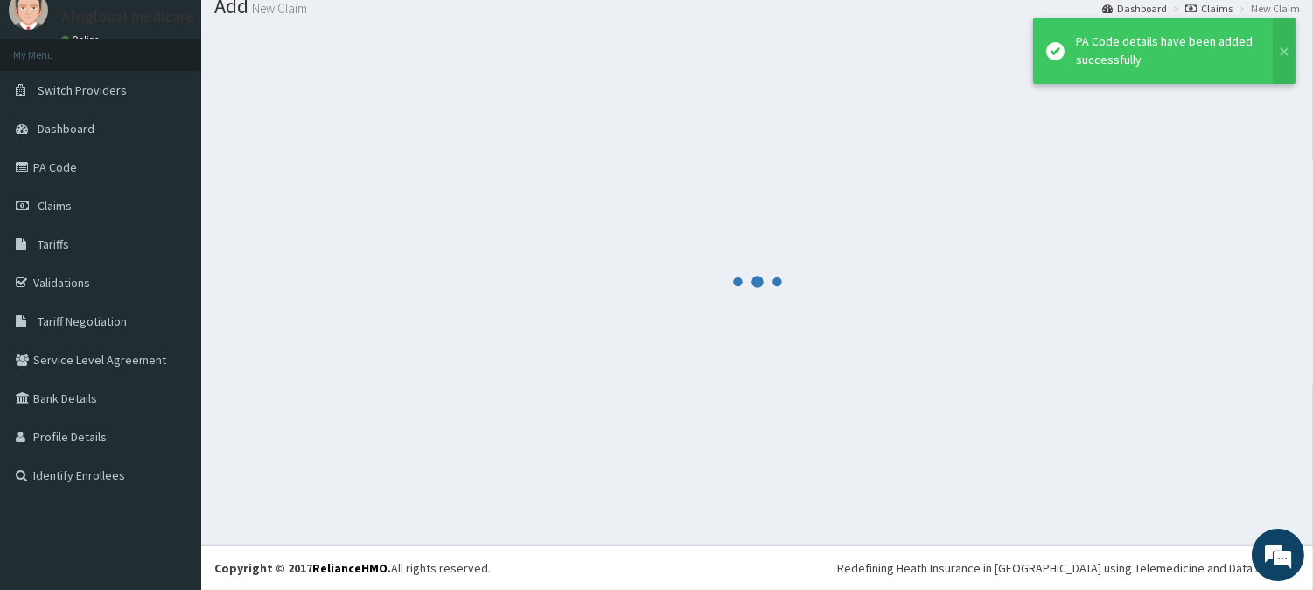
scroll to position [62, 0]
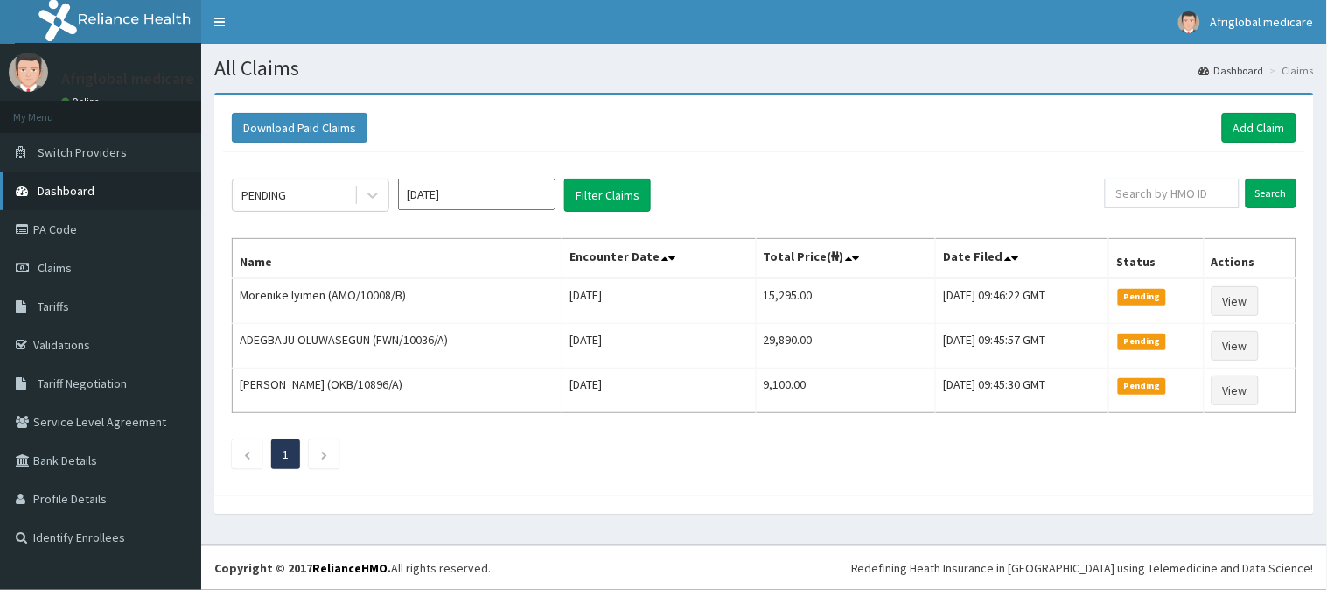
click at [50, 195] on span "Dashboard" at bounding box center [66, 191] width 57 height 16
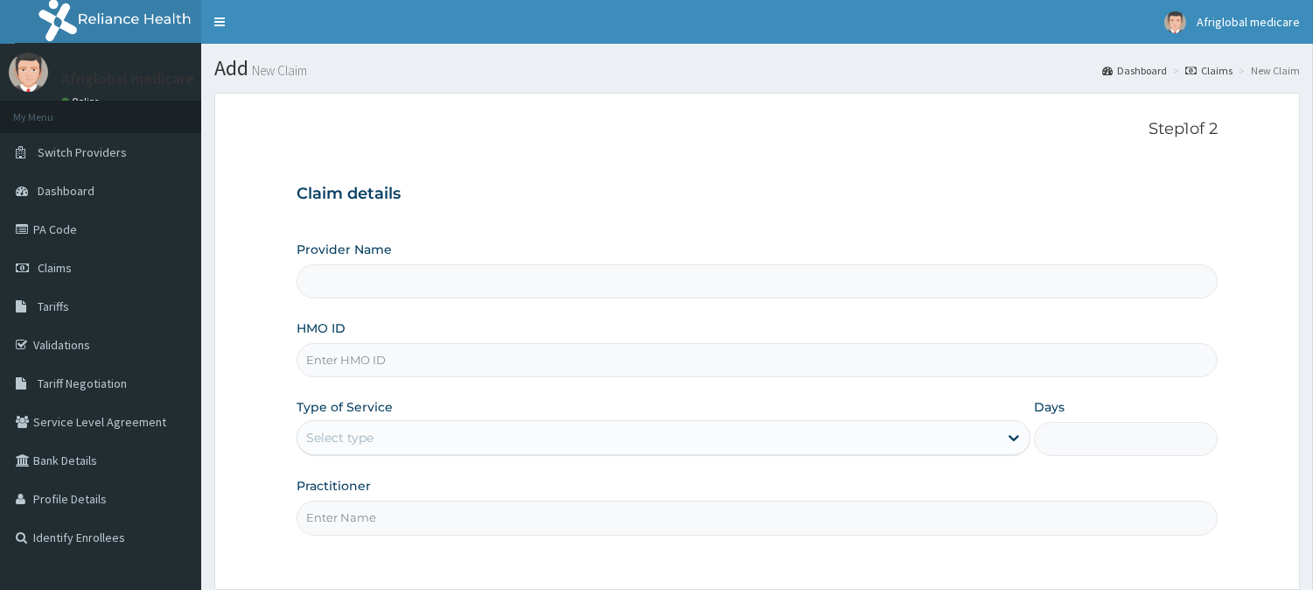
drag, startPoint x: 0, startPoint y: 0, endPoint x: 426, endPoint y: 363, distance: 559.8
click at [426, 363] on input "HMO ID" at bounding box center [757, 360] width 921 height 34
paste input "EZG10003A"
type input "EZG10003A"
click at [328, 360] on input "EZG10003A" at bounding box center [757, 360] width 921 height 34
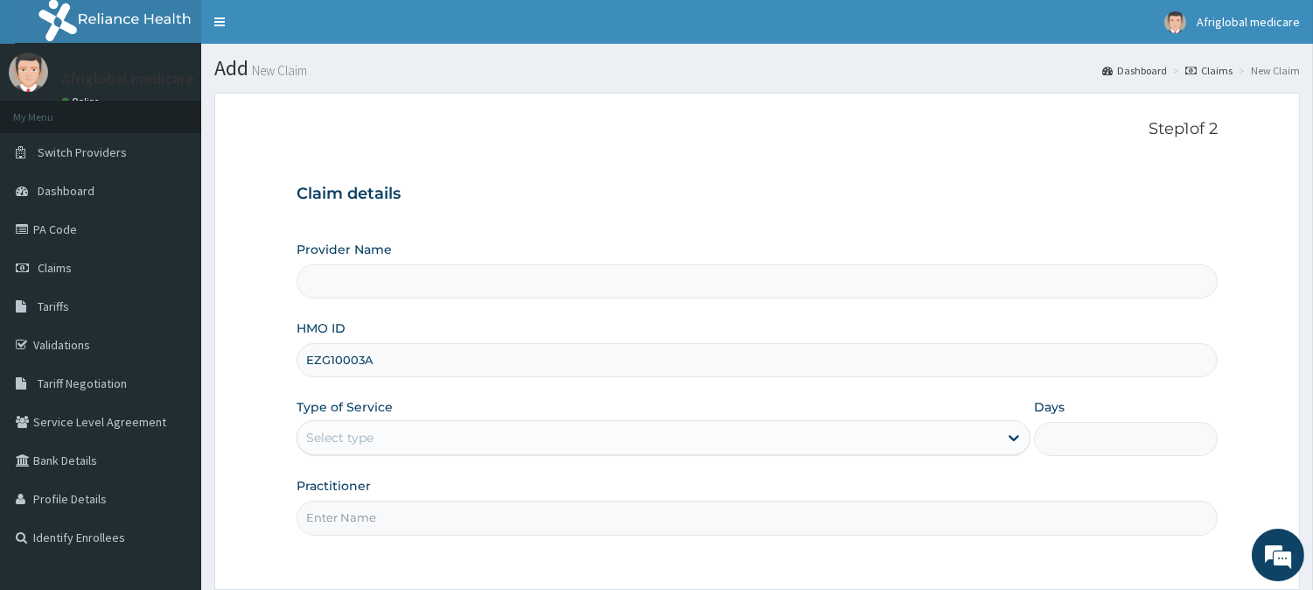
type input "Afriglobal Medicare Ltd-HQ"
click at [364, 360] on input "EZG/10003A" at bounding box center [757, 360] width 921 height 34
click at [369, 364] on input "EZG/10003A" at bounding box center [757, 360] width 921 height 34
type input "EZG/10003/A"
drag, startPoint x: 372, startPoint y: 433, endPoint x: 370, endPoint y: 458, distance: 24.6
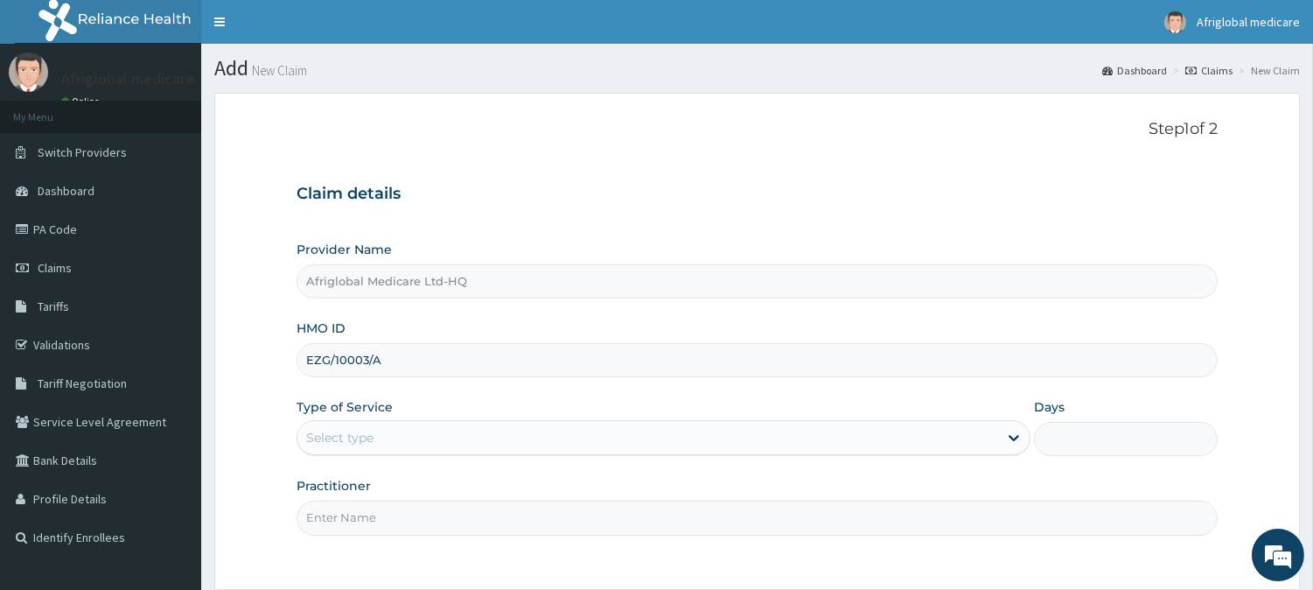
click at [372, 436] on div "Select type" at bounding box center [339, 437] width 67 height 17
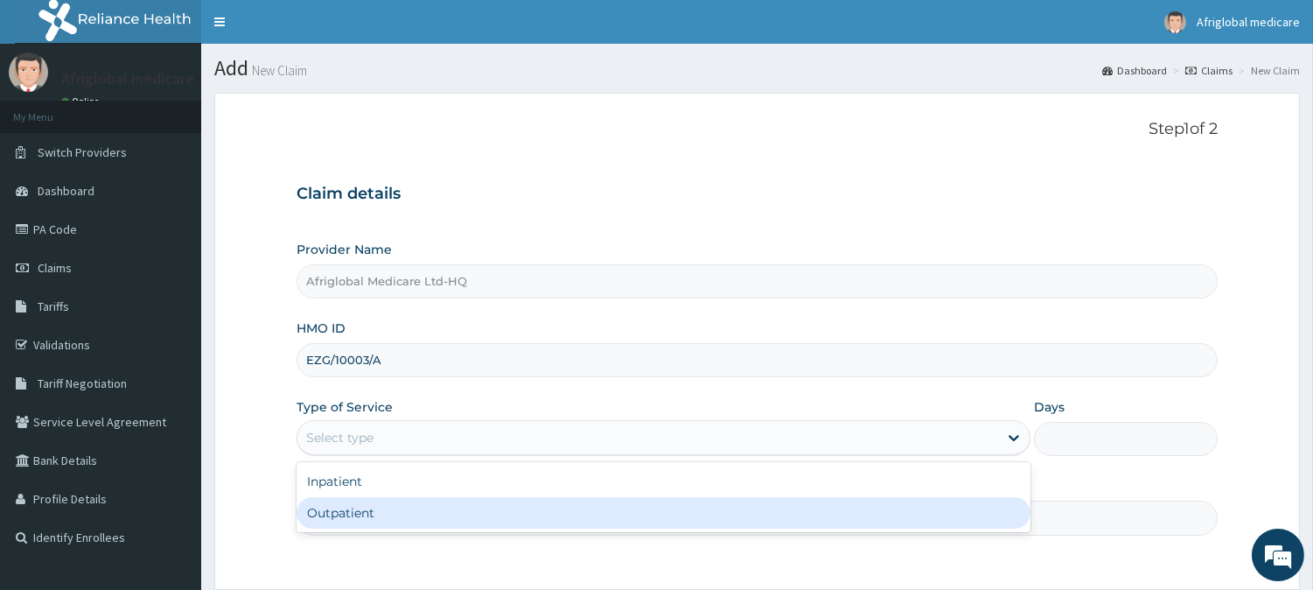
drag, startPoint x: 371, startPoint y: 505, endPoint x: 370, endPoint y: 521, distance: 16.6
click at [371, 507] on div "Outpatient" at bounding box center [664, 512] width 734 height 31
type input "1"
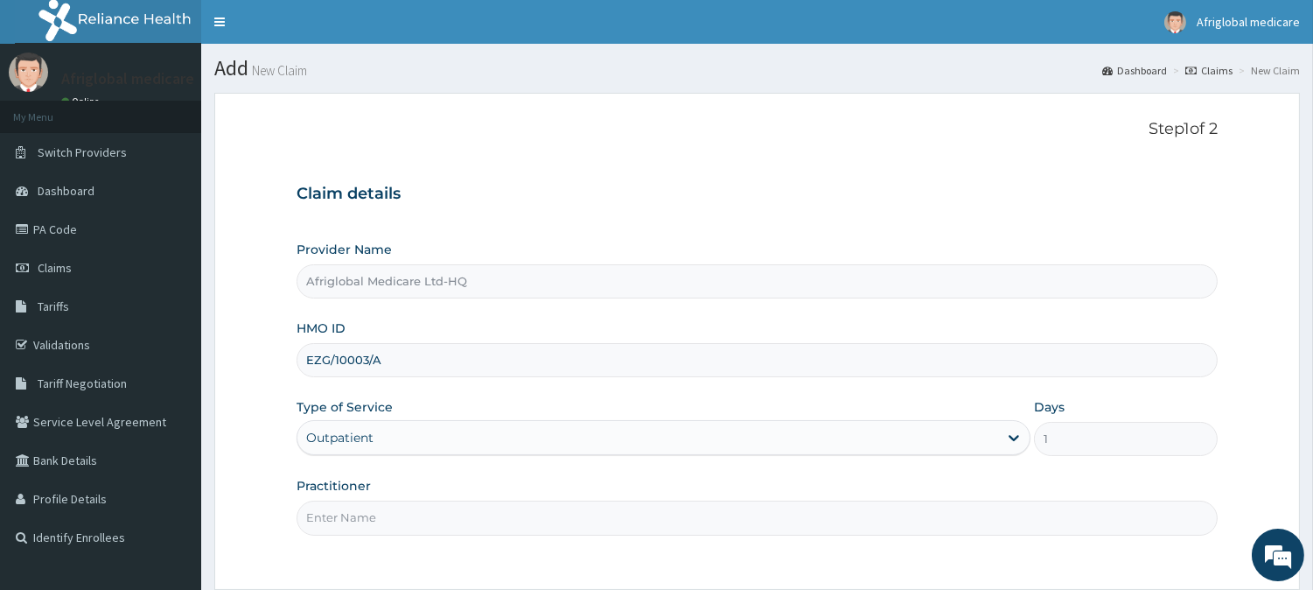
click at [370, 521] on input "Practitioner" at bounding box center [757, 517] width 921 height 34
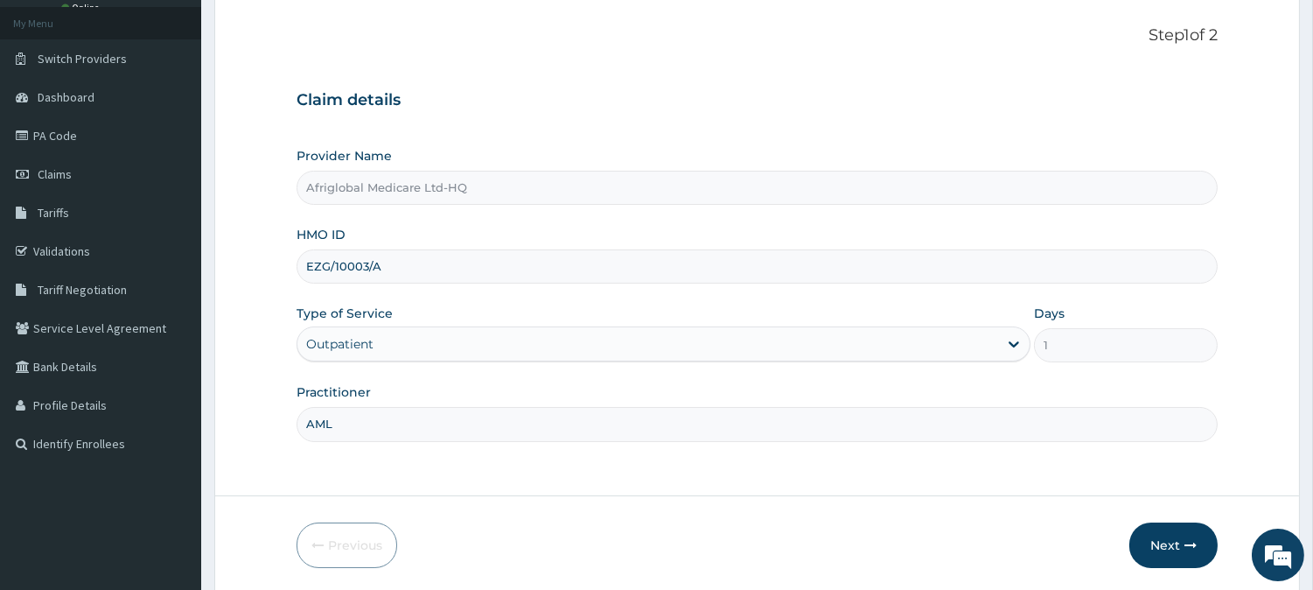
scroll to position [156, 0]
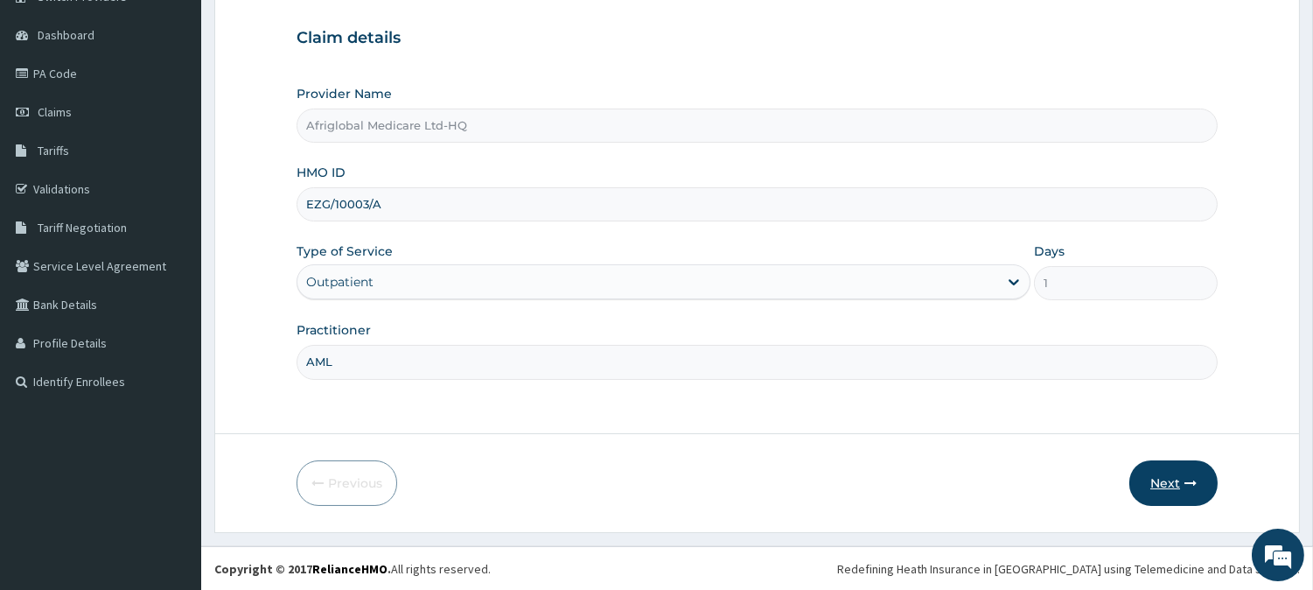
type input "AML"
click at [1176, 471] on button "Next" at bounding box center [1174, 482] width 88 height 45
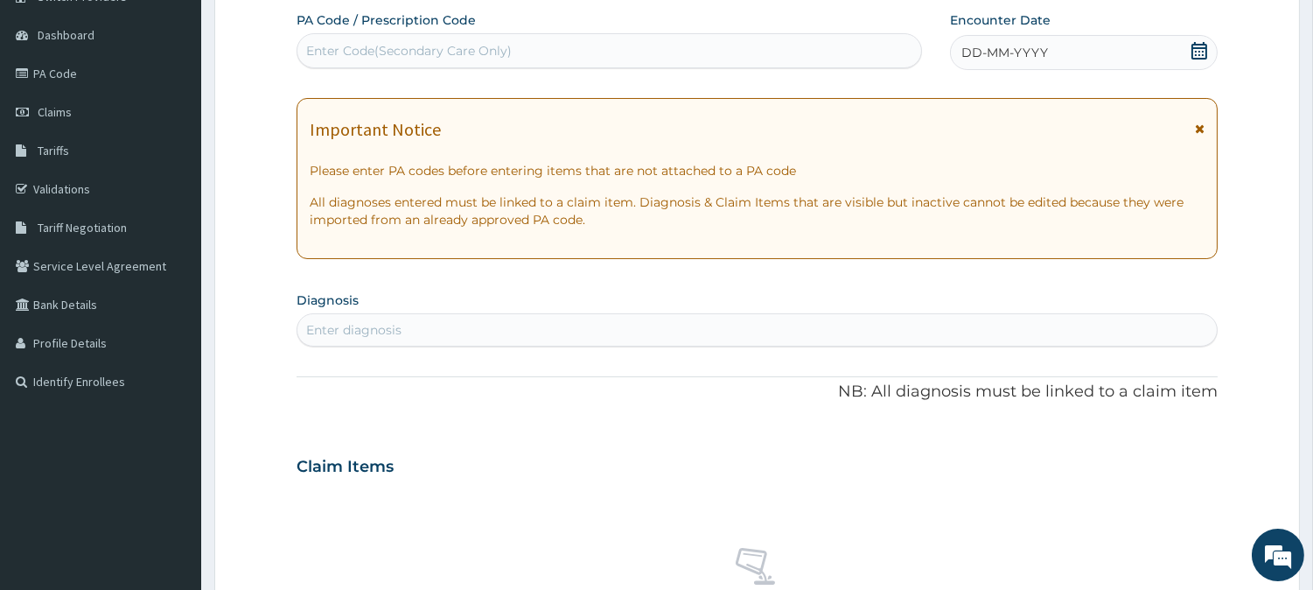
click at [476, 55] on div "Enter Code(Secondary Care Only)" at bounding box center [409, 50] width 206 height 17
paste input "PA50133F"
click at [326, 45] on input "PA50133F" at bounding box center [335, 50] width 59 height 17
type input "PA/50133F"
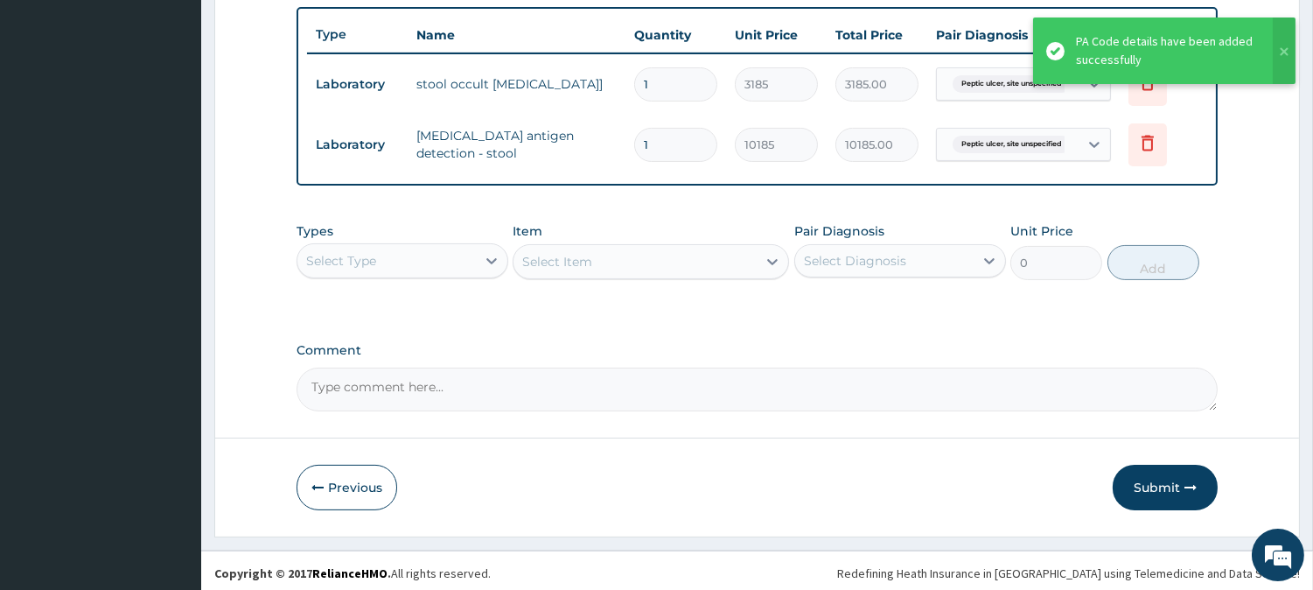
scroll to position [647, 0]
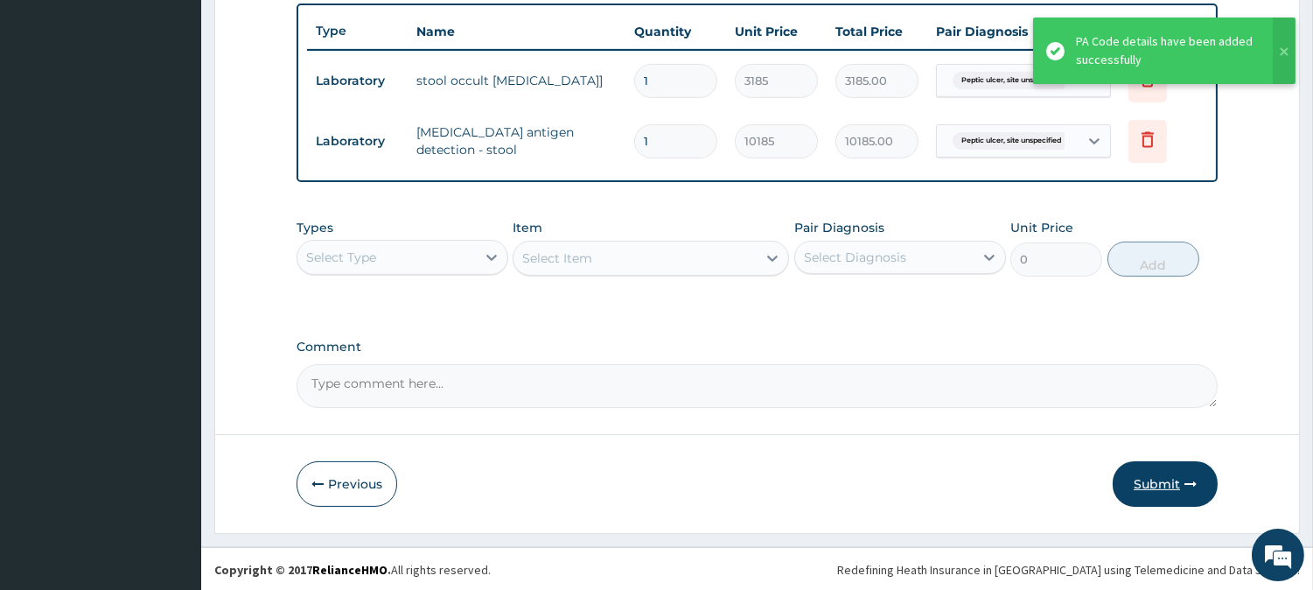
click at [1161, 482] on button "Submit" at bounding box center [1165, 483] width 105 height 45
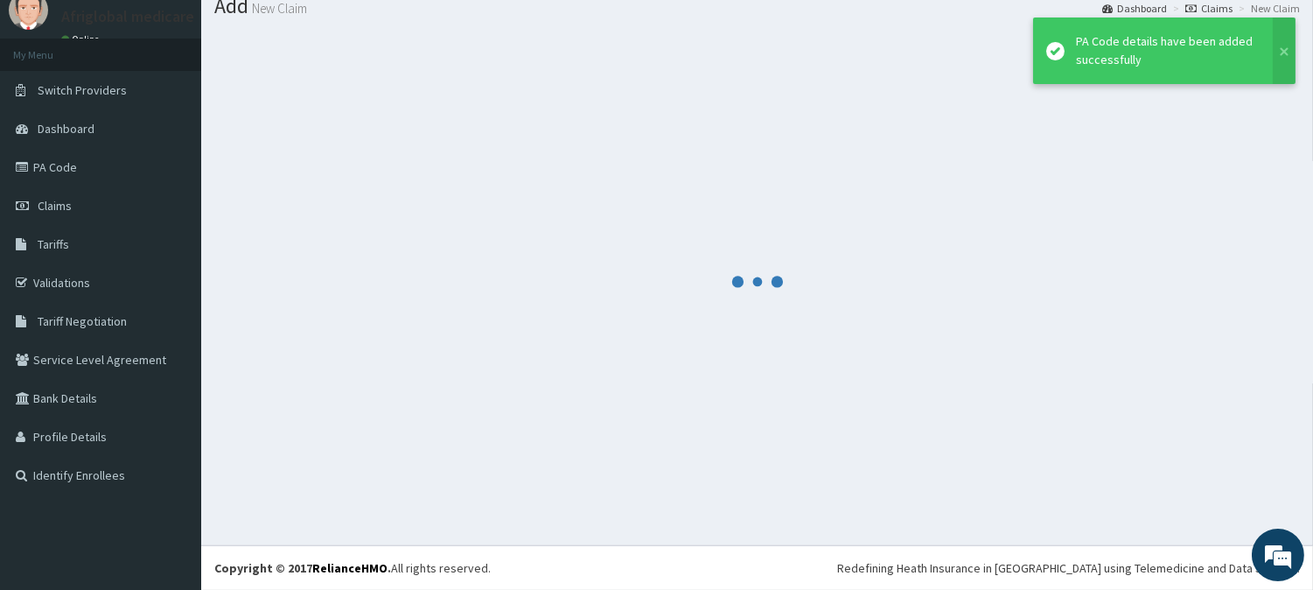
scroll to position [62, 0]
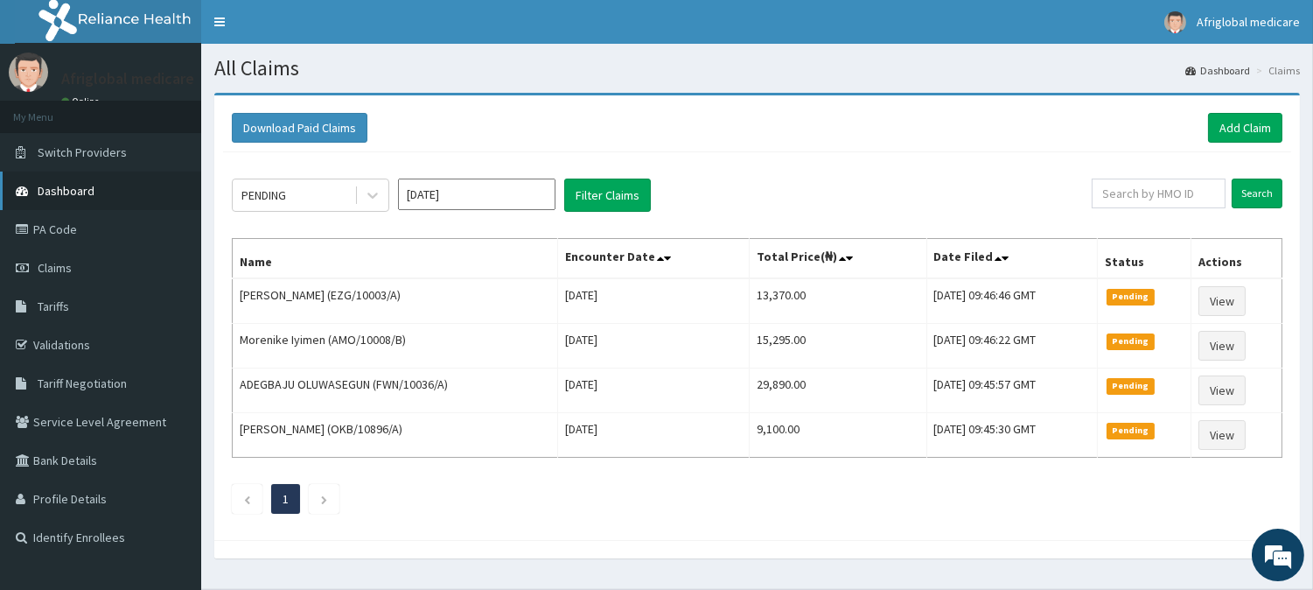
click at [109, 199] on link "Dashboard" at bounding box center [100, 190] width 201 height 38
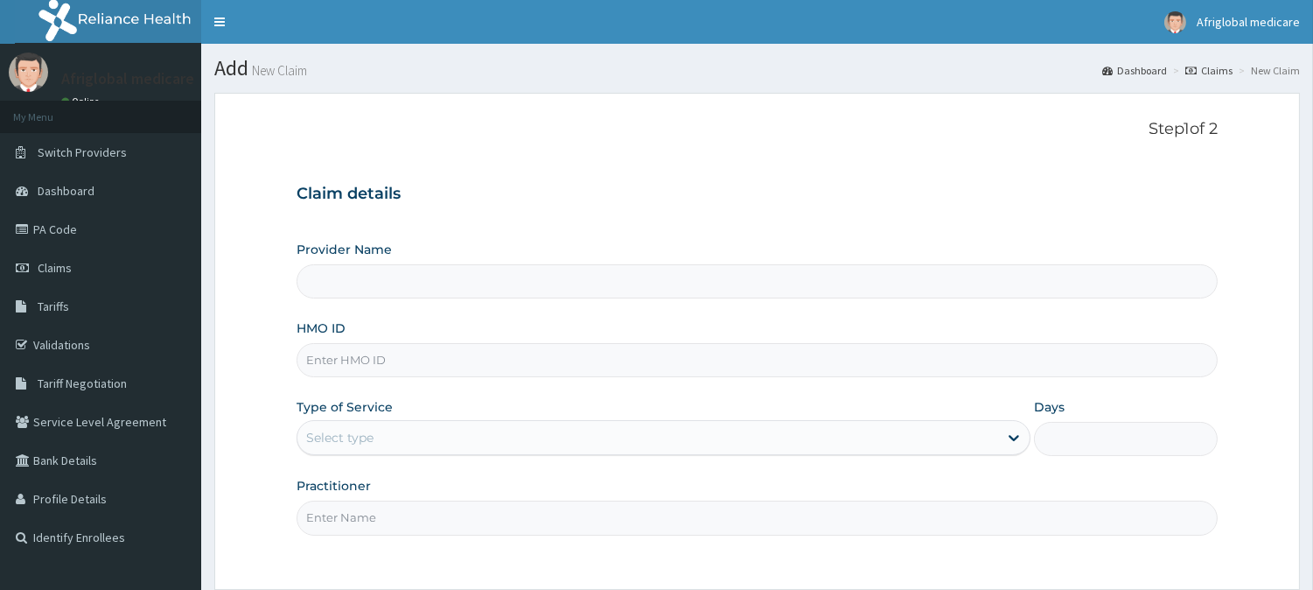
click at [400, 360] on input "HMO ID" at bounding box center [757, 360] width 921 height 34
paste input "AFO10084A"
type input "AFO10084A"
click at [327, 363] on input "AFO10084A" at bounding box center [757, 360] width 921 height 34
type input "Afriglobal Medicare Ltd-HQ"
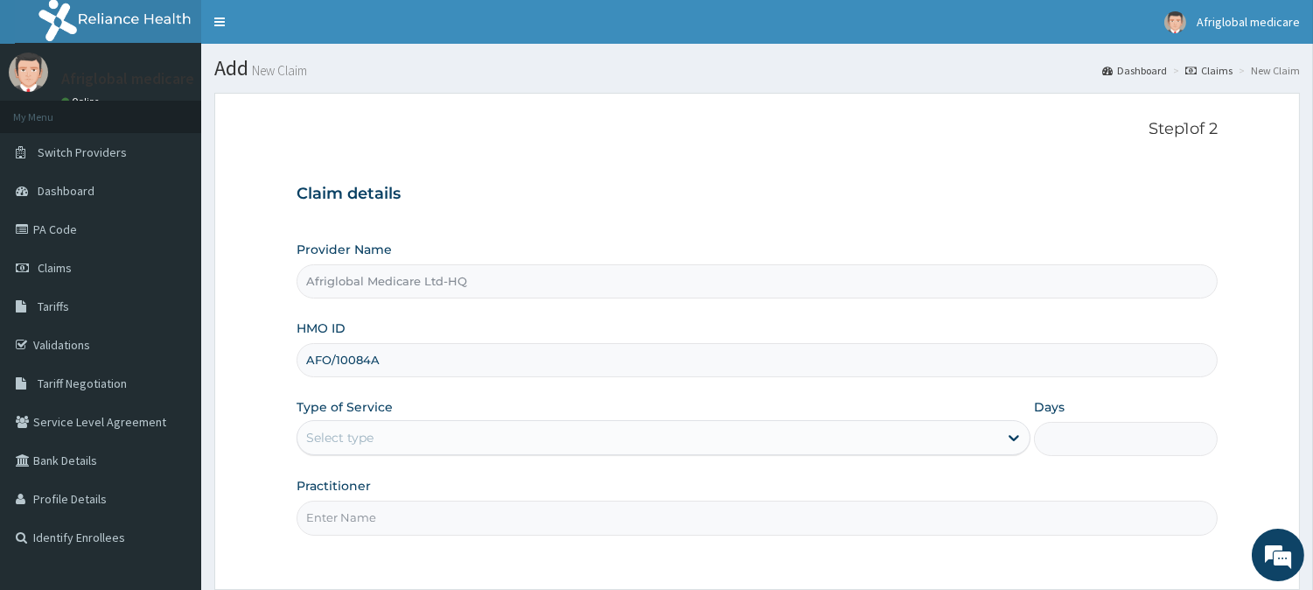
click at [367, 354] on input "AFO/10084A" at bounding box center [757, 360] width 921 height 34
type input "AFO/10084/A"
click at [391, 438] on div "Select type" at bounding box center [647, 437] width 701 height 28
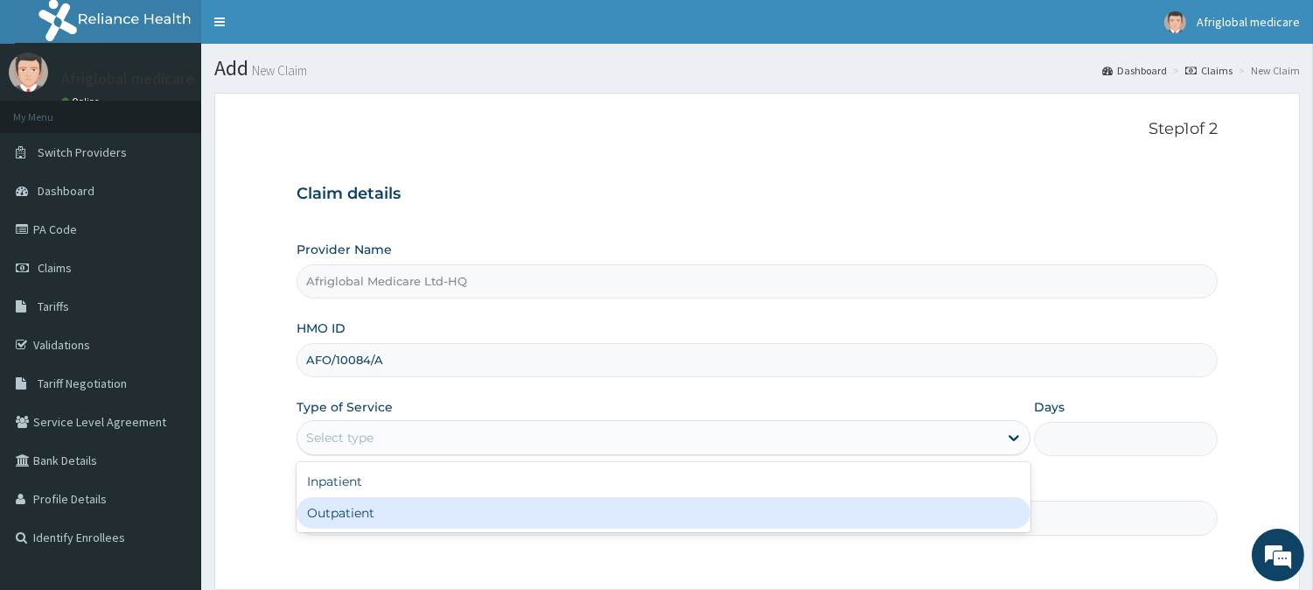
click at [399, 504] on div "Outpatient" at bounding box center [664, 512] width 734 height 31
type input "1"
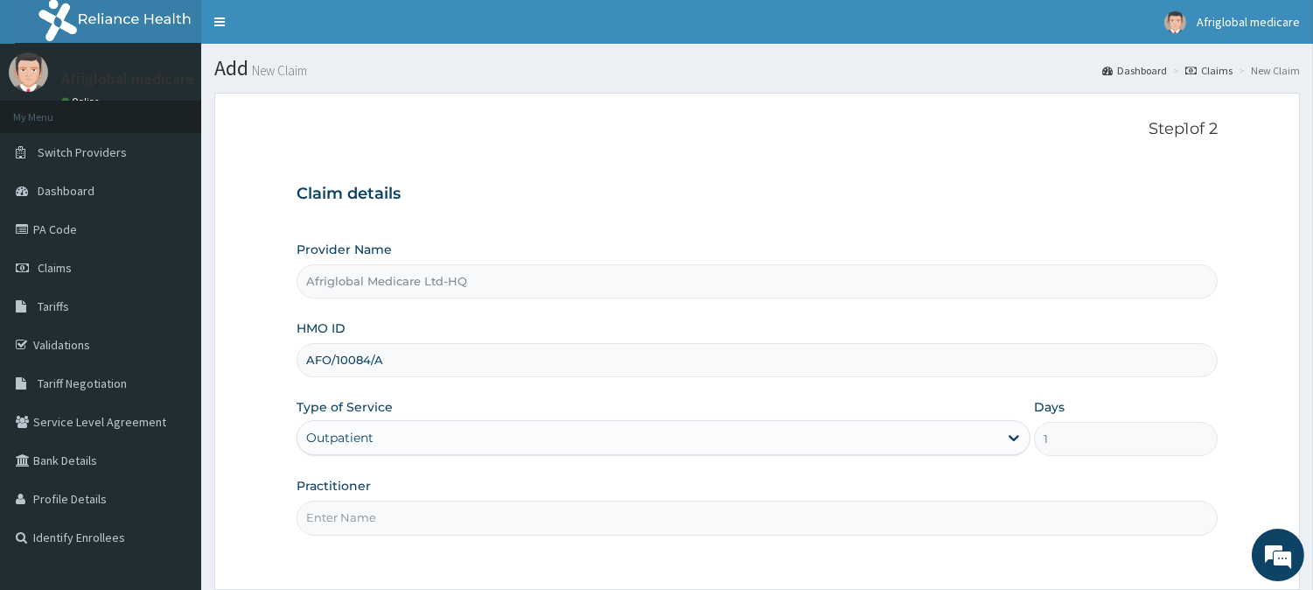
click at [402, 528] on input "Practitioner" at bounding box center [757, 517] width 921 height 34
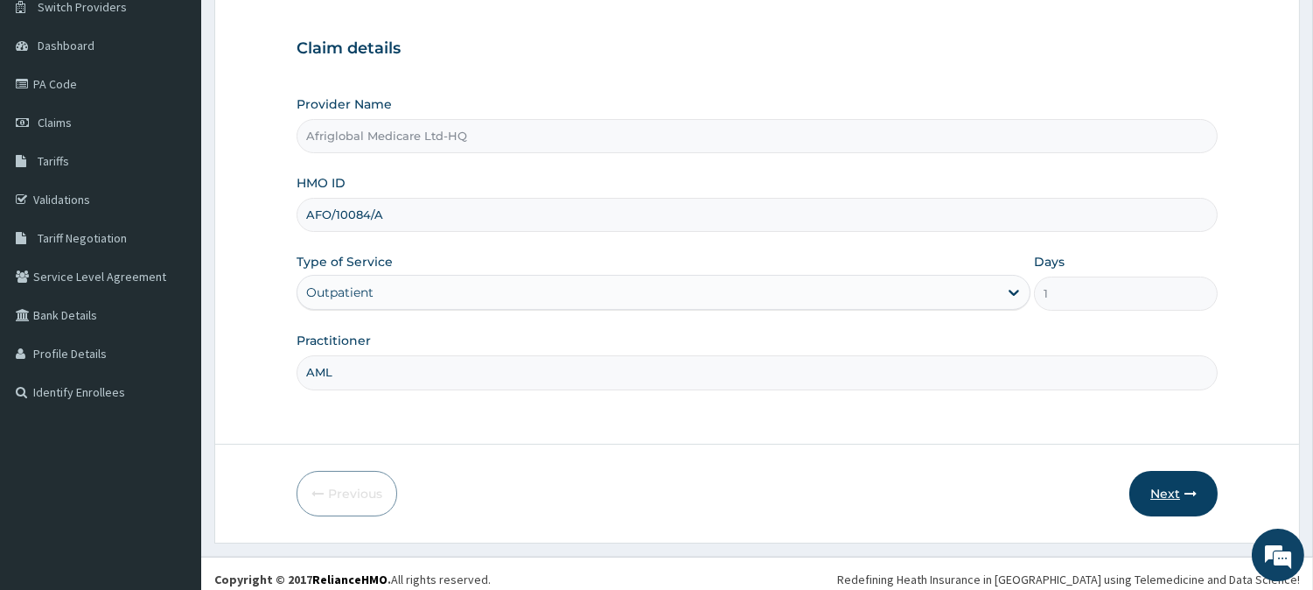
scroll to position [156, 0]
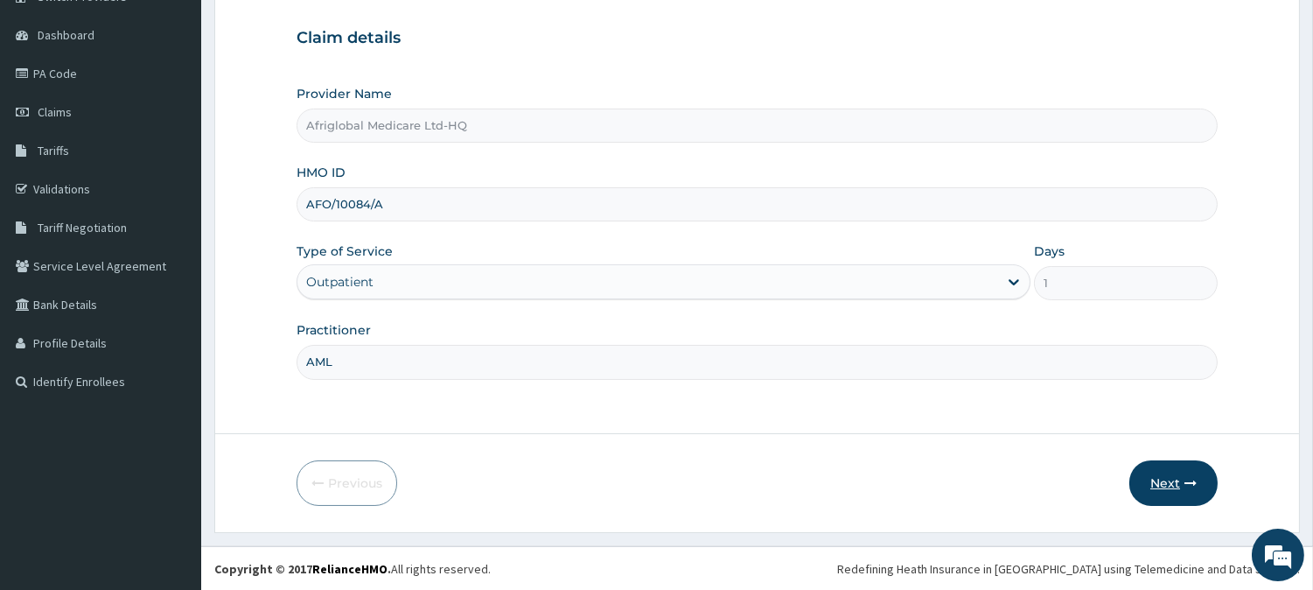
type input "AML"
click at [1144, 470] on button "Next" at bounding box center [1174, 482] width 88 height 45
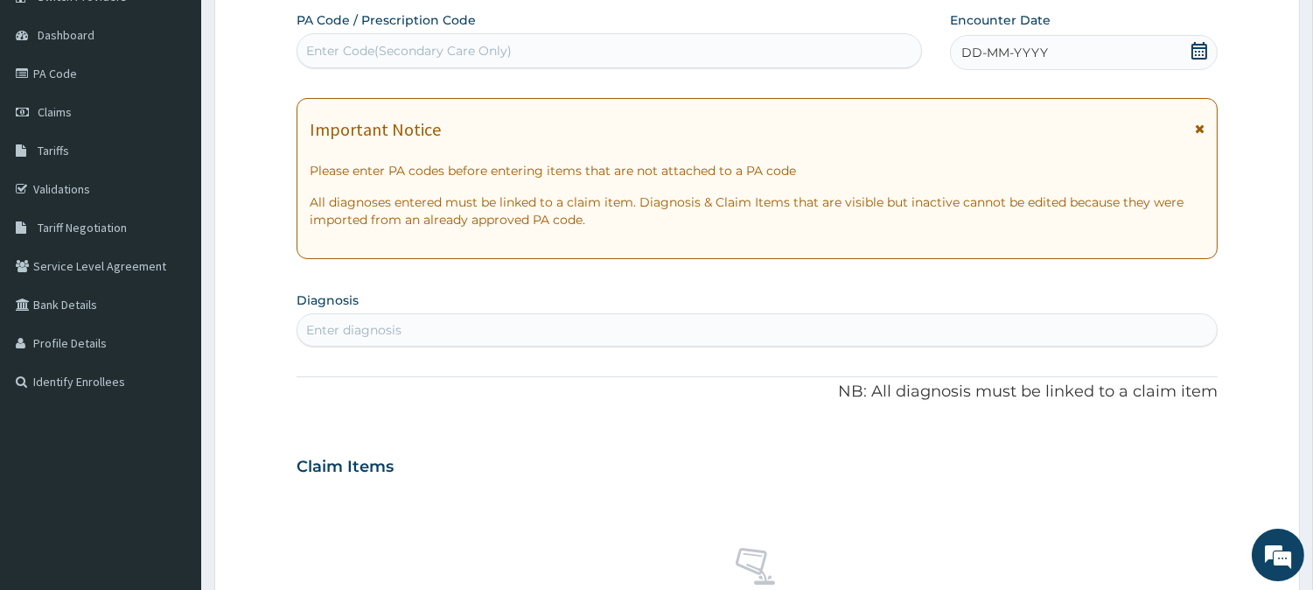
click at [548, 52] on div "Enter Code(Secondary Care Only)" at bounding box center [609, 51] width 624 height 28
paste input "PA31FE72"
click at [320, 52] on input "PA31FE72" at bounding box center [336, 50] width 60 height 17
type input "PA/31FE72"
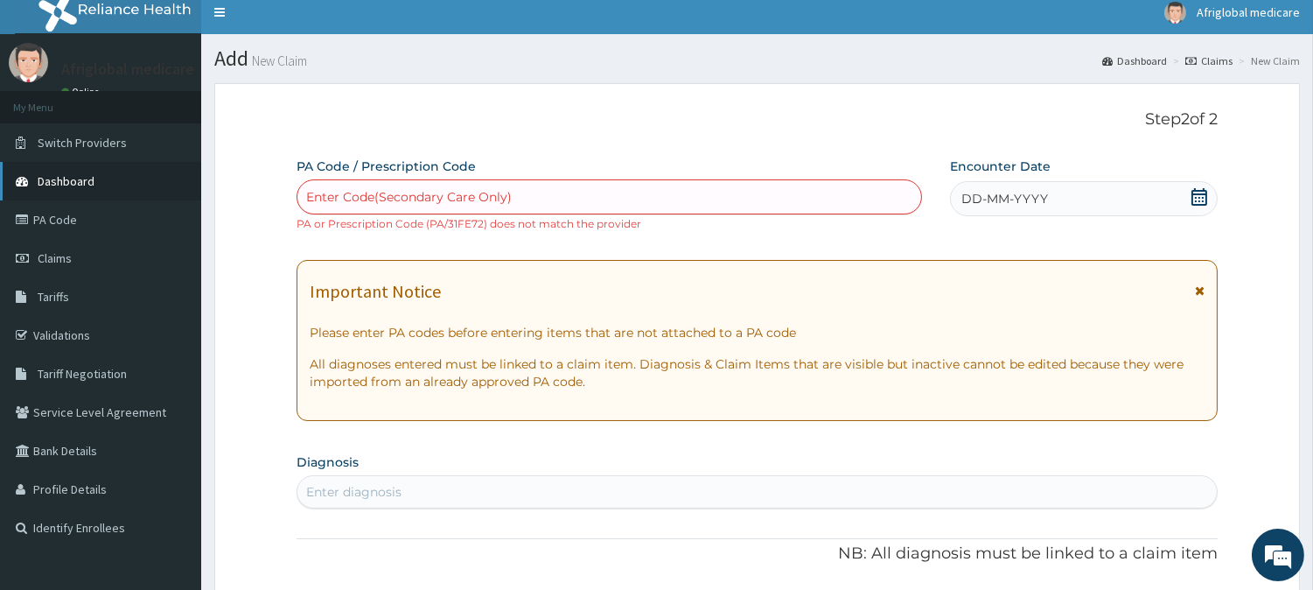
scroll to position [0, 0]
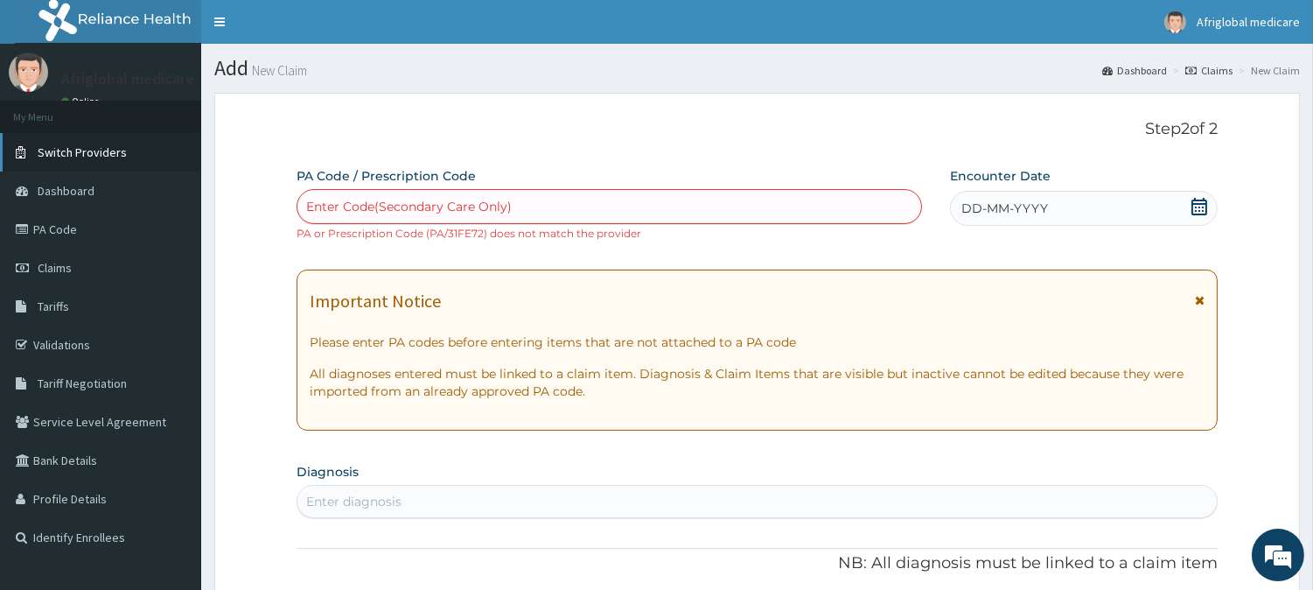
click at [66, 155] on span "Switch Providers" at bounding box center [82, 152] width 89 height 16
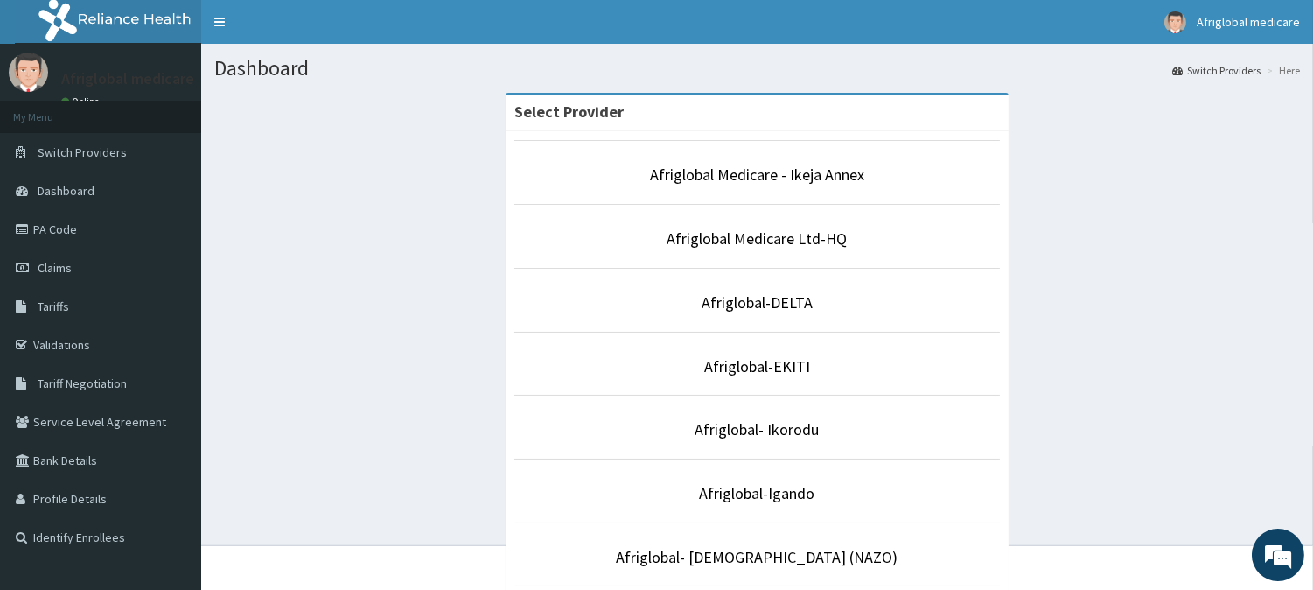
click at [768, 157] on li "Afriglobal Medicare - Ikeja Annex" at bounding box center [757, 172] width 486 height 65
click at [768, 179] on link "Afriglobal Medicare - Ikeja Annex" at bounding box center [757, 174] width 214 height 20
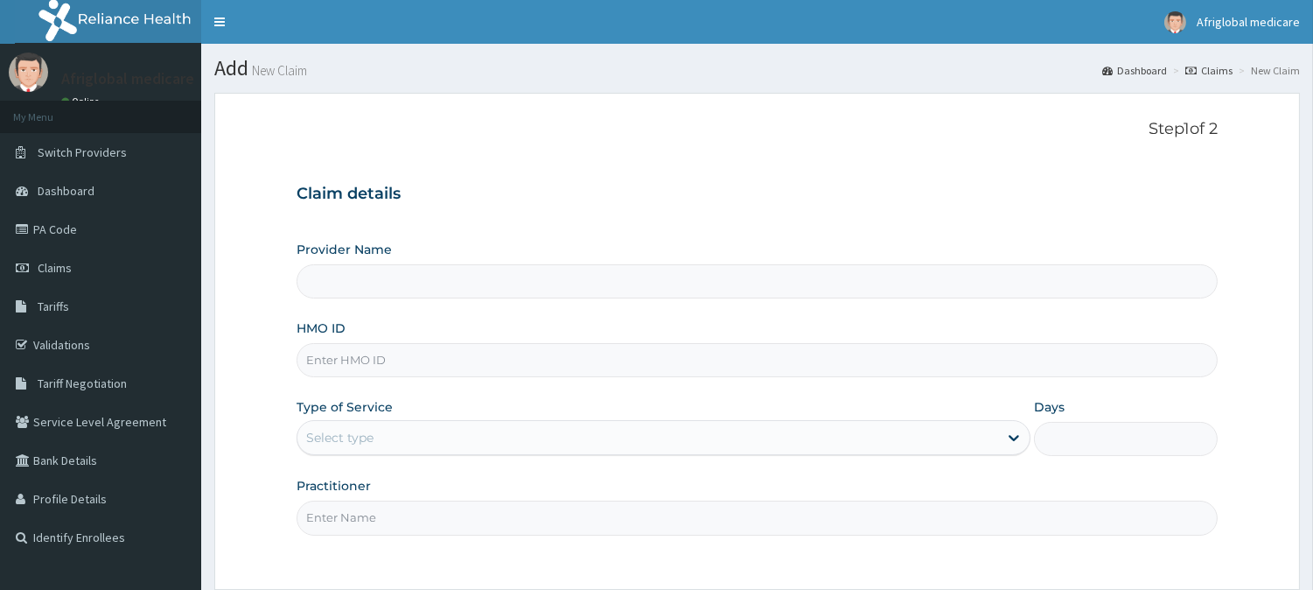
drag, startPoint x: 0, startPoint y: 0, endPoint x: 399, endPoint y: 362, distance: 538.9
click at [399, 362] on input "HMO ID" at bounding box center [757, 360] width 921 height 34
paste input "AFO10084A"
click at [333, 363] on input "AFO10084A" at bounding box center [757, 360] width 921 height 34
click at [329, 366] on input "AFO10084A" at bounding box center [757, 360] width 921 height 34
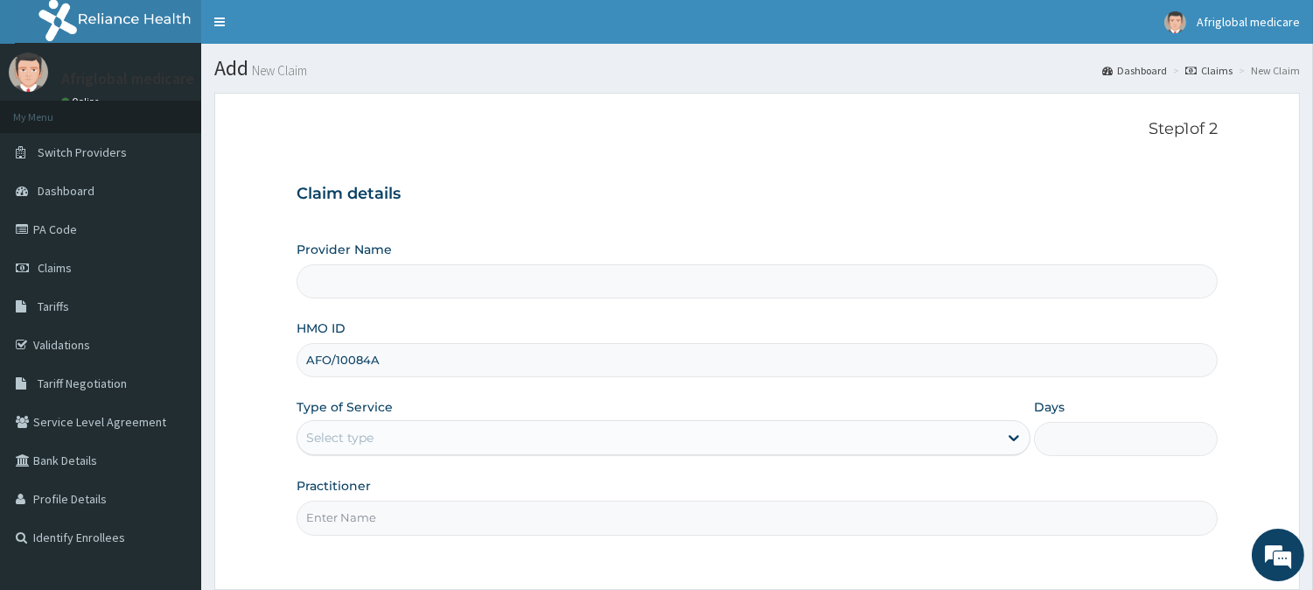
click at [369, 360] on input "AFO/10084A" at bounding box center [757, 360] width 921 height 34
type input "AFO/10084/A"
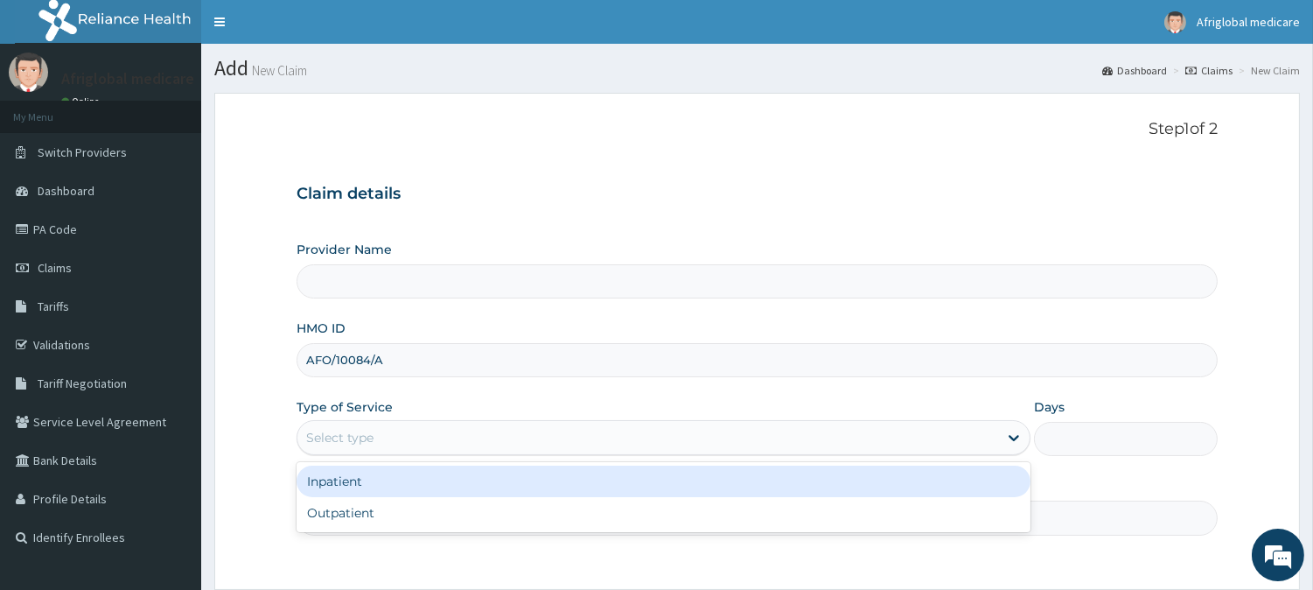
click at [392, 421] on div "Select type" at bounding box center [664, 437] width 734 height 35
type input "Afriglobal Medicare - Ikeja Annex"
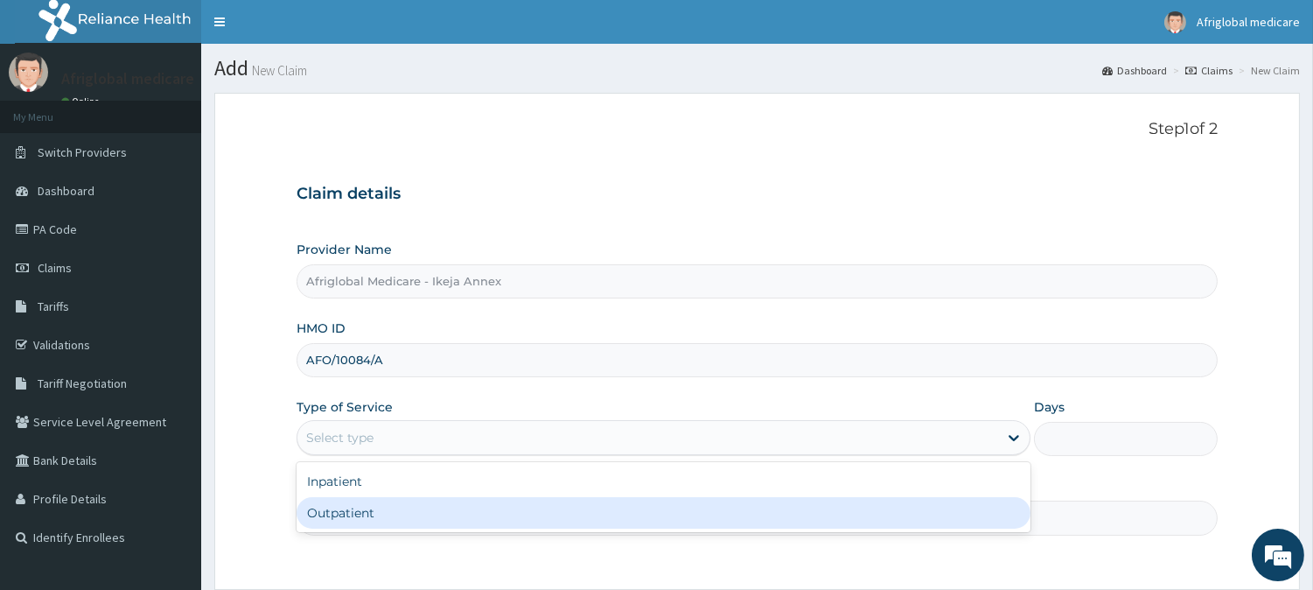
click at [388, 506] on div "Outpatient" at bounding box center [664, 512] width 734 height 31
type input "1"
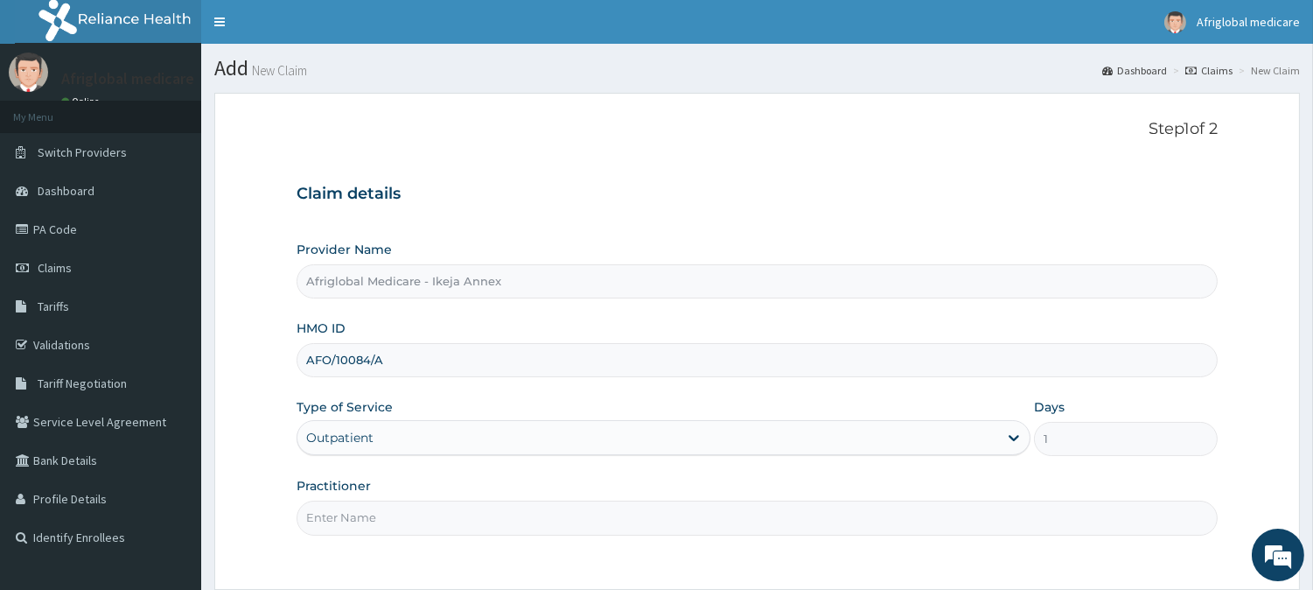
click at [388, 529] on input "Practitioner" at bounding box center [757, 517] width 921 height 34
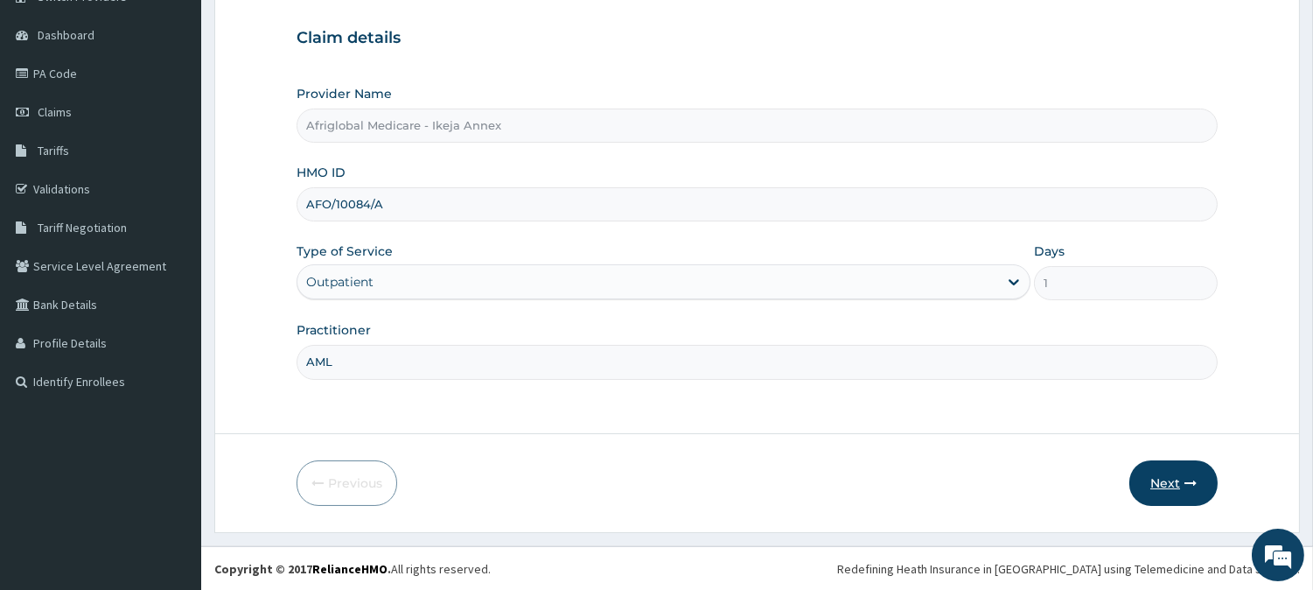
type input "AML"
click at [1132, 486] on button "Next" at bounding box center [1174, 482] width 88 height 45
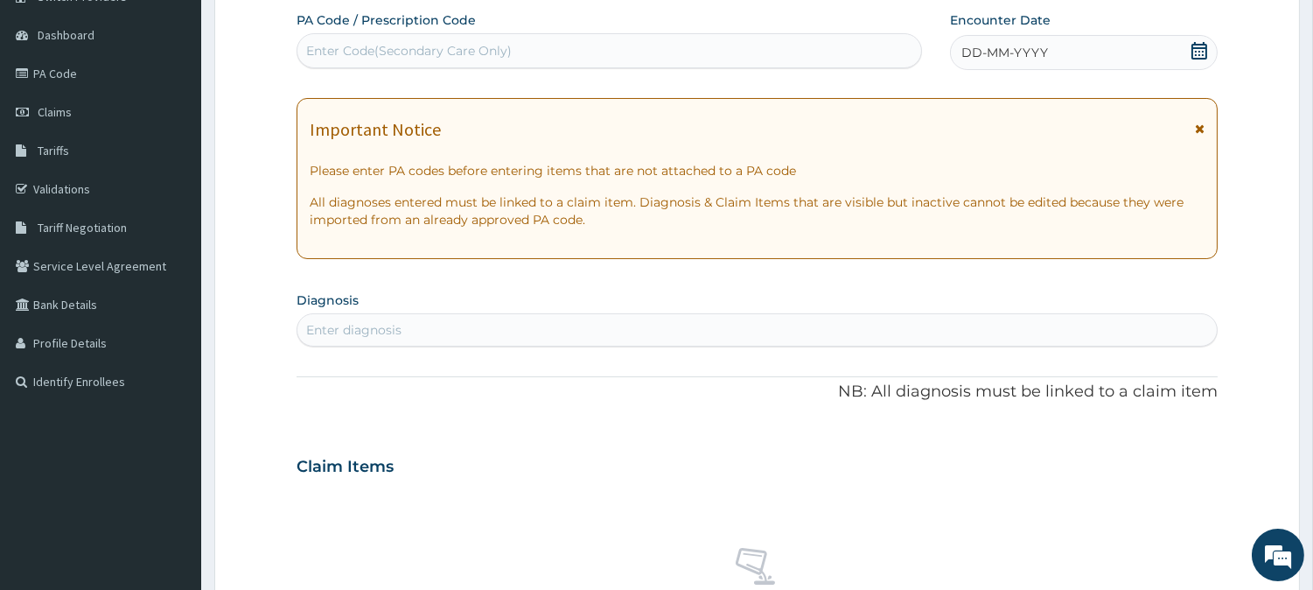
click at [504, 57] on div "Enter Code(Secondary Care Only)" at bounding box center [409, 50] width 206 height 17
paste input "PA31FE72"
click at [326, 52] on input "PA31FE72" at bounding box center [336, 50] width 60 height 17
type input "PA/31FE72"
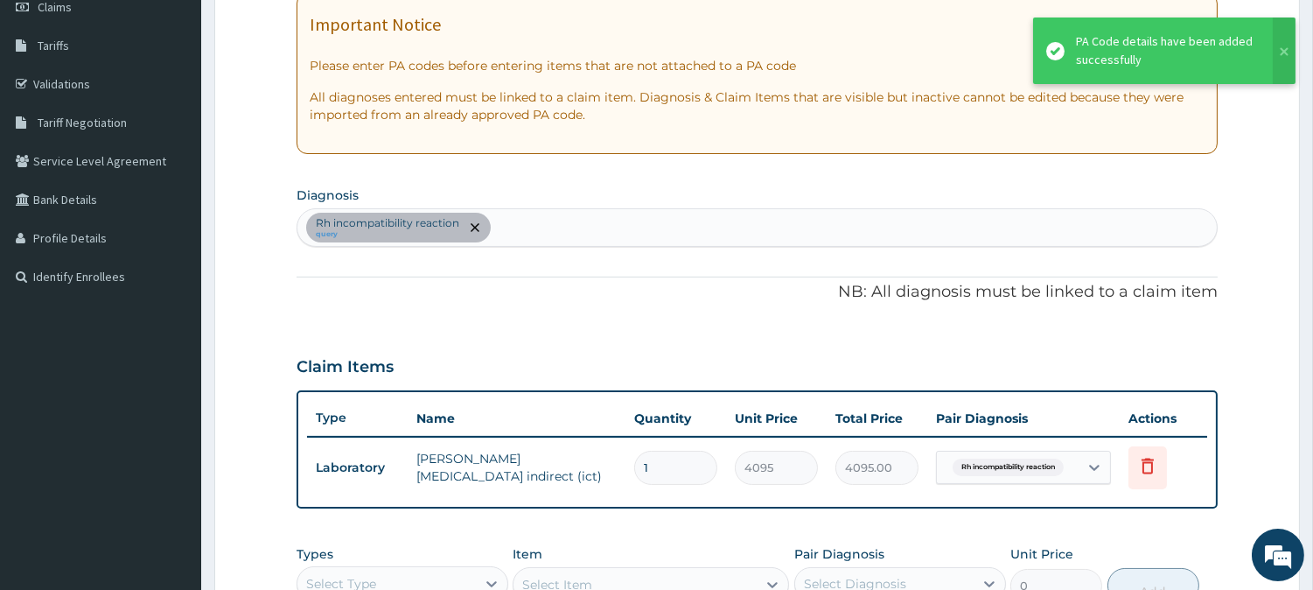
scroll to position [351, 0]
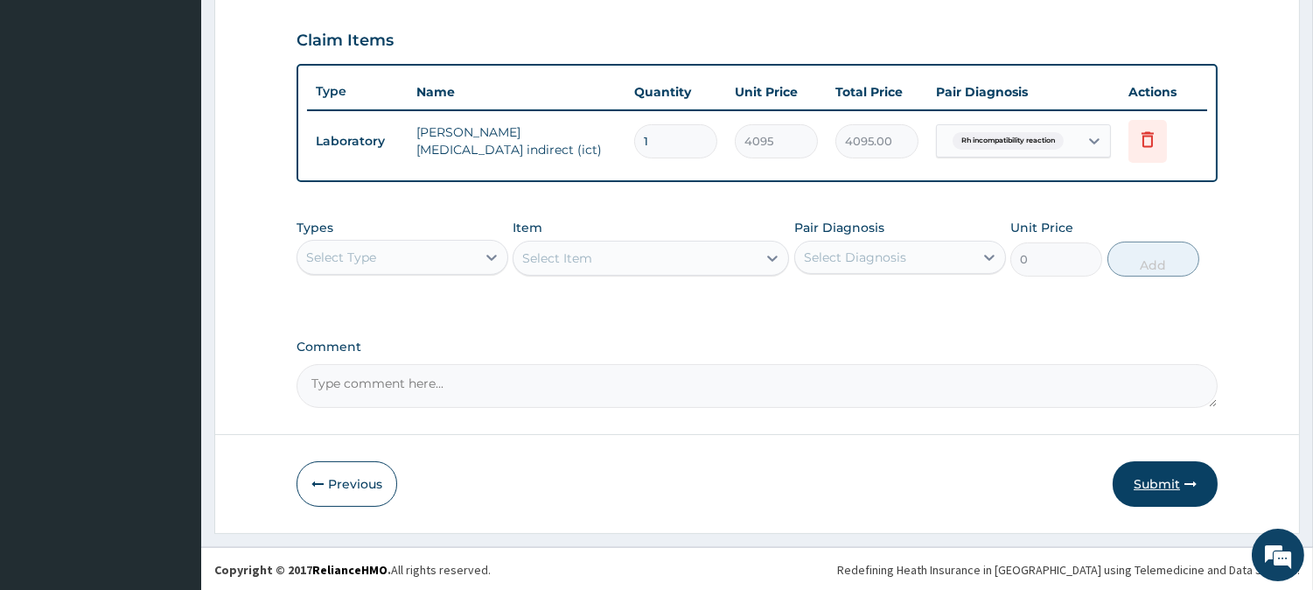
click at [1165, 467] on button "Submit" at bounding box center [1165, 483] width 105 height 45
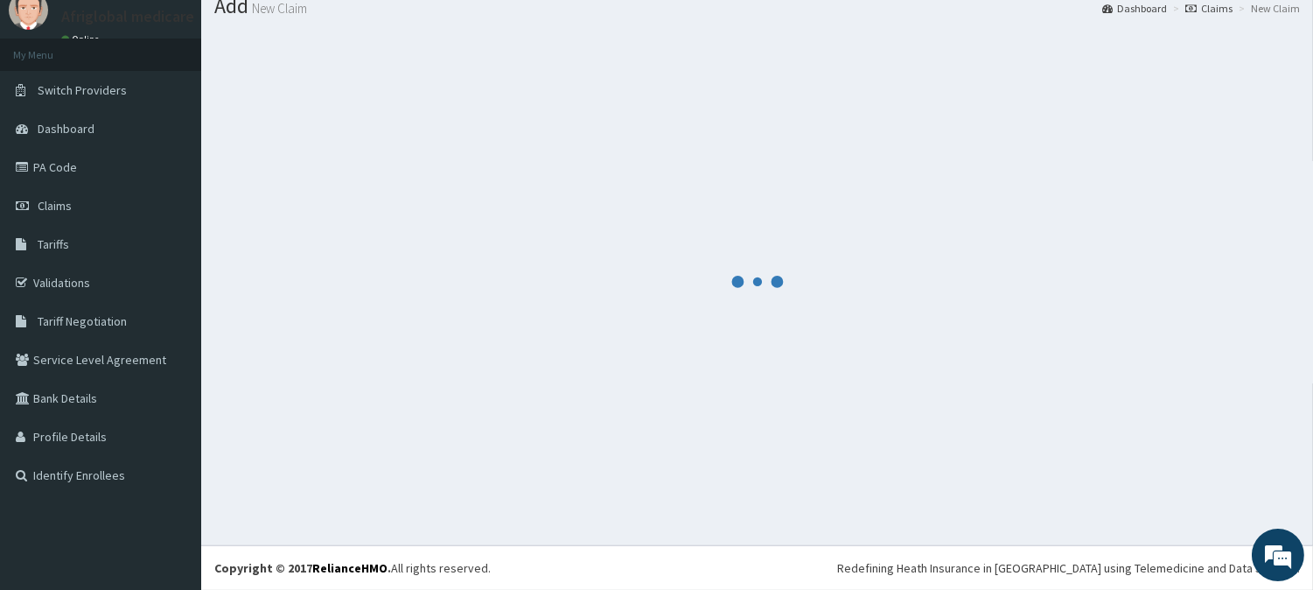
scroll to position [62, 0]
